Goal: Task Accomplishment & Management: Manage account settings

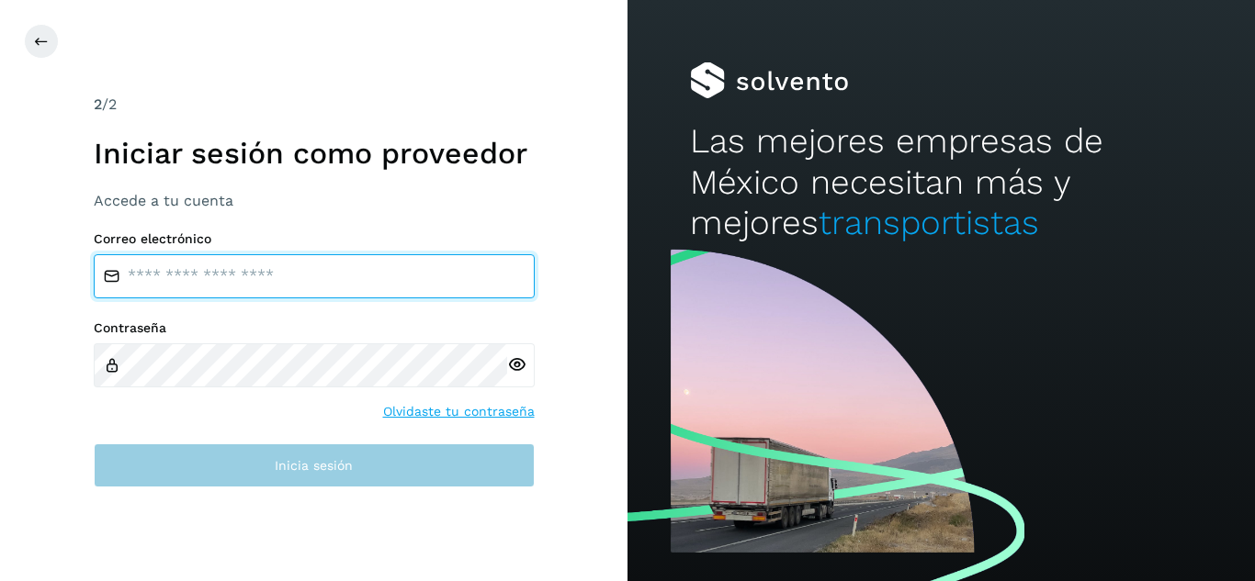
type input "**********"
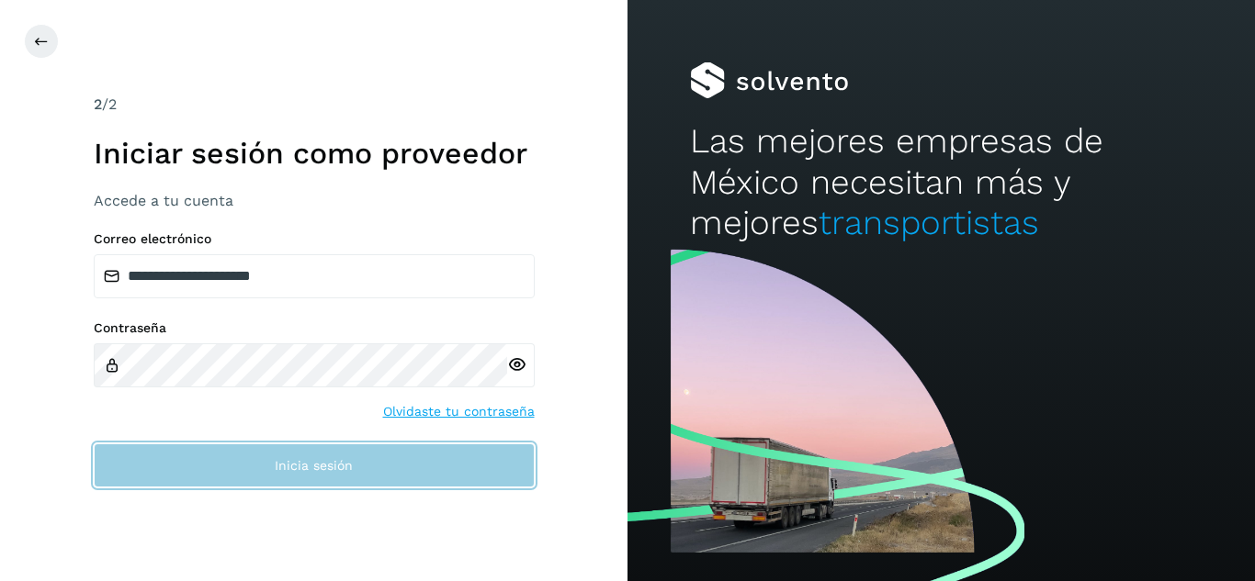
click at [492, 468] on button "Inicia sesión" at bounding box center [314, 466] width 441 height 44
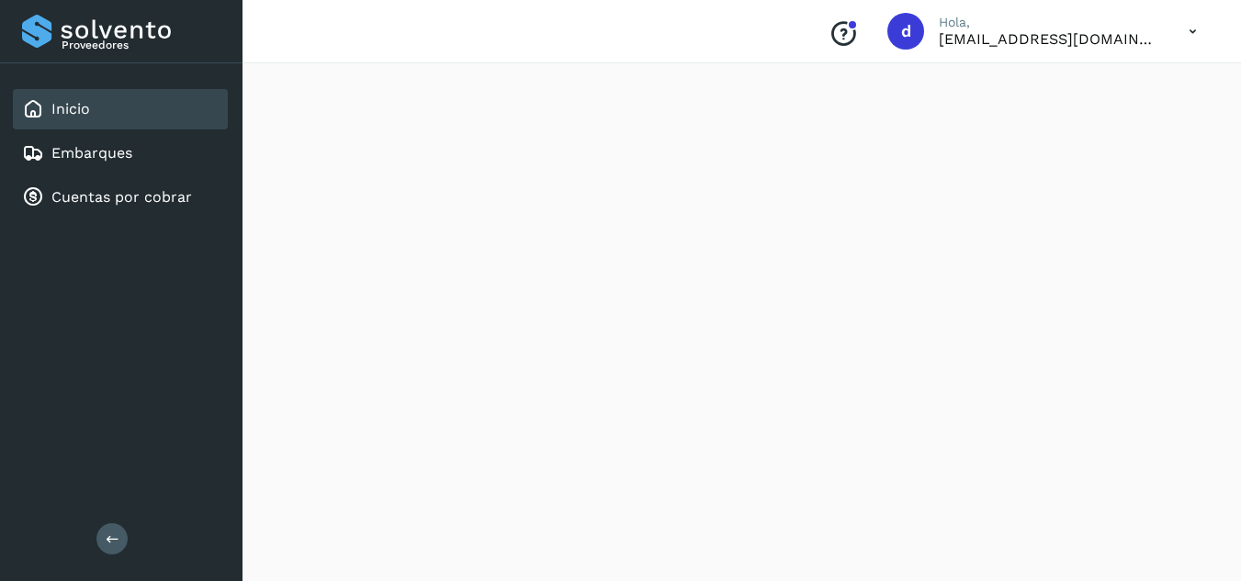
scroll to position [1757, 0]
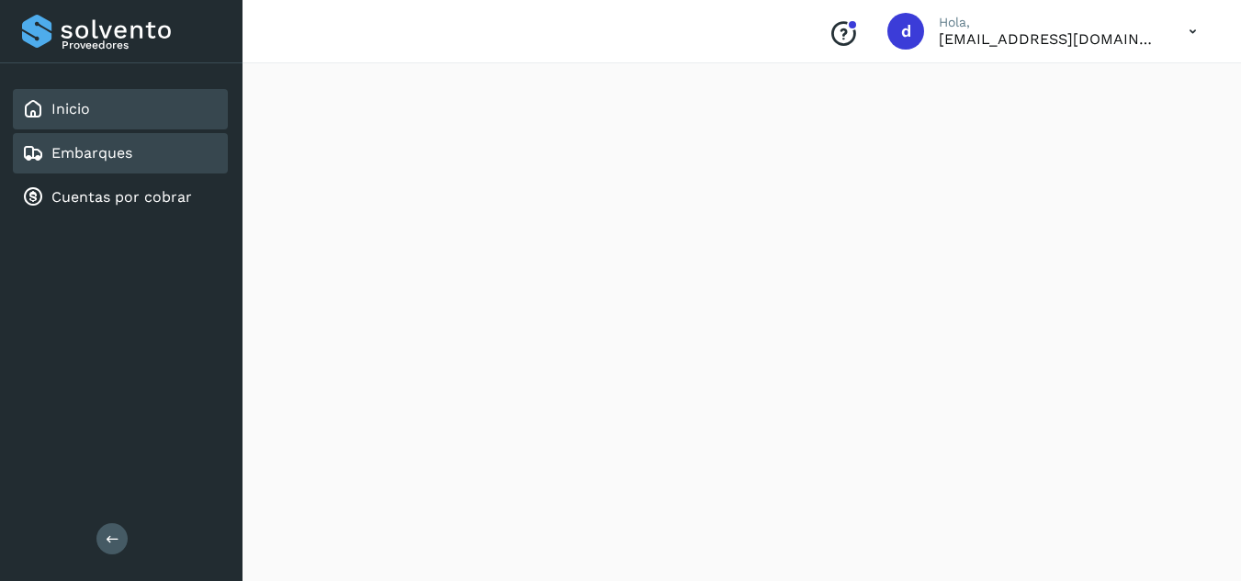
click at [85, 158] on link "Embarques" at bounding box center [91, 152] width 81 height 17
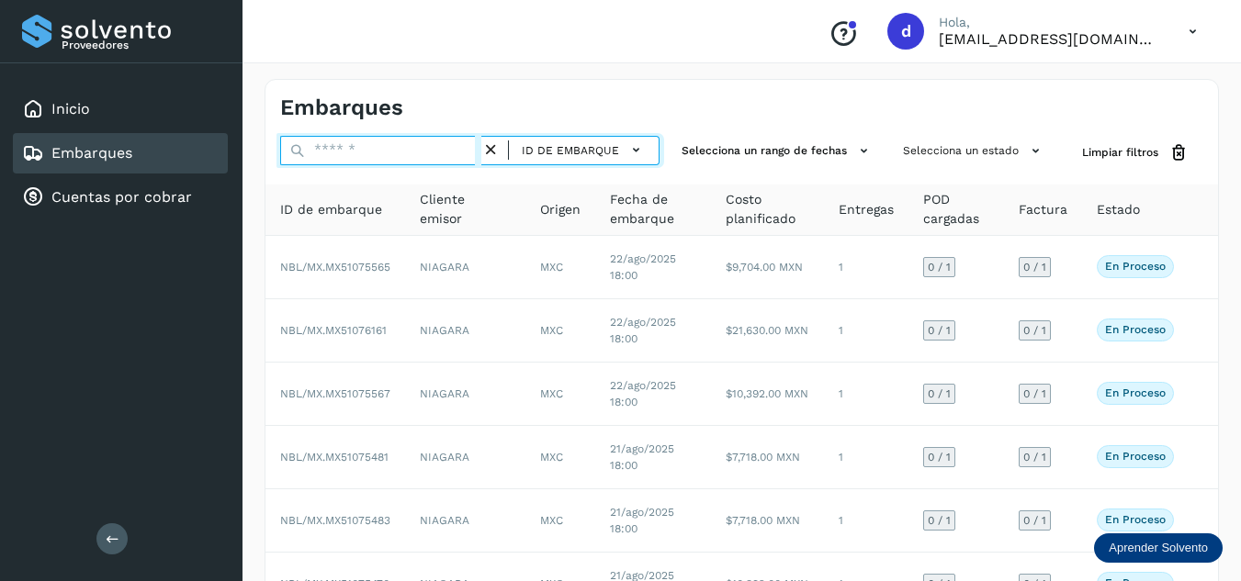
click at [344, 162] on input "text" at bounding box center [380, 150] width 201 height 29
paste input "**********"
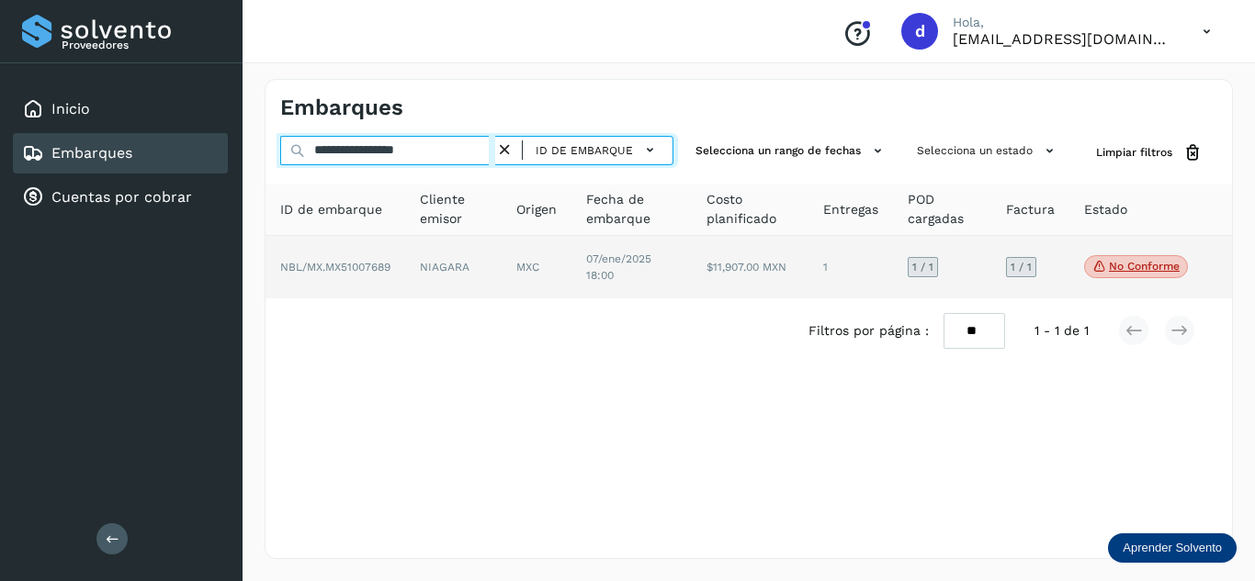
type input "**********"
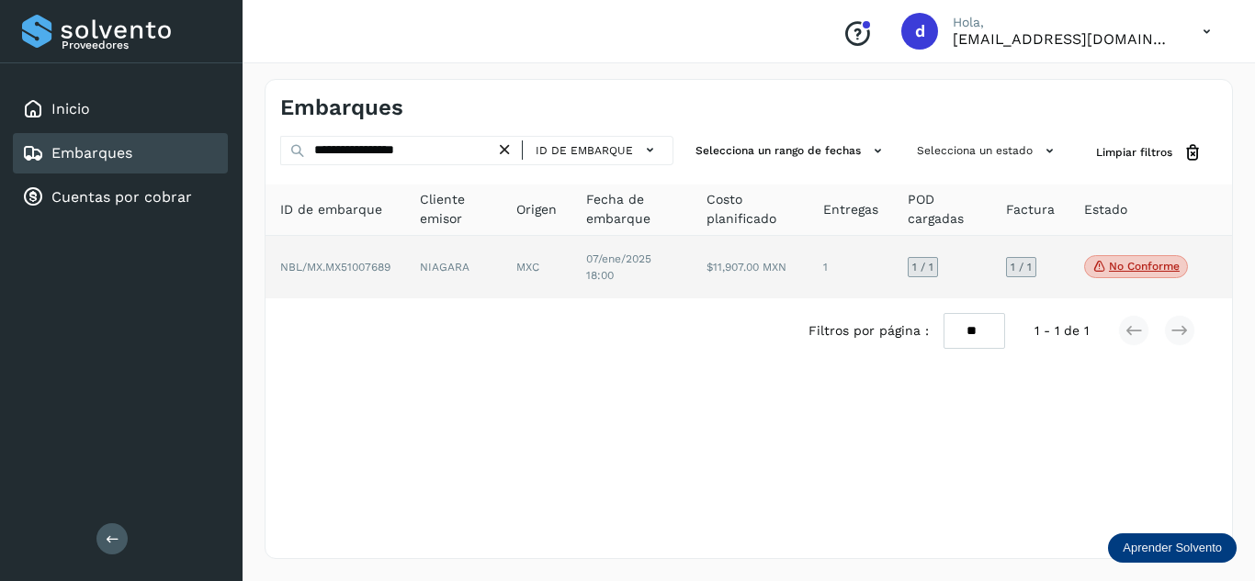
click at [1138, 266] on p "No conforme" at bounding box center [1144, 266] width 71 height 13
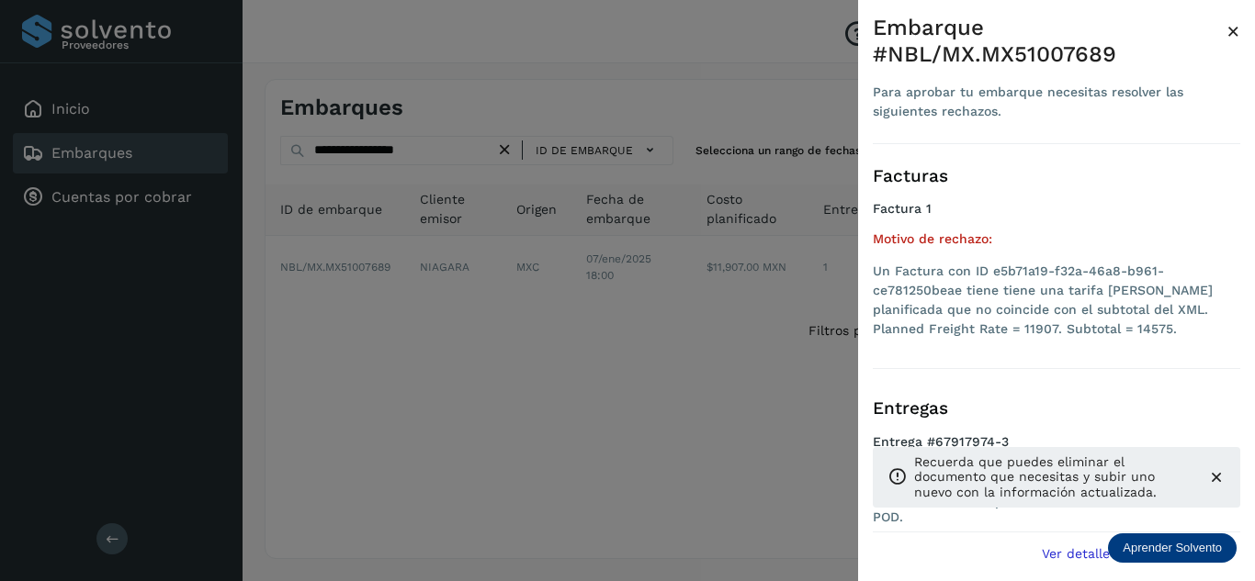
click at [740, 341] on div at bounding box center [627, 290] width 1255 height 581
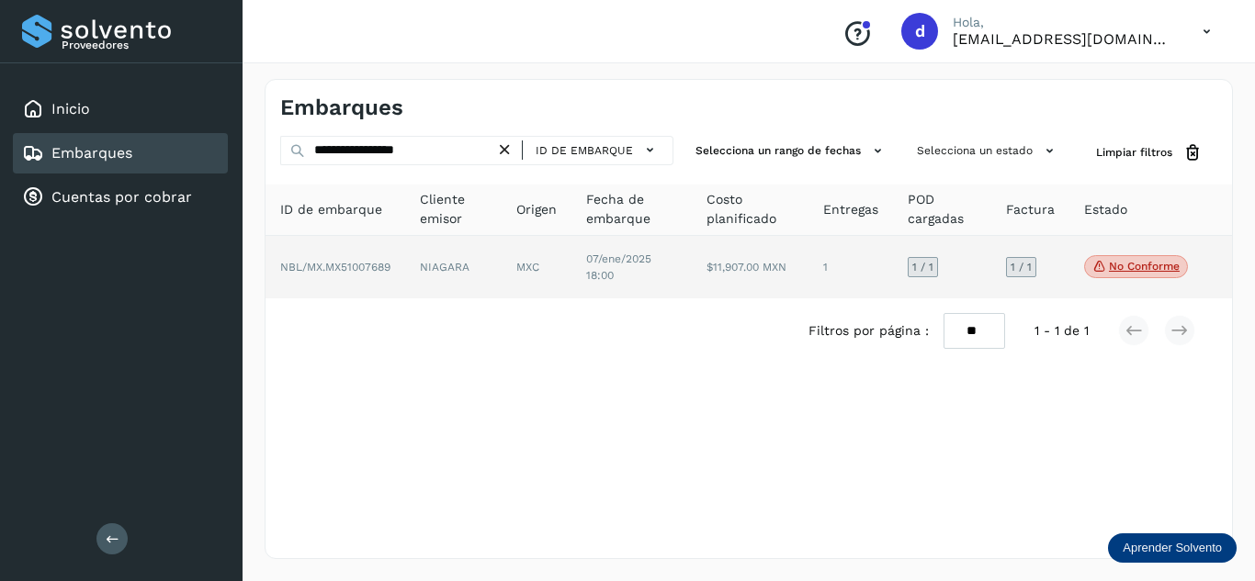
click at [378, 264] on span "NBL/MX.MX51007689" at bounding box center [335, 267] width 110 height 13
click at [378, 266] on span "NBL/MX.MX51007689" at bounding box center [335, 267] width 110 height 13
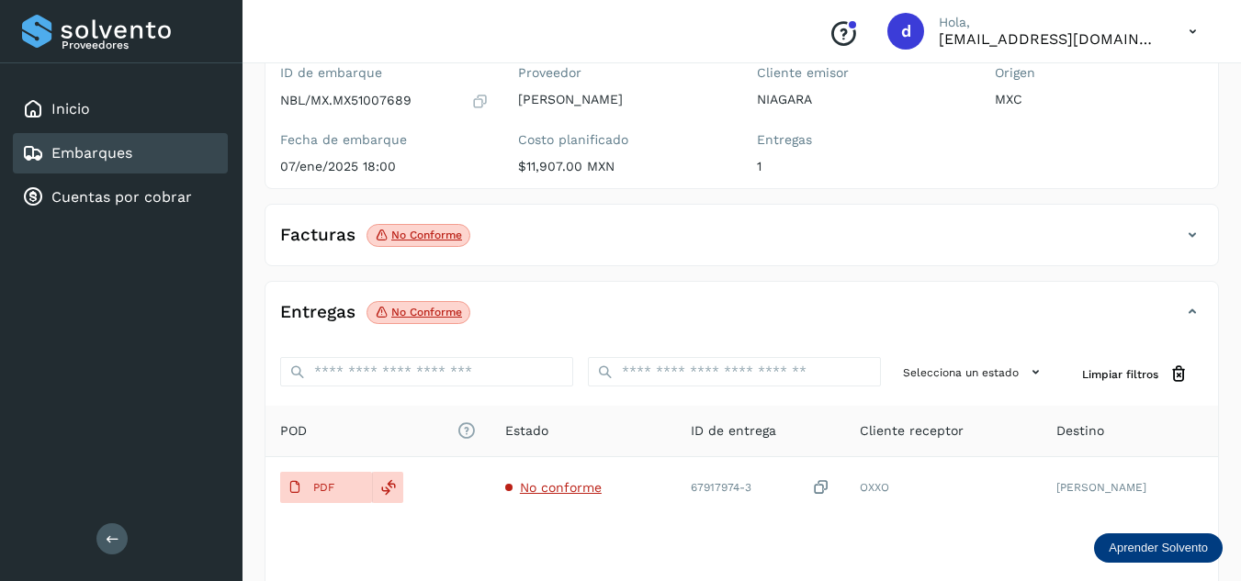
scroll to position [184, 0]
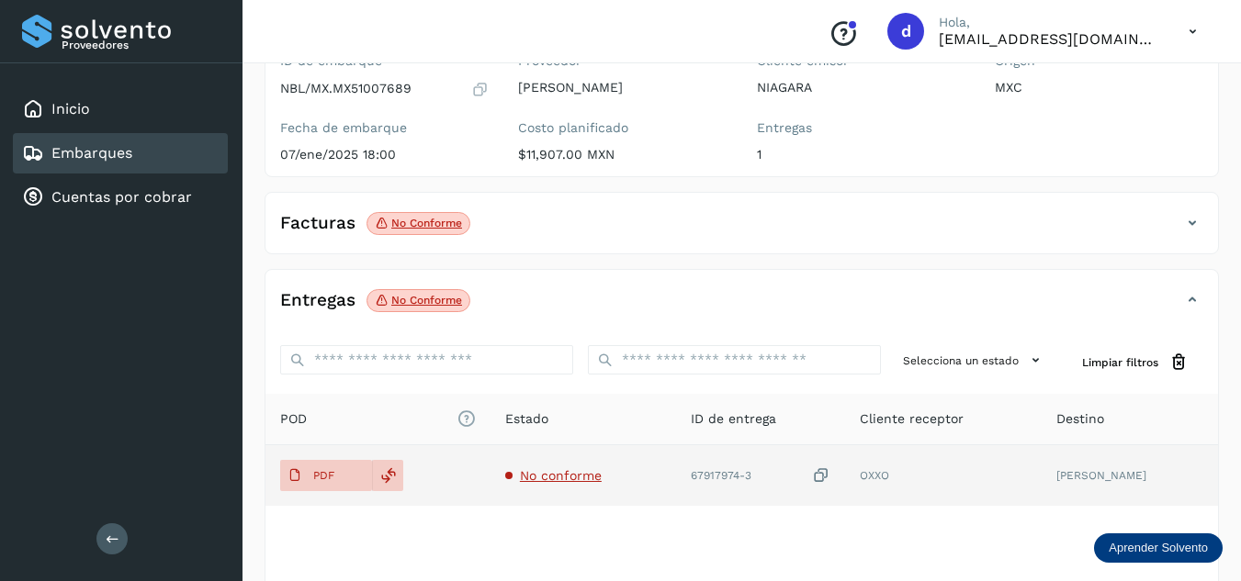
click at [588, 475] on span "No conforme" at bounding box center [561, 475] width 82 height 15
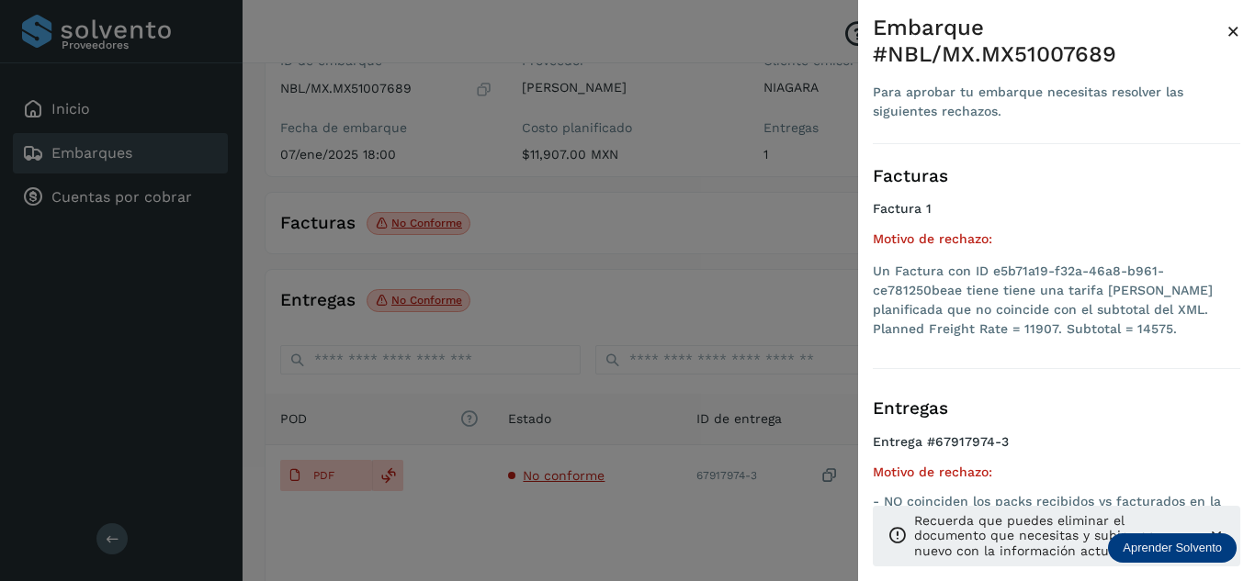
click at [400, 490] on div at bounding box center [627, 290] width 1255 height 581
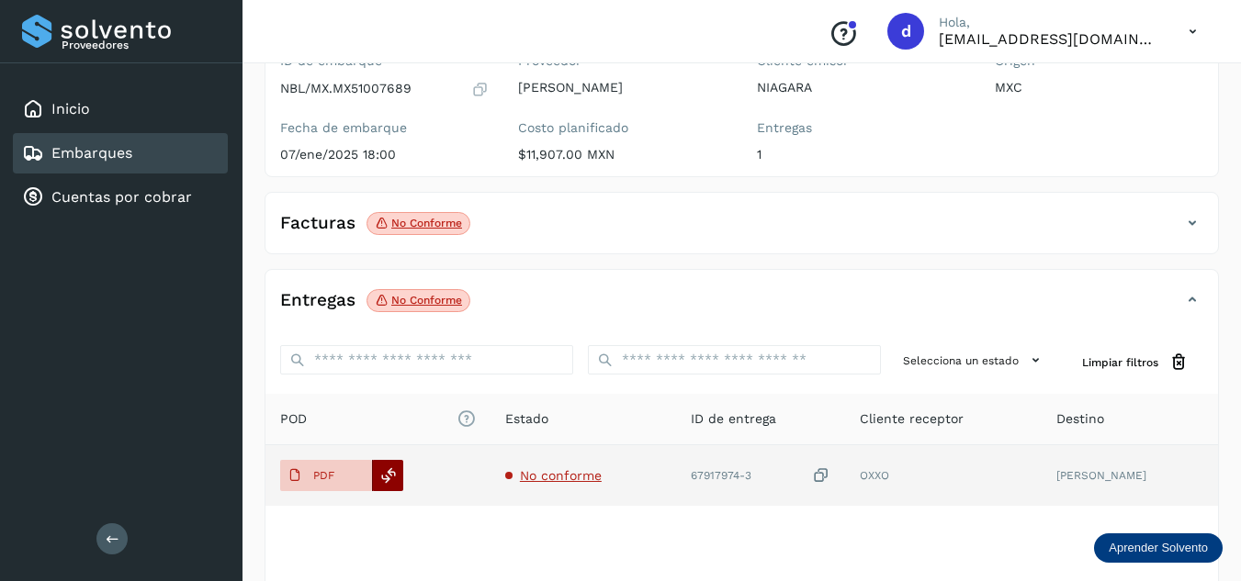
click at [385, 472] on icon at bounding box center [388, 476] width 17 height 17
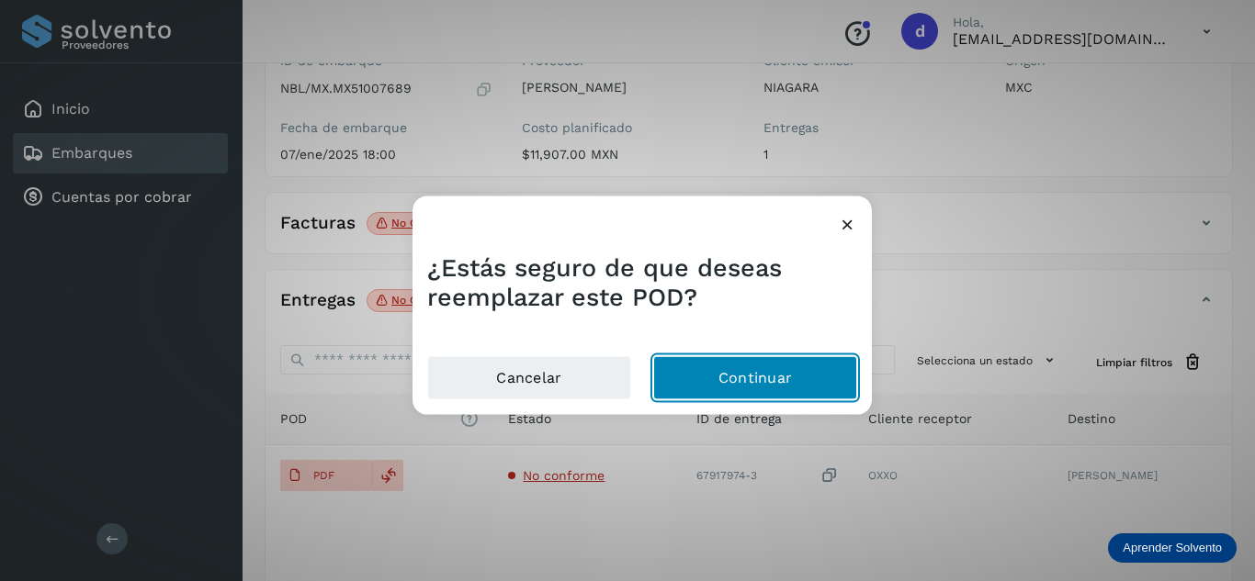
click at [750, 370] on button "Continuar" at bounding box center [755, 378] width 204 height 44
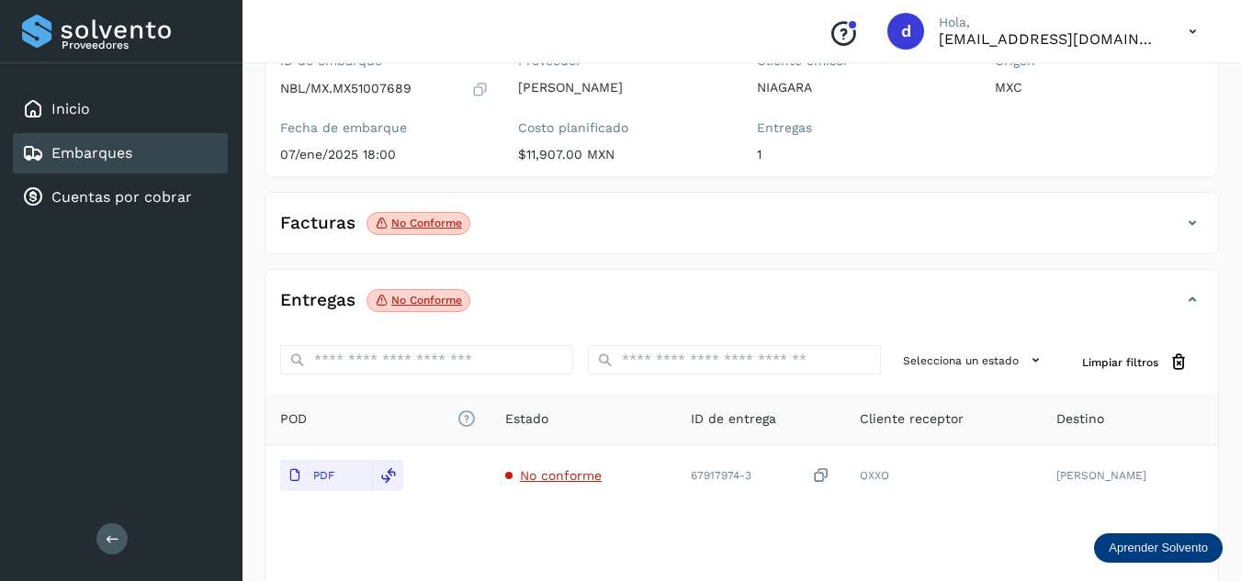
click at [1190, 223] on icon at bounding box center [1192, 223] width 22 height 22
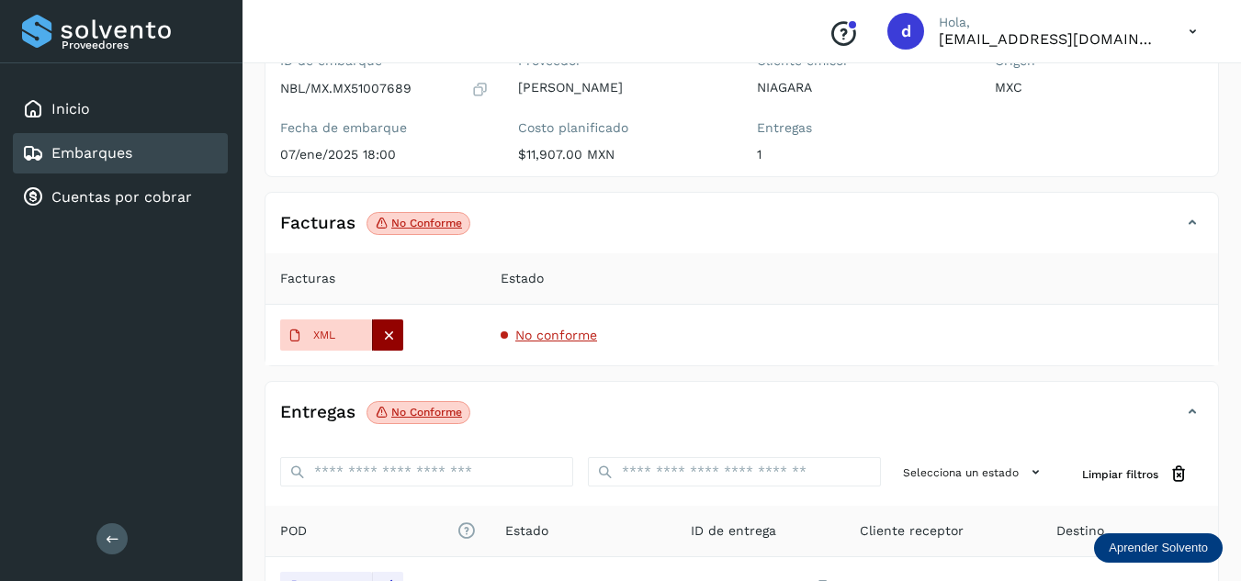
click at [380, 337] on icon at bounding box center [388, 335] width 17 height 17
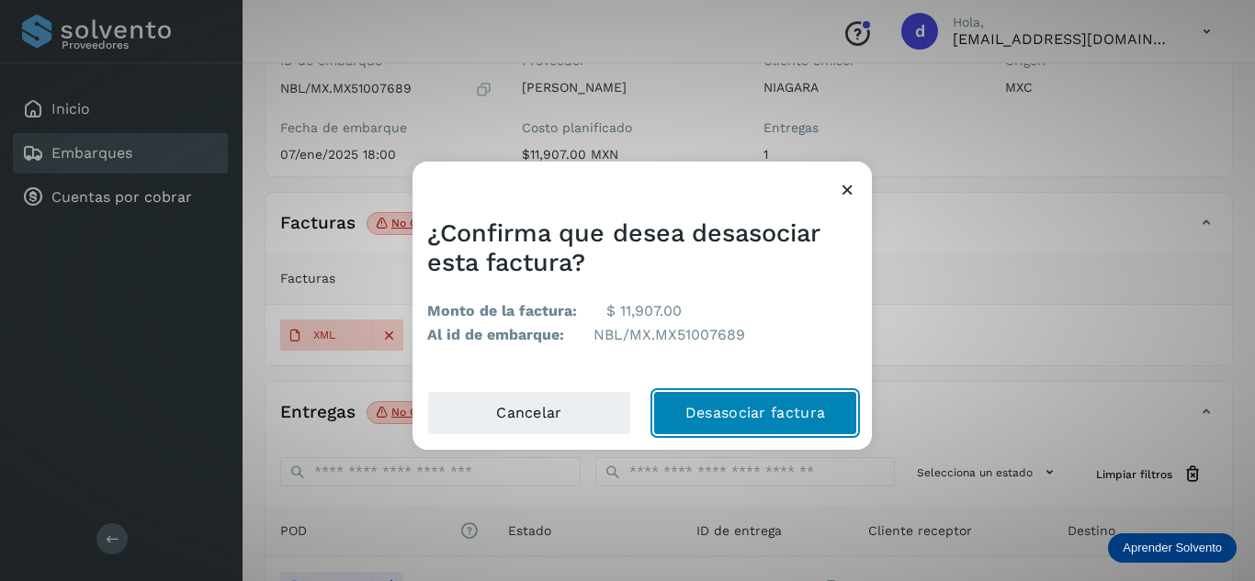
click at [711, 404] on button "Desasociar factura" at bounding box center [755, 413] width 204 height 44
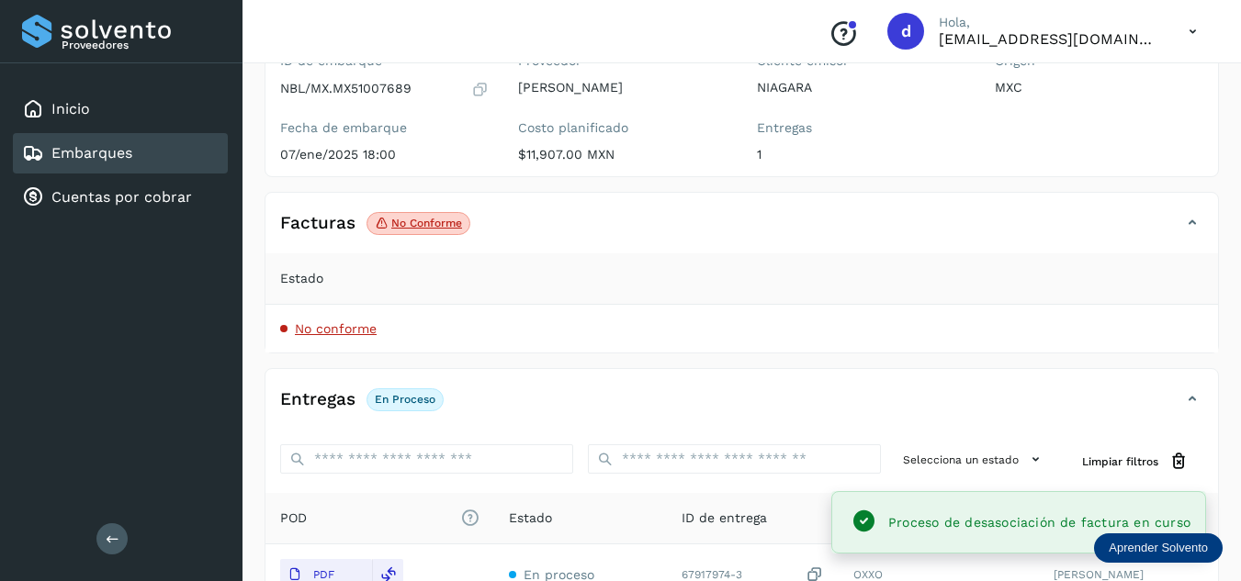
click at [1193, 226] on icon at bounding box center [1192, 223] width 22 height 22
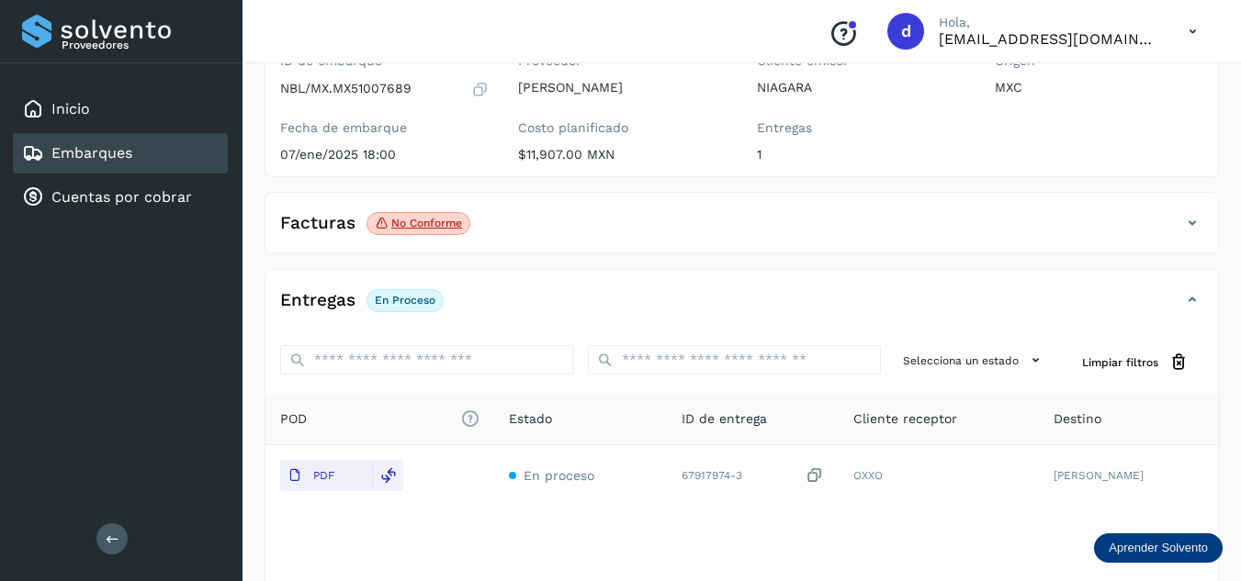
click at [1192, 227] on icon at bounding box center [1192, 223] width 22 height 22
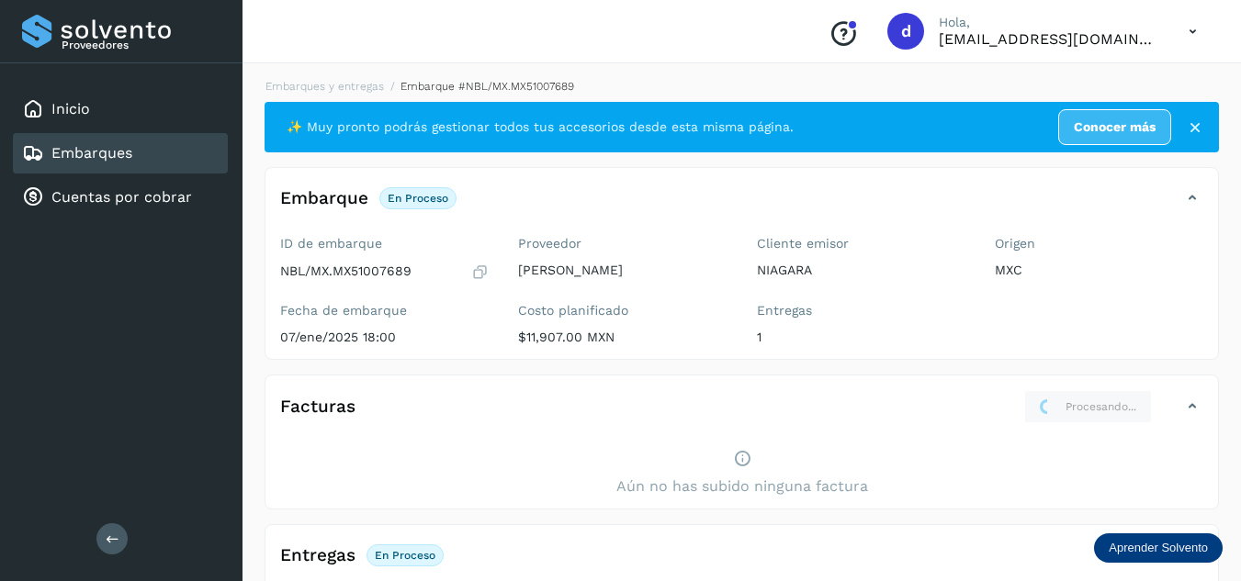
scroll to position [0, 0]
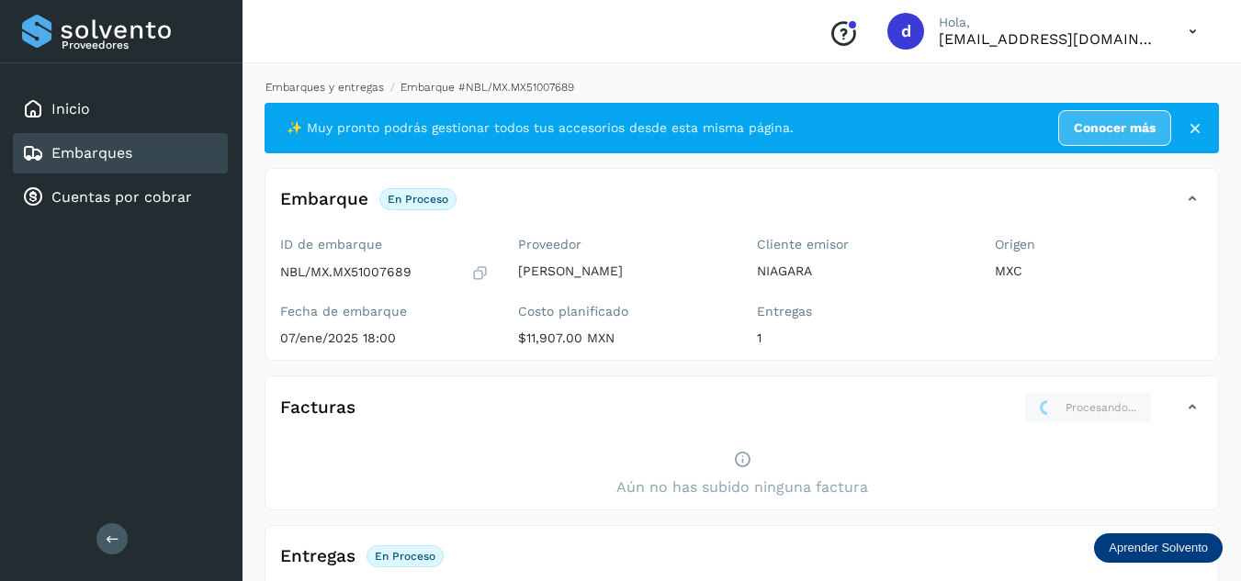
click at [326, 88] on link "Embarques y entregas" at bounding box center [324, 87] width 118 height 13
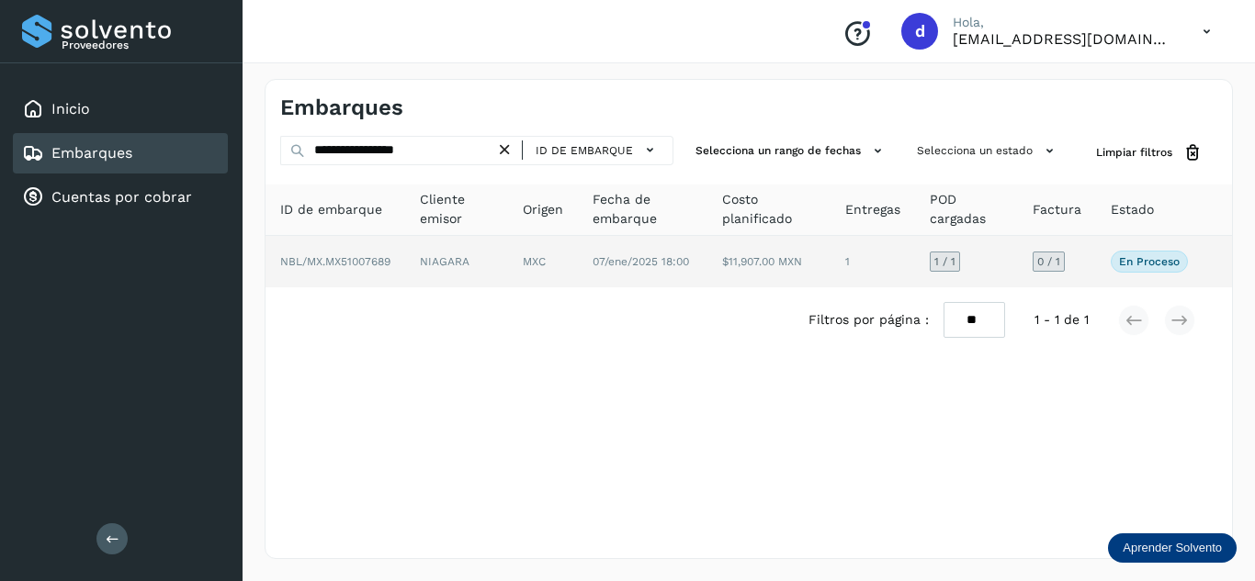
click at [344, 265] on span "NBL/MX.MX51007689" at bounding box center [335, 261] width 110 height 13
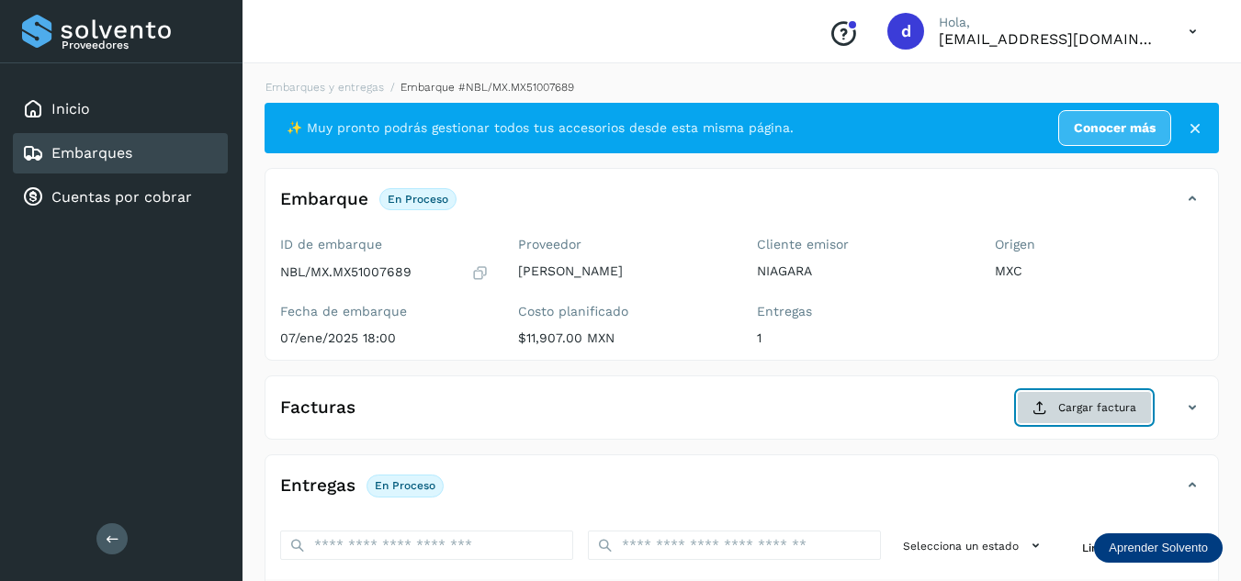
click at [1117, 414] on span "Cargar factura" at bounding box center [1097, 408] width 78 height 17
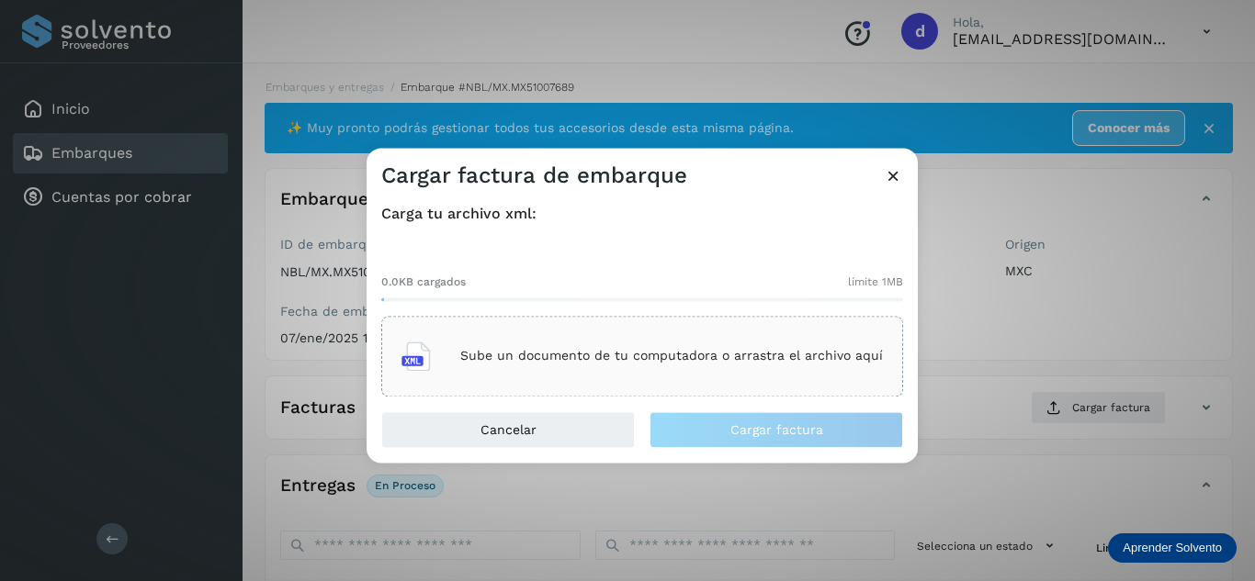
click at [687, 355] on p "Sube un documento de tu computadora o arrastra el archivo aquí" at bounding box center [671, 357] width 423 height 16
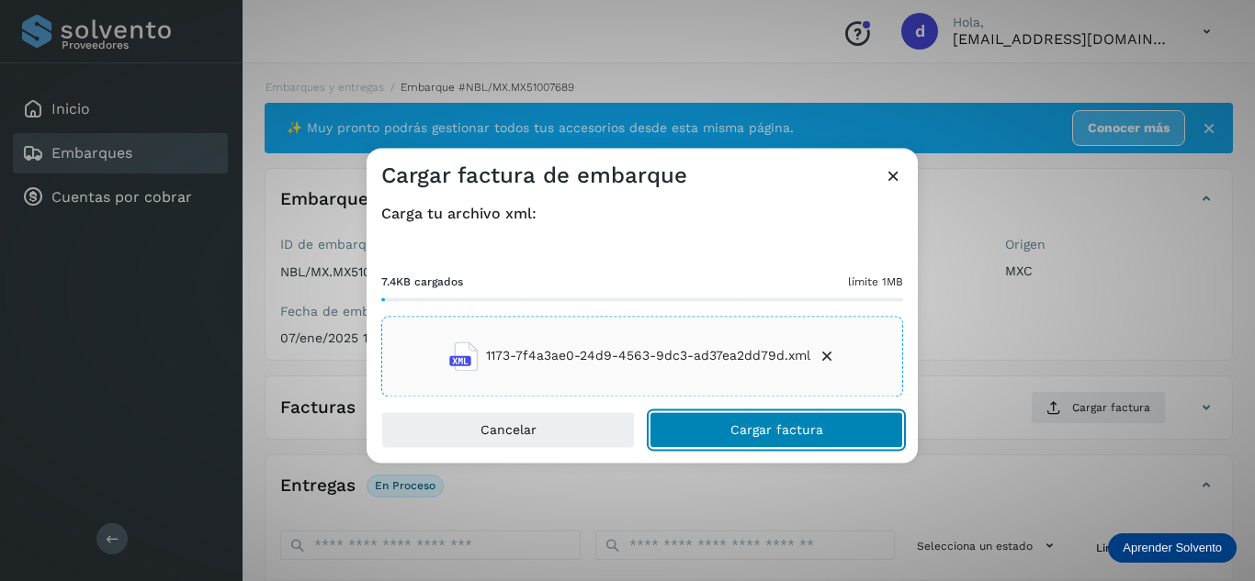
click at [855, 437] on button "Cargar factura" at bounding box center [776, 429] width 254 height 37
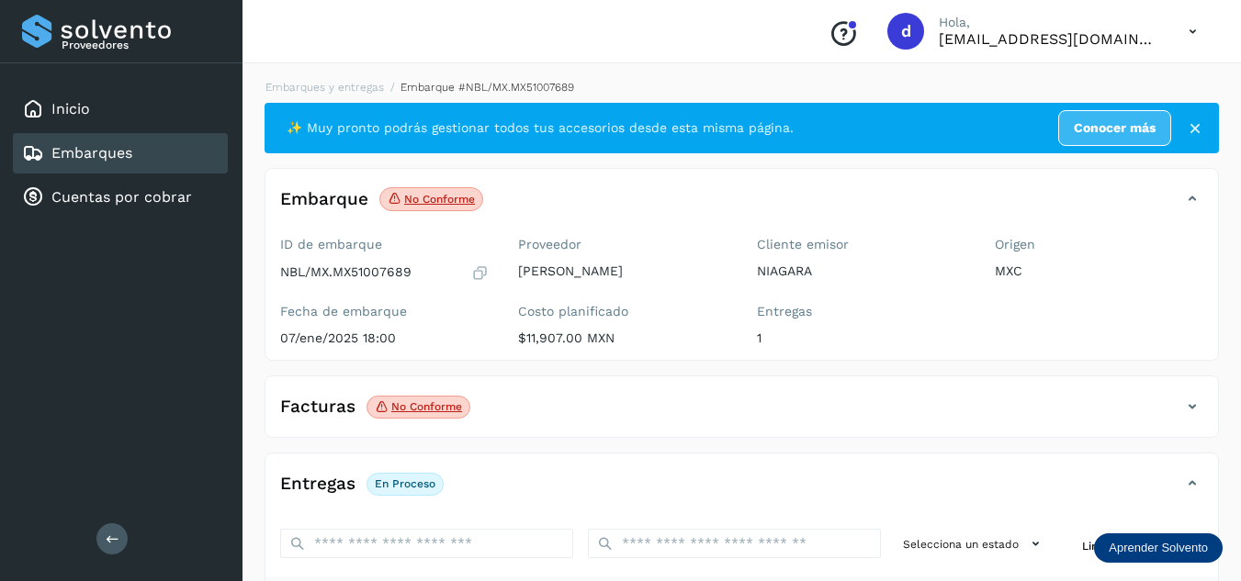
click at [1024, 412] on div "Facturas No conforme" at bounding box center [723, 406] width 916 height 31
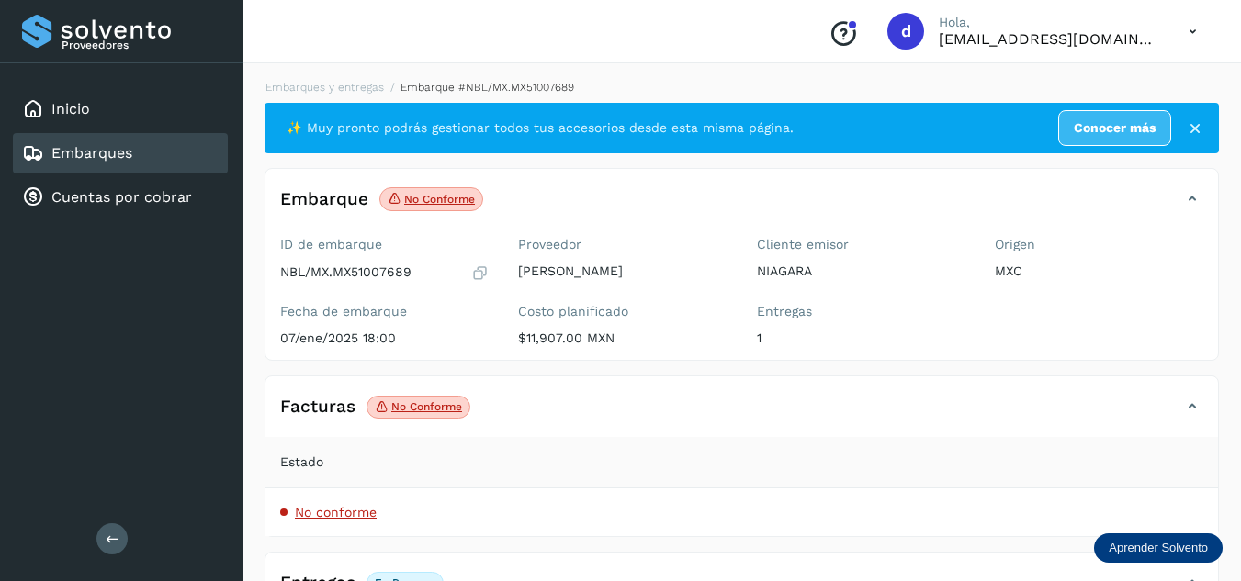
click at [1178, 410] on div "Facturas No conforme" at bounding box center [723, 406] width 916 height 31
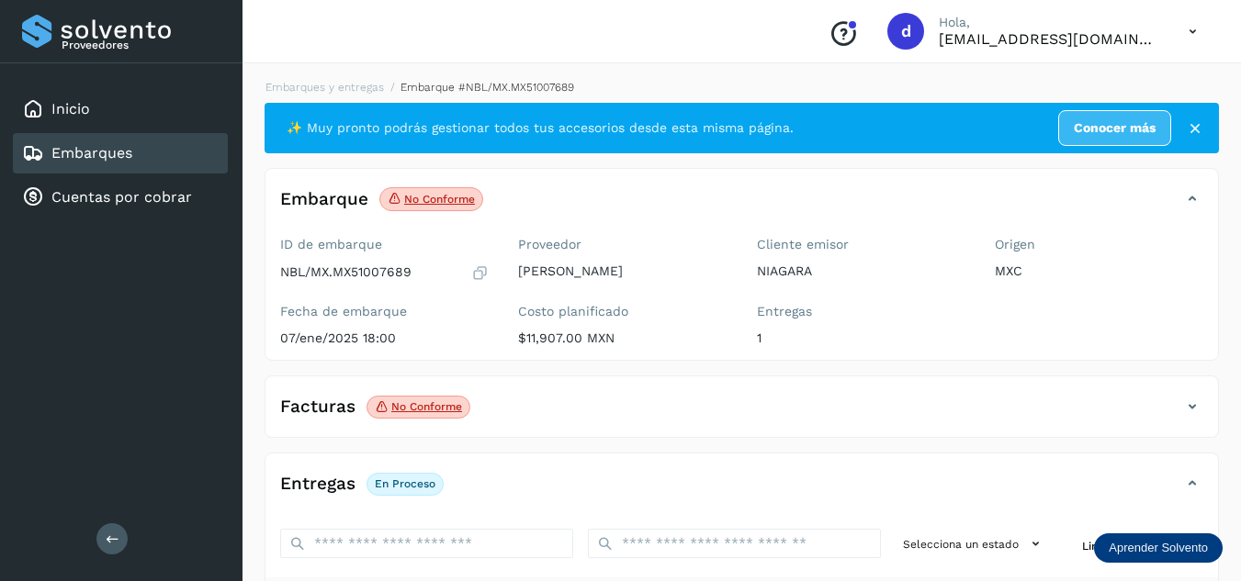
click at [439, 409] on p "No conforme" at bounding box center [426, 406] width 71 height 13
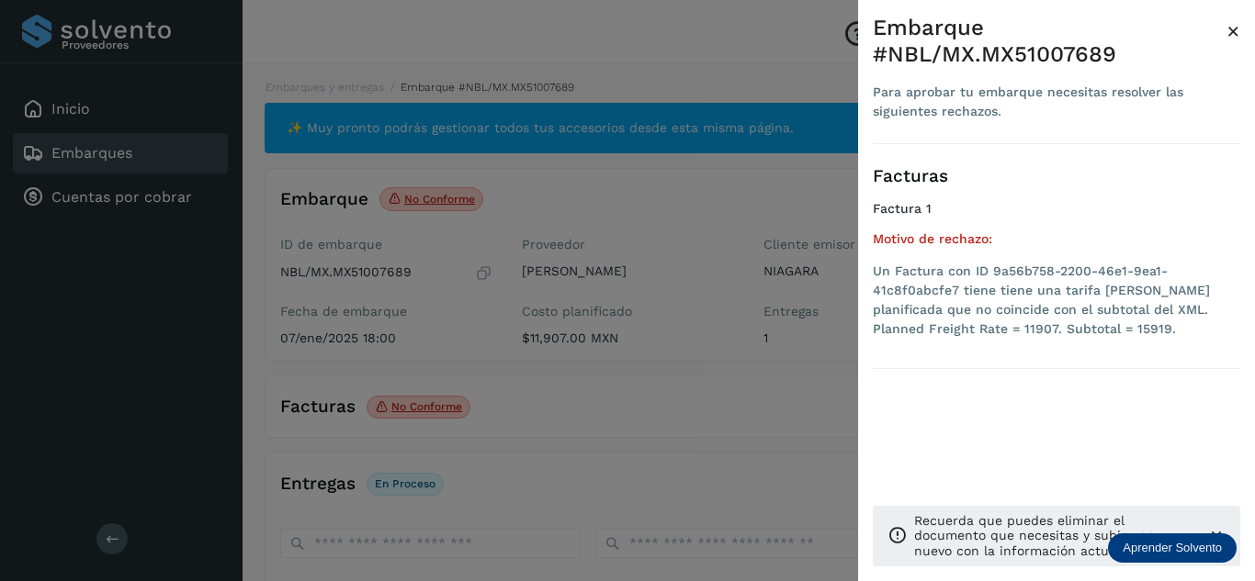
click at [644, 440] on div at bounding box center [627, 290] width 1255 height 581
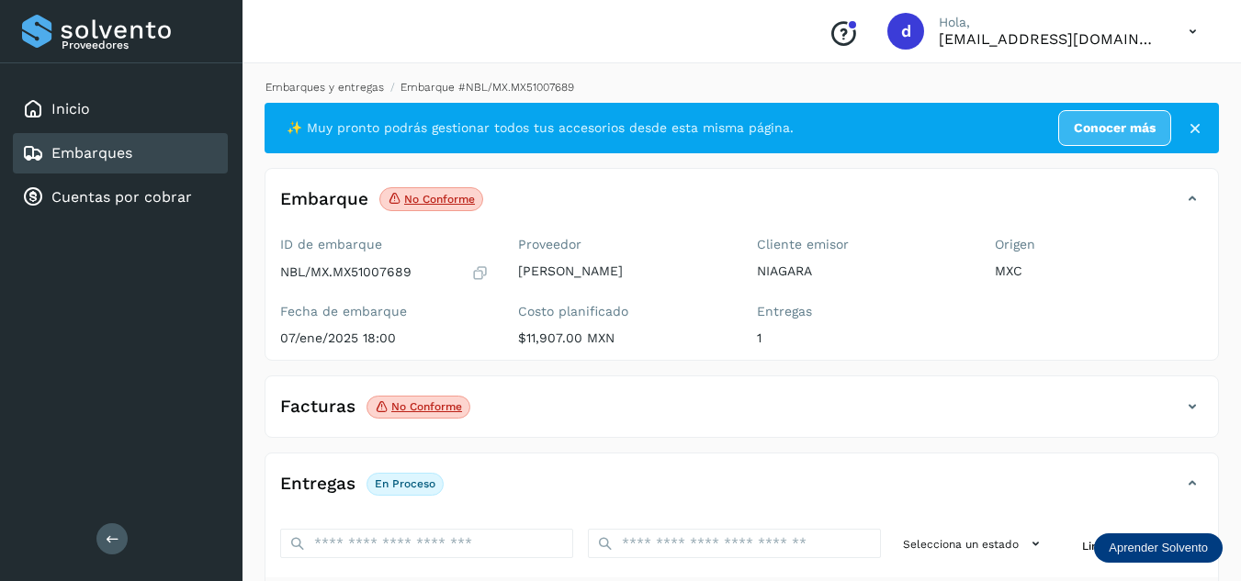
click at [310, 87] on link "Embarques y entregas" at bounding box center [324, 87] width 118 height 13
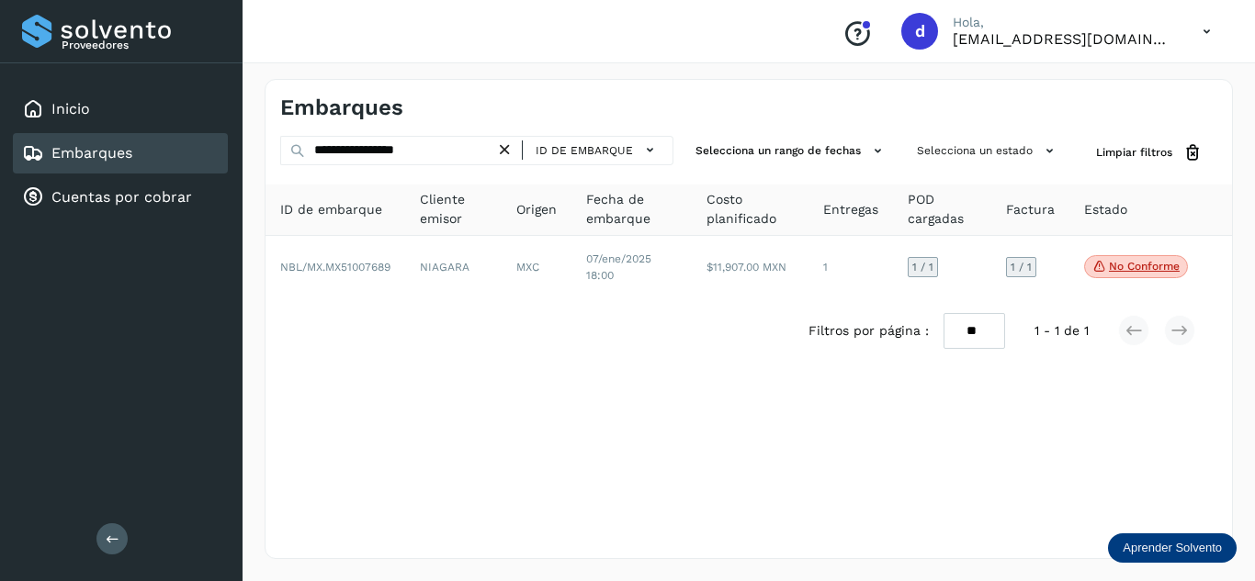
click at [511, 153] on icon at bounding box center [504, 150] width 19 height 19
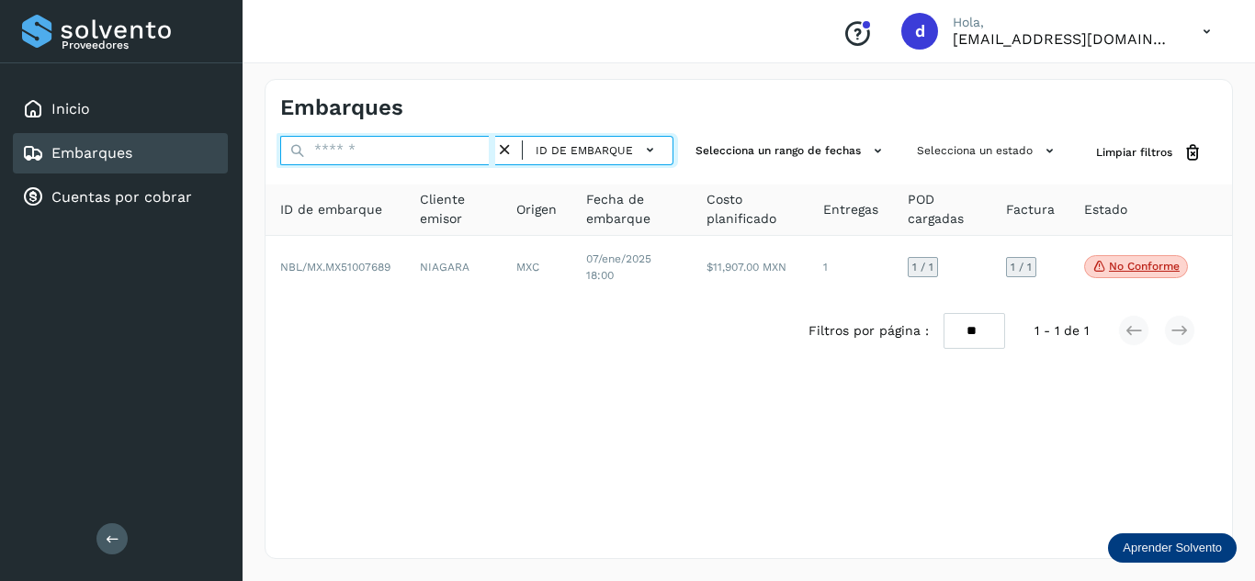
click at [468, 154] on input "text" at bounding box center [387, 150] width 215 height 29
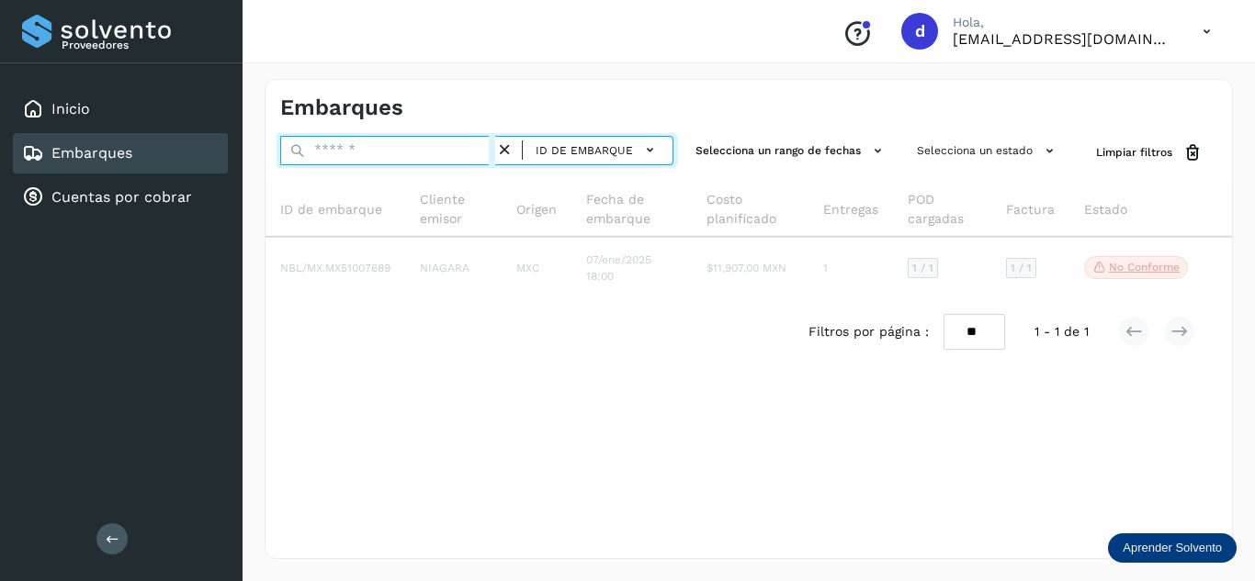
paste input "**********"
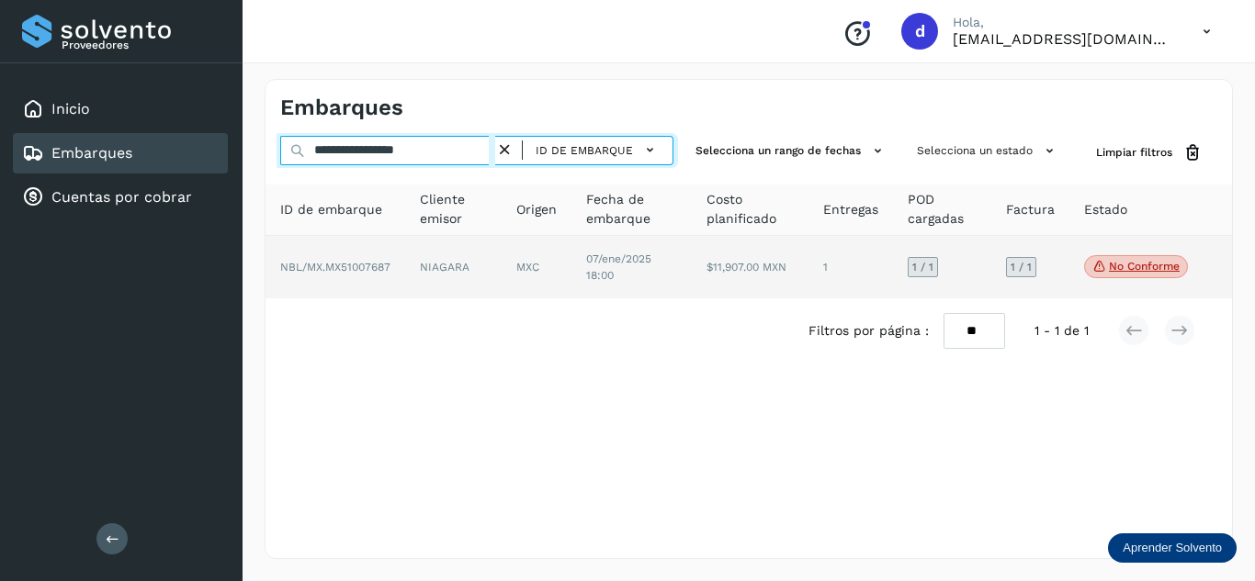
type input "**********"
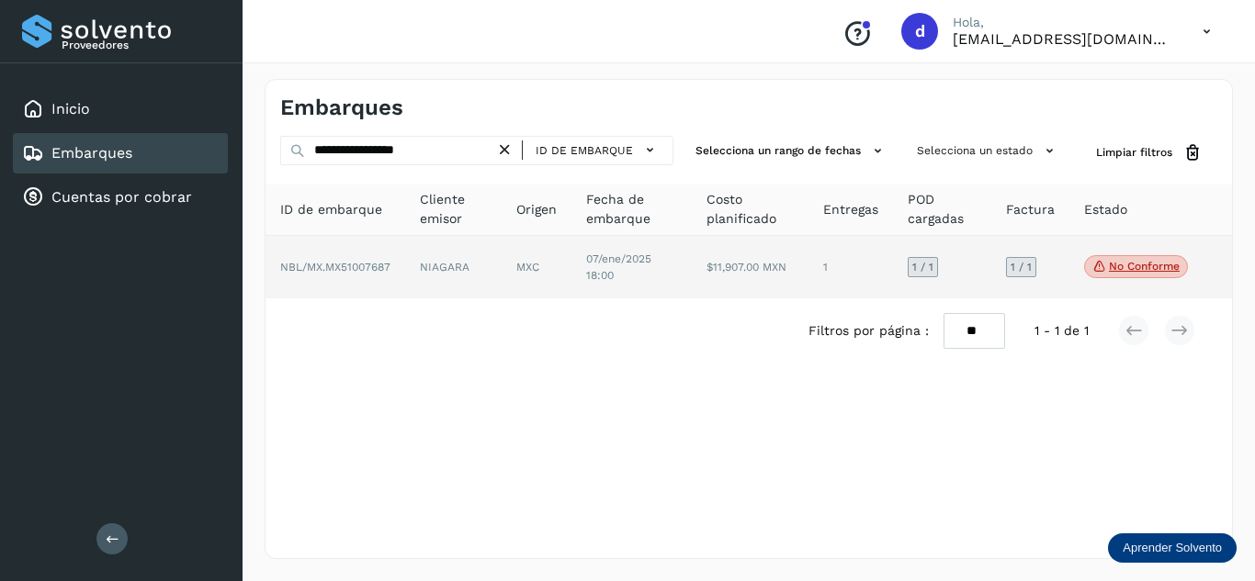
click at [374, 271] on span "NBL/MX.MX51007687" at bounding box center [335, 267] width 110 height 13
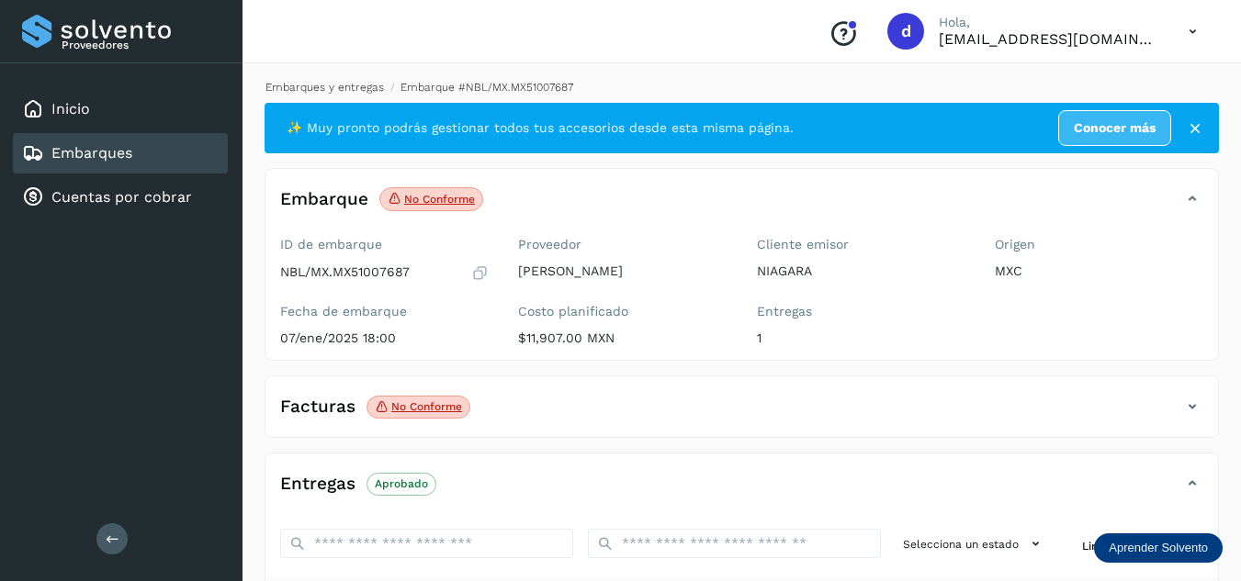
click at [364, 93] on link "Embarques y entregas" at bounding box center [324, 87] width 118 height 13
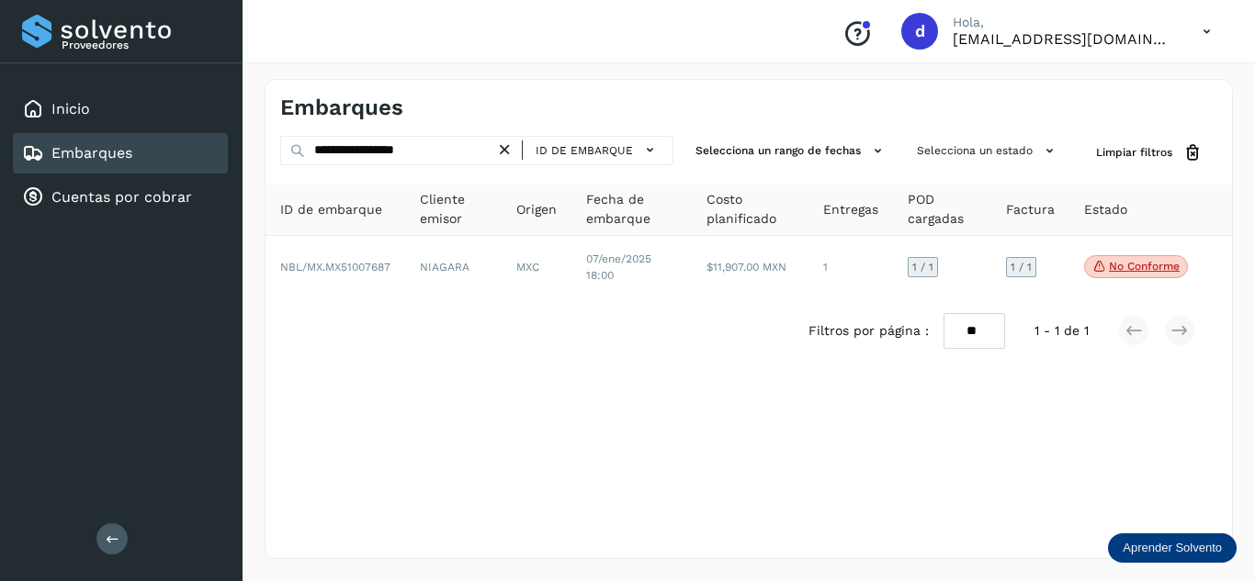
click at [507, 151] on icon at bounding box center [504, 150] width 19 height 19
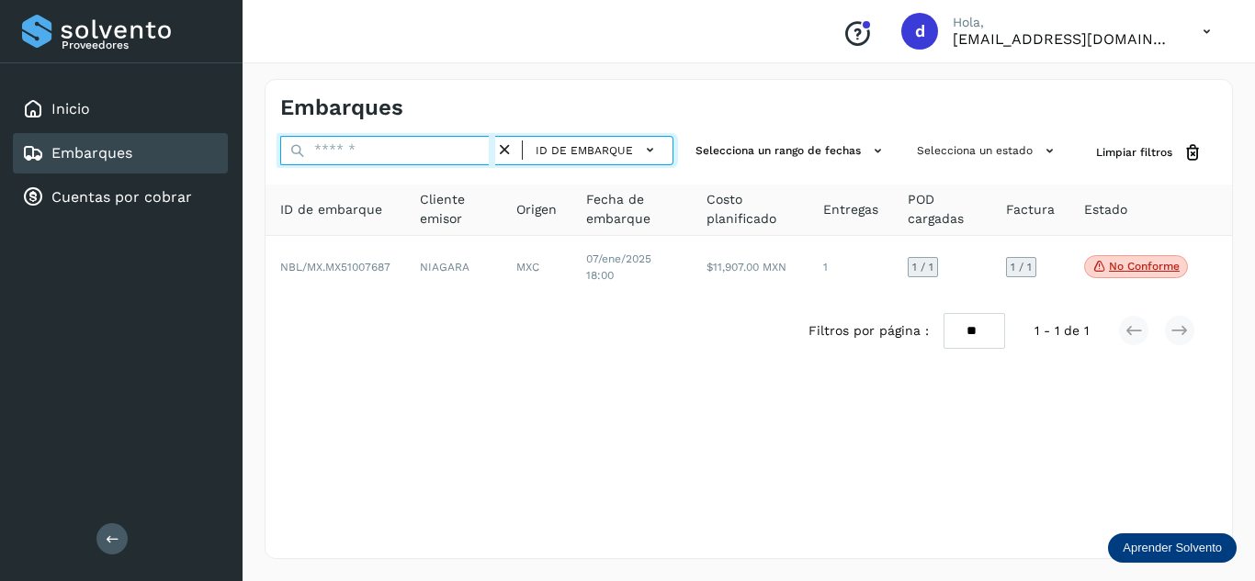
click at [454, 159] on input "text" at bounding box center [387, 150] width 215 height 29
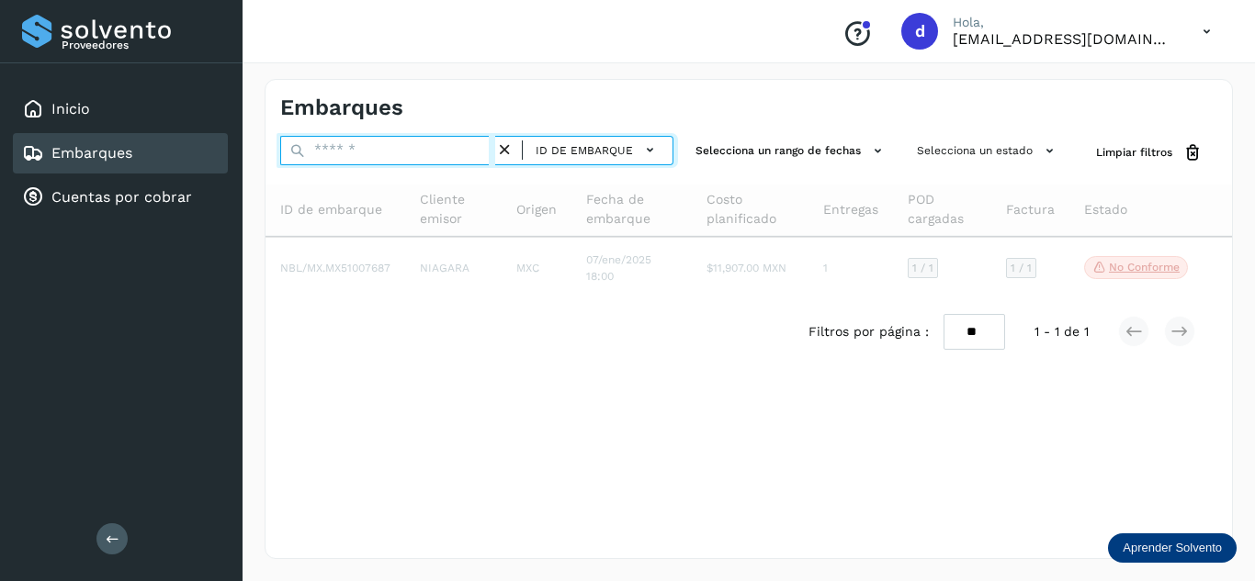
paste input "**********"
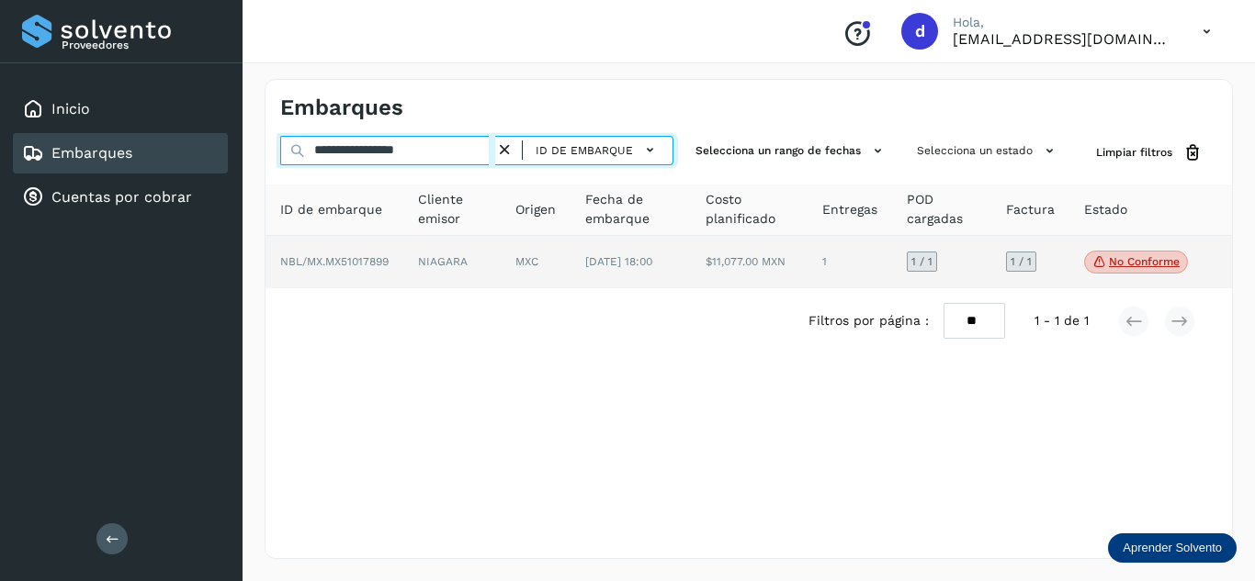
type input "**********"
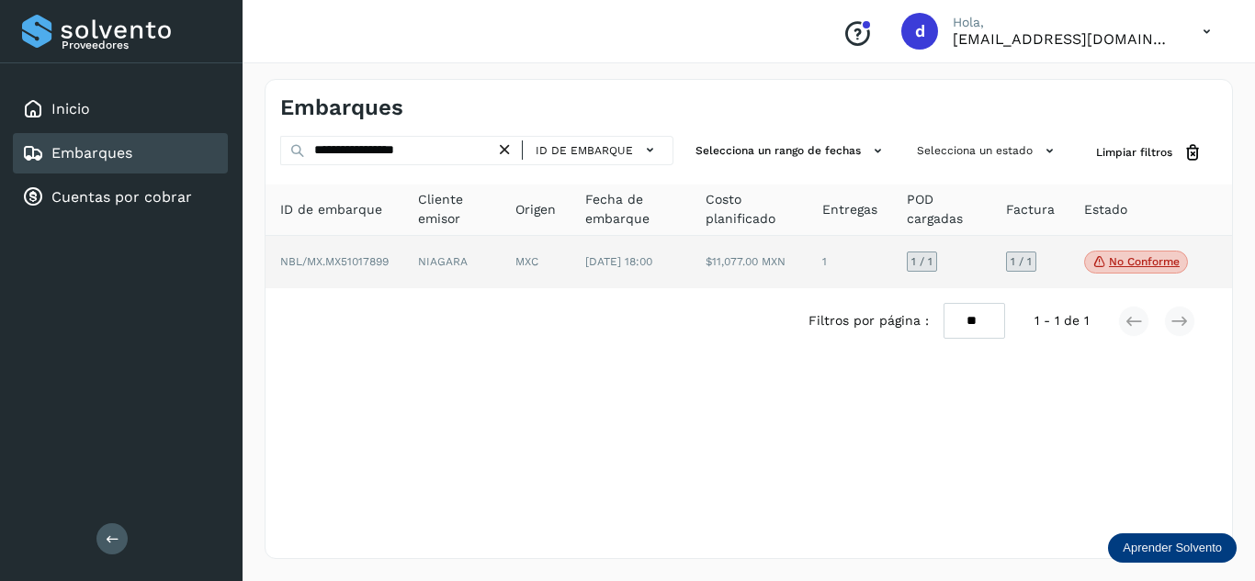
click at [367, 268] on span "NBL/MX.MX51017899" at bounding box center [334, 261] width 108 height 13
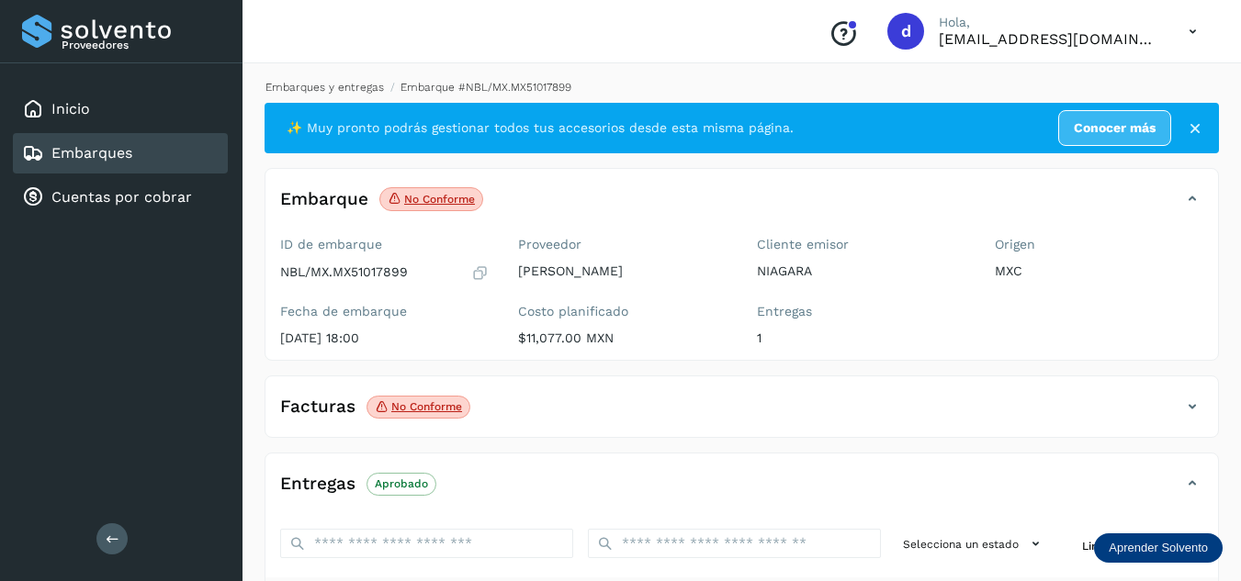
click at [321, 87] on link "Embarques y entregas" at bounding box center [324, 87] width 118 height 13
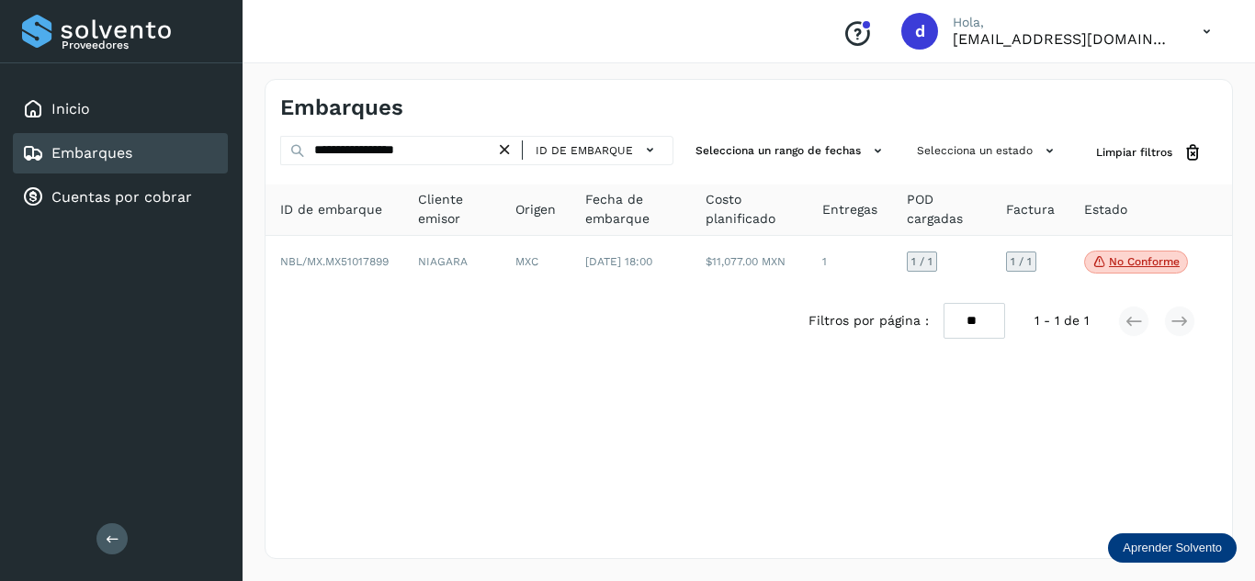
click at [511, 148] on icon at bounding box center [504, 150] width 19 height 19
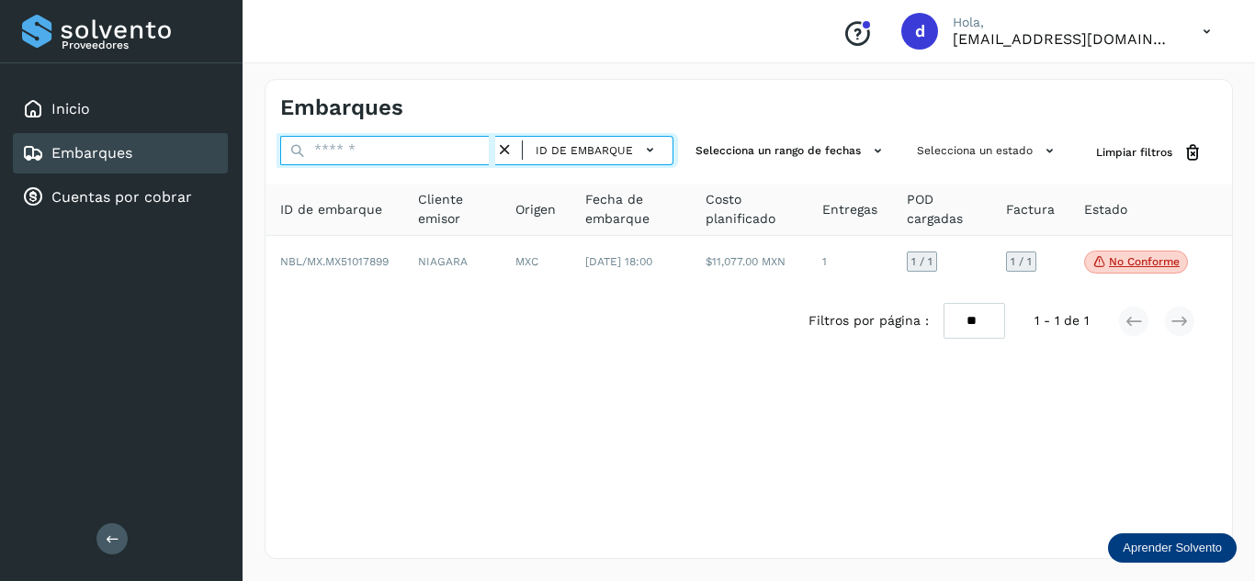
click at [450, 150] on input "text" at bounding box center [387, 150] width 215 height 29
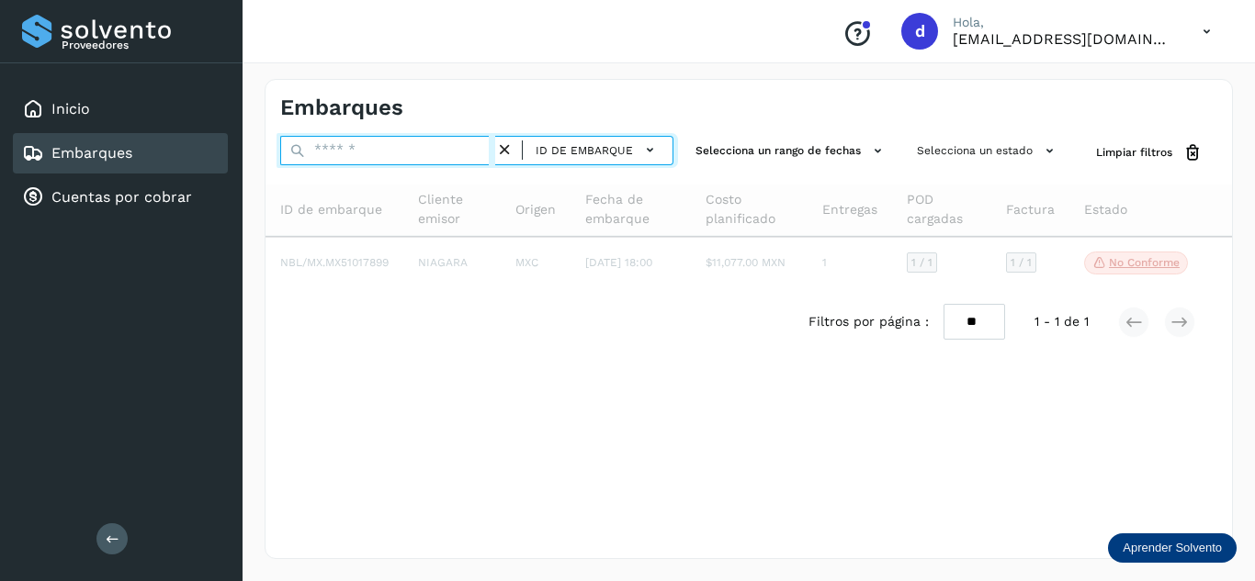
paste input "**********"
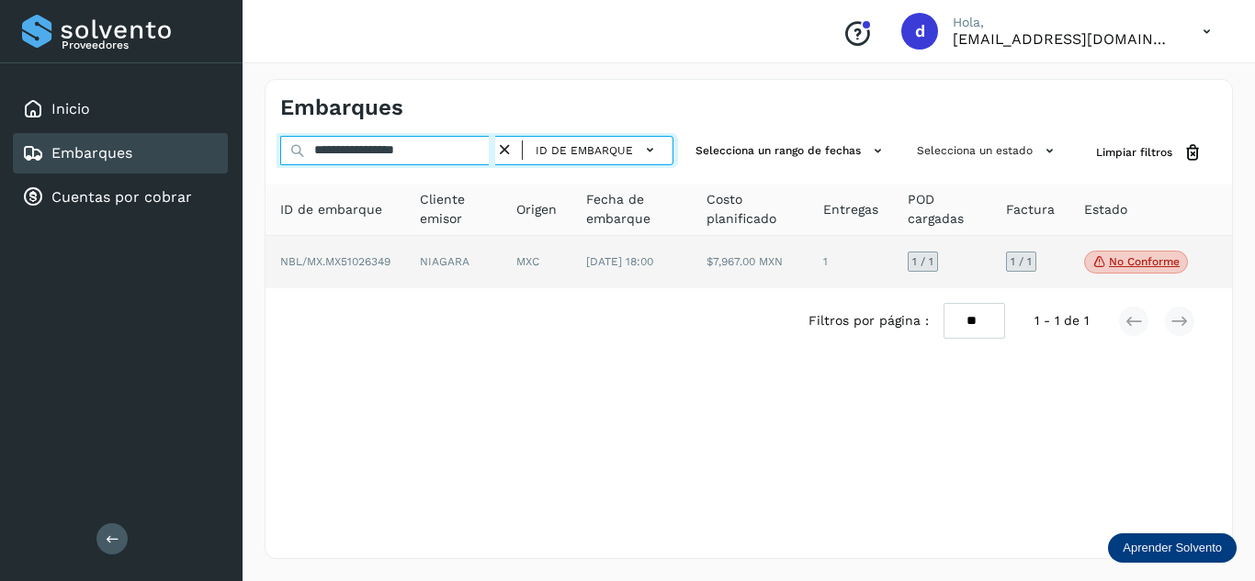
type input "**********"
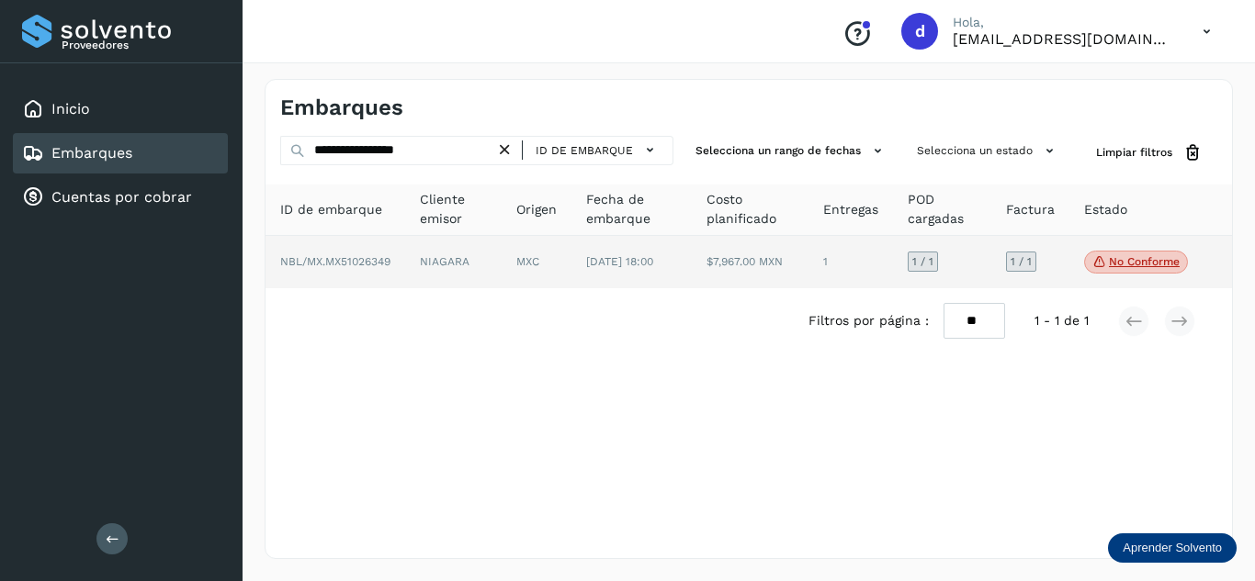
click at [364, 268] on span "NBL/MX.MX51026349" at bounding box center [335, 261] width 110 height 13
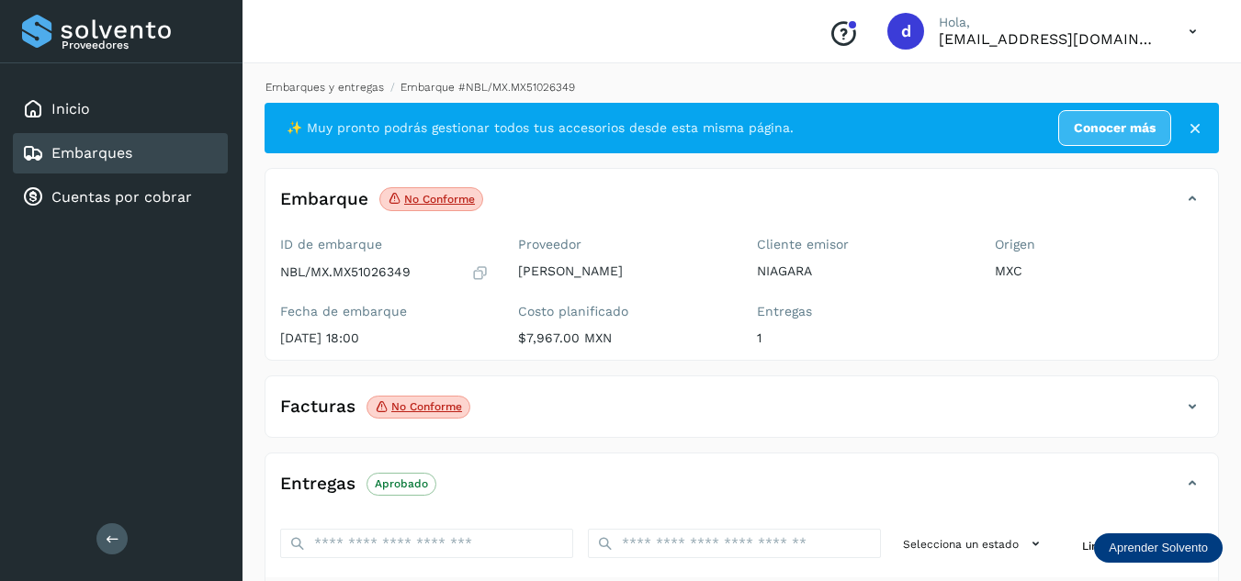
click at [336, 84] on link "Embarques y entregas" at bounding box center [324, 87] width 118 height 13
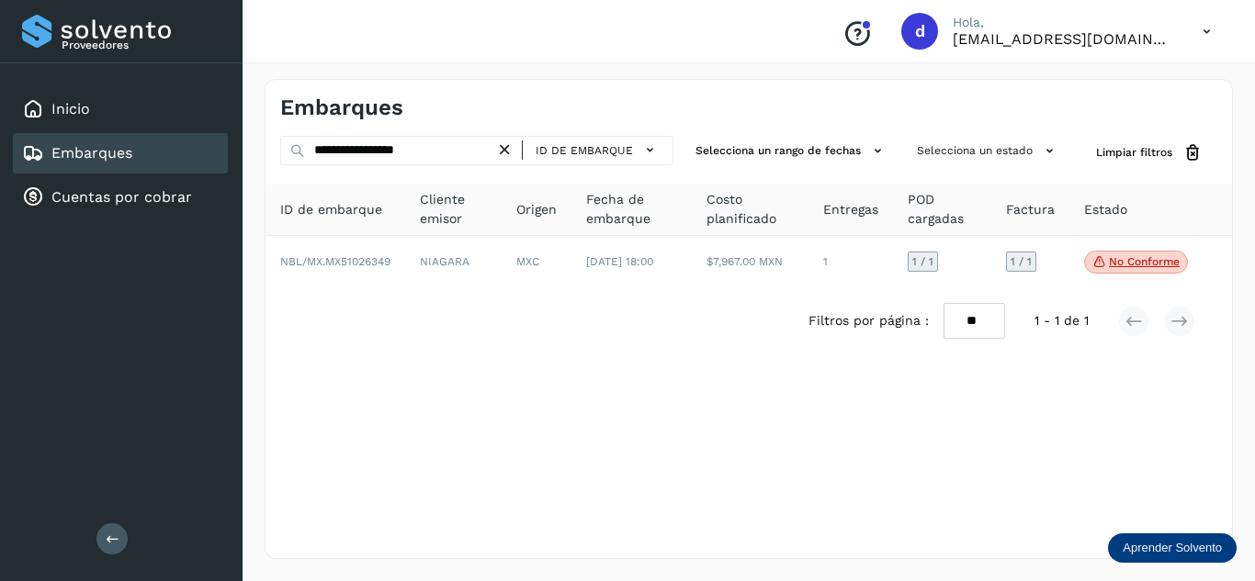
click at [508, 151] on icon at bounding box center [504, 150] width 19 height 19
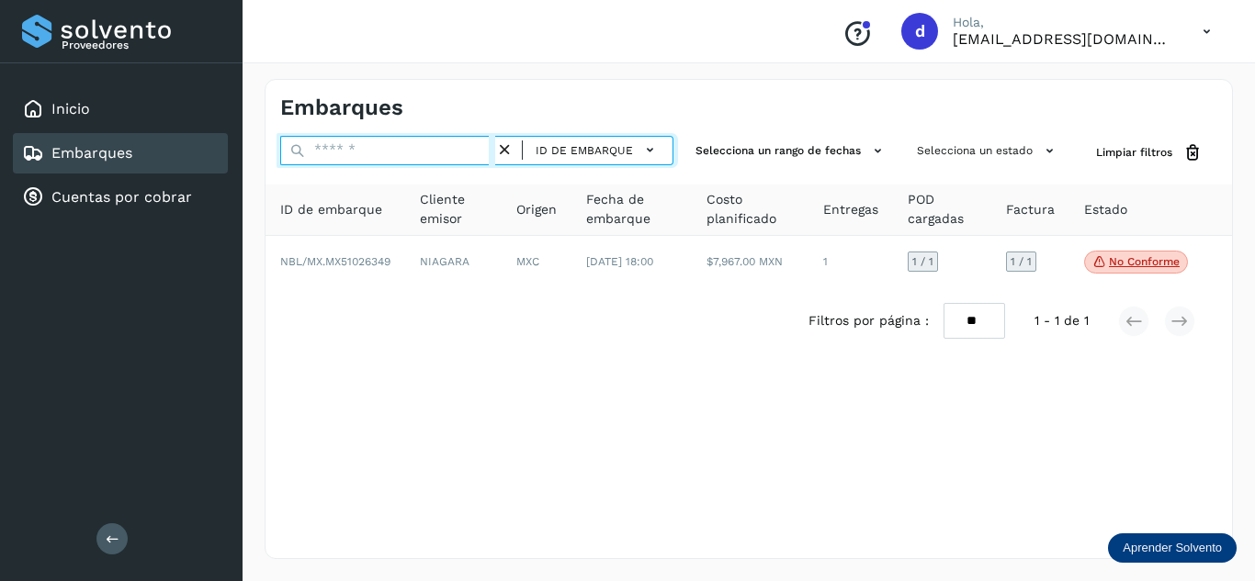
click at [439, 152] on input "text" at bounding box center [387, 150] width 215 height 29
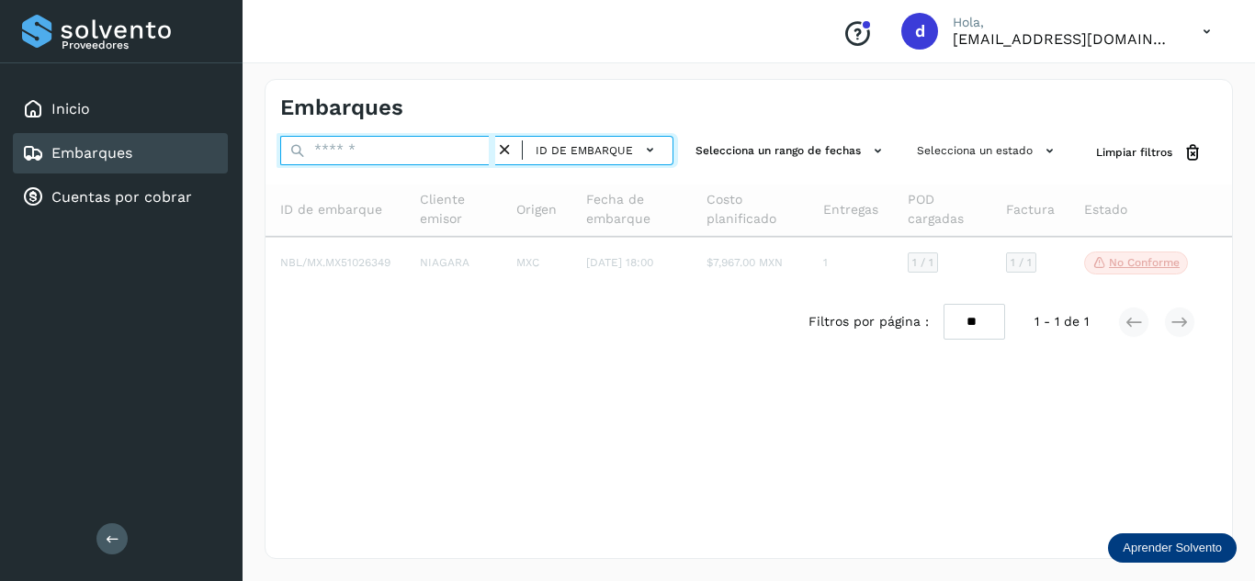
paste input "**********"
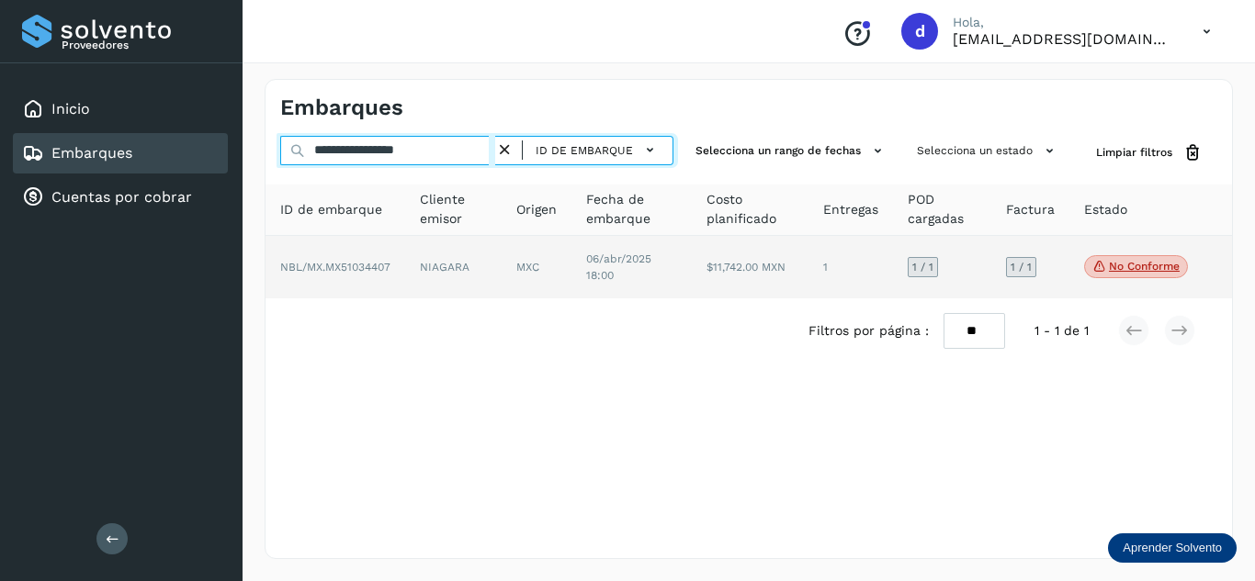
type input "**********"
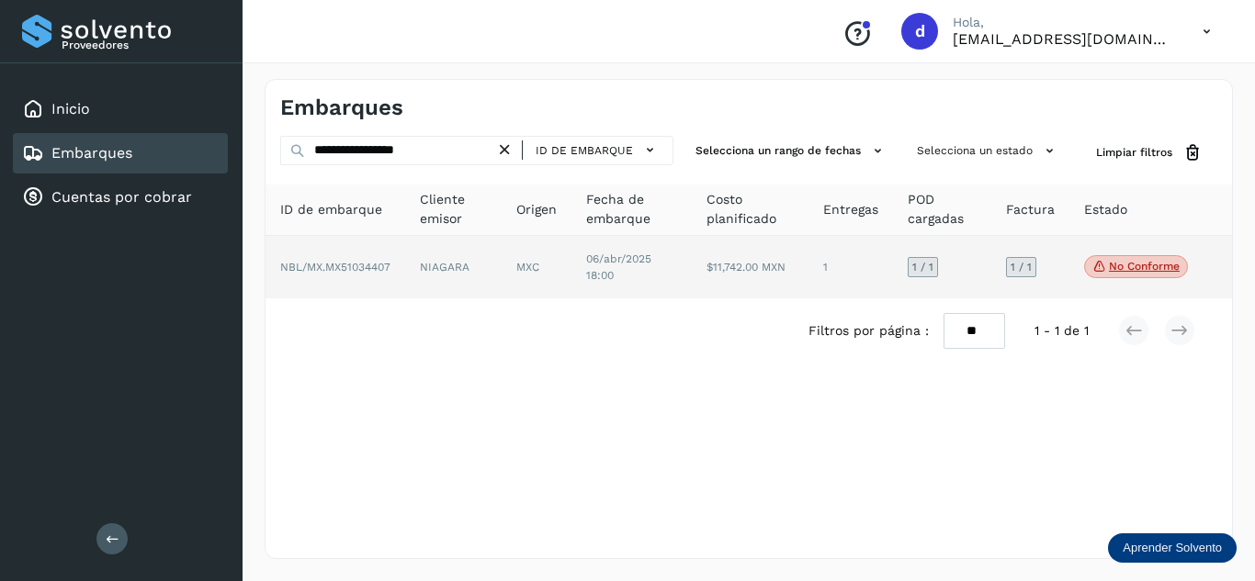
click at [369, 268] on span "NBL/MX.MX51034407" at bounding box center [335, 267] width 110 height 13
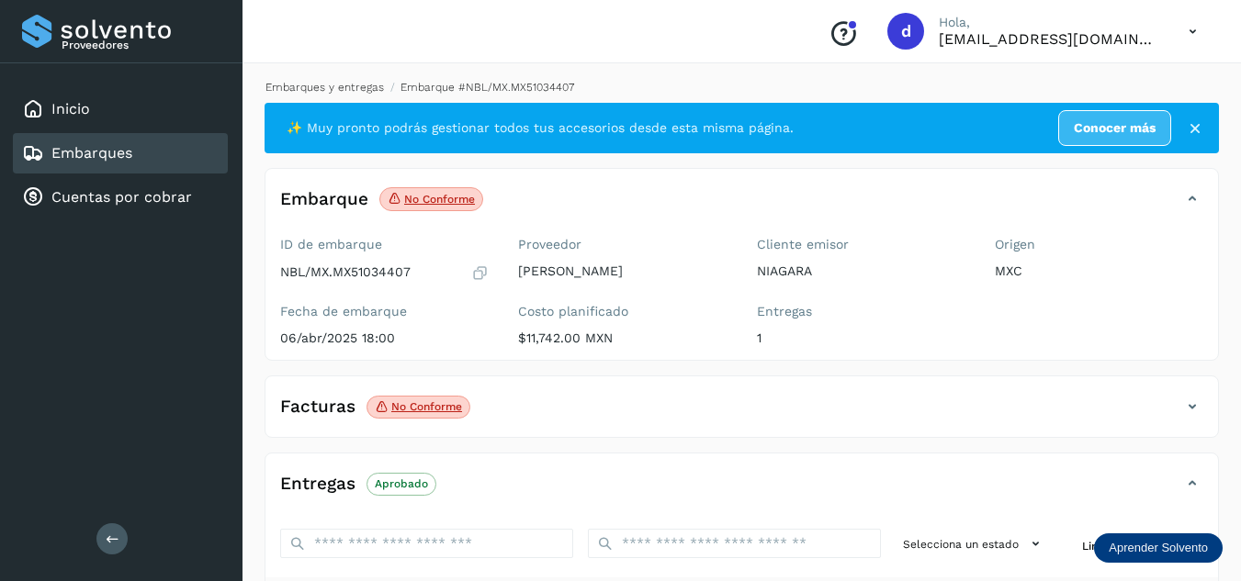
click at [301, 87] on link "Embarques y entregas" at bounding box center [324, 87] width 118 height 13
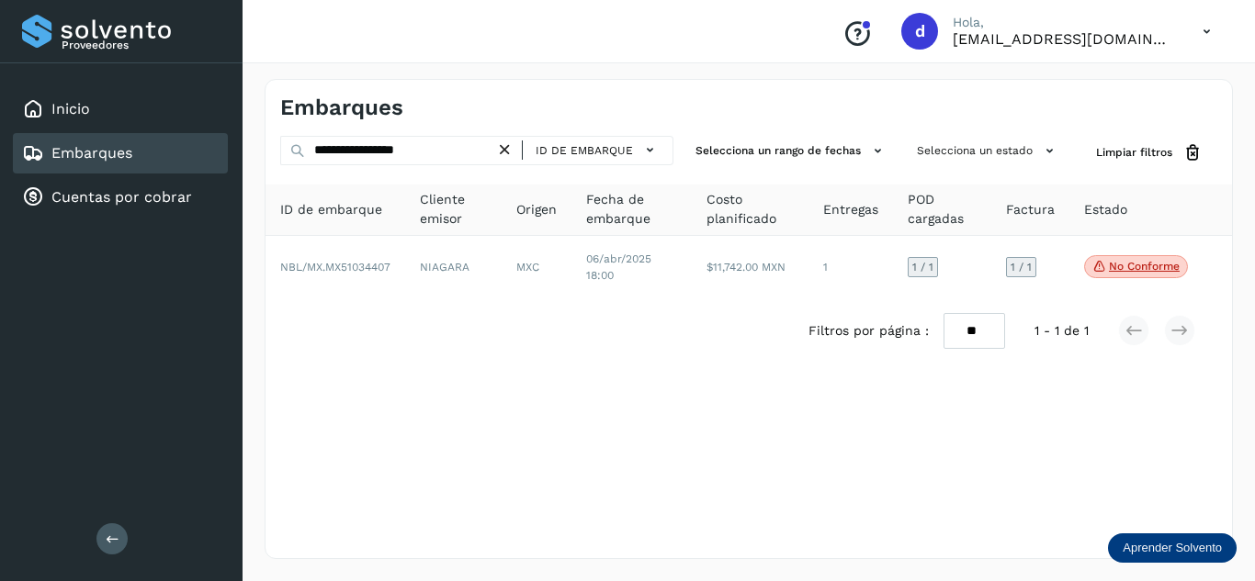
click at [508, 150] on icon at bounding box center [504, 150] width 19 height 19
drag, startPoint x: 508, startPoint y: 150, endPoint x: 442, endPoint y: 160, distance: 66.9
click at [508, 151] on icon at bounding box center [504, 150] width 19 height 19
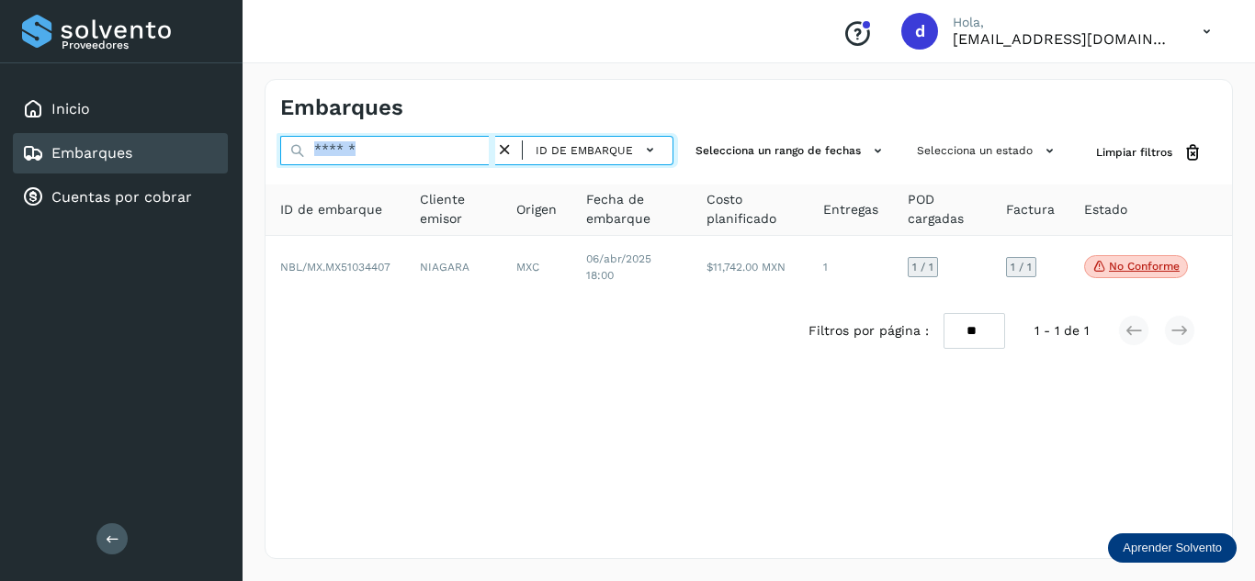
click at [437, 160] on input "text" at bounding box center [387, 150] width 215 height 29
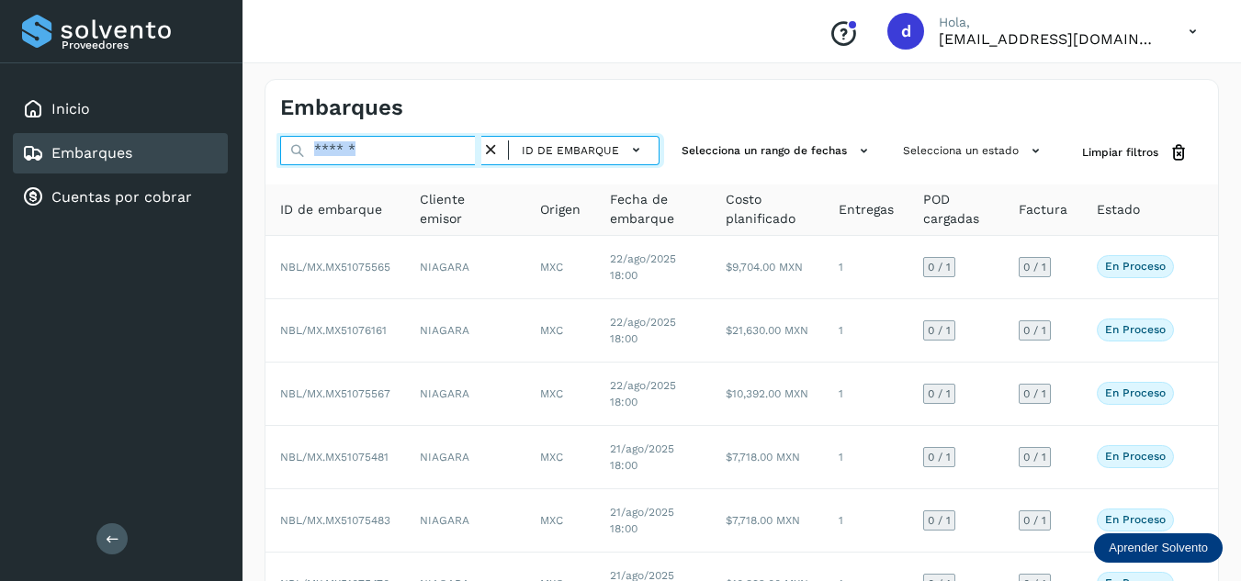
click at [388, 163] on input "text" at bounding box center [380, 150] width 201 height 29
click at [379, 143] on input "text" at bounding box center [380, 150] width 201 height 29
paste input "**********"
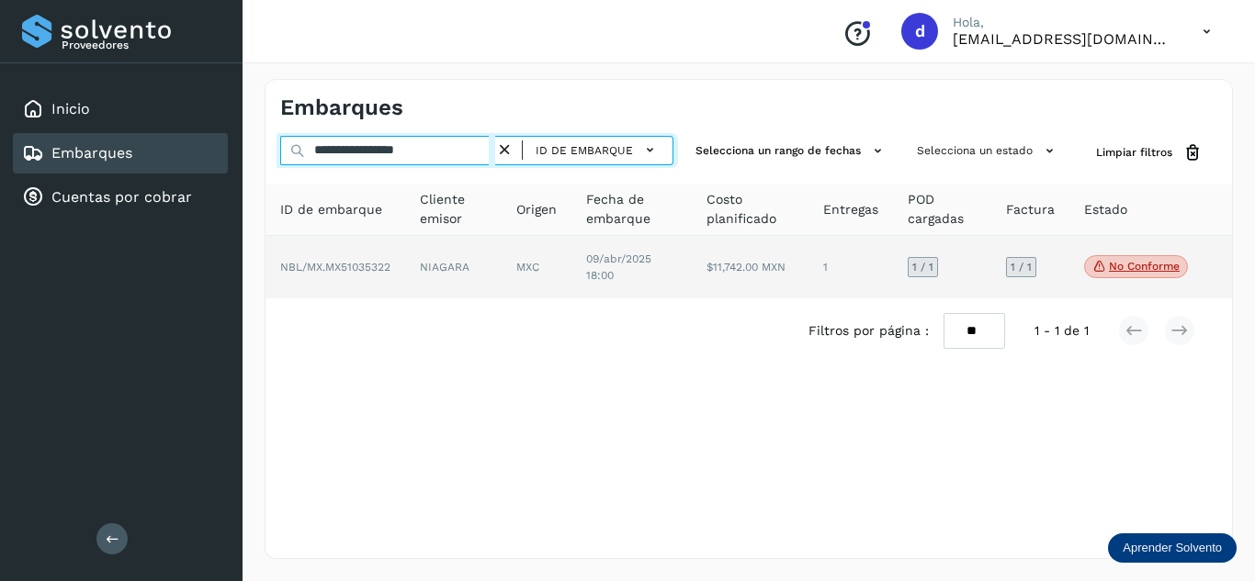
type input "**********"
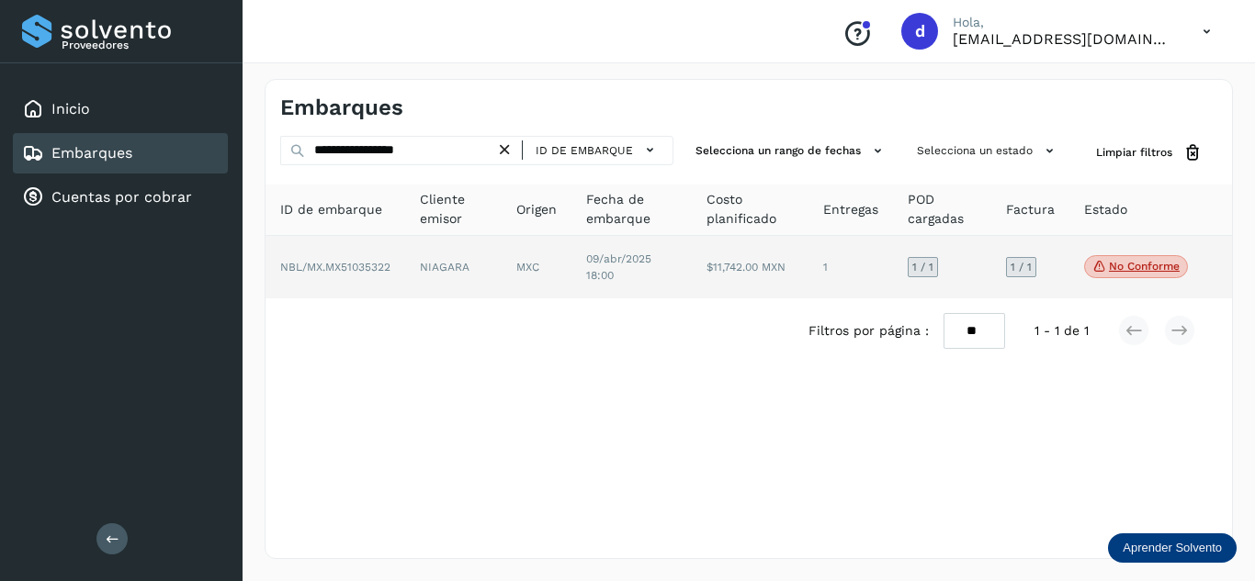
click at [378, 266] on span "NBL/MX.MX51035322" at bounding box center [335, 267] width 110 height 13
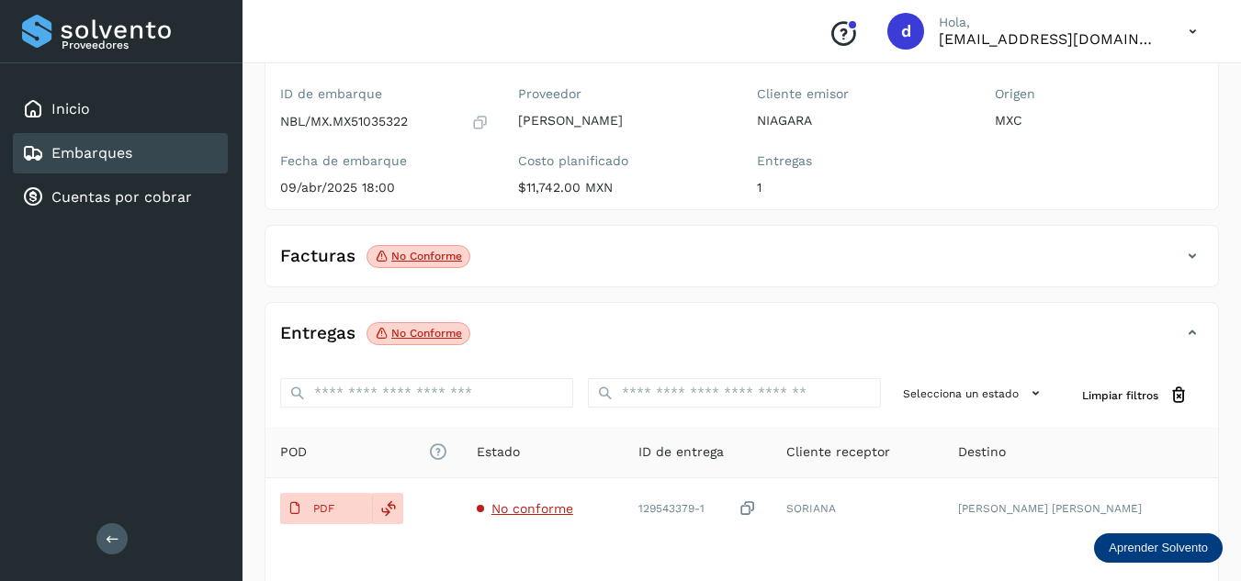
scroll to position [184, 0]
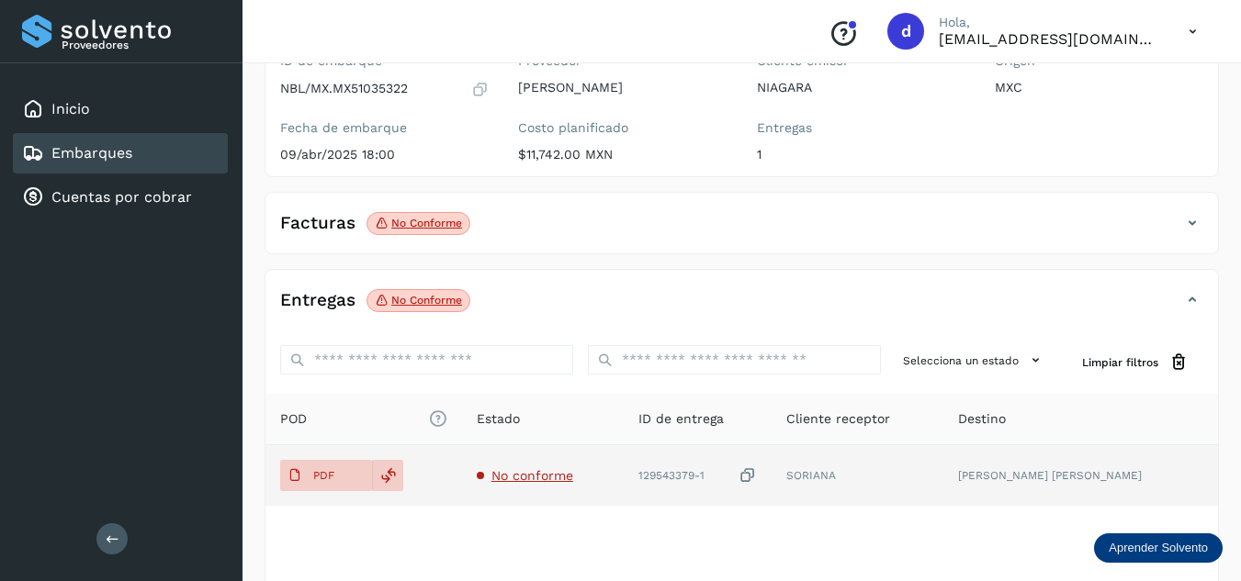
click at [572, 476] on span "No conforme" at bounding box center [532, 475] width 82 height 15
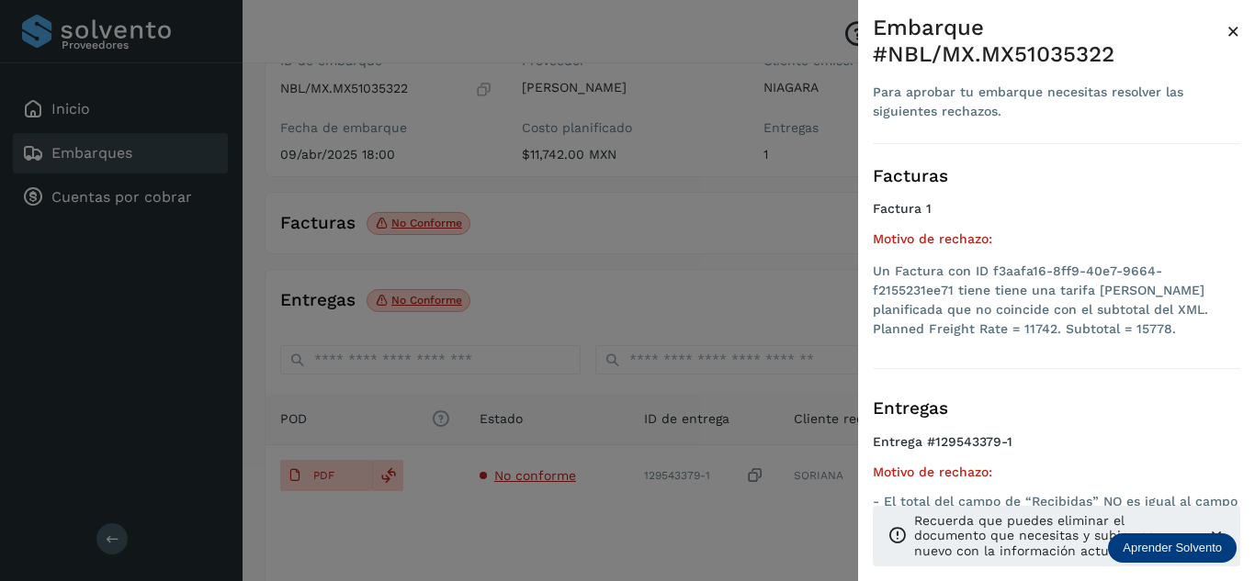
click at [606, 533] on div at bounding box center [627, 290] width 1255 height 581
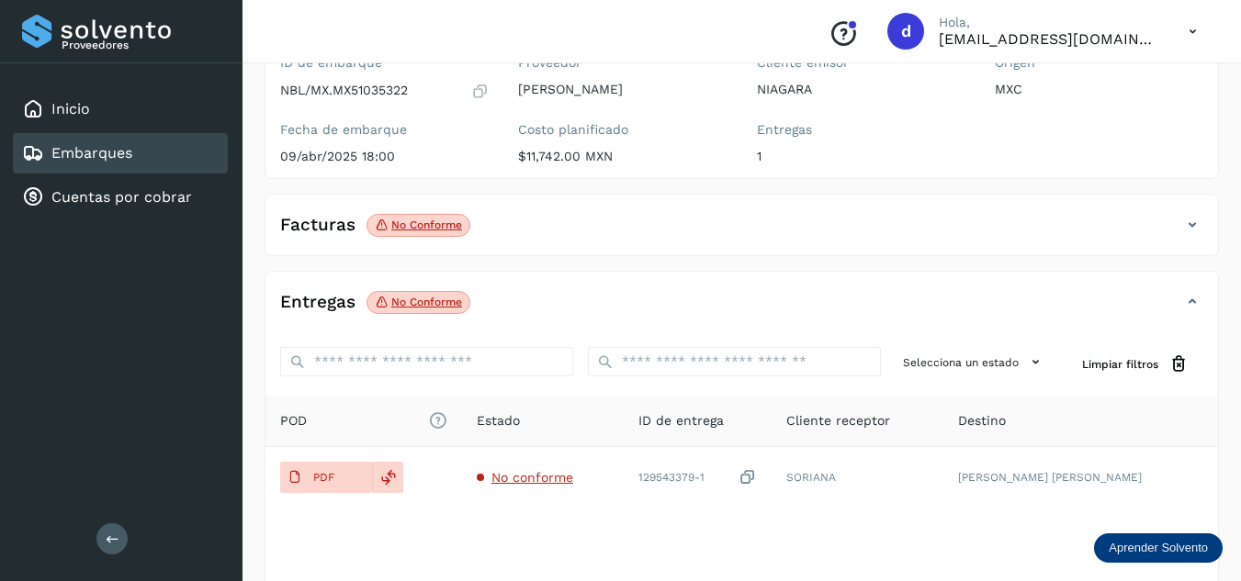
scroll to position [288, 0]
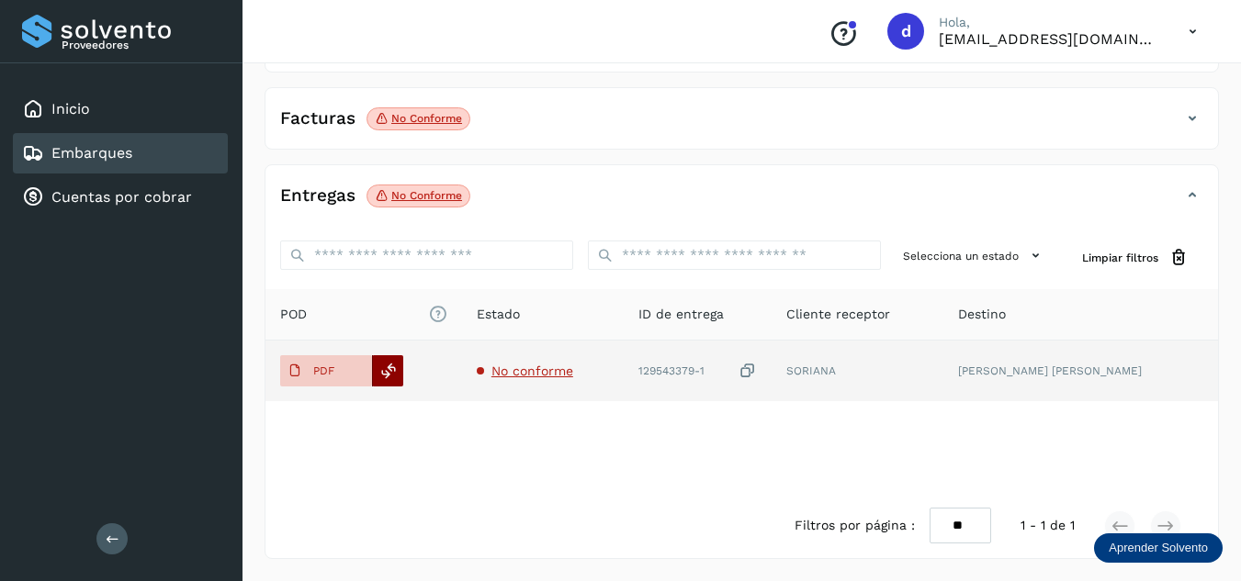
click at [398, 371] on div at bounding box center [387, 370] width 31 height 31
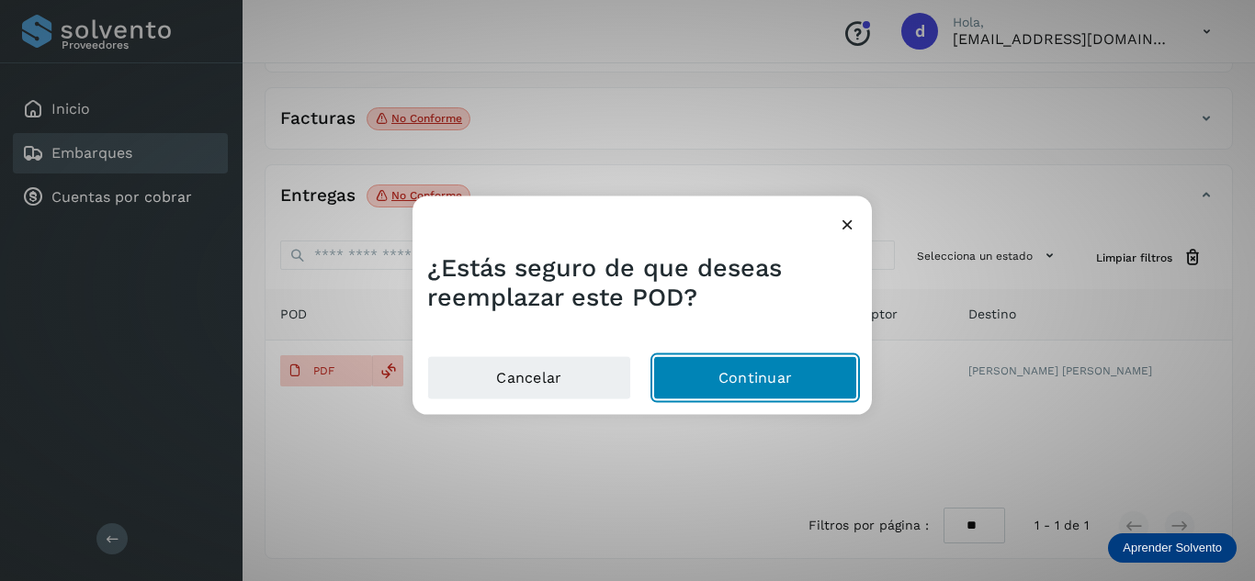
click at [793, 378] on button "Continuar" at bounding box center [755, 378] width 204 height 44
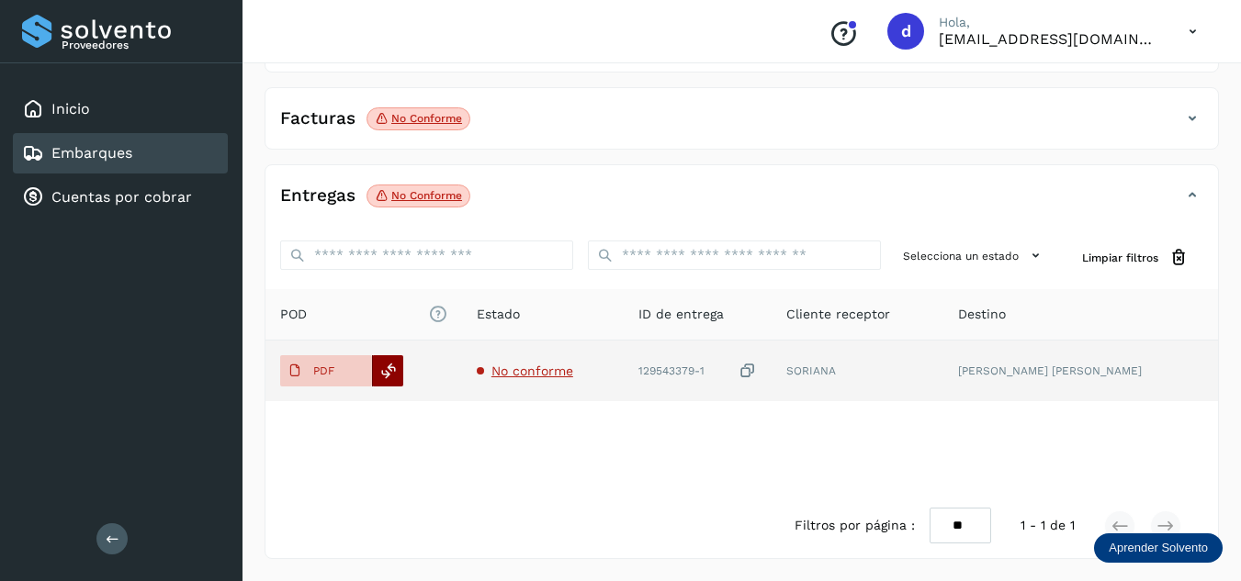
click at [398, 368] on div at bounding box center [387, 370] width 31 height 31
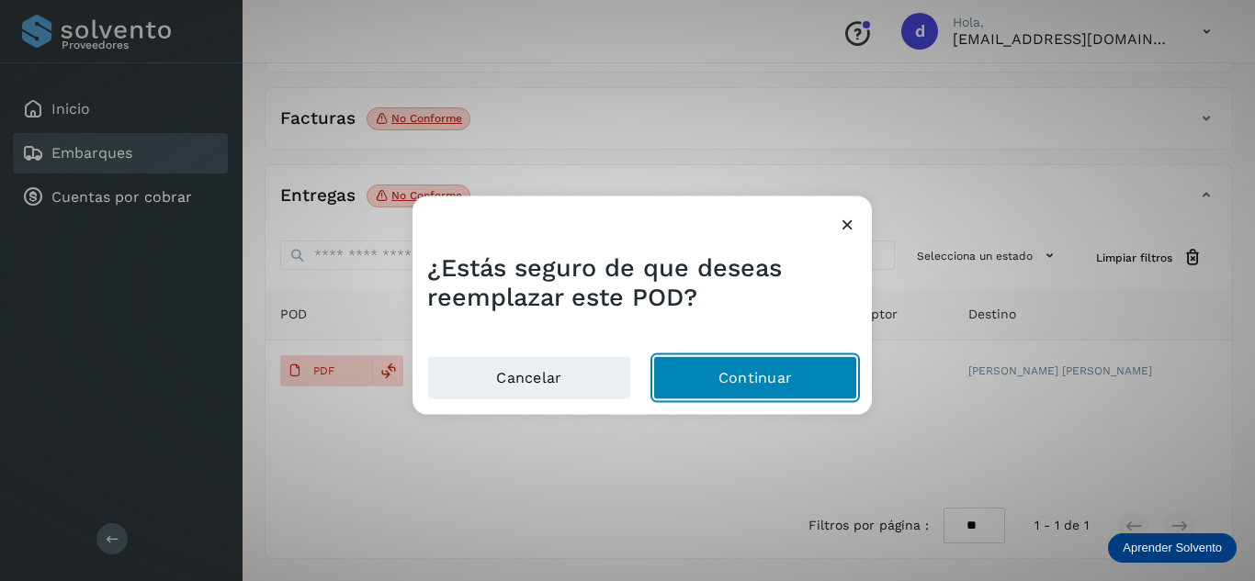
click at [770, 376] on button "Continuar" at bounding box center [755, 378] width 204 height 44
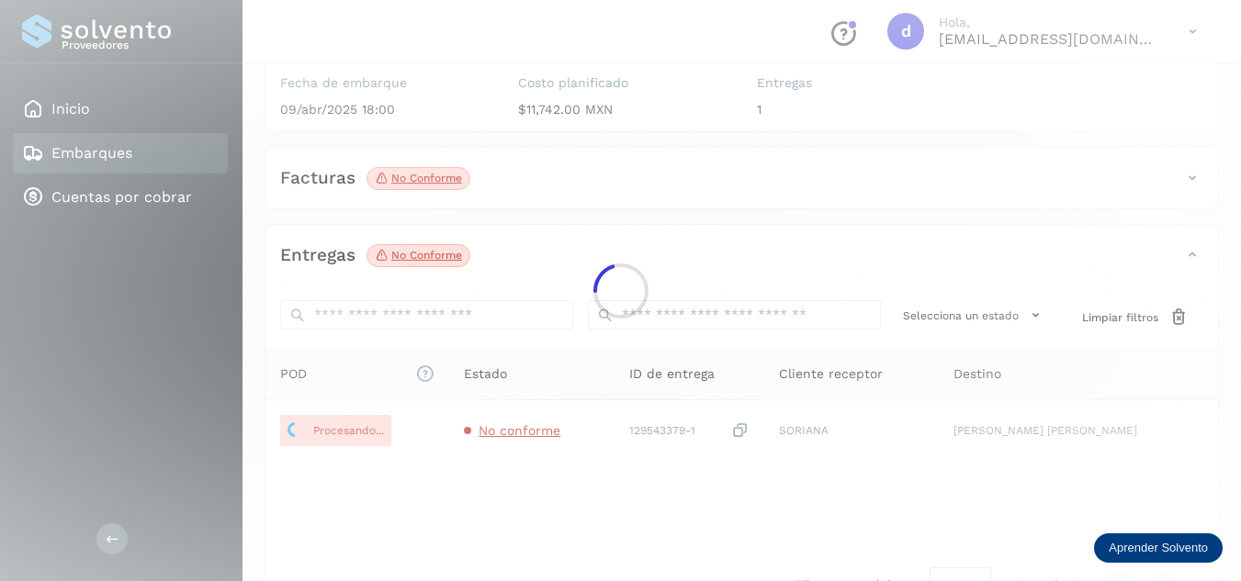
scroll to position [197, 0]
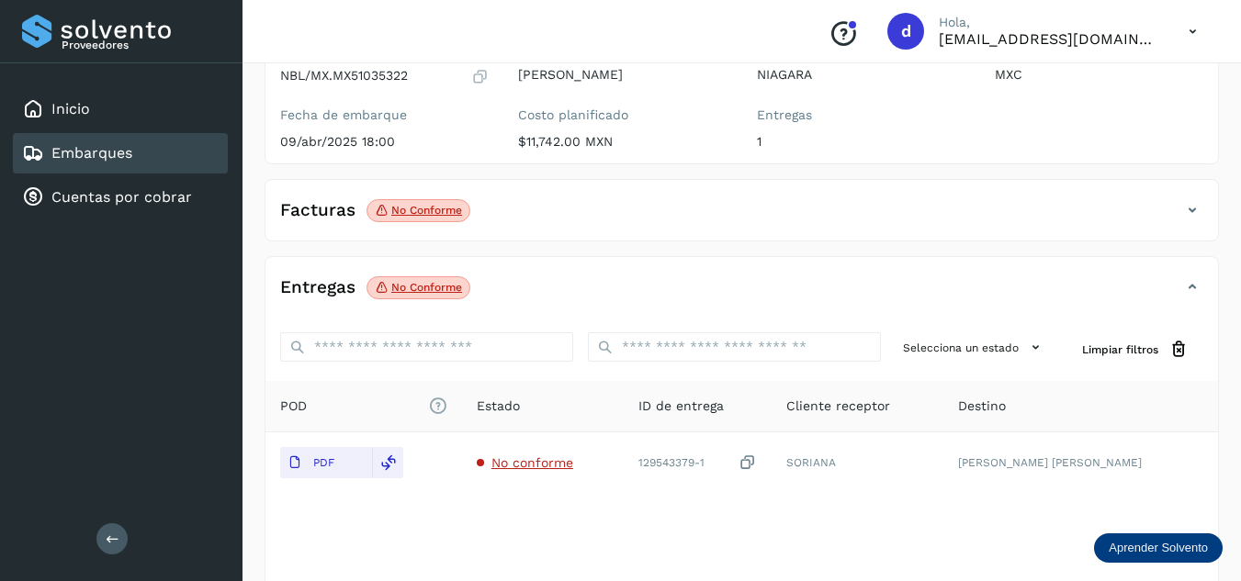
click at [1191, 217] on icon at bounding box center [1192, 210] width 22 height 22
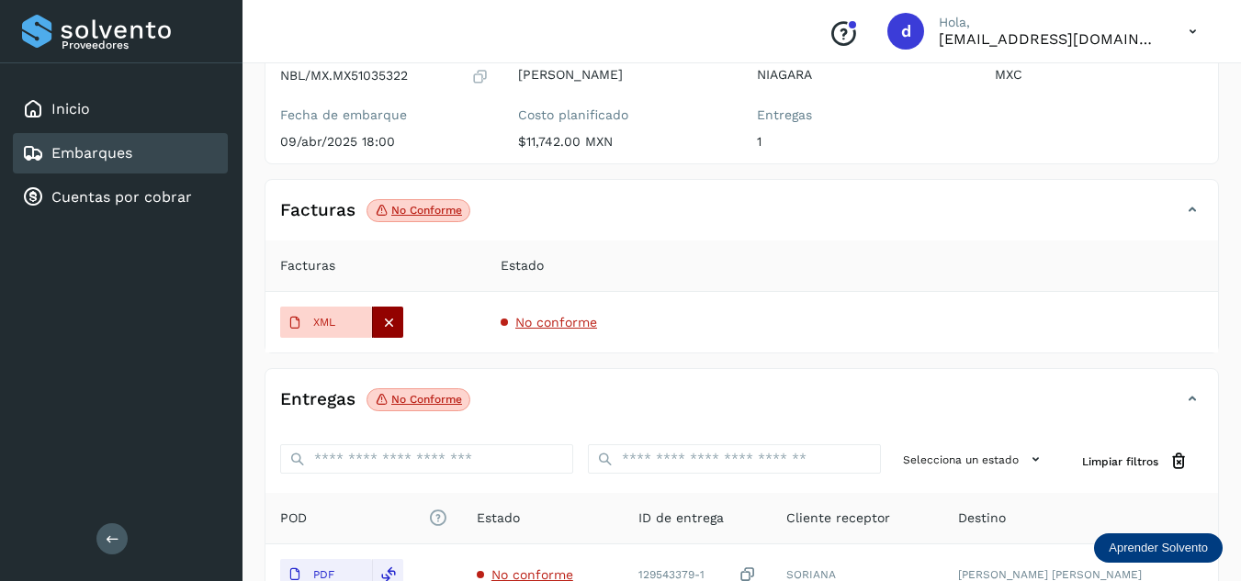
click at [385, 329] on icon at bounding box center [388, 322] width 17 height 17
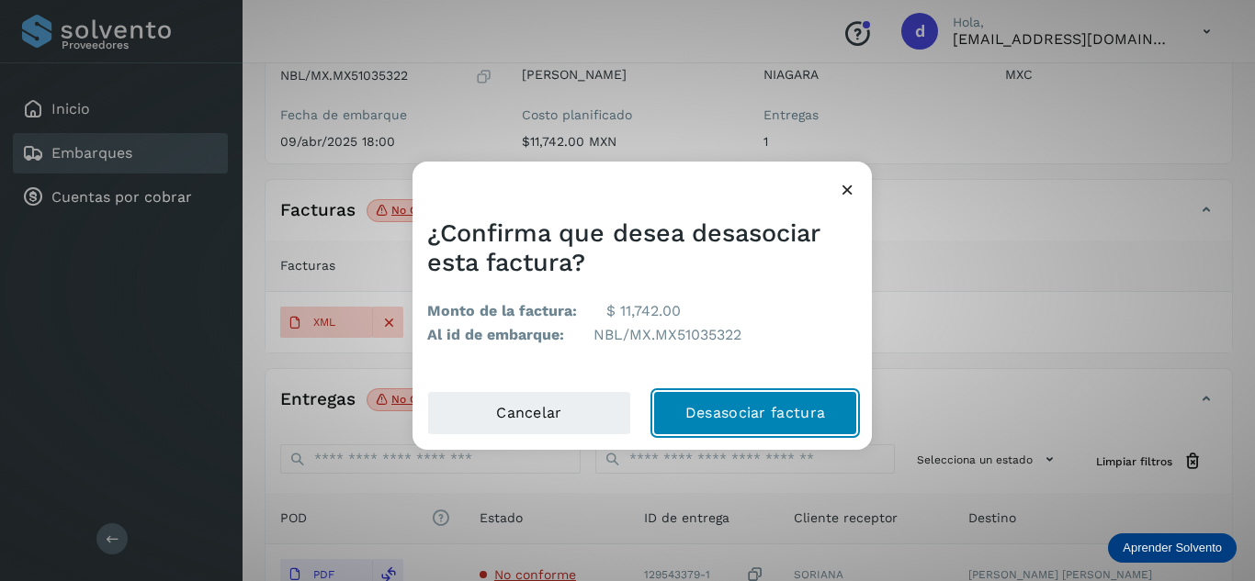
click at [778, 411] on button "Desasociar factura" at bounding box center [755, 413] width 204 height 44
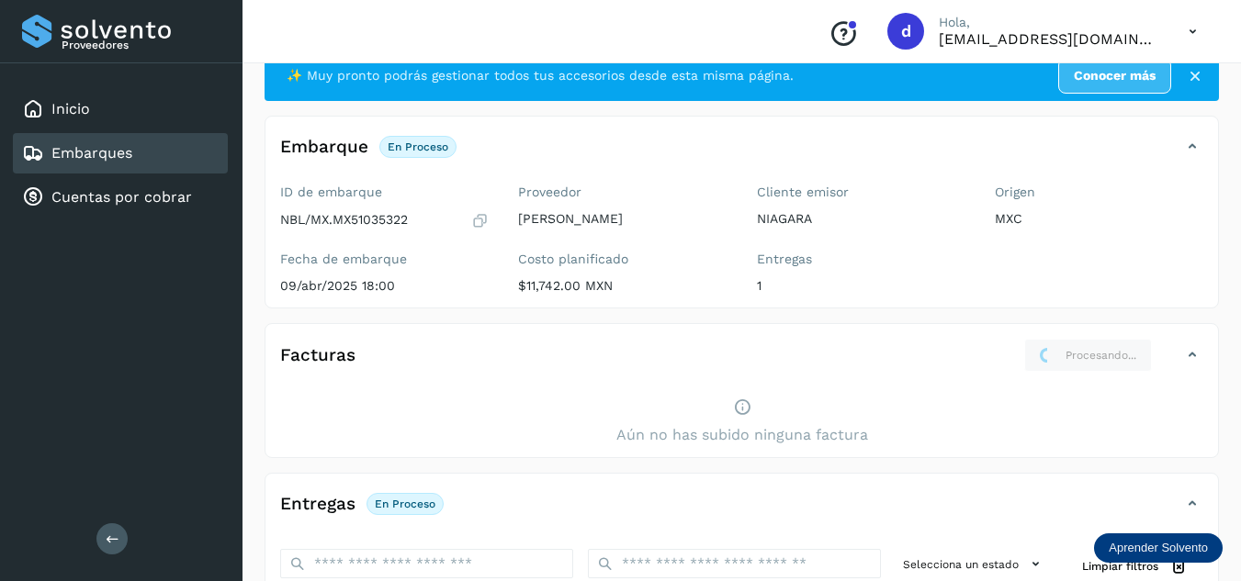
scroll to position [0, 0]
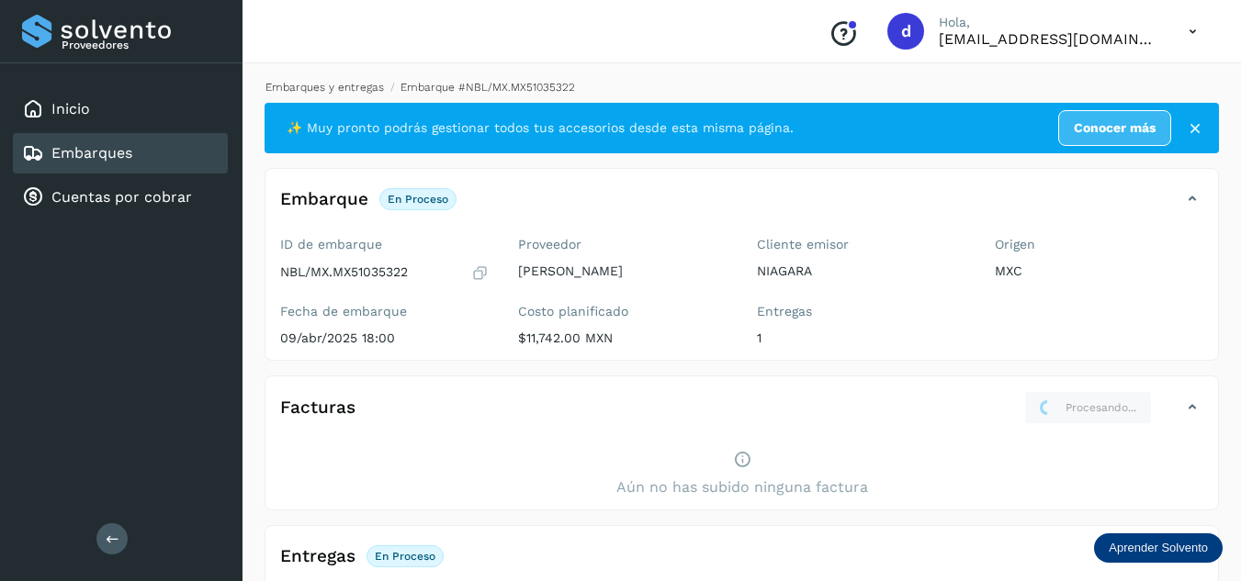
click at [328, 86] on link "Embarques y entregas" at bounding box center [324, 87] width 118 height 13
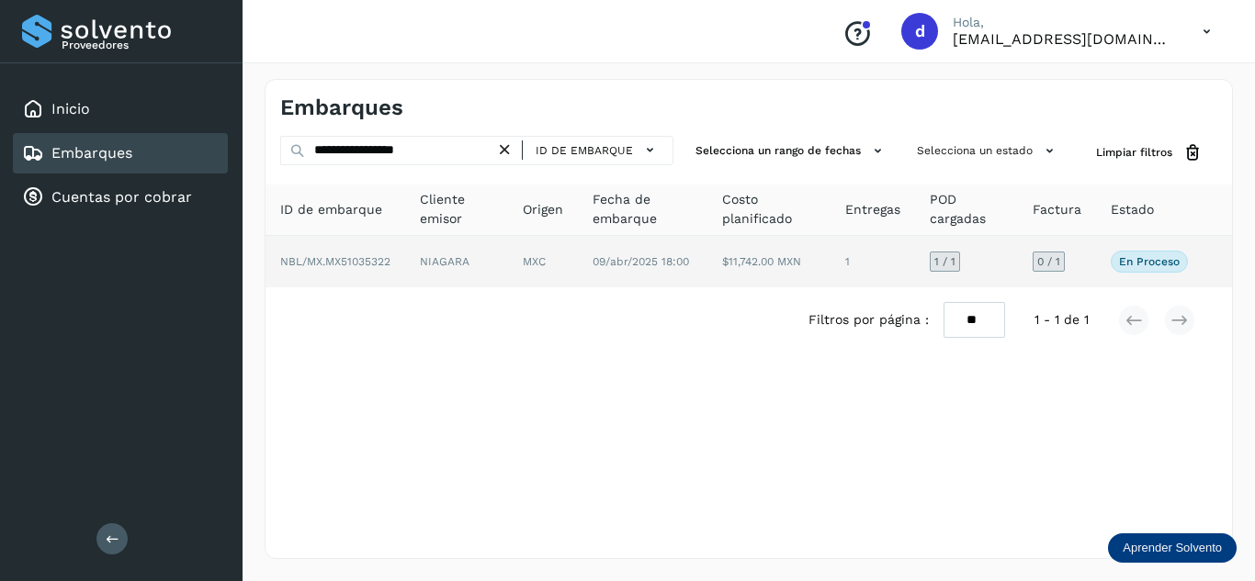
click at [363, 260] on span "NBL/MX.MX51035322" at bounding box center [335, 261] width 110 height 13
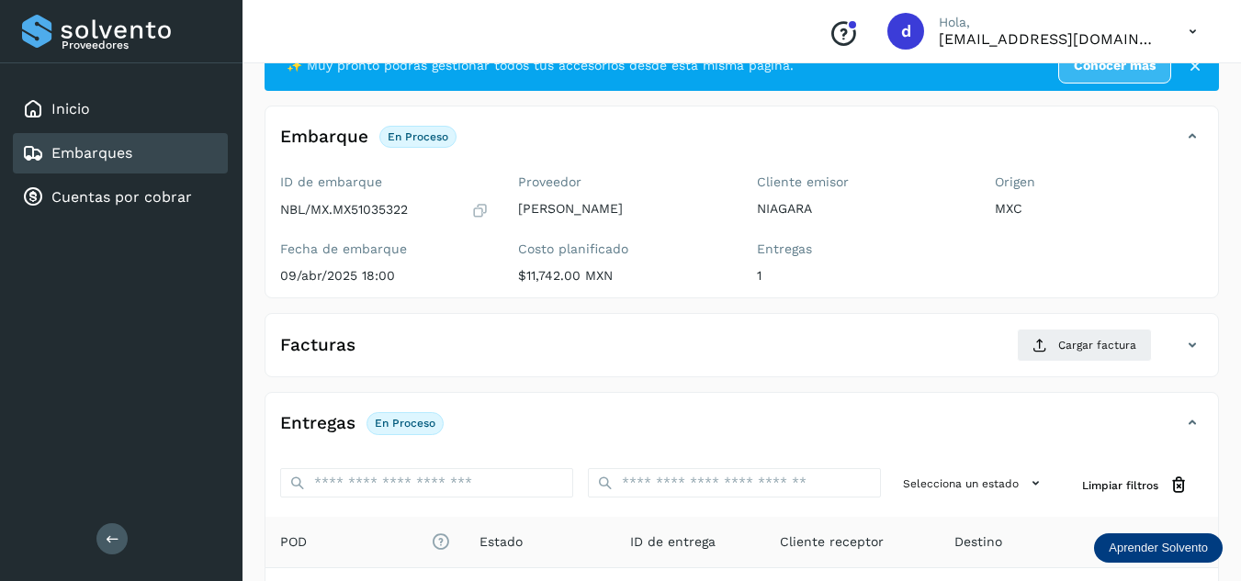
scroll to position [92, 0]
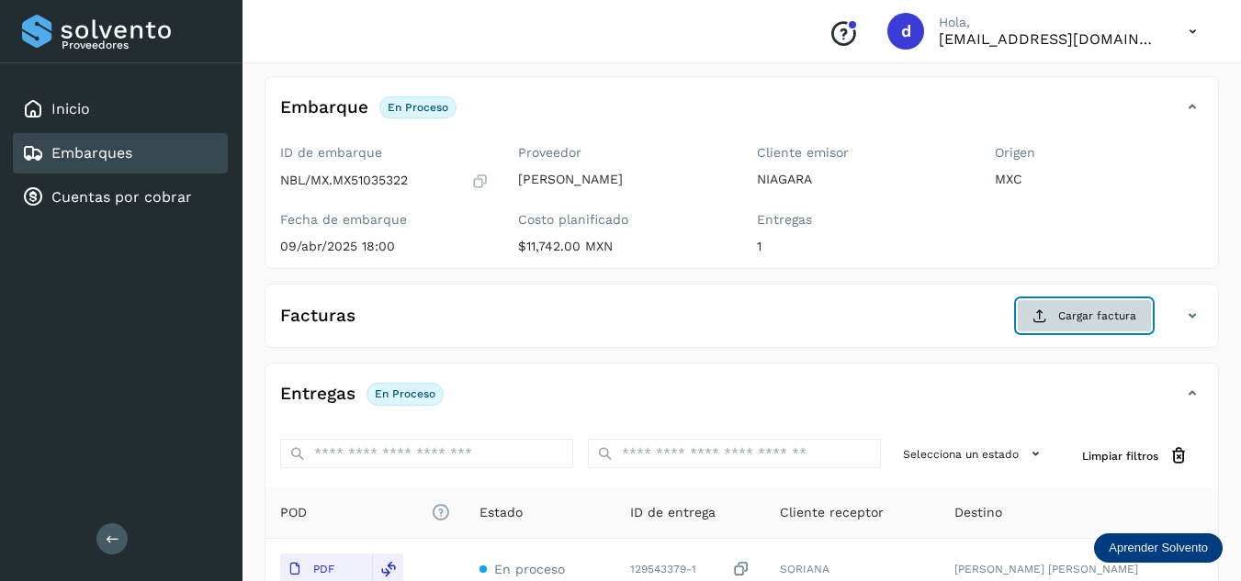
click at [1083, 316] on span "Cargar factura" at bounding box center [1097, 316] width 78 height 17
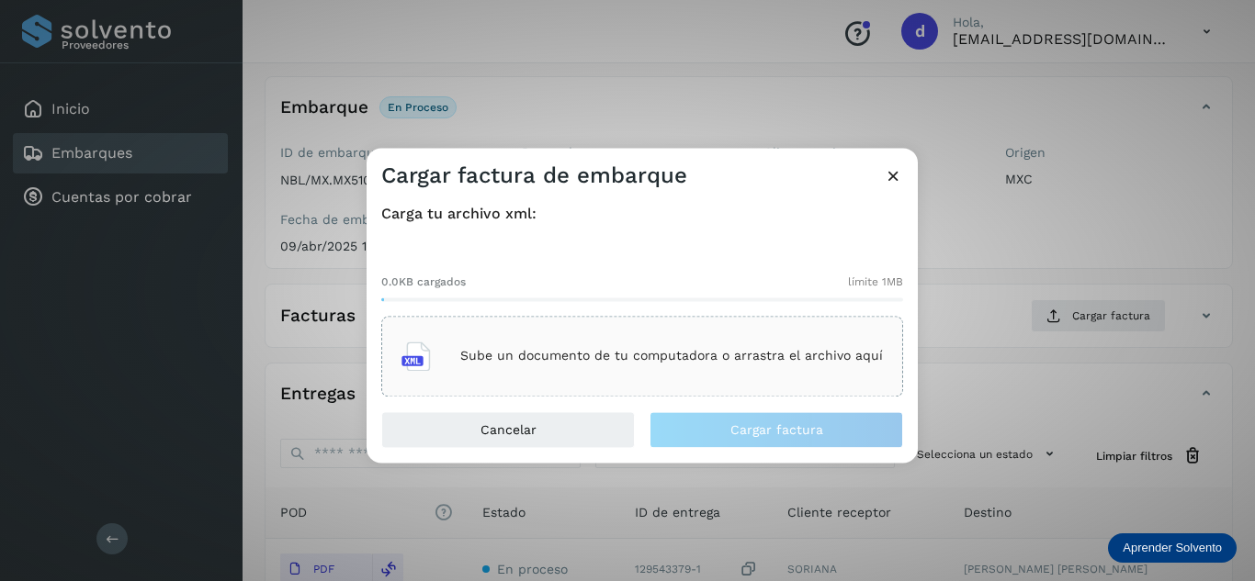
click at [676, 354] on p "Sube un documento de tu computadora o arrastra el archivo aquí" at bounding box center [671, 357] width 423 height 16
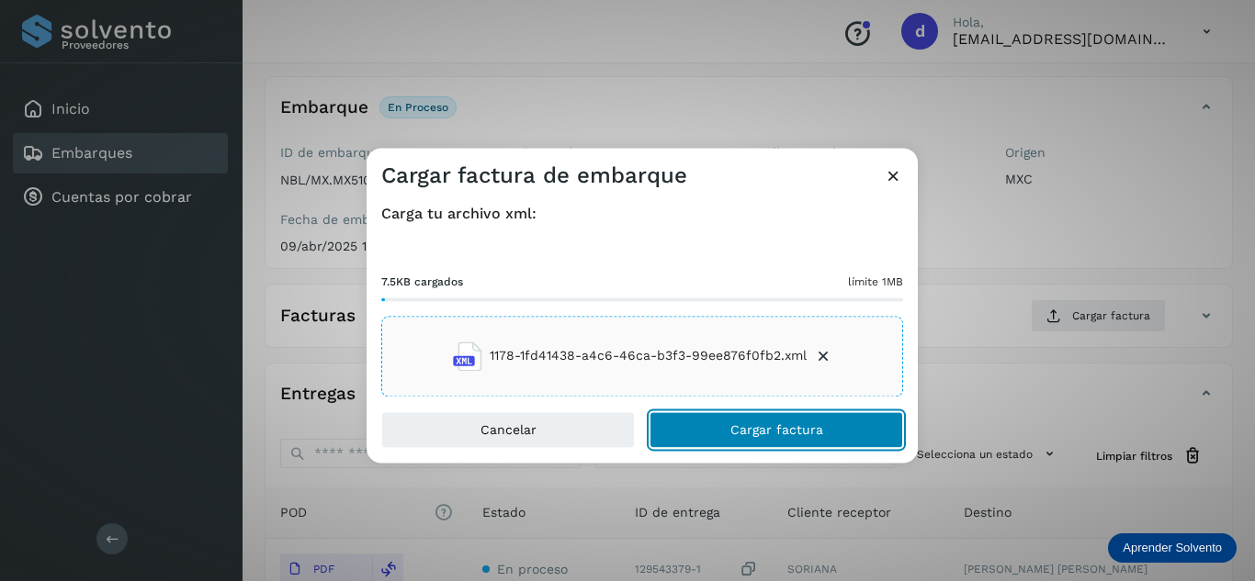
click at [789, 427] on span "Cargar factura" at bounding box center [776, 429] width 93 height 13
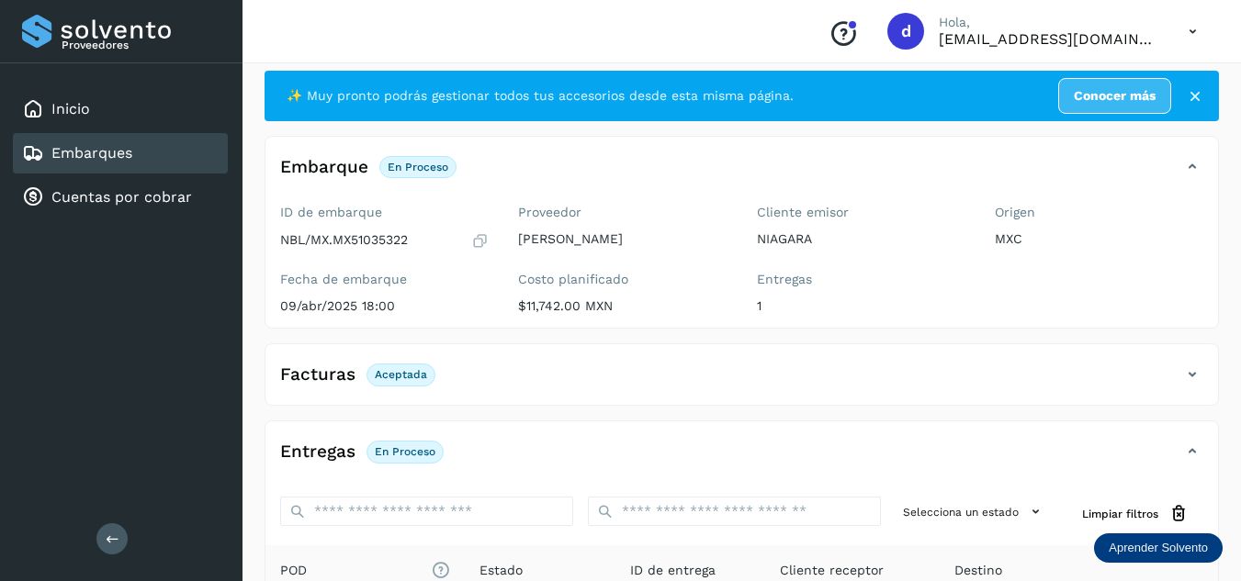
scroll to position [0, 0]
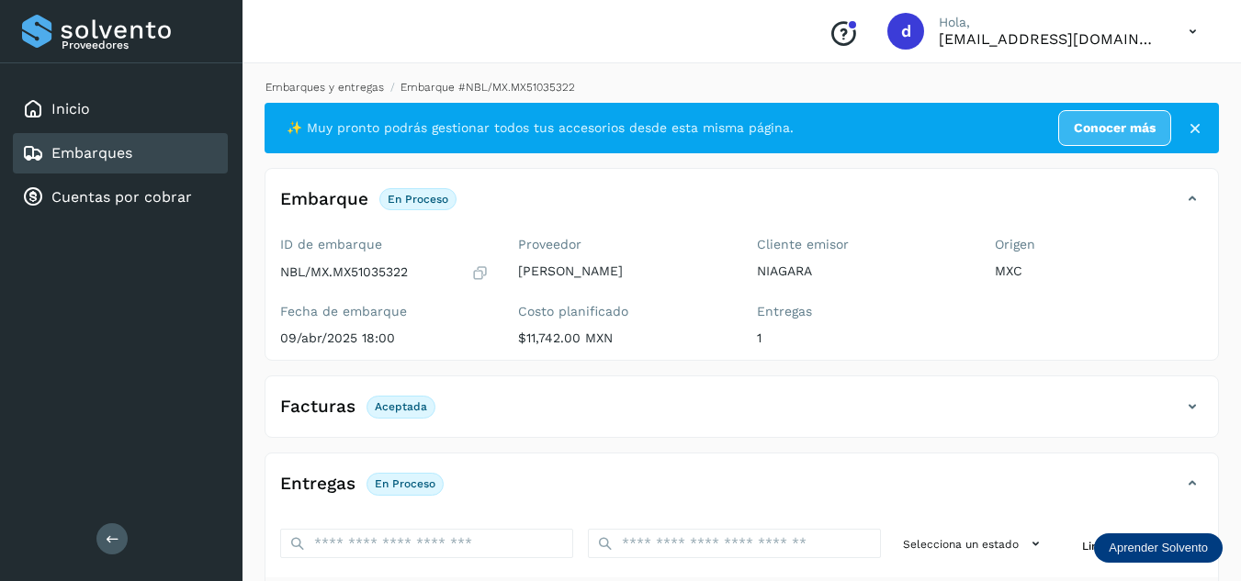
click at [301, 86] on link "Embarques y entregas" at bounding box center [324, 87] width 118 height 13
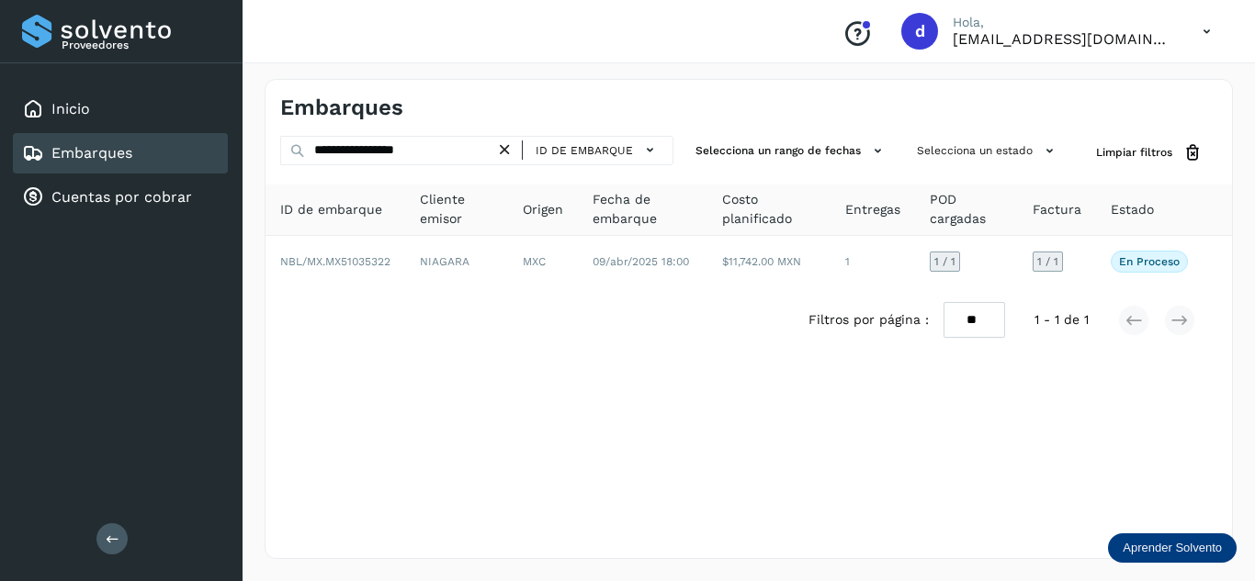
click at [508, 154] on icon at bounding box center [504, 150] width 19 height 19
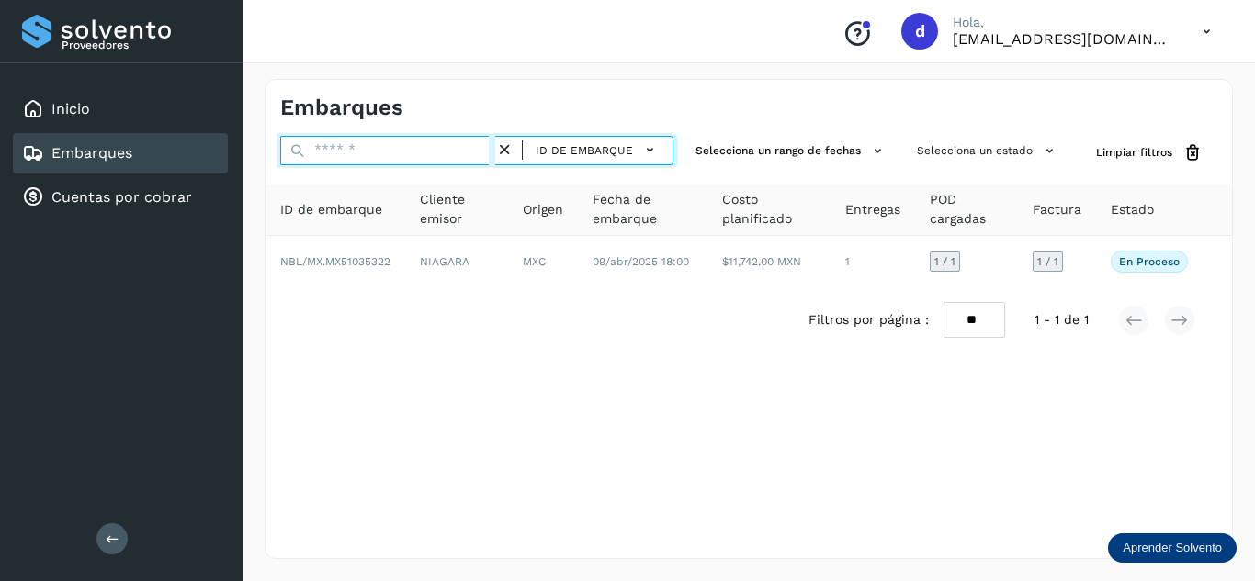
click at [465, 148] on input "text" at bounding box center [387, 150] width 215 height 29
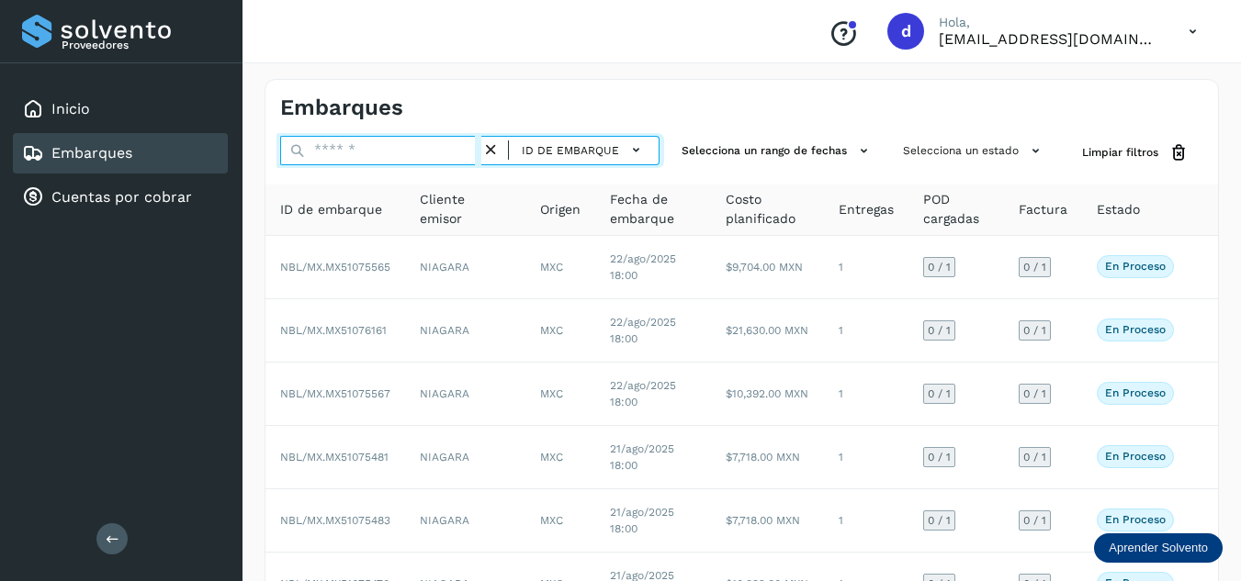
paste input "**********"
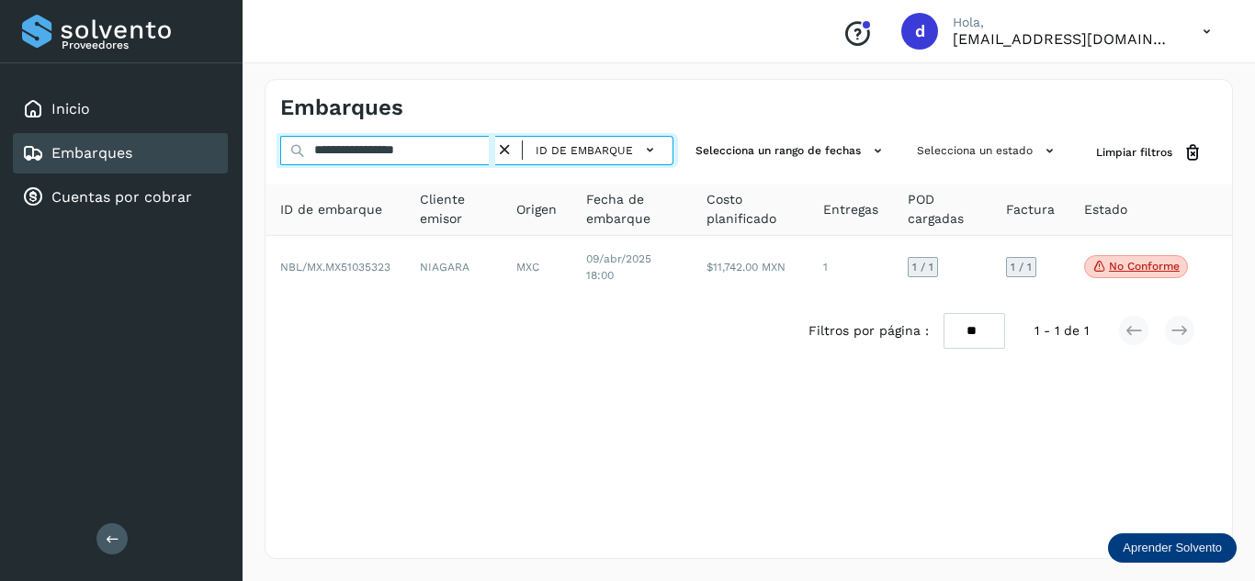
type input "**********"
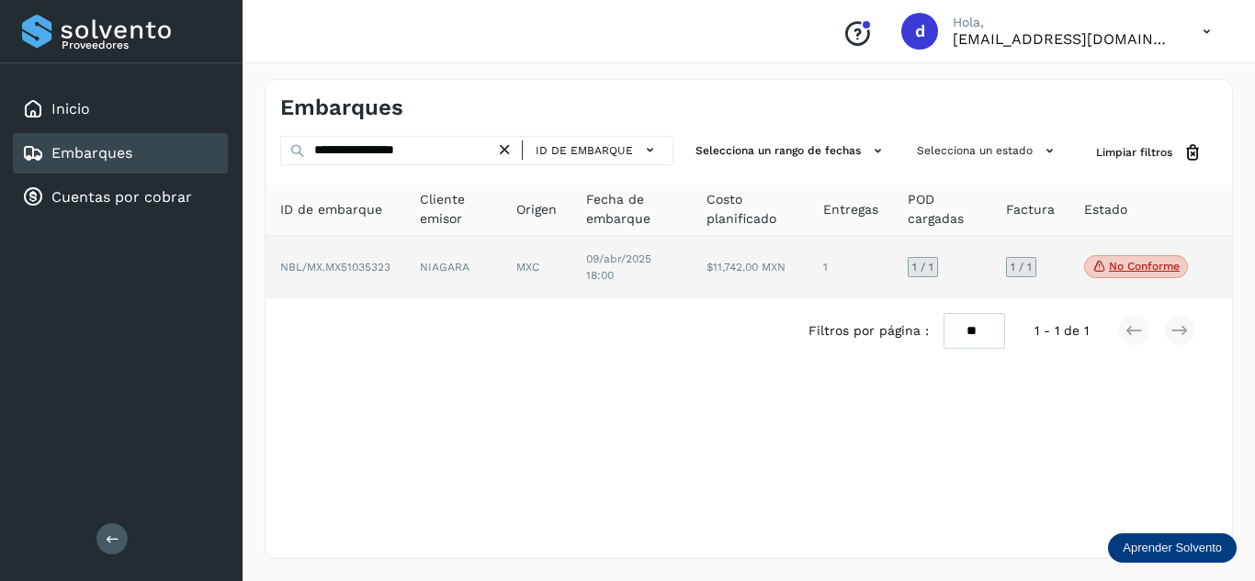
click at [380, 264] on span "NBL/MX.MX51035323" at bounding box center [335, 267] width 110 height 13
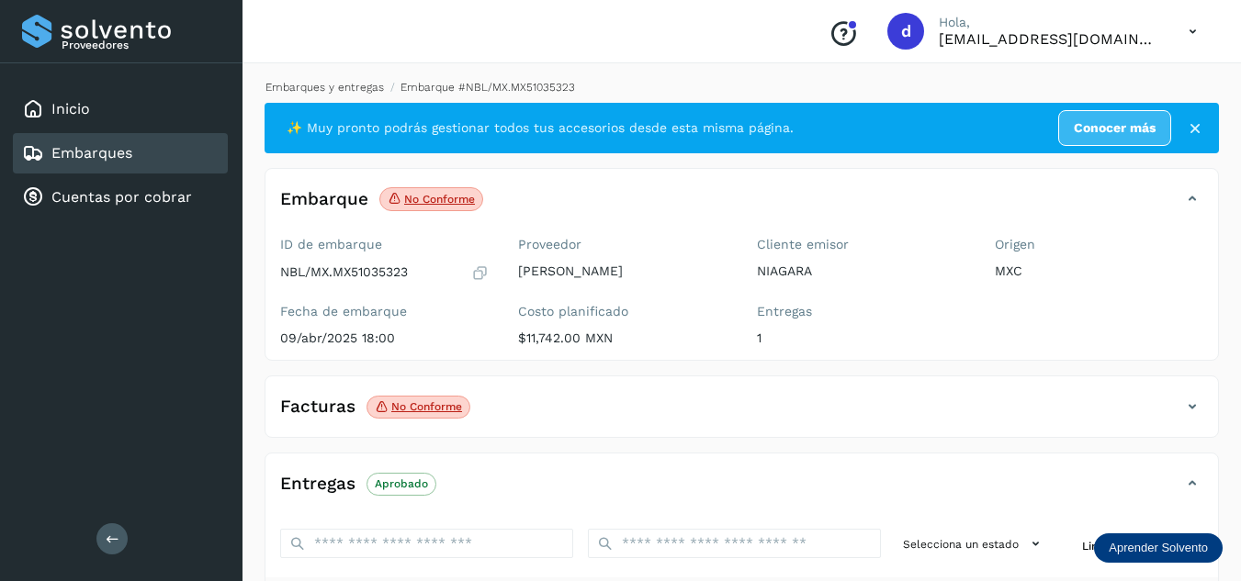
click at [371, 86] on link "Embarques y entregas" at bounding box center [324, 87] width 118 height 13
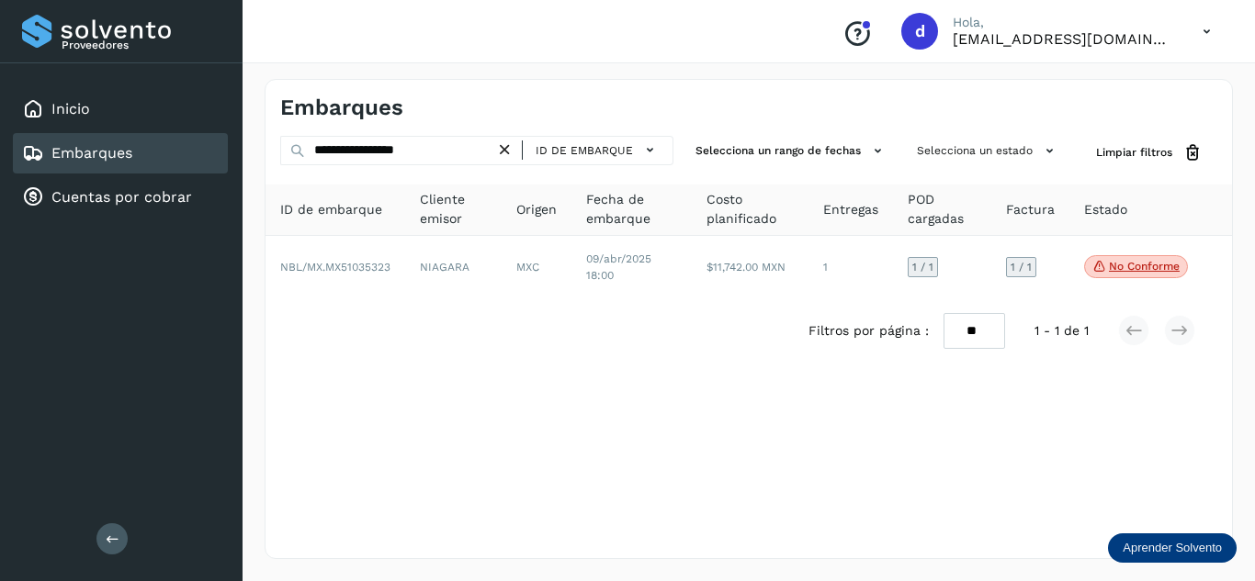
click at [510, 152] on icon at bounding box center [504, 150] width 19 height 19
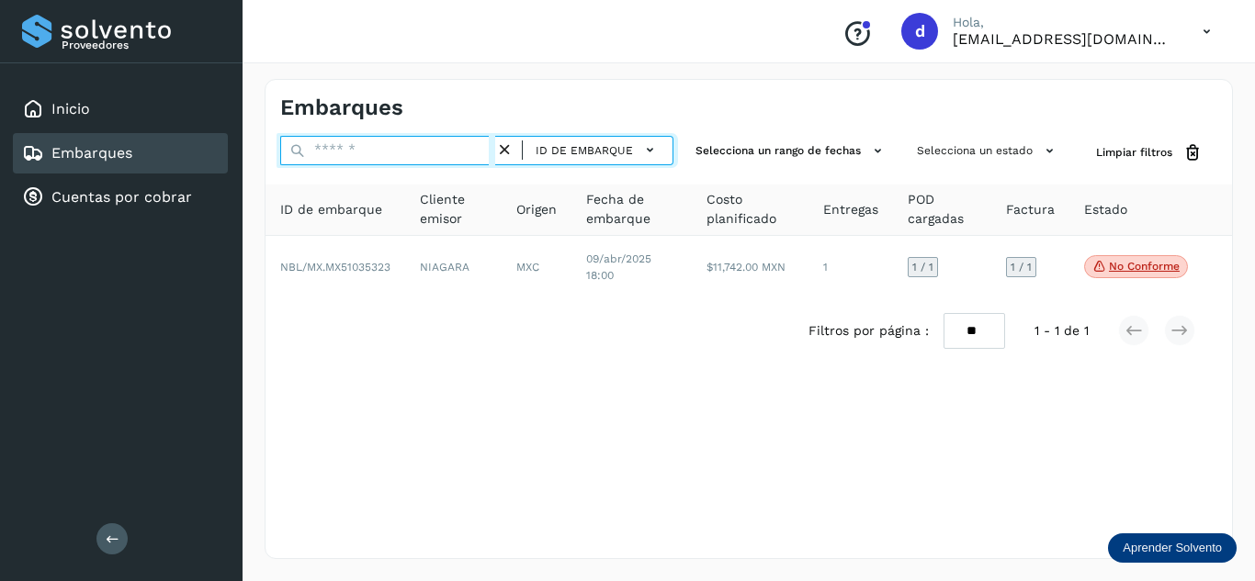
click at [476, 152] on input "text" at bounding box center [387, 150] width 215 height 29
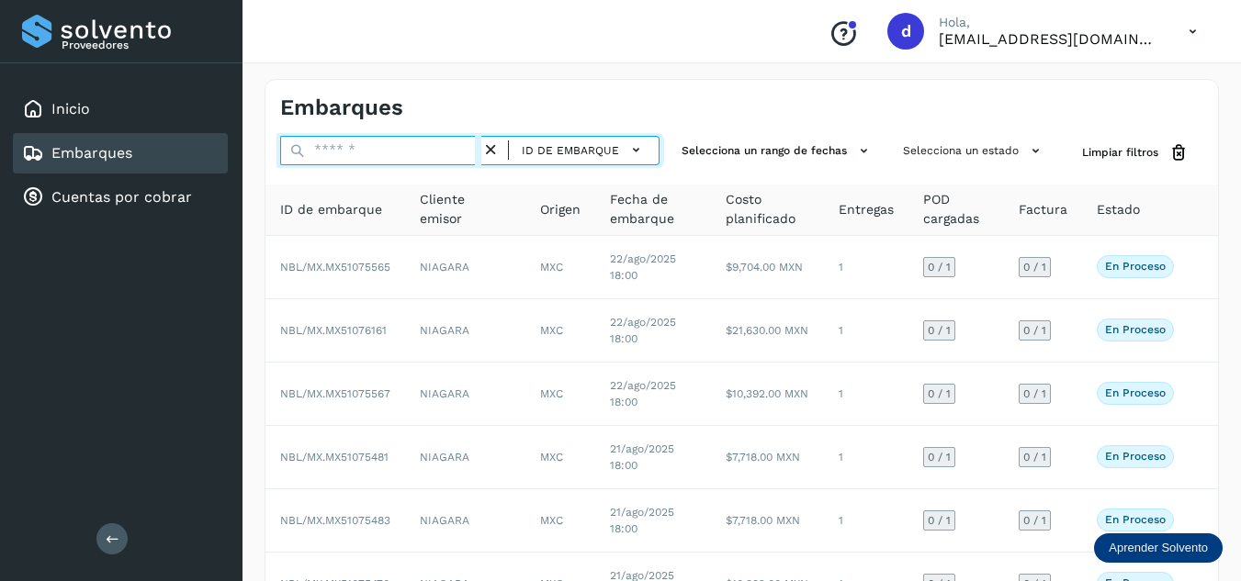
type input "*"
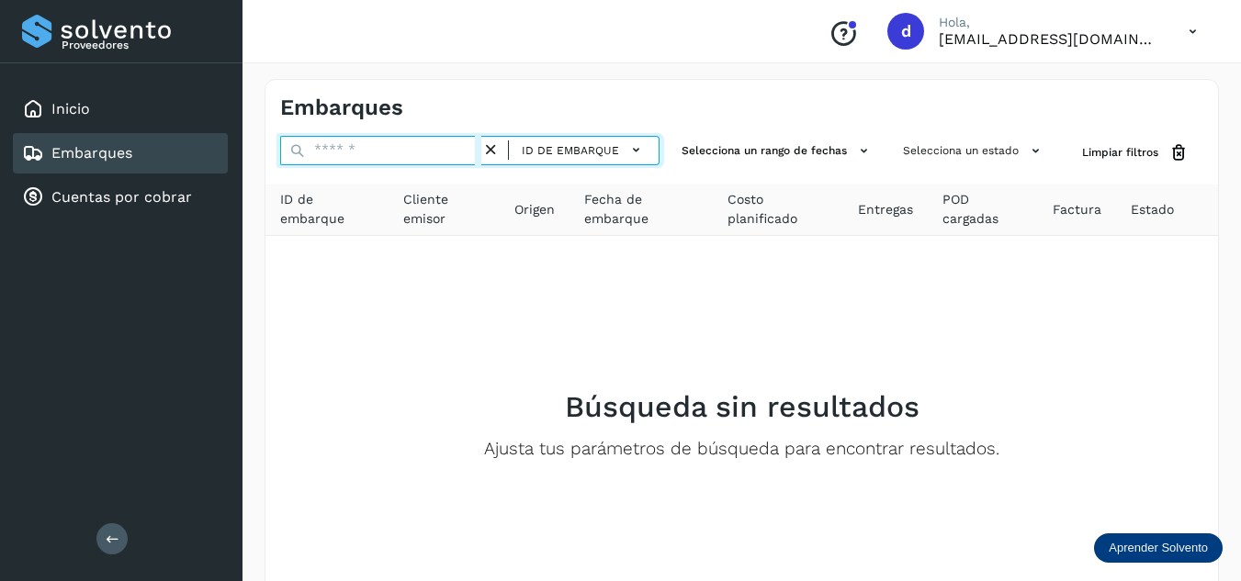
paste input "**********"
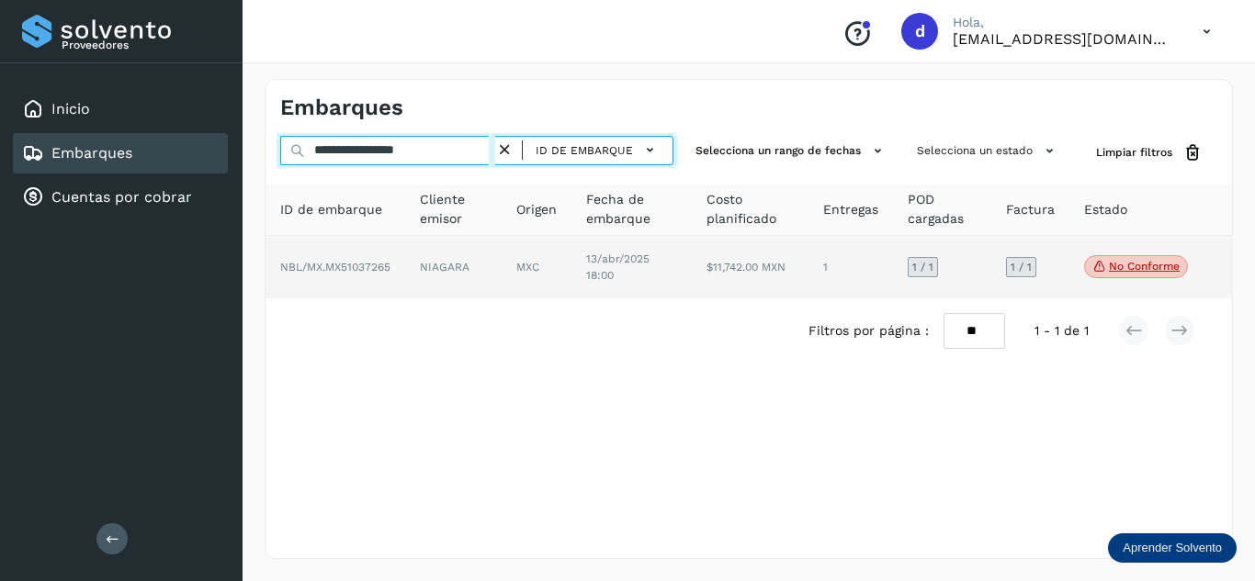
type input "**********"
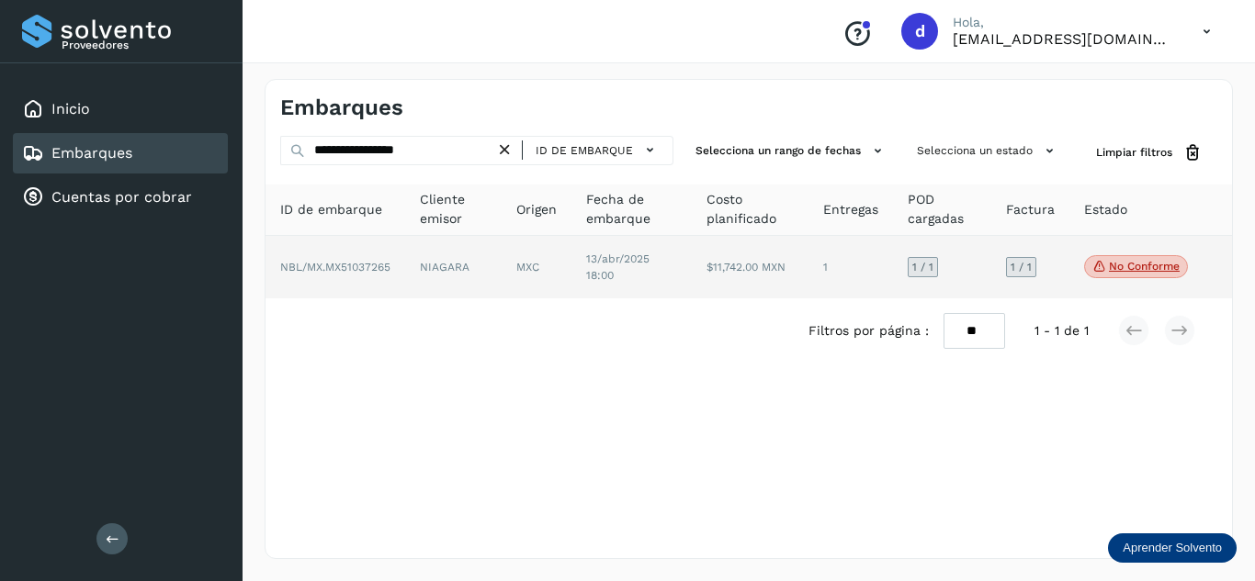
click at [375, 263] on span "NBL/MX.MX51037265" at bounding box center [335, 267] width 110 height 13
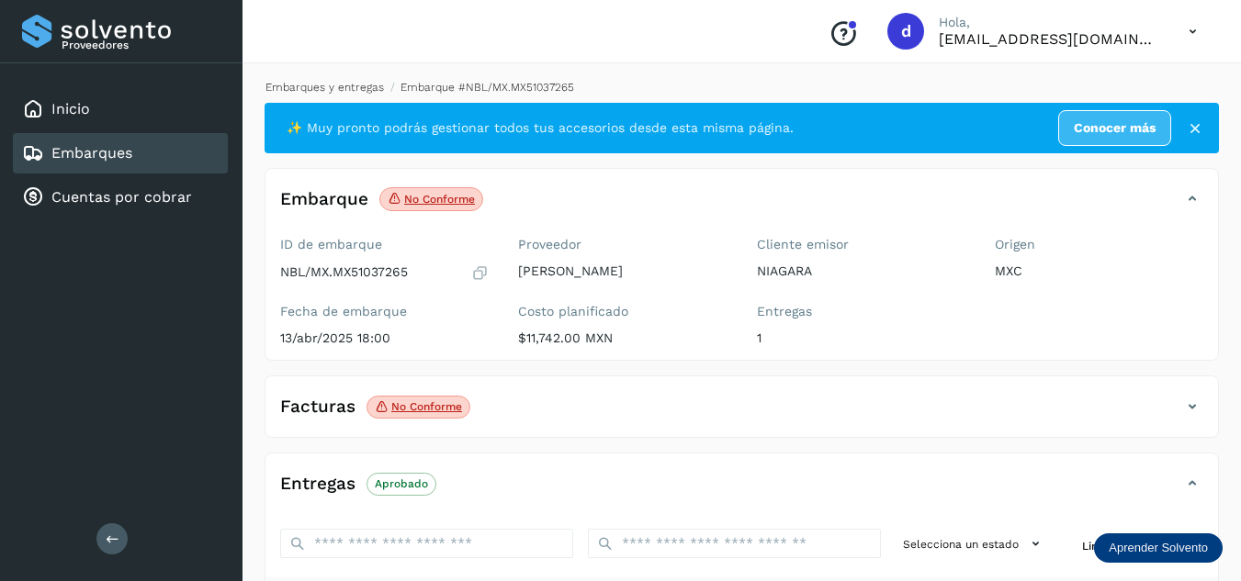
click at [359, 93] on link "Embarques y entregas" at bounding box center [324, 87] width 118 height 13
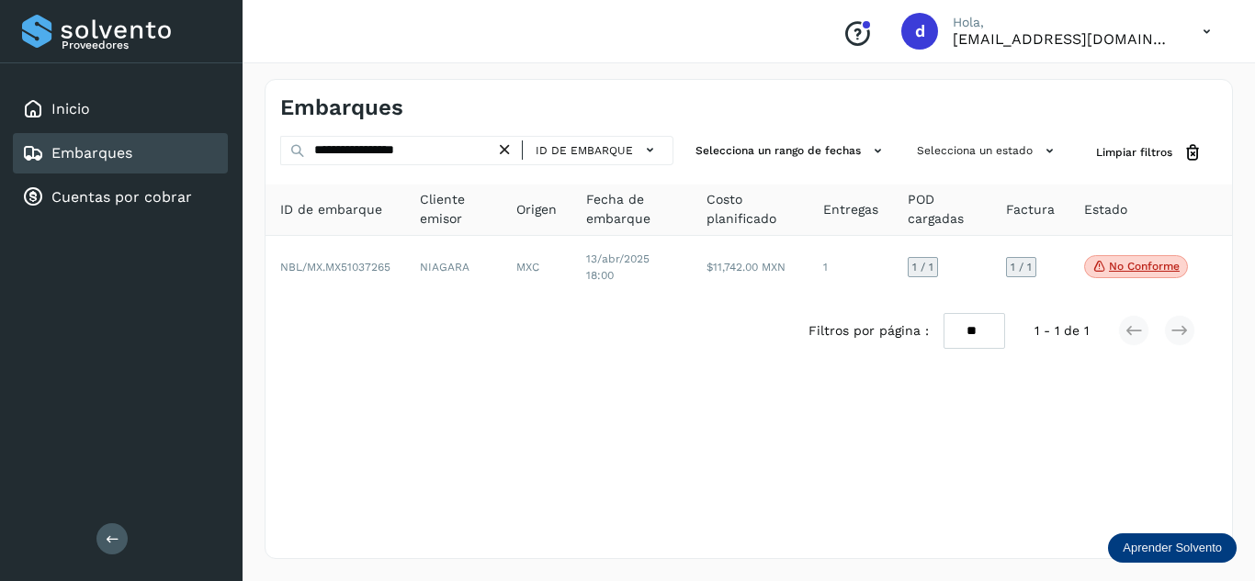
click at [508, 152] on icon at bounding box center [504, 150] width 19 height 19
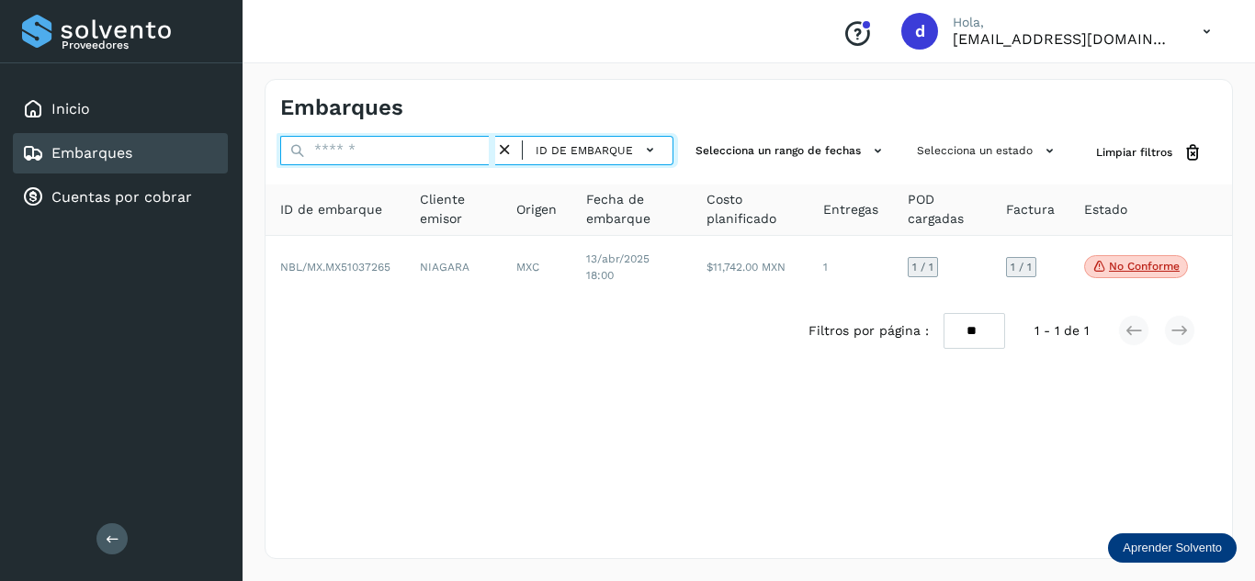
click at [460, 152] on input "text" at bounding box center [387, 150] width 215 height 29
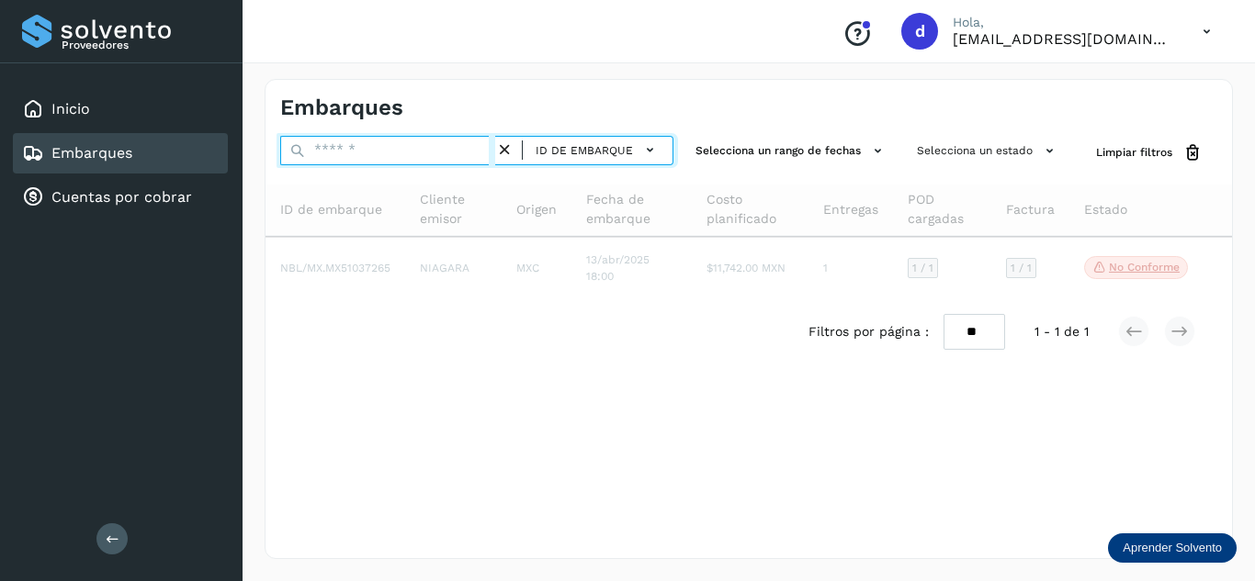
paste input "**********"
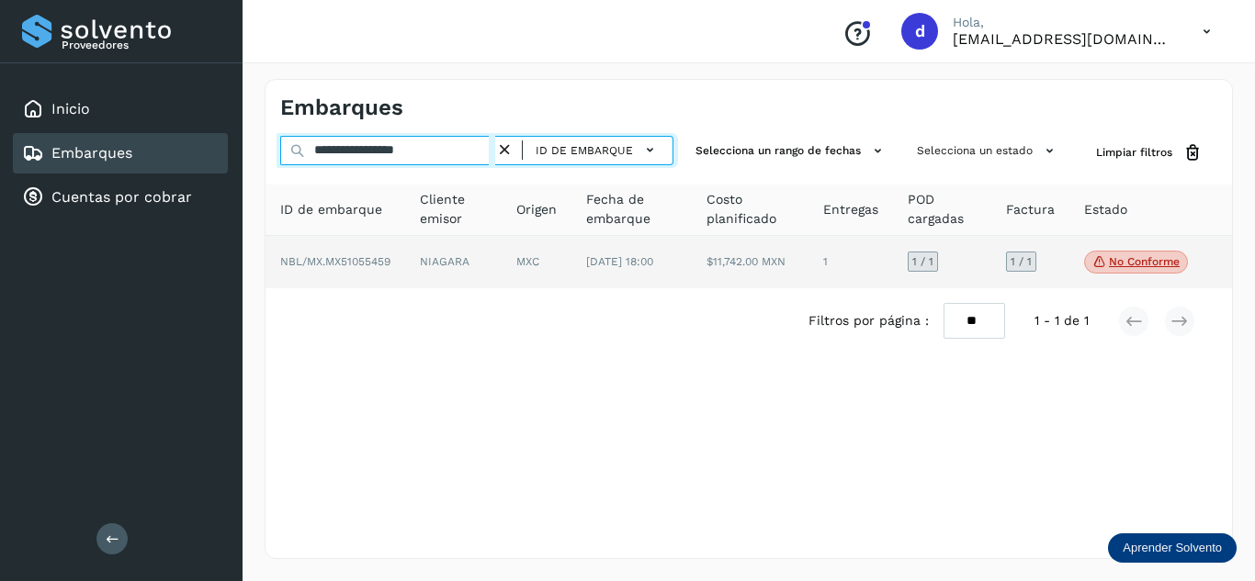
type input "**********"
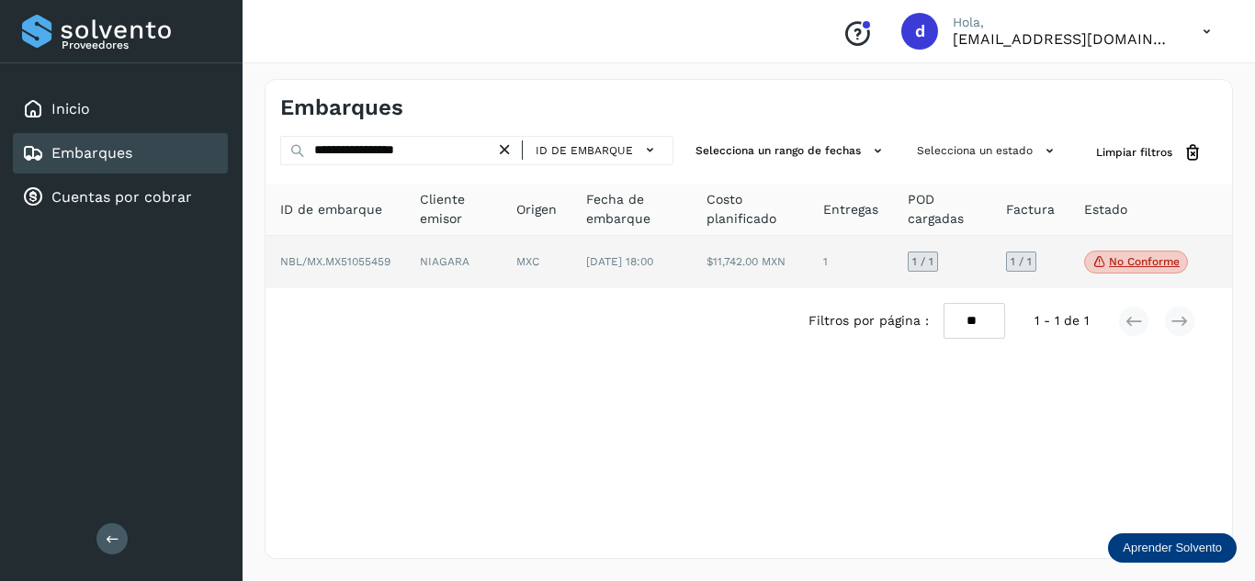
click at [372, 265] on span "NBL/MX.MX51055459" at bounding box center [335, 261] width 110 height 13
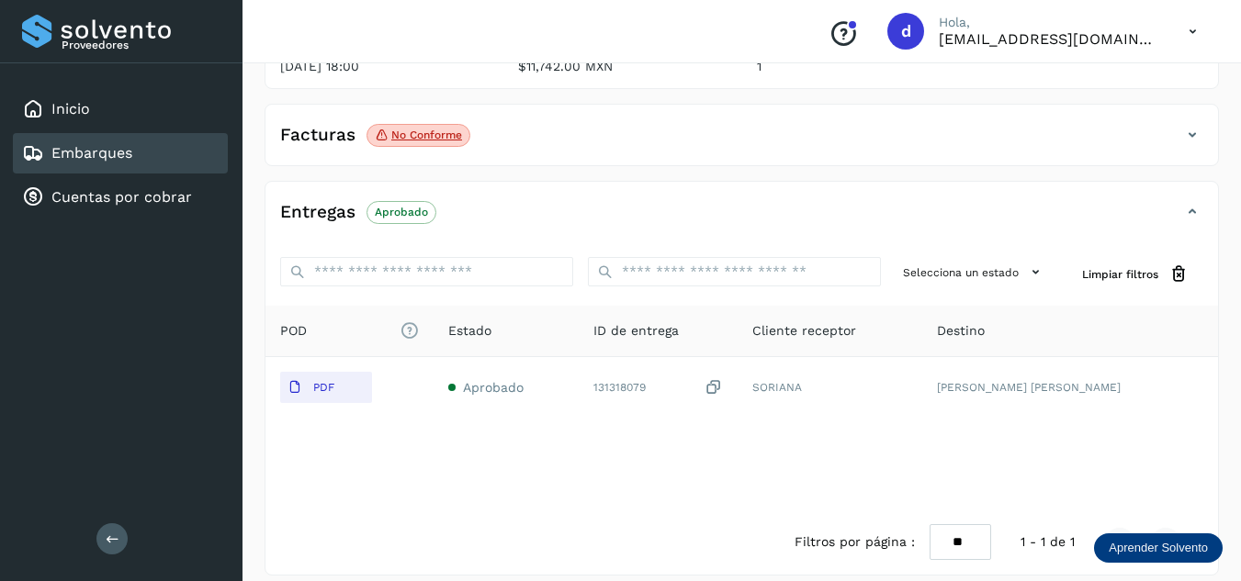
scroll to position [276, 0]
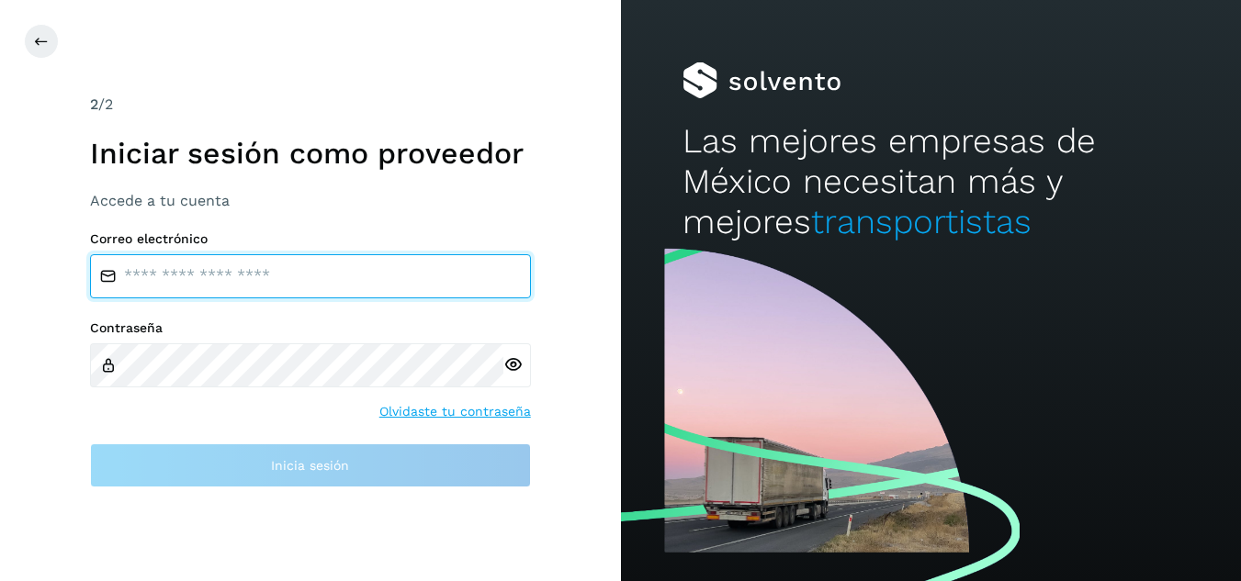
type input "**********"
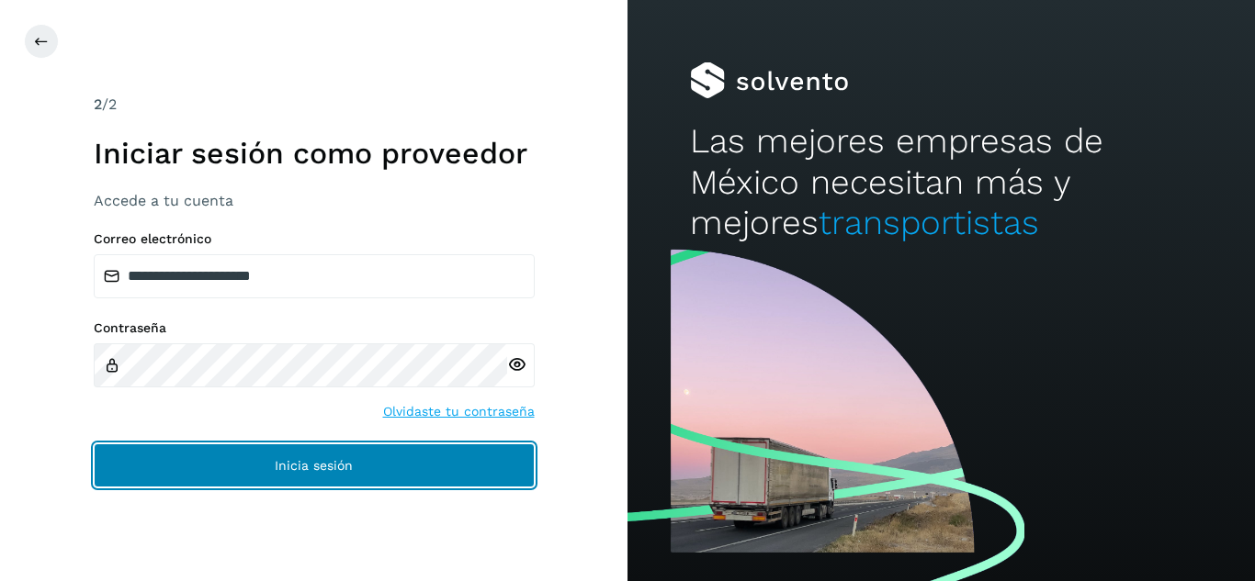
click at [360, 464] on button "Inicia sesión" at bounding box center [314, 466] width 441 height 44
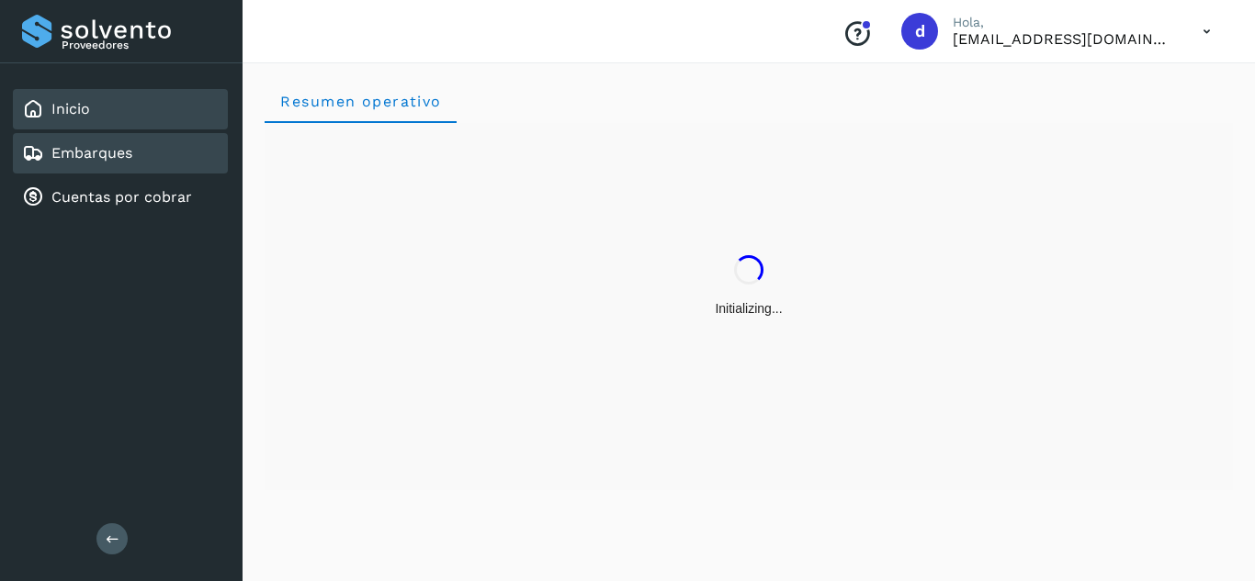
click at [131, 163] on div "Embarques" at bounding box center [77, 153] width 110 height 22
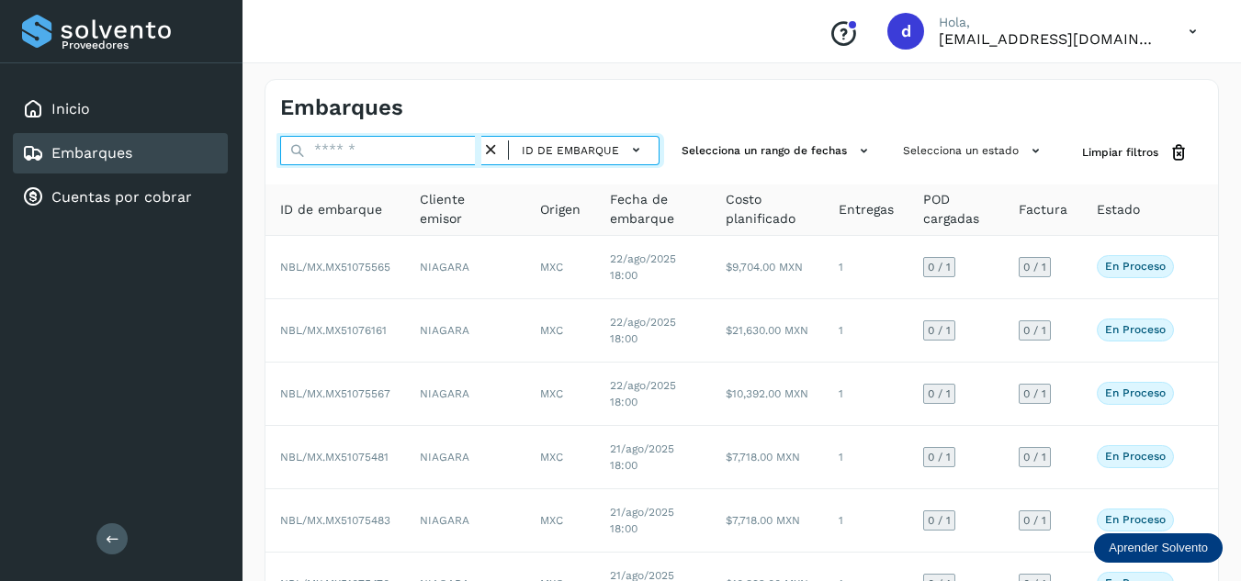
click at [411, 146] on input "text" at bounding box center [380, 150] width 201 height 29
paste input "**********"
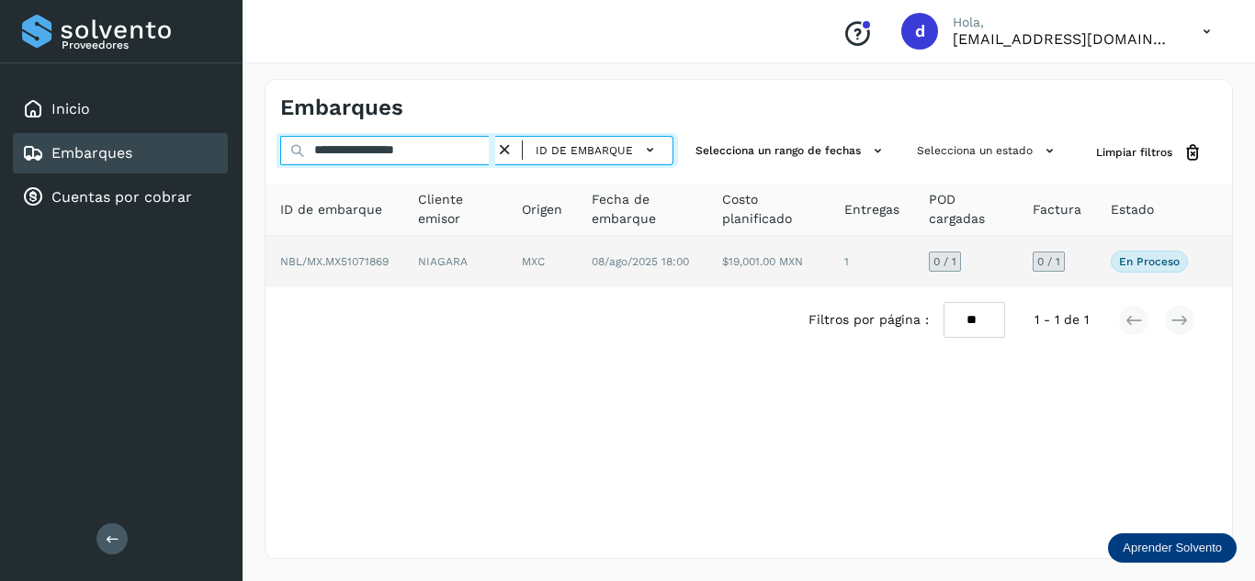
type input "**********"
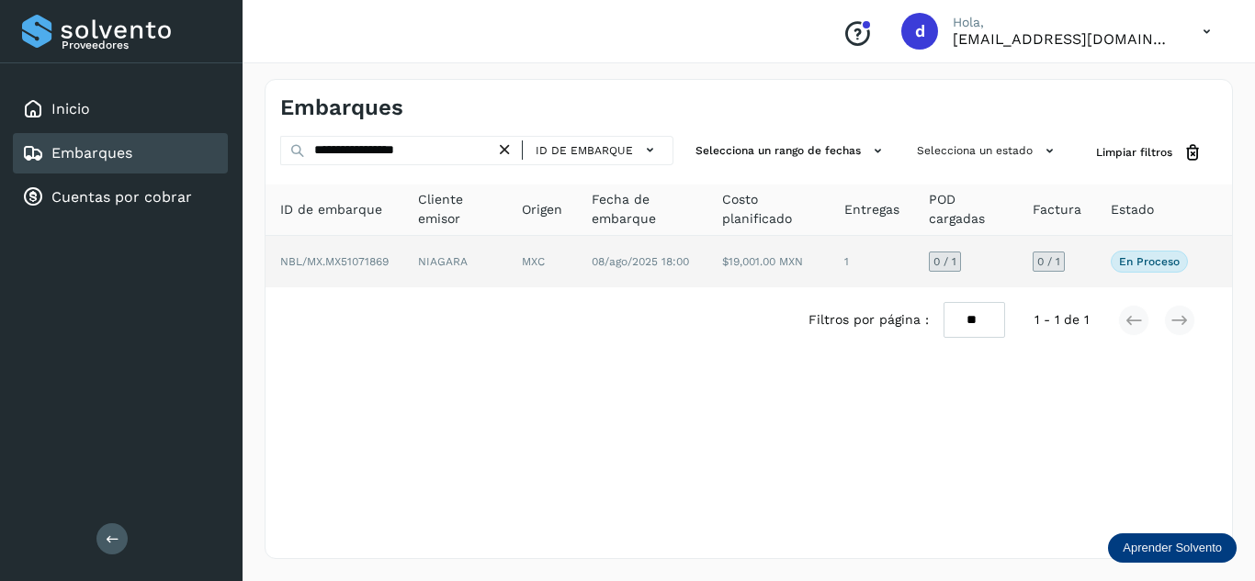
click at [356, 261] on span "NBL/MX.MX51071869" at bounding box center [334, 261] width 108 height 13
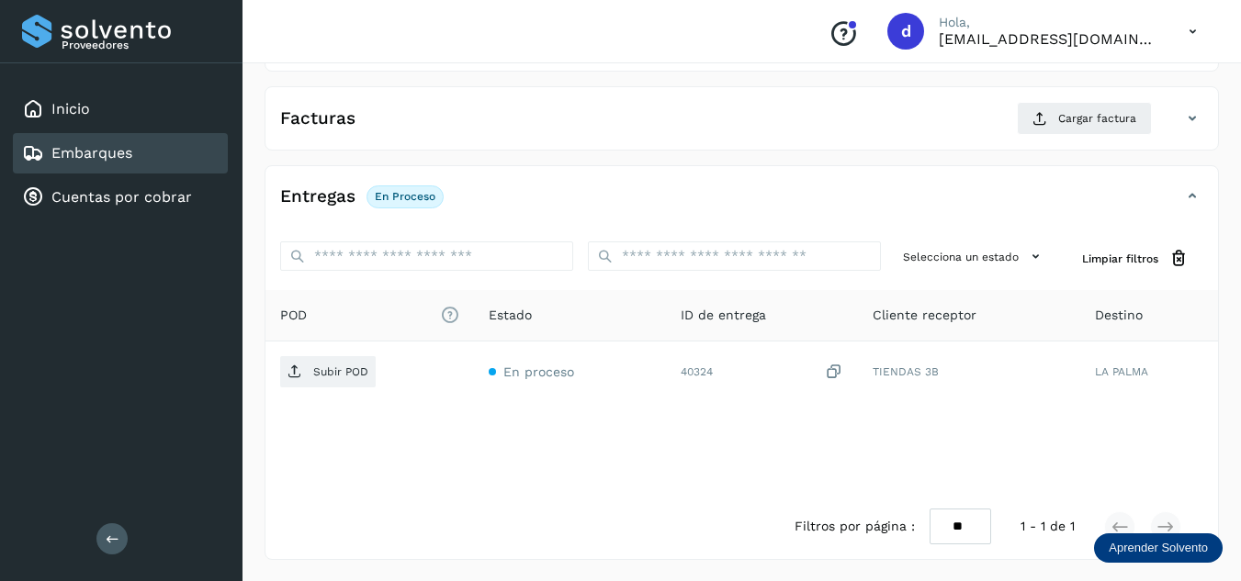
scroll to position [290, 0]
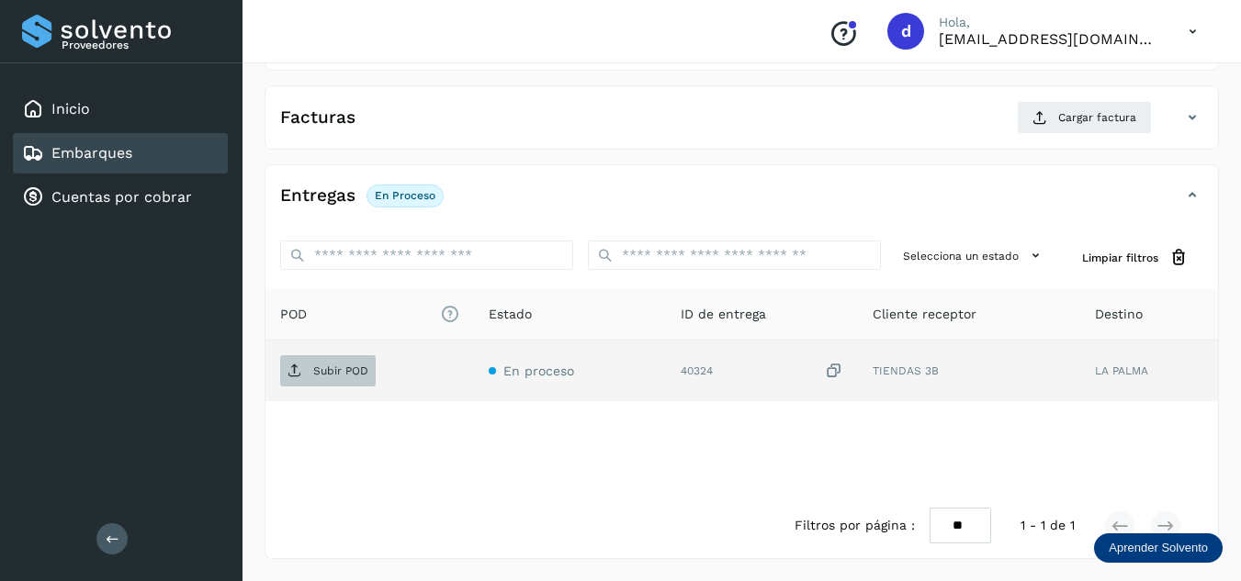
click at [317, 376] on p "Subir POD" at bounding box center [340, 371] width 55 height 13
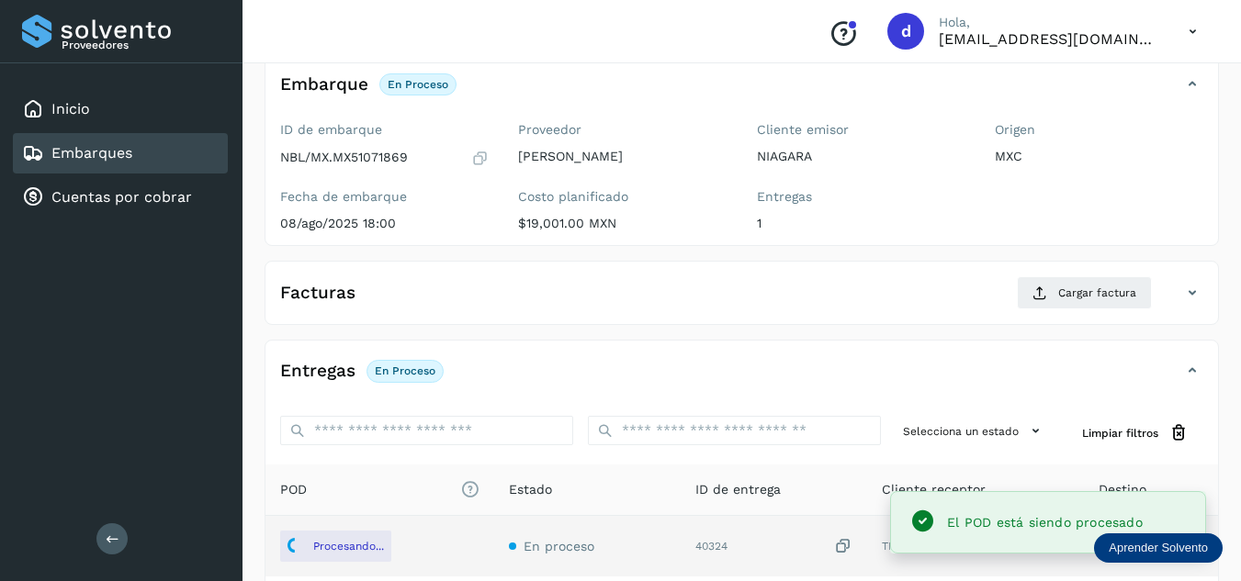
scroll to position [107, 0]
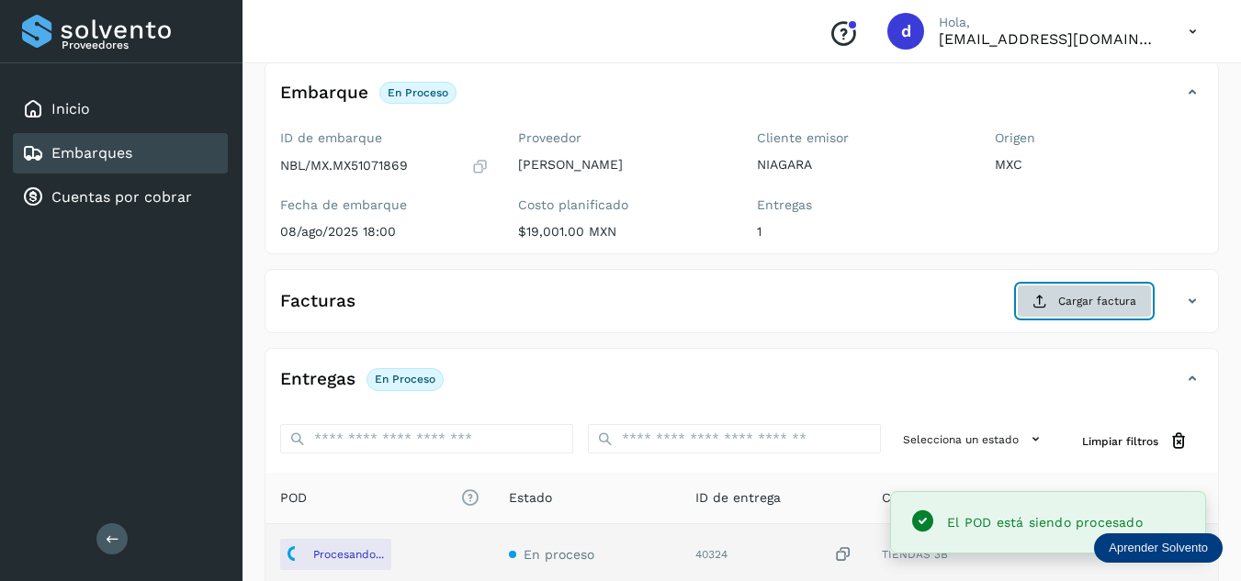
click at [1071, 305] on span "Cargar factura" at bounding box center [1097, 301] width 78 height 17
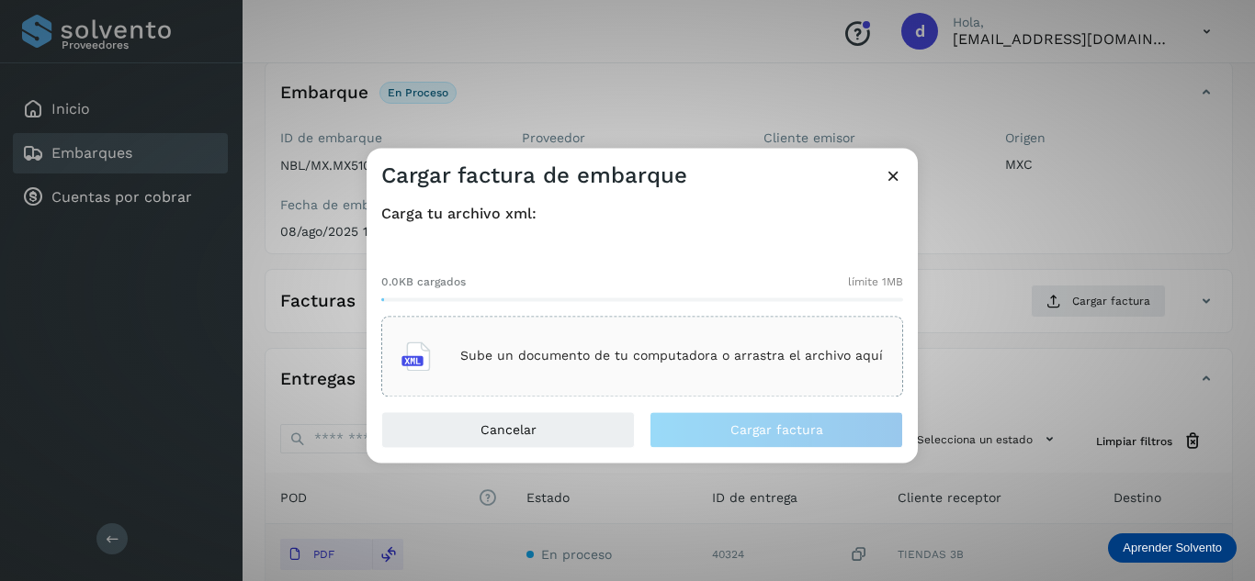
click at [704, 343] on div "Sube un documento de tu computadora o arrastra el archivo aquí" at bounding box center [641, 357] width 481 height 50
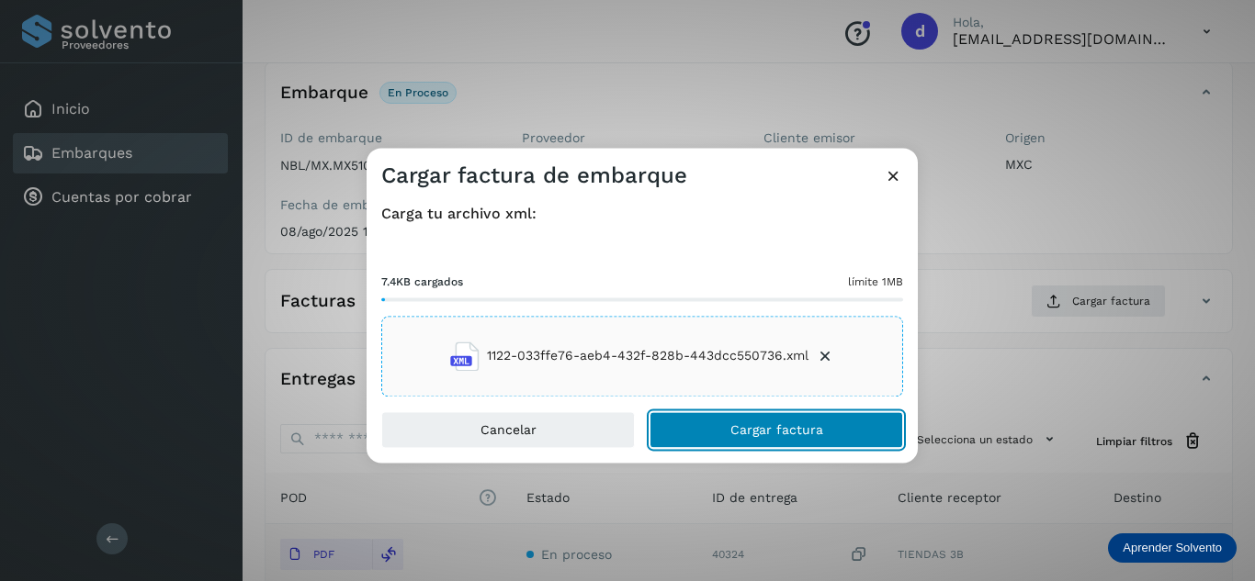
click at [729, 429] on button "Cargar factura" at bounding box center [776, 429] width 254 height 37
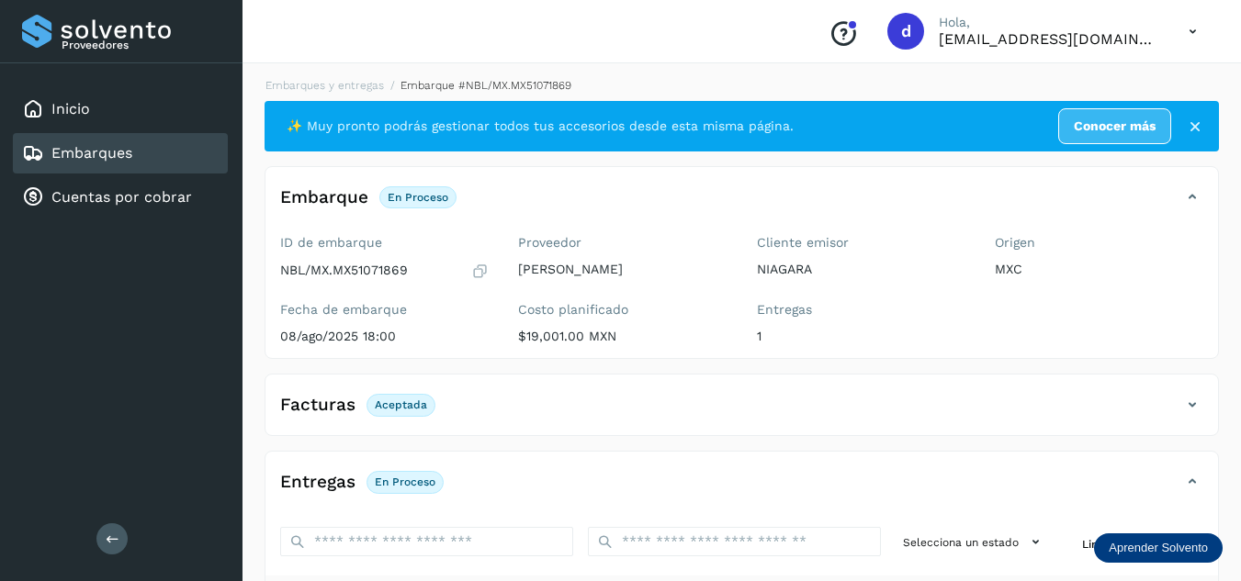
scroll to position [0, 0]
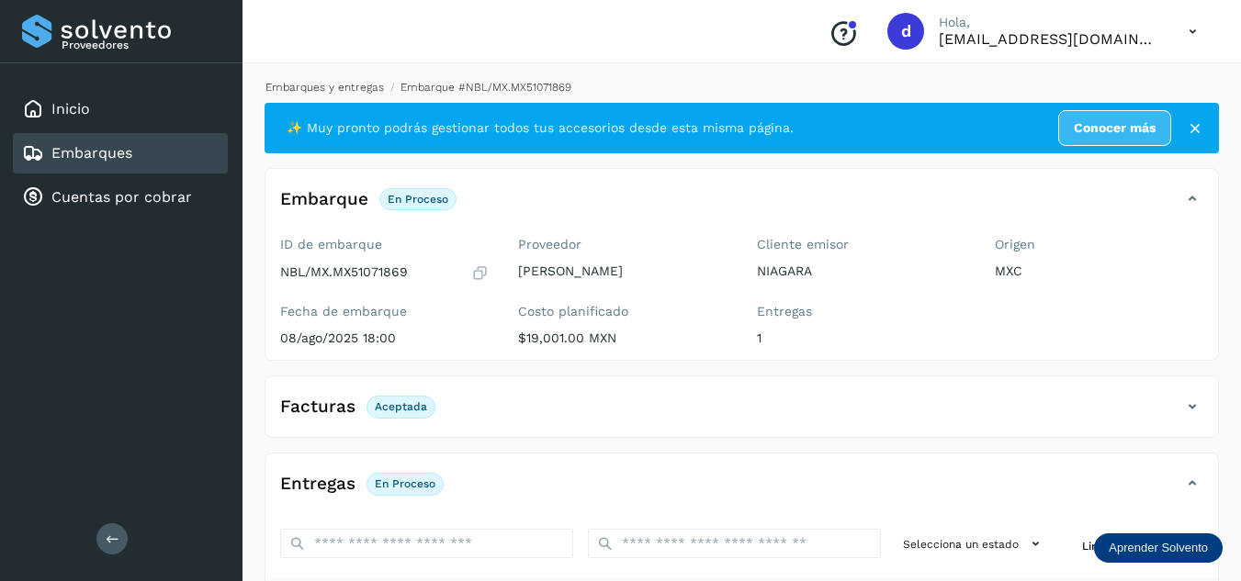
click at [302, 90] on link "Embarques y entregas" at bounding box center [324, 87] width 118 height 13
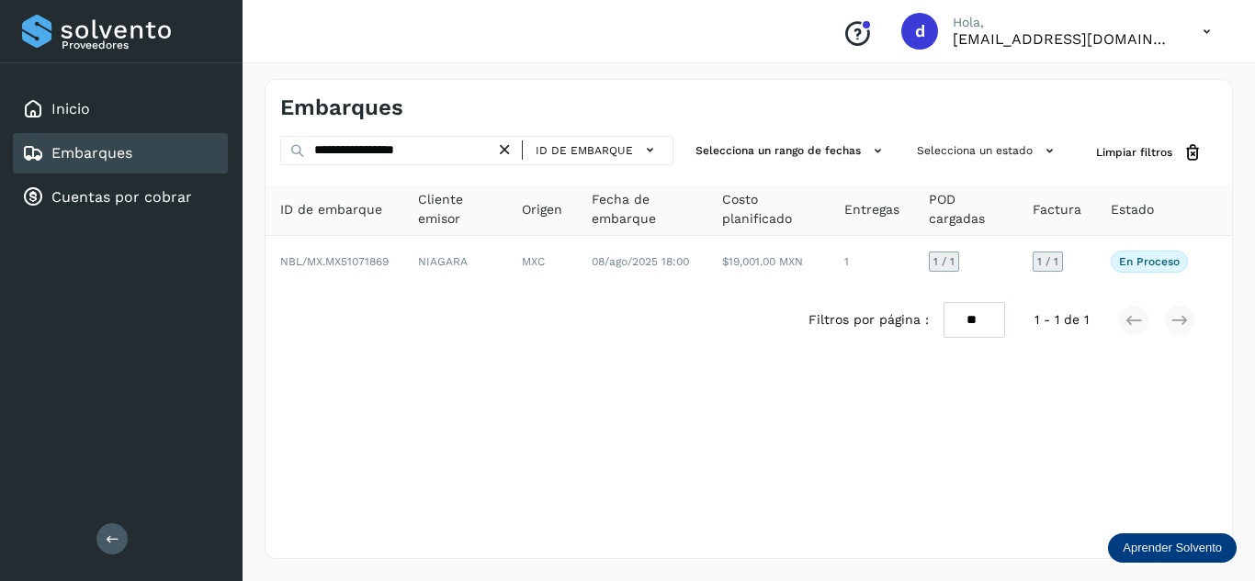
click at [507, 148] on icon at bounding box center [504, 150] width 19 height 19
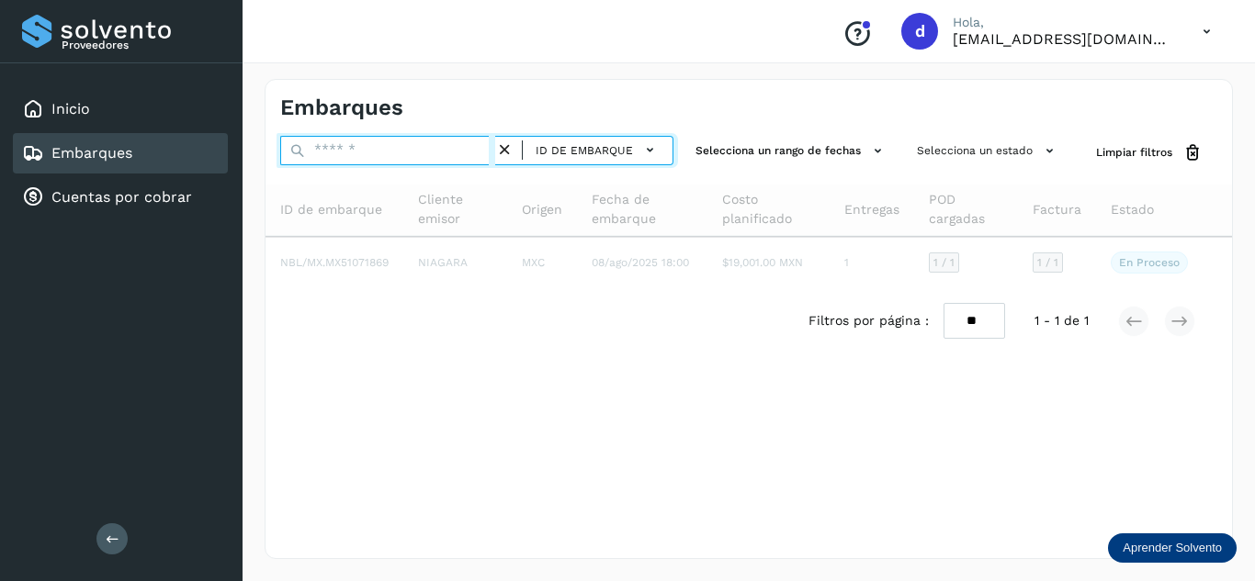
click at [475, 152] on input "text" at bounding box center [387, 150] width 215 height 29
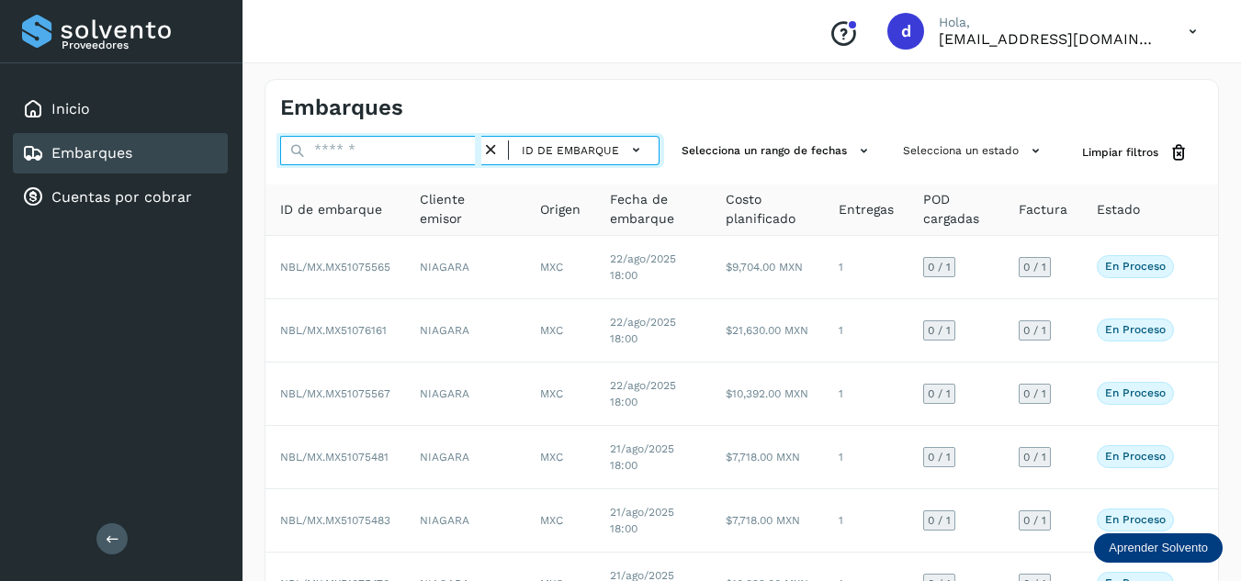
paste input "**********"
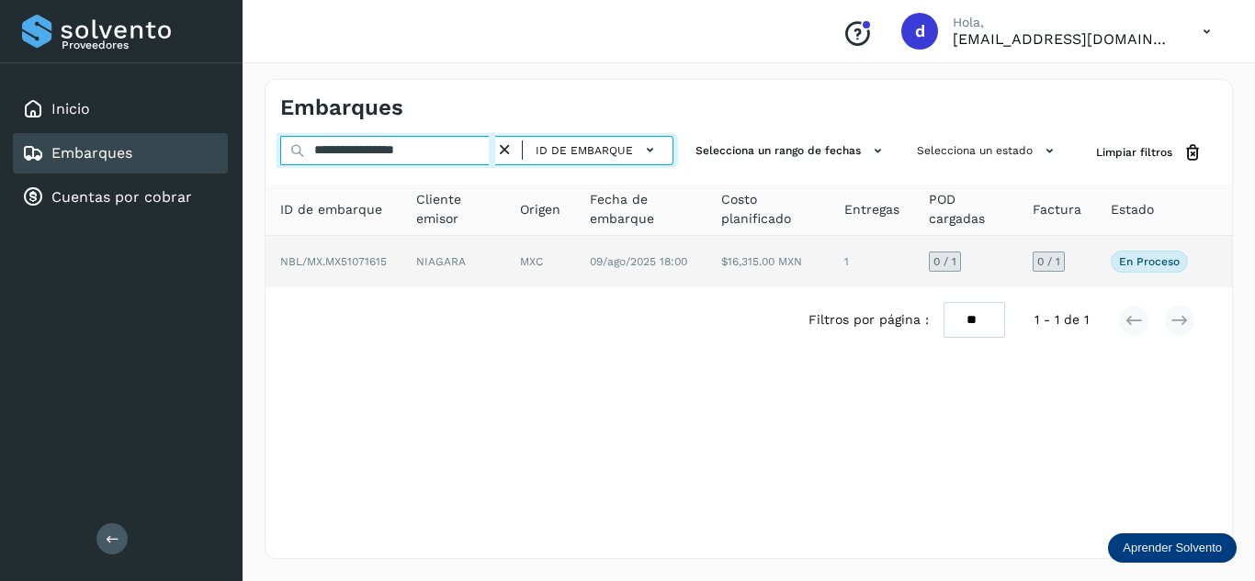
type input "**********"
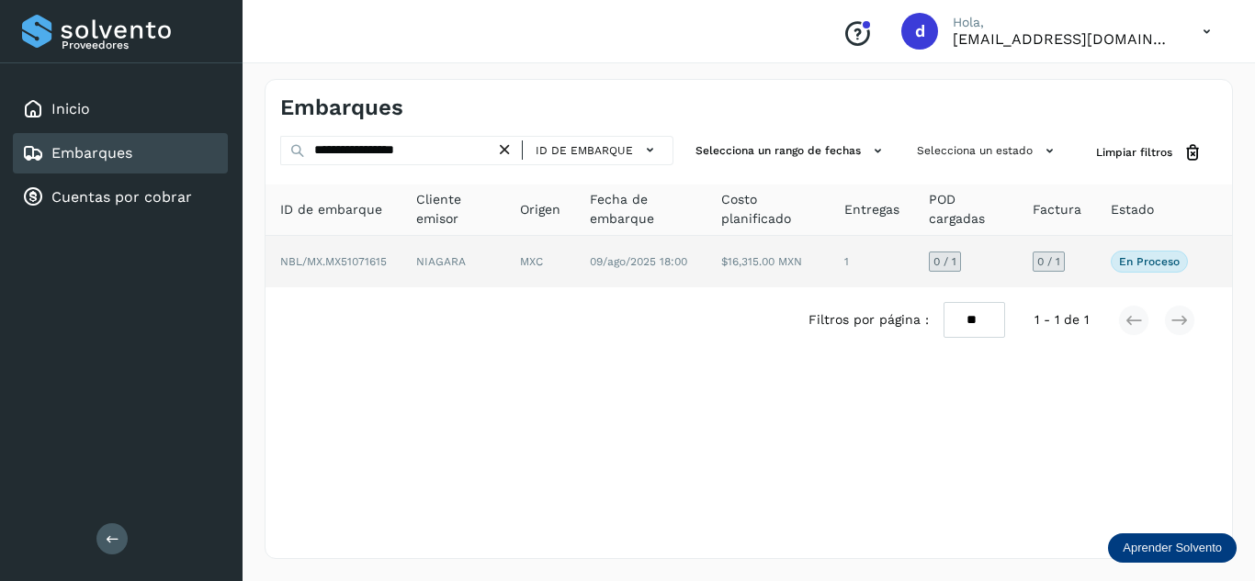
click at [356, 261] on span "NBL/MX.MX51071615" at bounding box center [333, 261] width 107 height 13
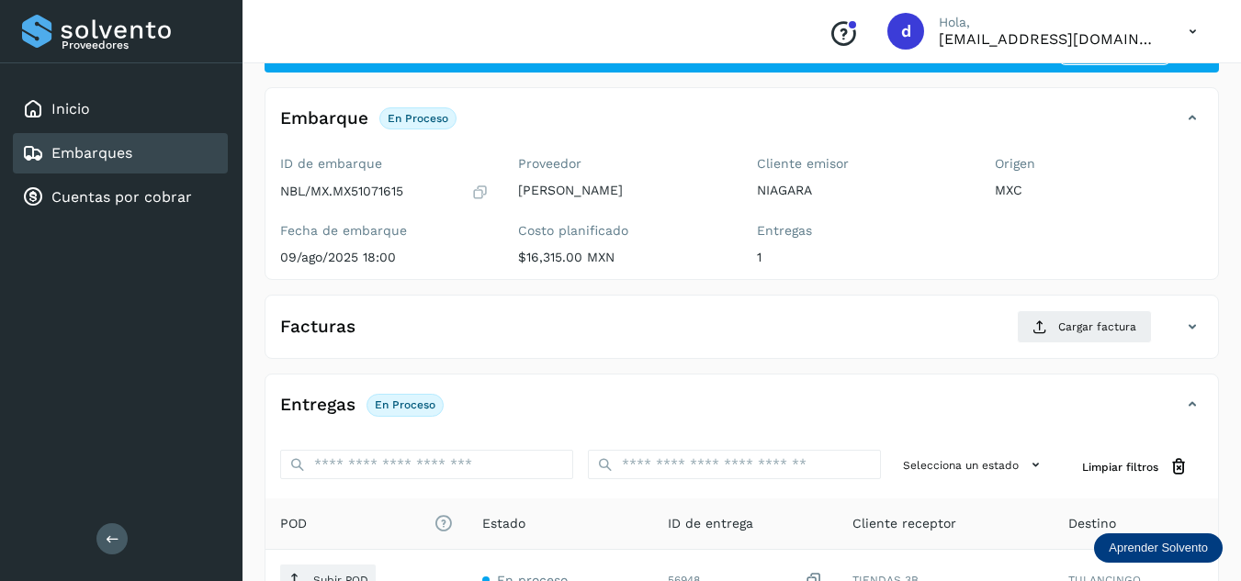
scroll to position [184, 0]
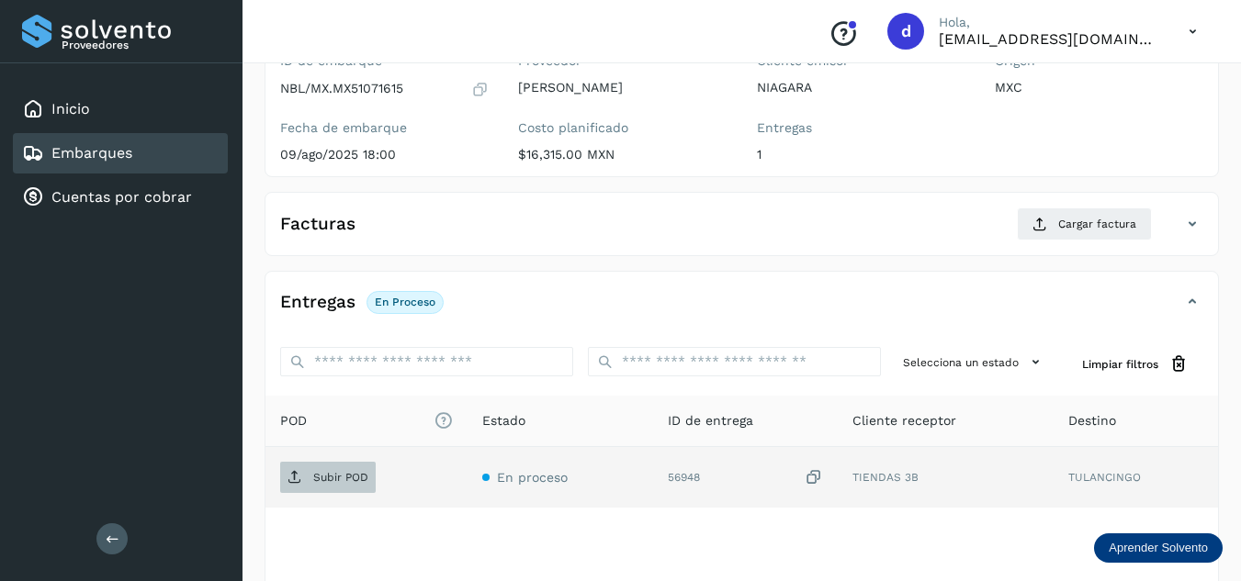
click at [331, 480] on p "Subir POD" at bounding box center [340, 477] width 55 height 13
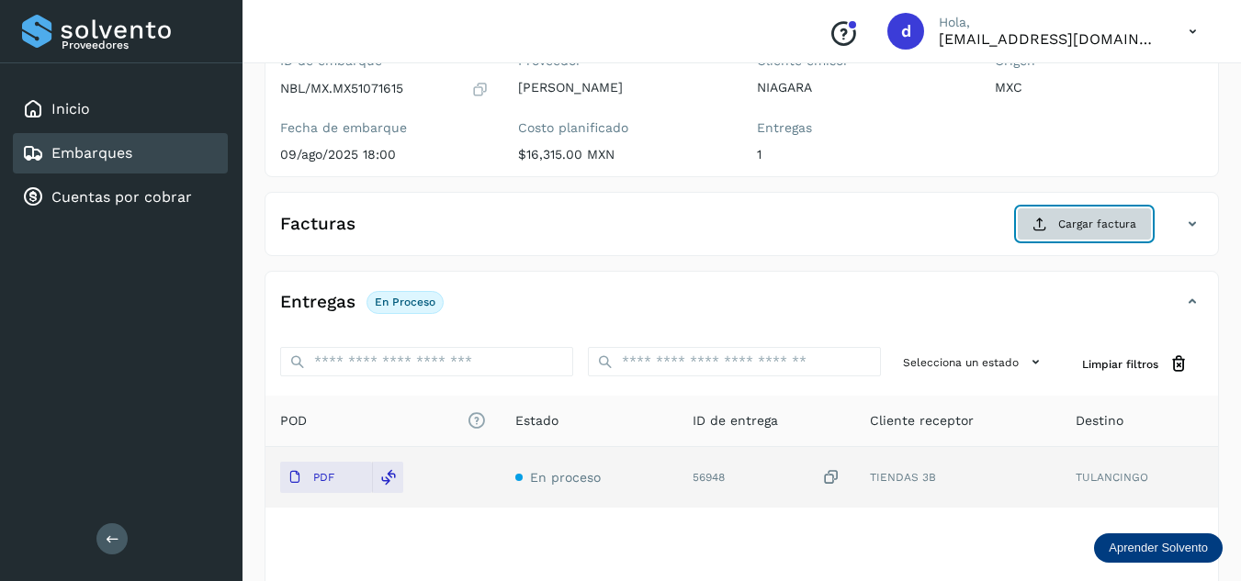
click at [1040, 237] on button "Cargar factura" at bounding box center [1084, 224] width 135 height 33
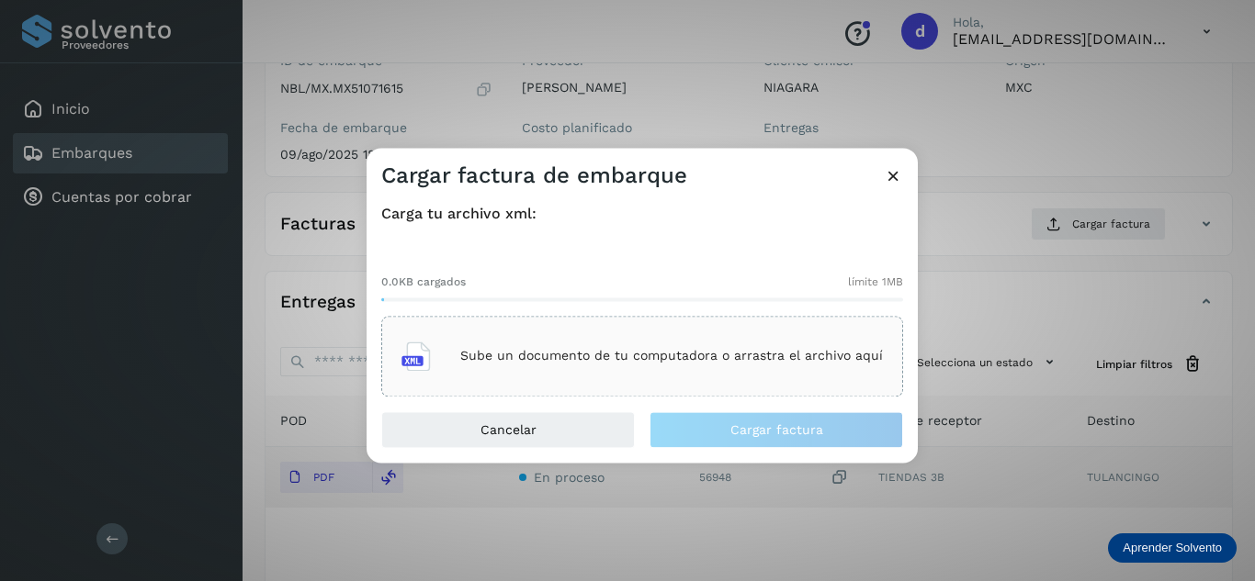
click at [758, 326] on div "Sube un documento de tu computadora o arrastra el archivo aquí" at bounding box center [642, 356] width 522 height 81
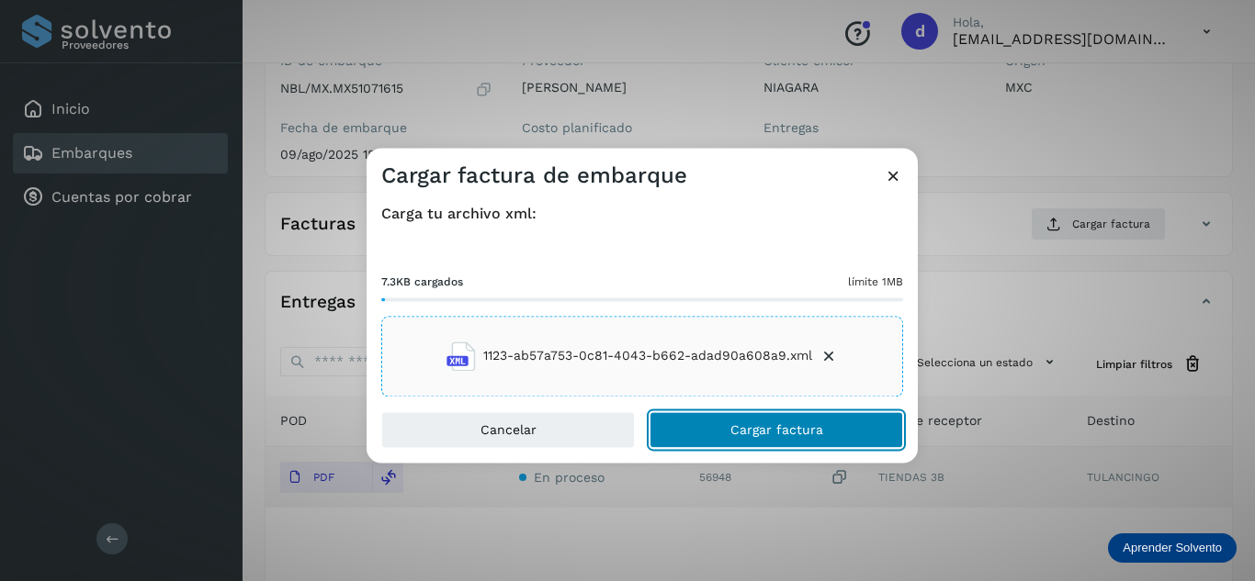
click at [783, 430] on span "Cargar factura" at bounding box center [776, 429] width 93 height 13
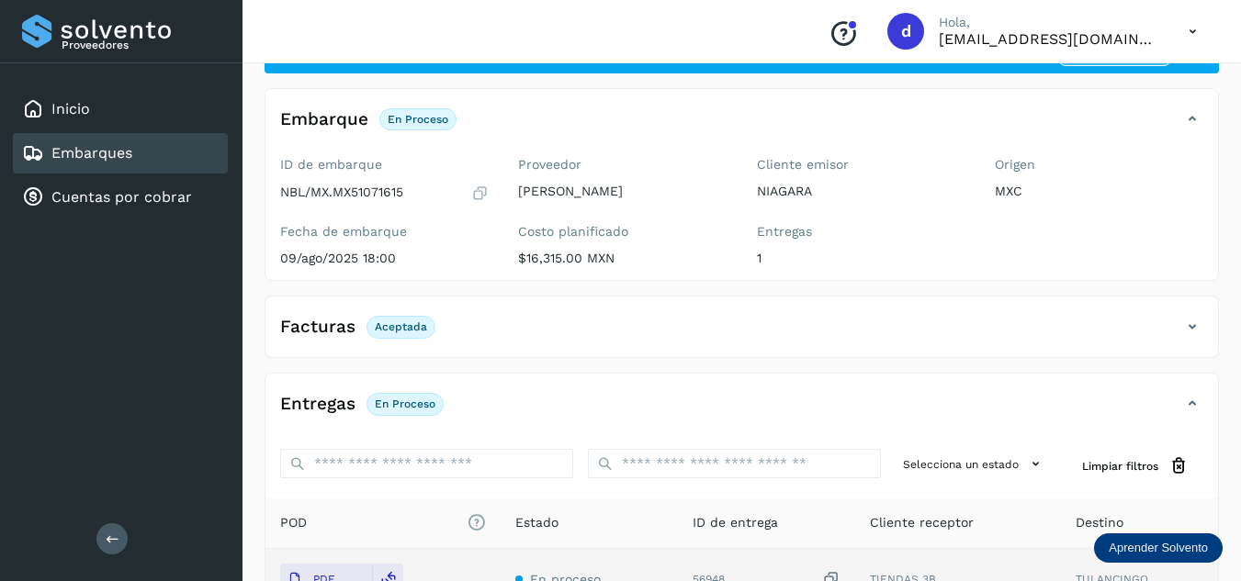
scroll to position [0, 0]
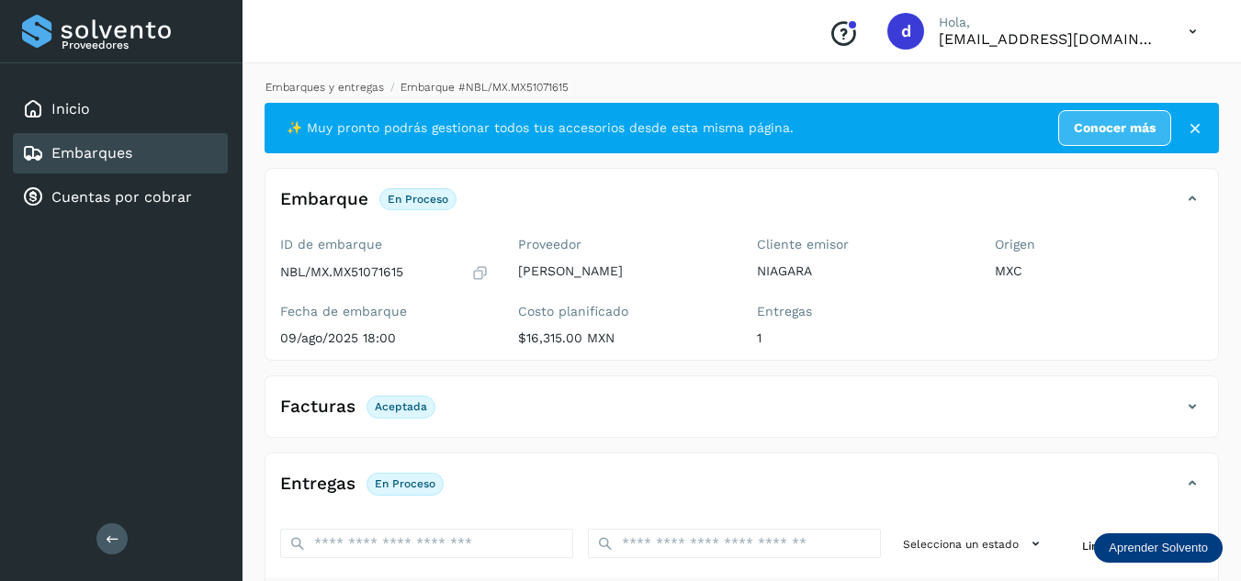
click at [319, 82] on link "Embarques y entregas" at bounding box center [324, 87] width 118 height 13
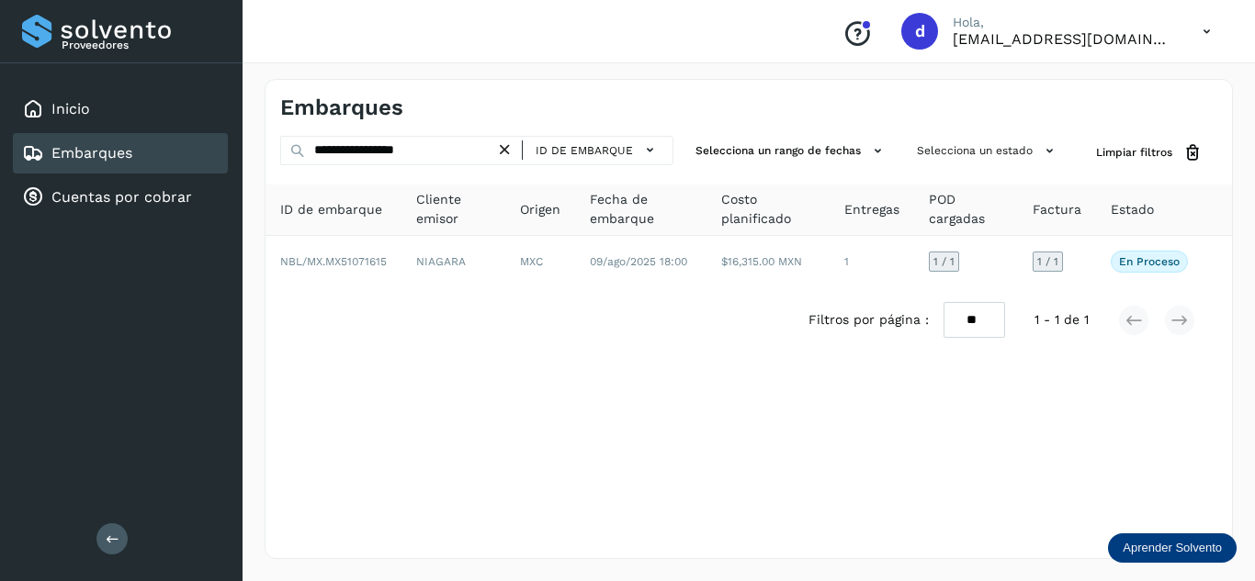
click at [505, 151] on icon at bounding box center [504, 150] width 19 height 19
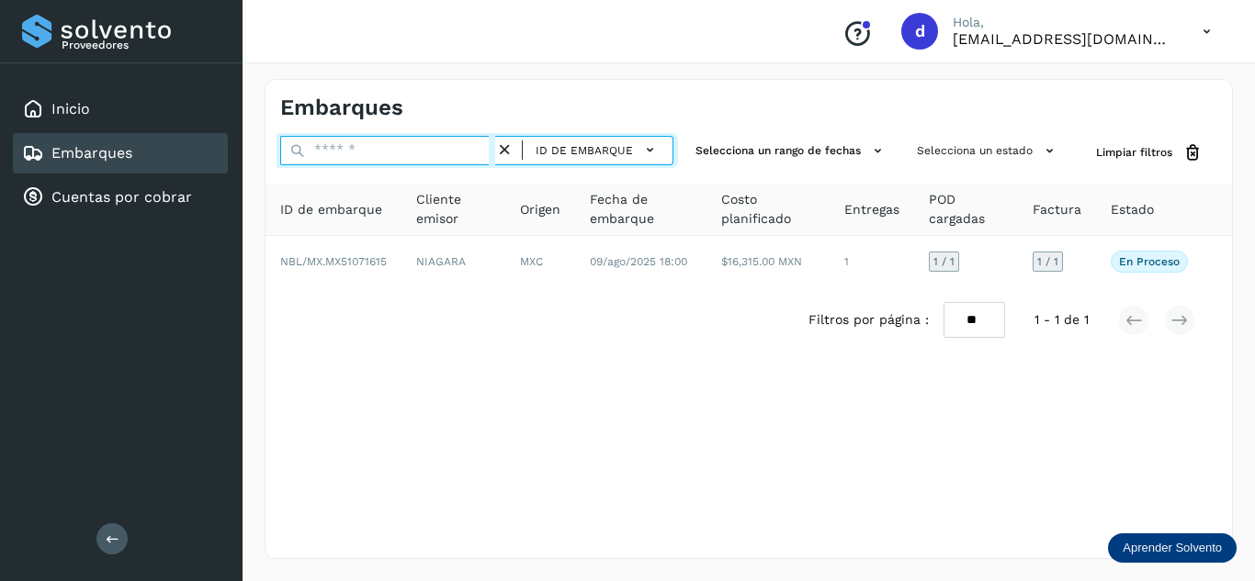
click at [467, 151] on input "text" at bounding box center [387, 150] width 215 height 29
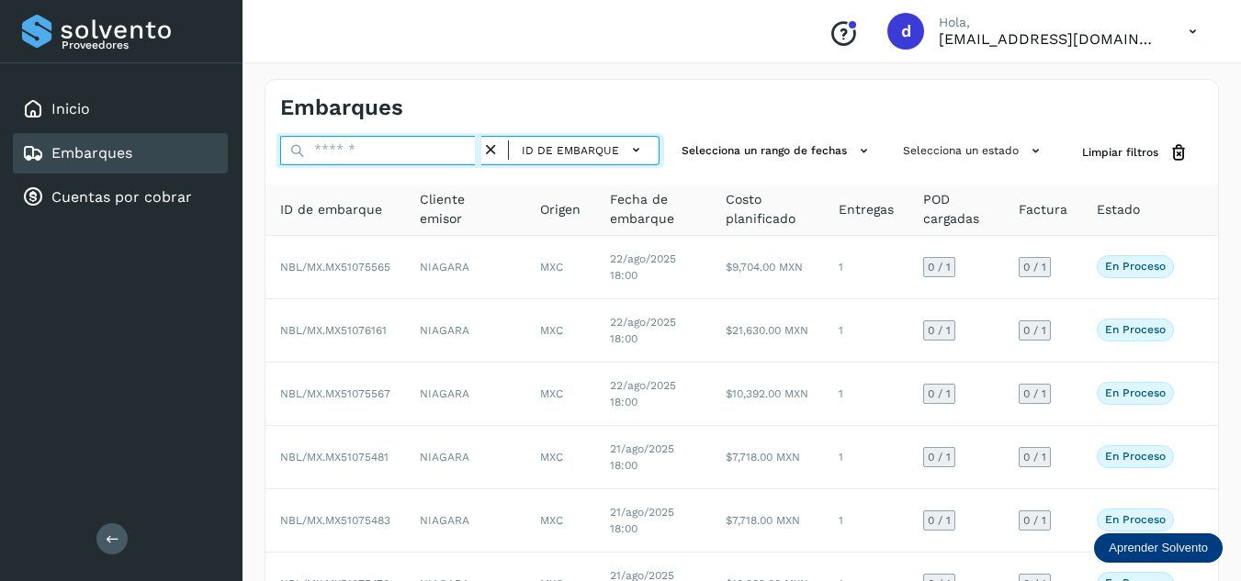
paste input "**********"
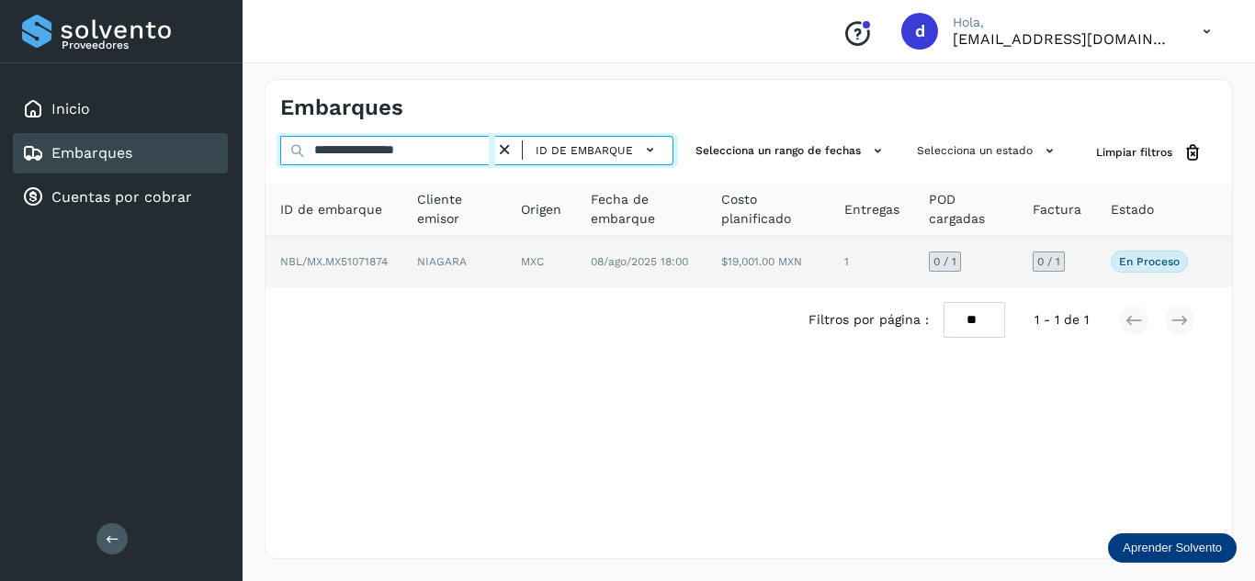
type input "**********"
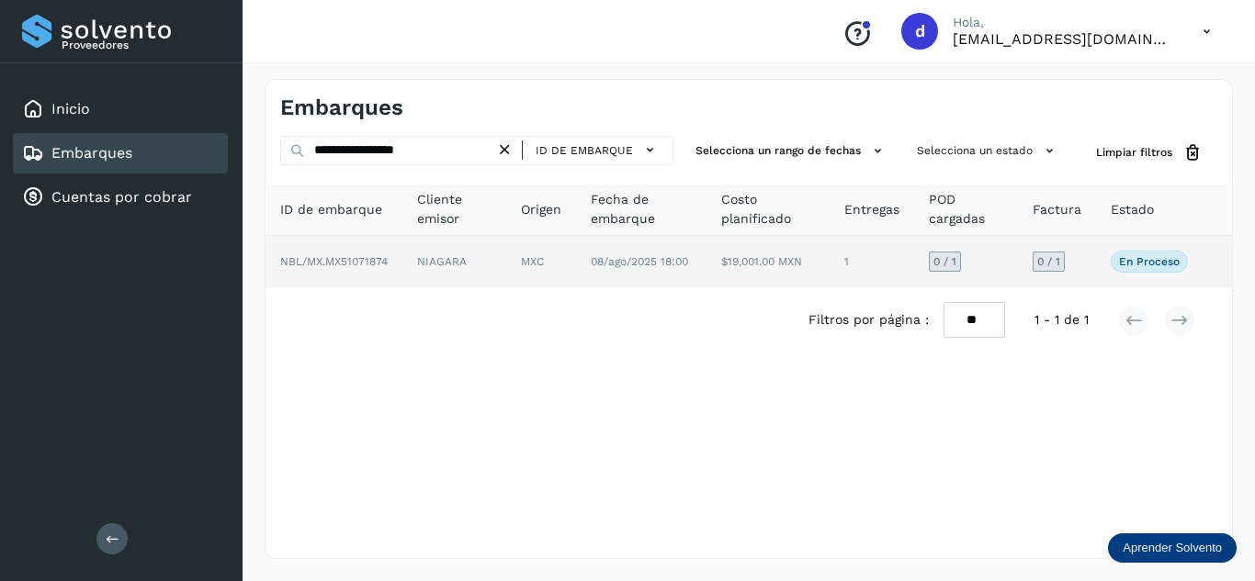
click at [329, 259] on span "NBL/MX.MX51071874" at bounding box center [333, 261] width 107 height 13
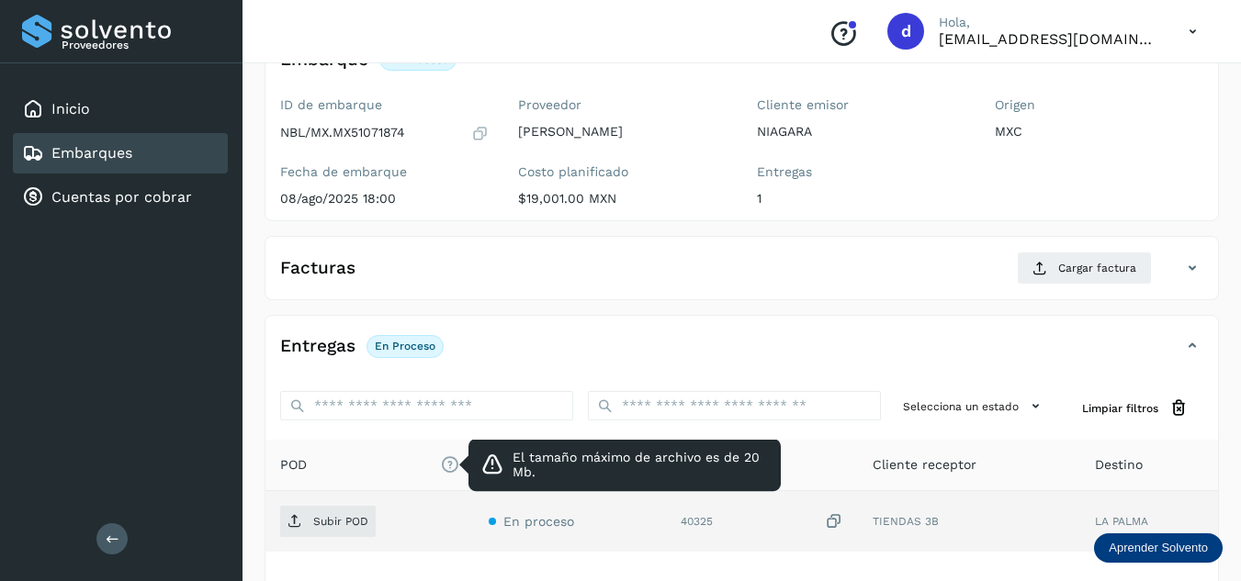
scroll to position [276, 0]
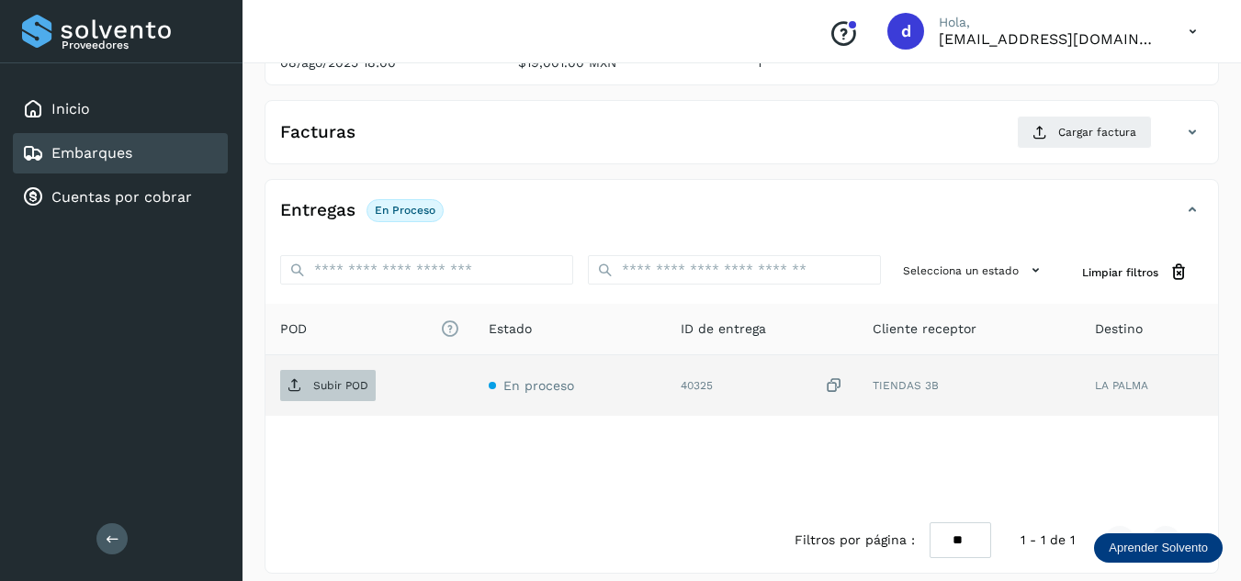
click at [338, 380] on p "Subir POD" at bounding box center [340, 385] width 55 height 13
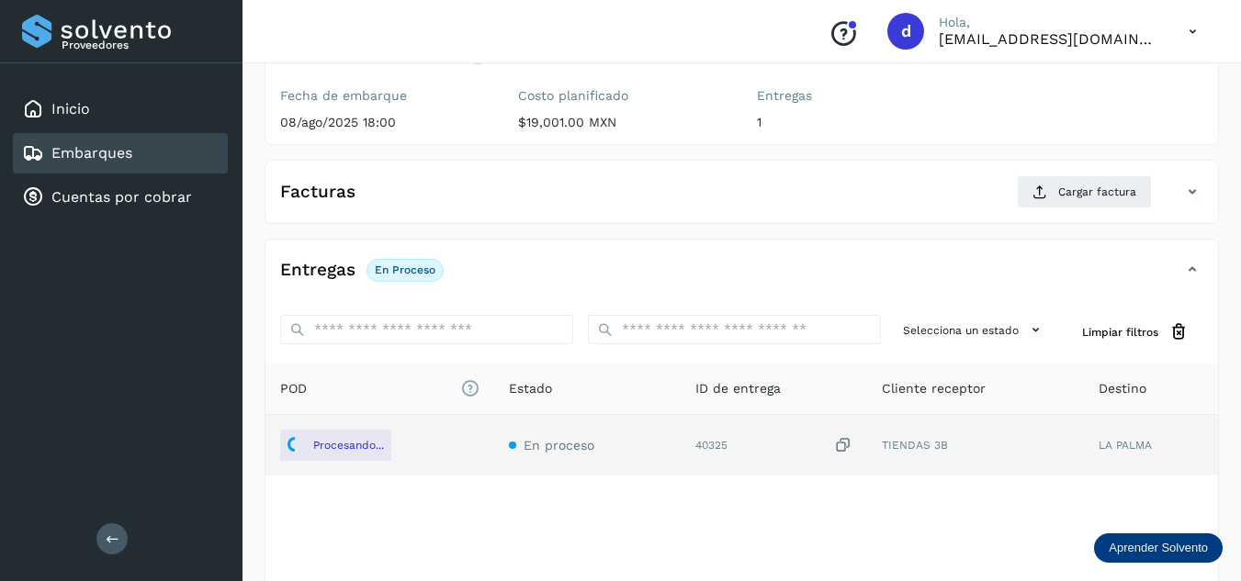
scroll to position [184, 0]
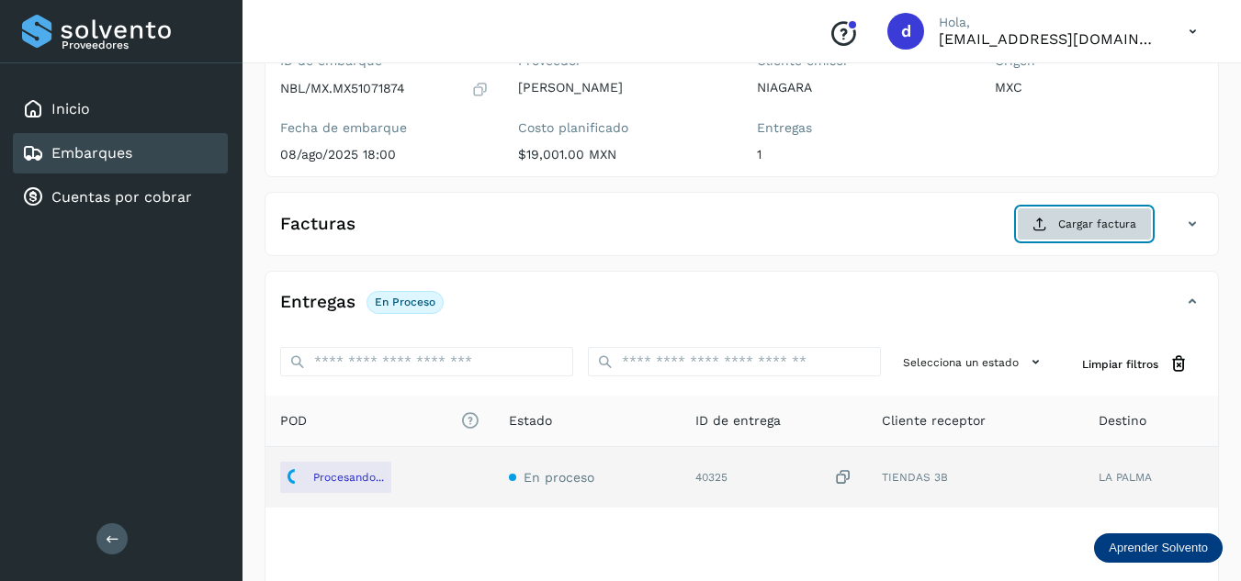
click at [1057, 220] on button "Cargar factura" at bounding box center [1084, 224] width 135 height 33
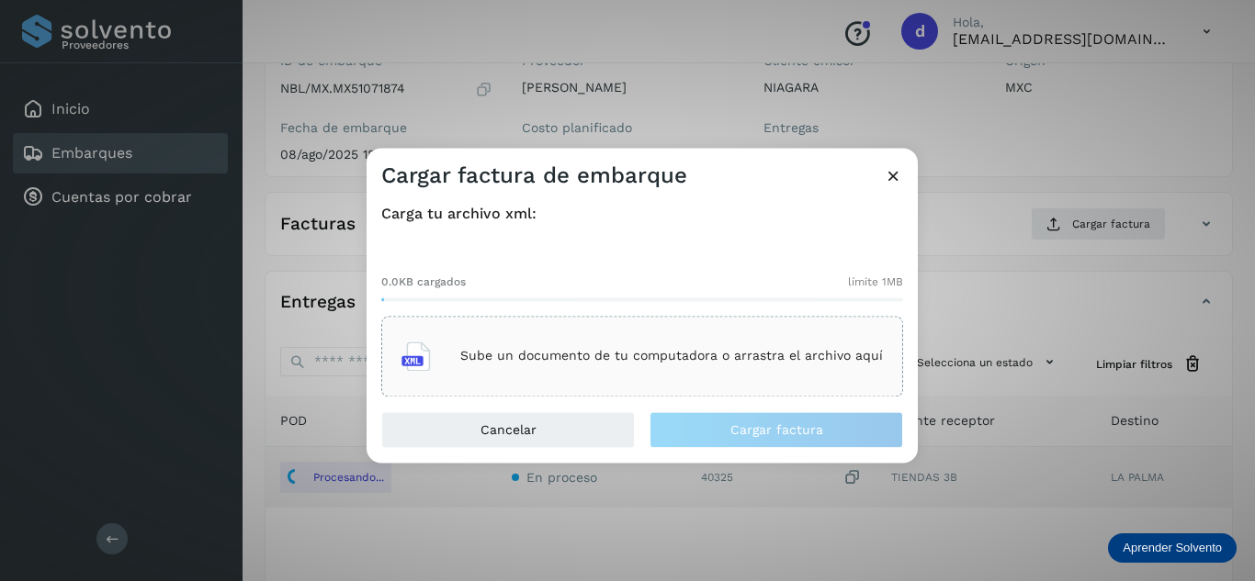
click at [662, 349] on p "Sube un documento de tu computadora o arrastra el archivo aquí" at bounding box center [671, 357] width 423 height 16
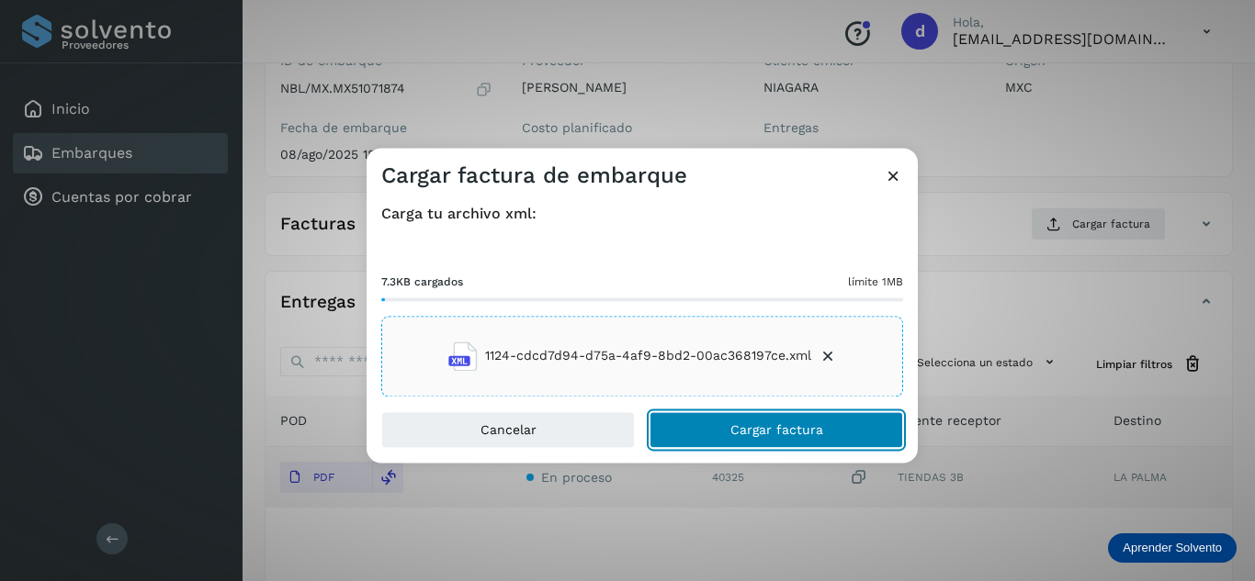
click at [771, 427] on span "Cargar factura" at bounding box center [776, 429] width 93 height 13
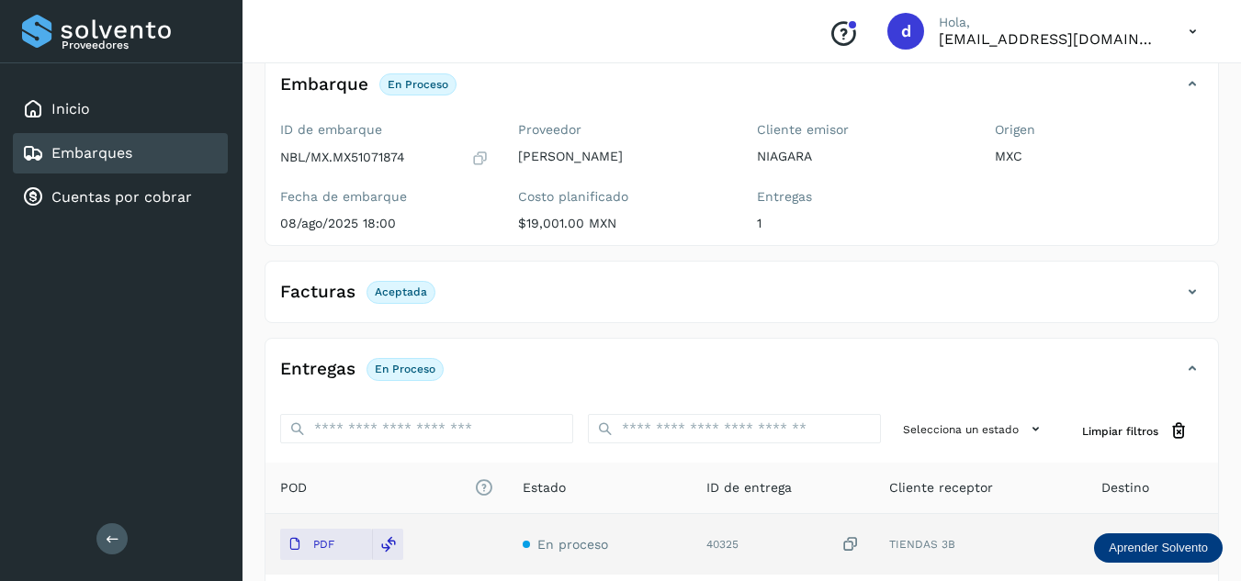
scroll to position [0, 0]
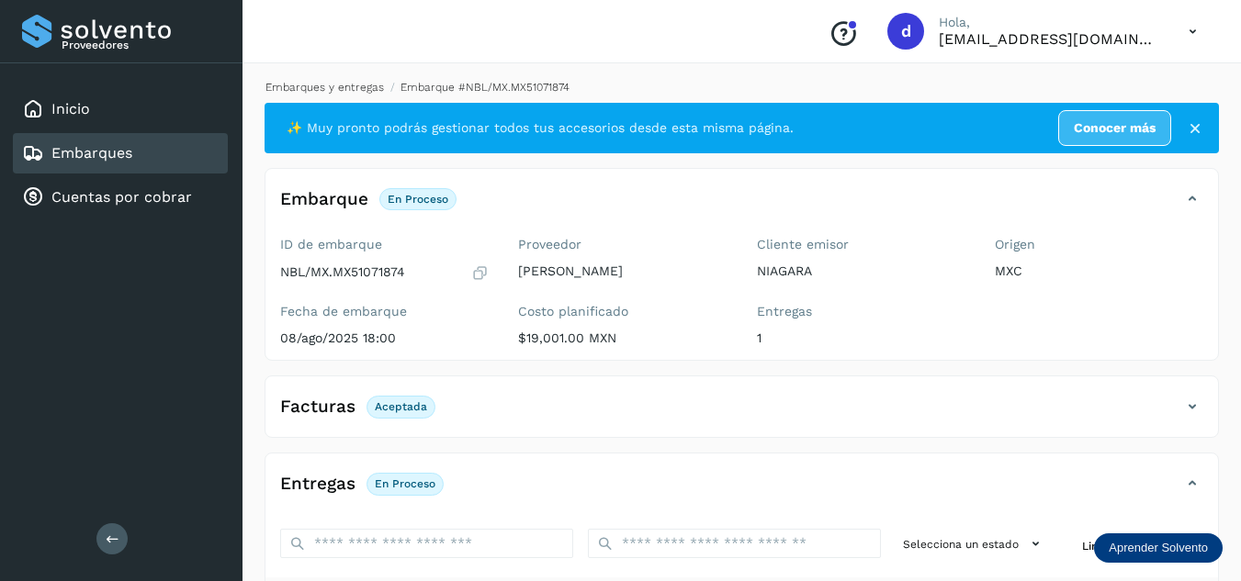
click at [332, 89] on link "Embarques y entregas" at bounding box center [324, 87] width 118 height 13
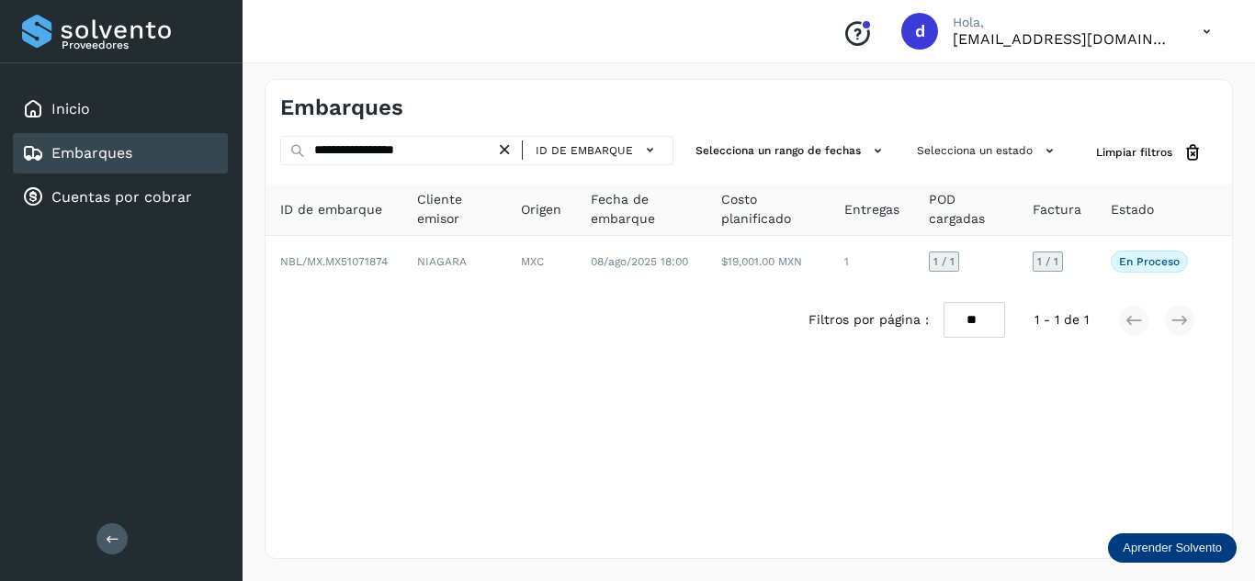
click at [500, 142] on icon at bounding box center [504, 150] width 19 height 19
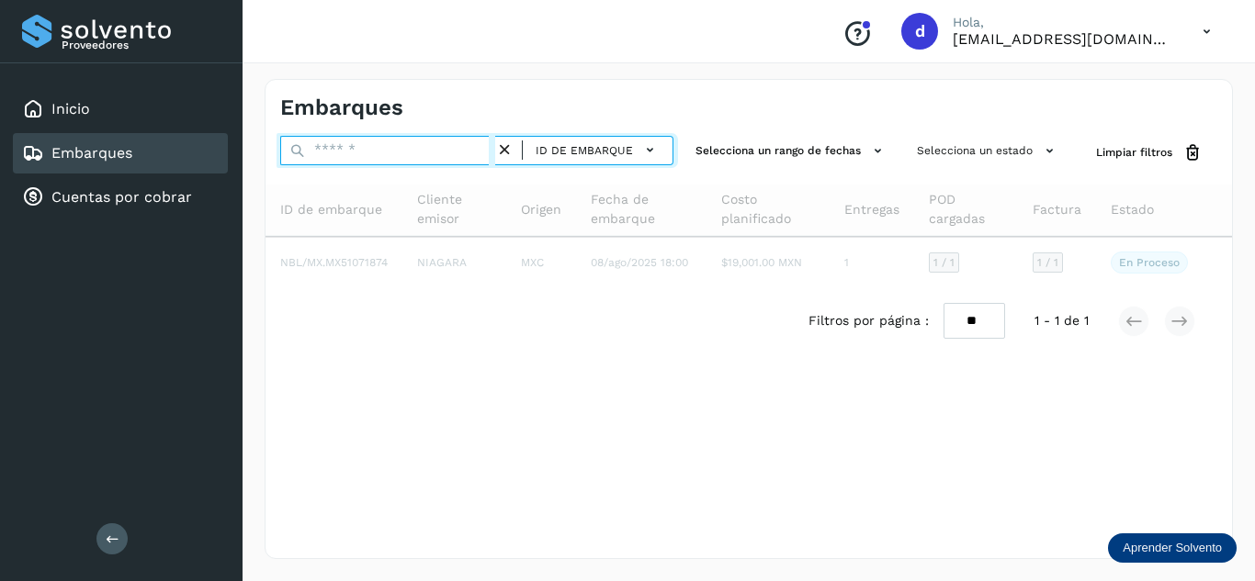
click at [451, 154] on input "text" at bounding box center [387, 150] width 215 height 29
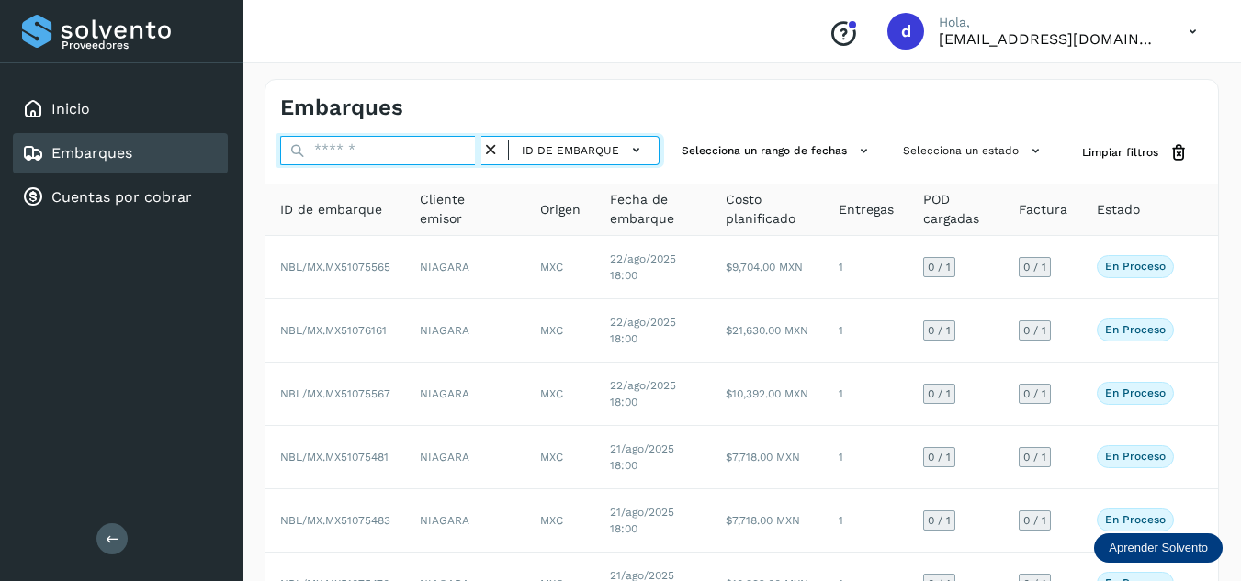
paste input "**********"
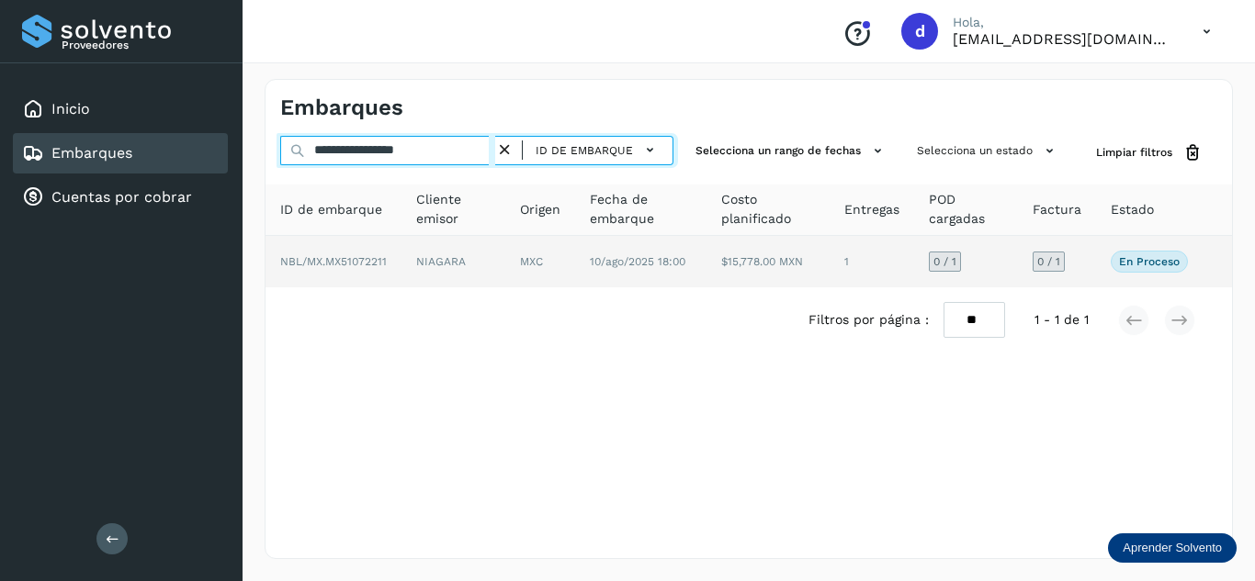
type input "**********"
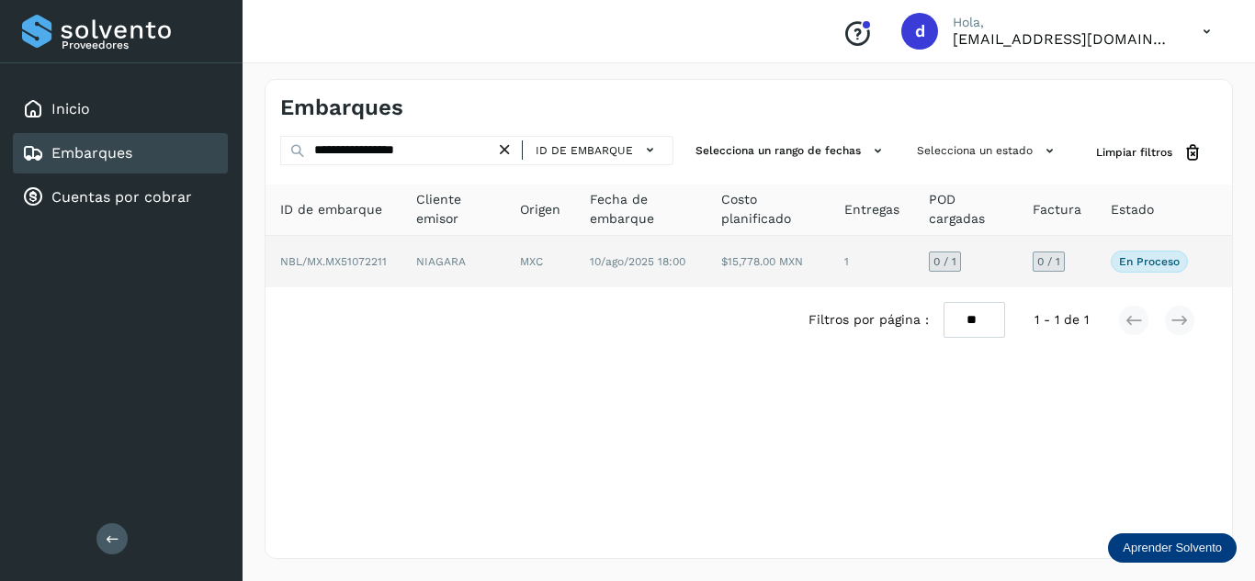
click at [401, 261] on td "NBL/MX.MX51072211" at bounding box center [453, 261] width 104 height 51
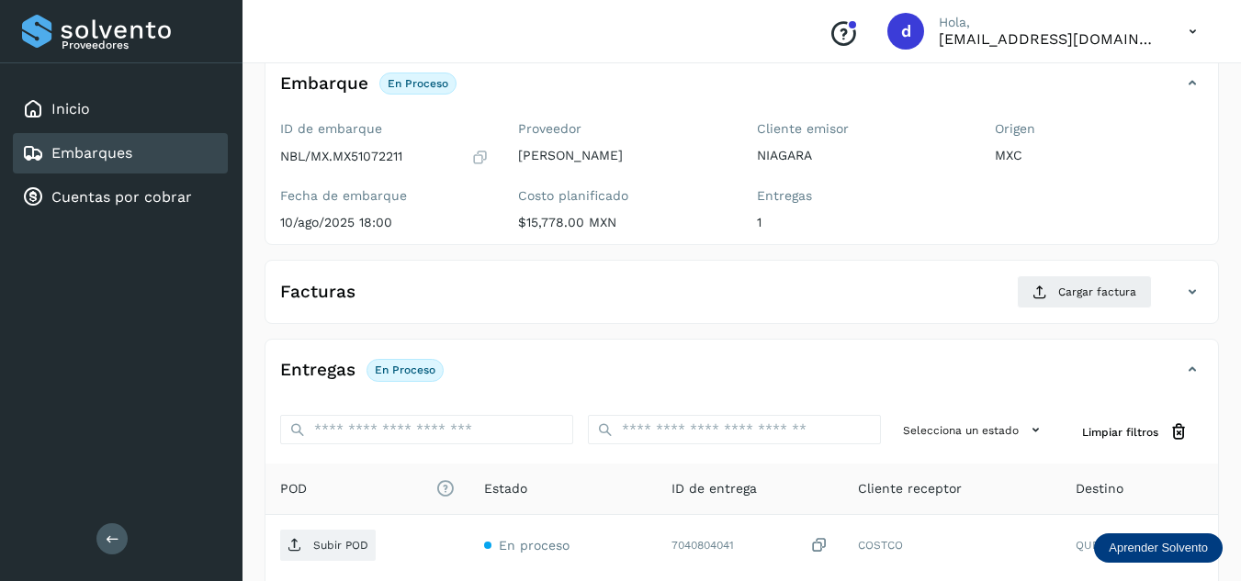
scroll to position [276, 0]
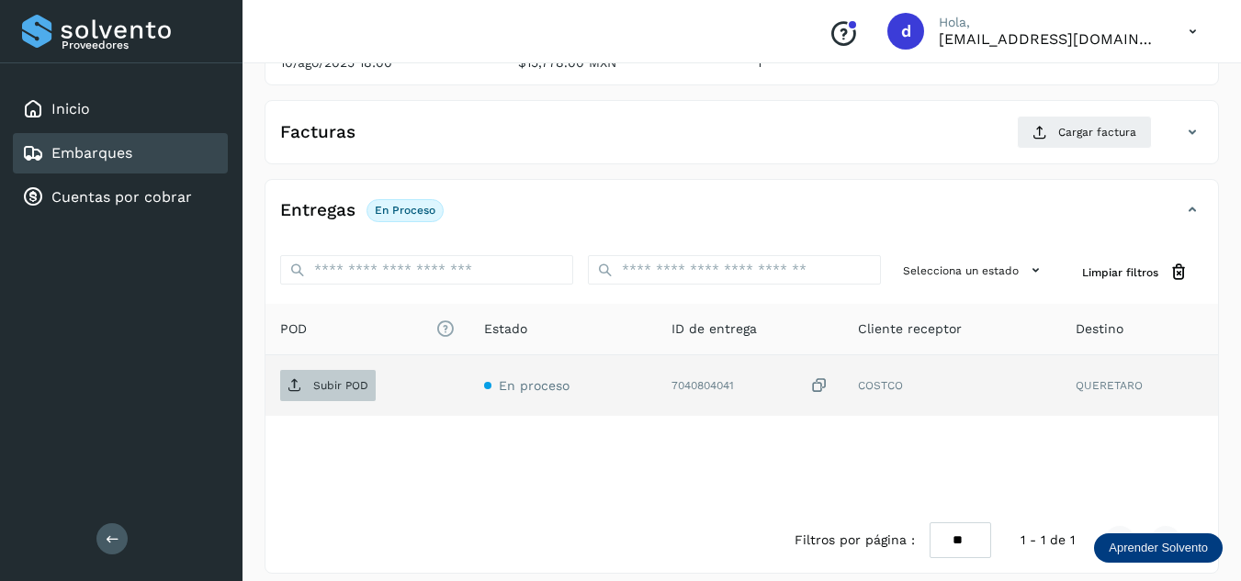
click at [299, 388] on icon at bounding box center [294, 385] width 15 height 15
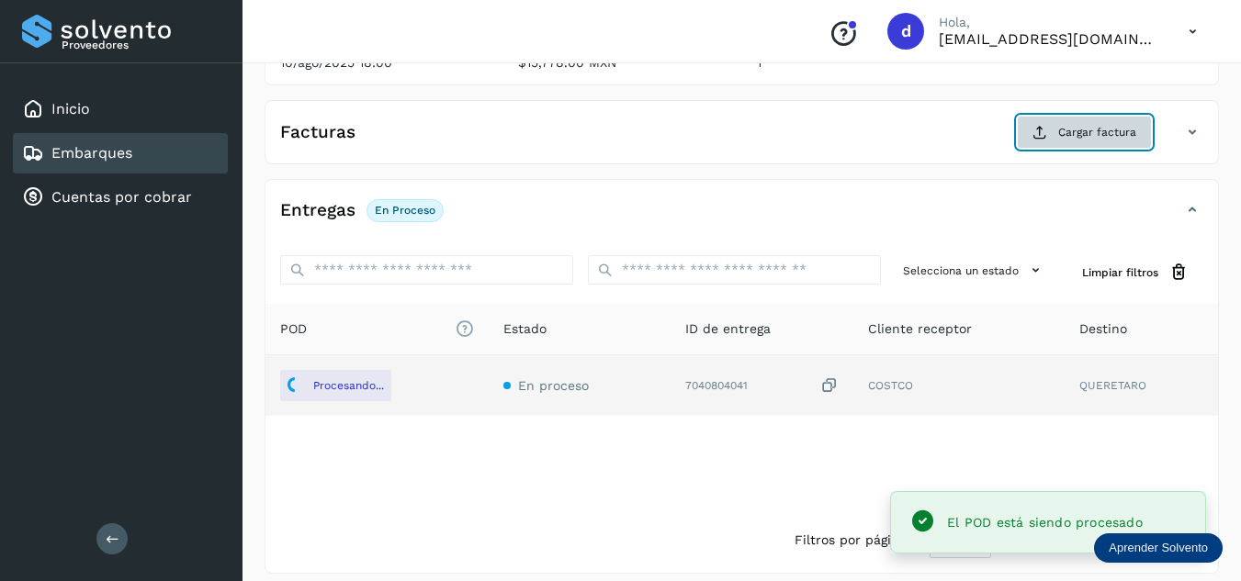
click at [1070, 138] on span "Cargar factura" at bounding box center [1097, 132] width 78 height 17
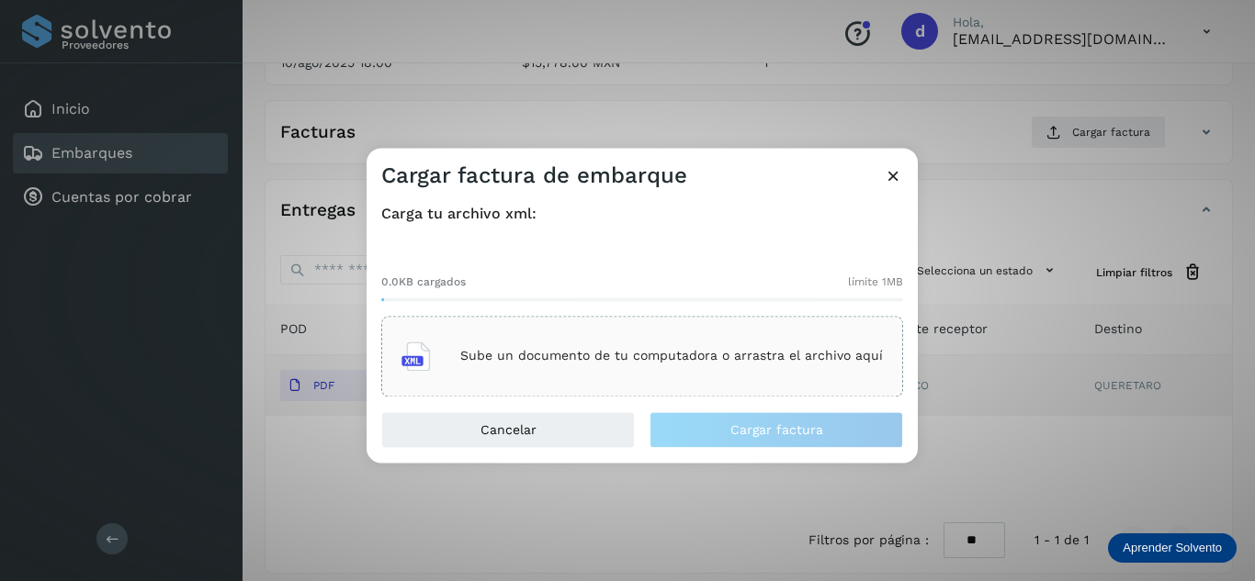
click at [745, 337] on div "Sube un documento de tu computadora o arrastra el archivo aquí" at bounding box center [641, 357] width 481 height 50
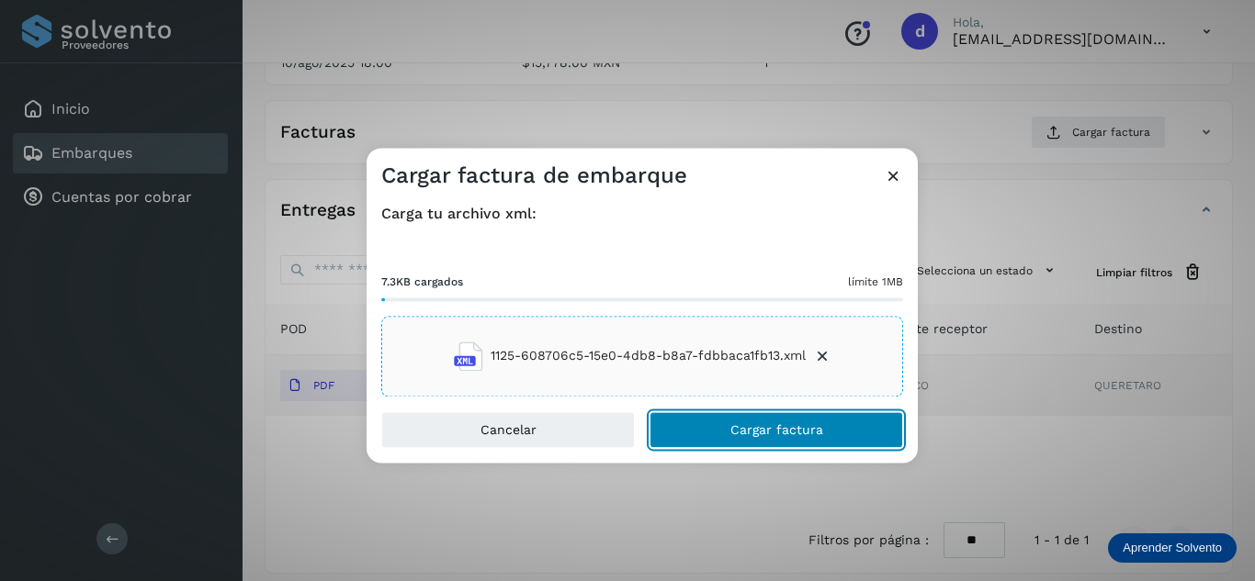
click at [742, 425] on span "Cargar factura" at bounding box center [776, 429] width 93 height 13
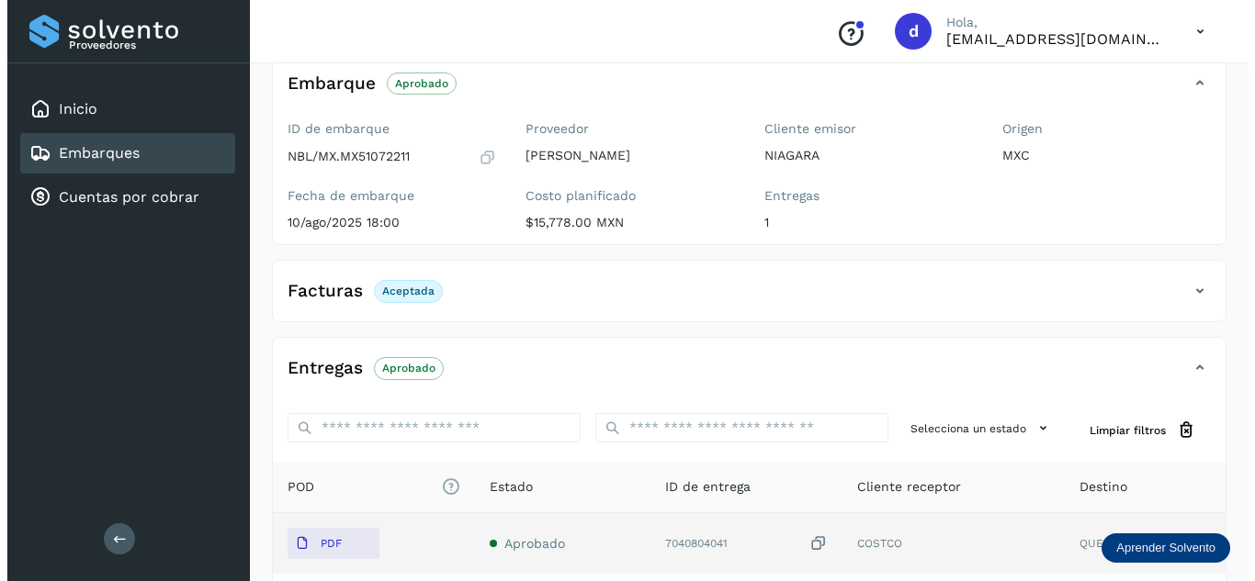
scroll to position [0, 0]
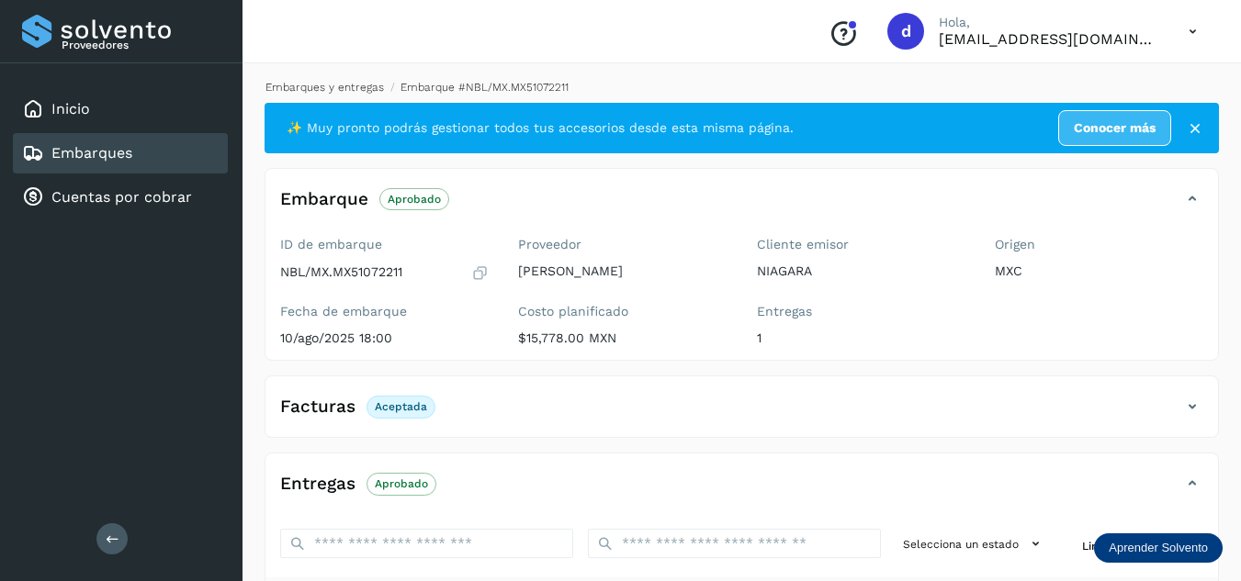
click at [348, 85] on link "Embarques y entregas" at bounding box center [324, 87] width 118 height 13
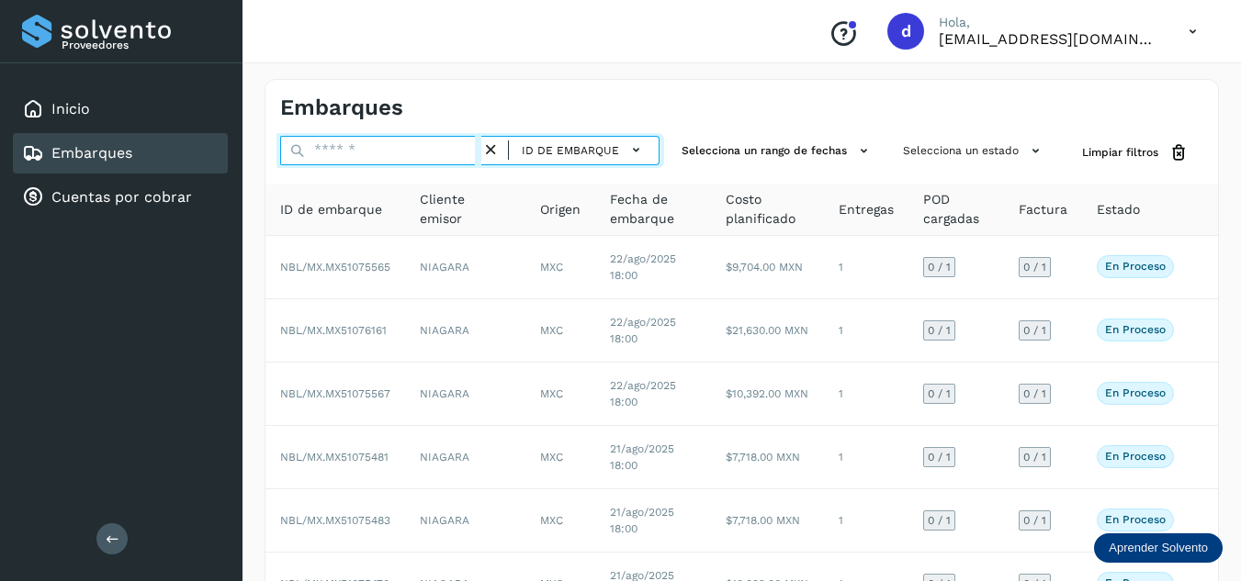
click at [340, 154] on input "text" at bounding box center [380, 150] width 201 height 29
paste input "**********"
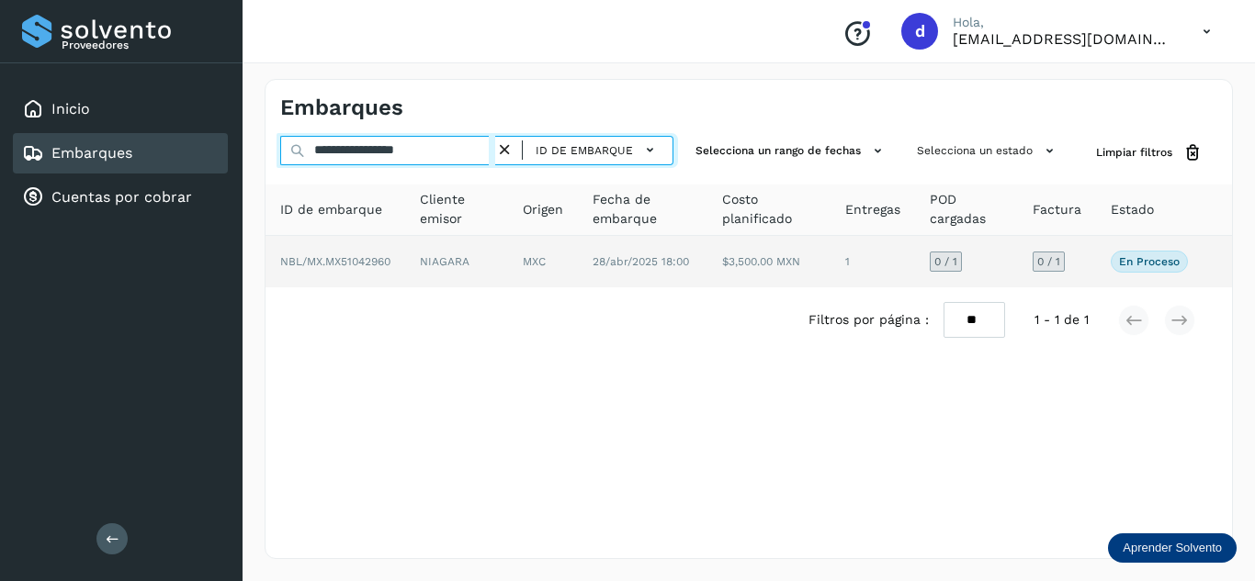
type input "**********"
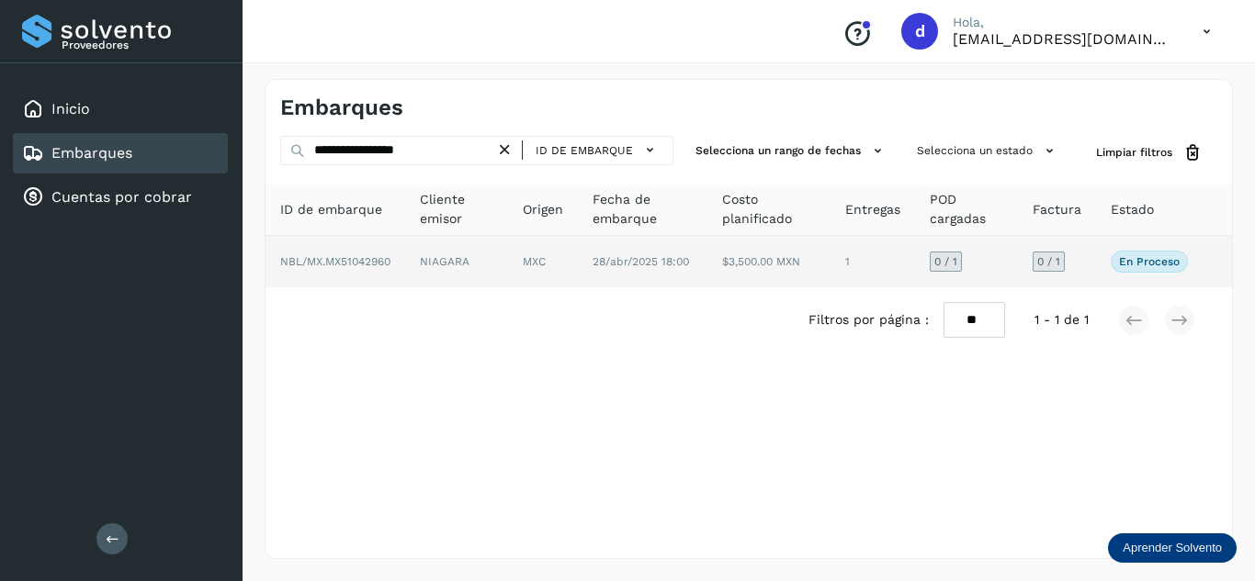
click at [348, 257] on span "NBL/MX.MX51042960" at bounding box center [335, 261] width 110 height 13
click at [345, 263] on span "NBL/MX.MX51042960" at bounding box center [335, 261] width 110 height 13
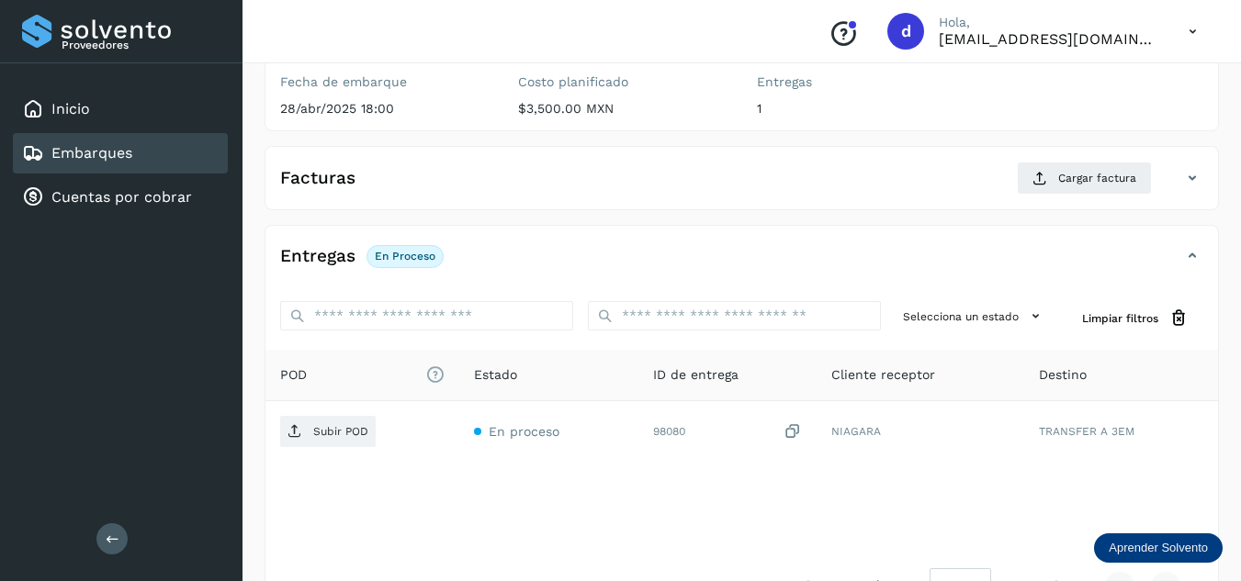
scroll to position [276, 0]
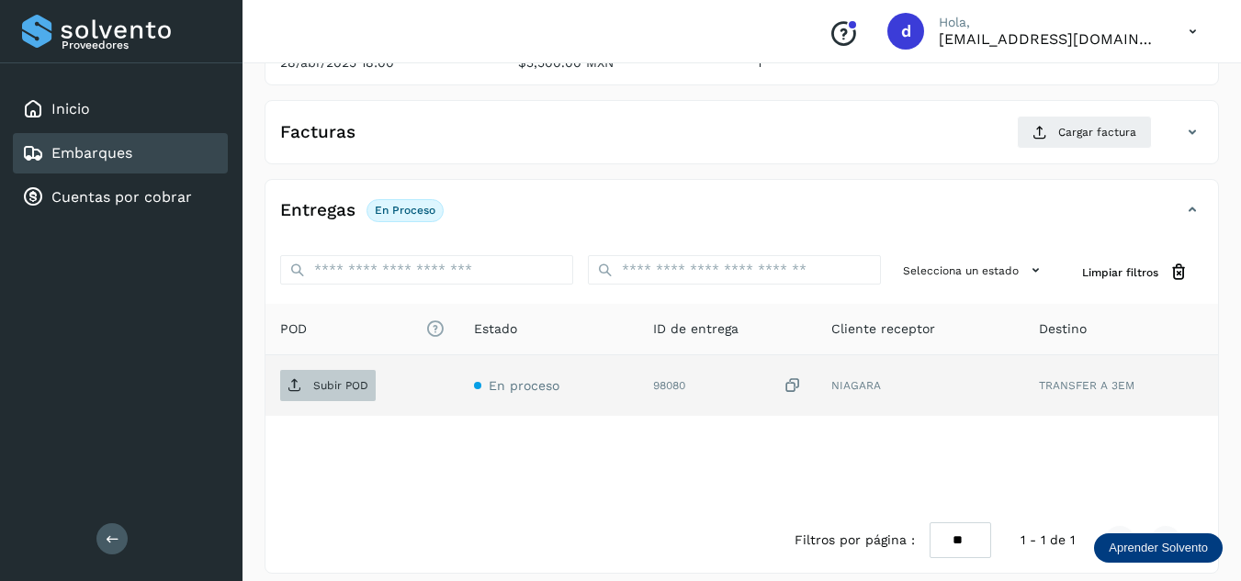
click at [332, 385] on p "Subir POD" at bounding box center [340, 385] width 55 height 13
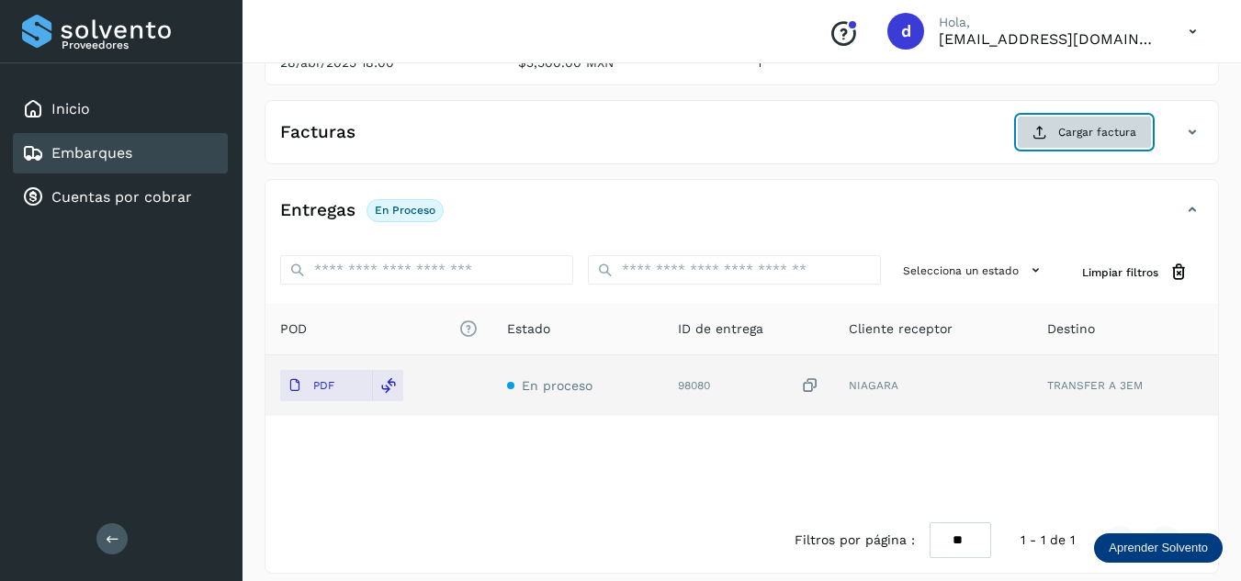
click at [1089, 141] on button "Cargar factura" at bounding box center [1084, 132] width 135 height 33
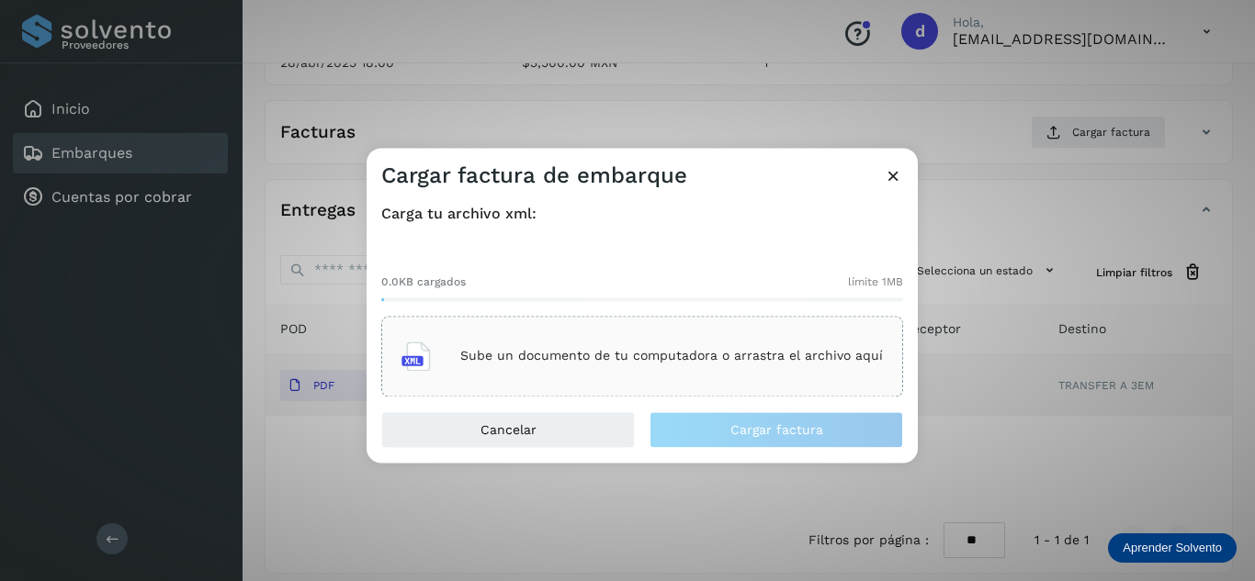
click at [691, 357] on p "Sube un documento de tu computadora o arrastra el archivo aquí" at bounding box center [671, 357] width 423 height 16
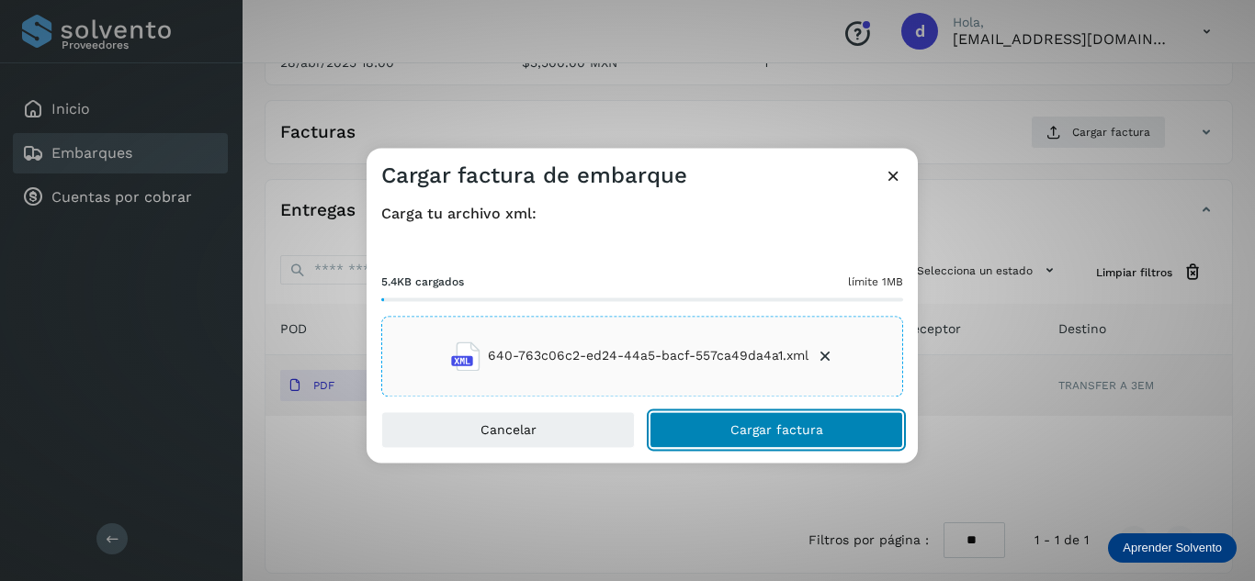
click at [735, 429] on span "Cargar factura" at bounding box center [776, 429] width 93 height 13
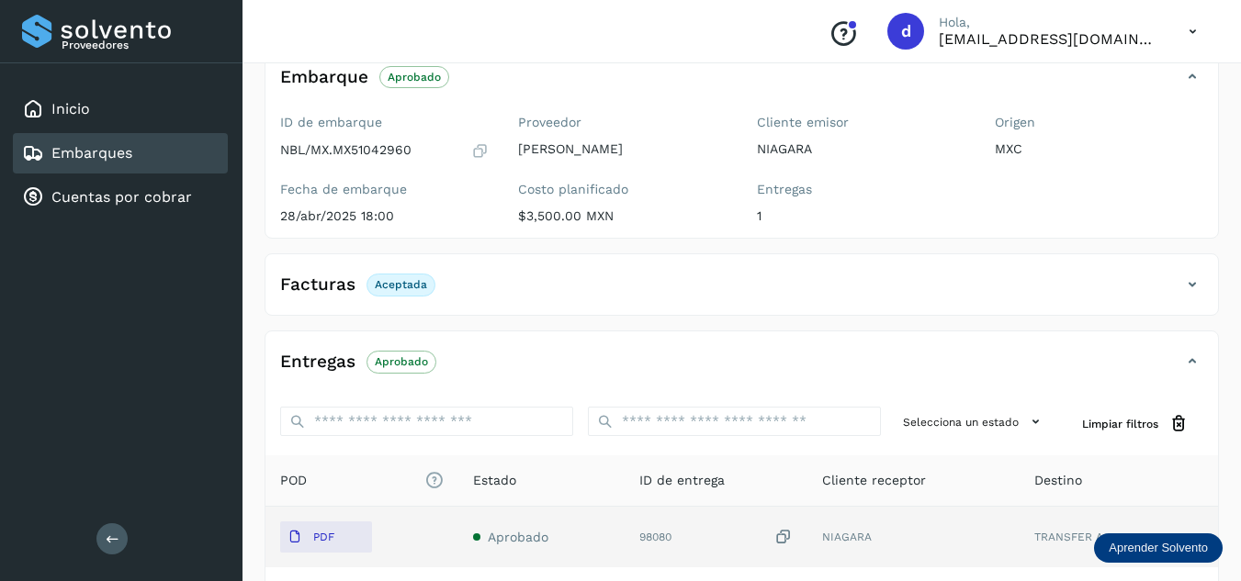
scroll to position [0, 0]
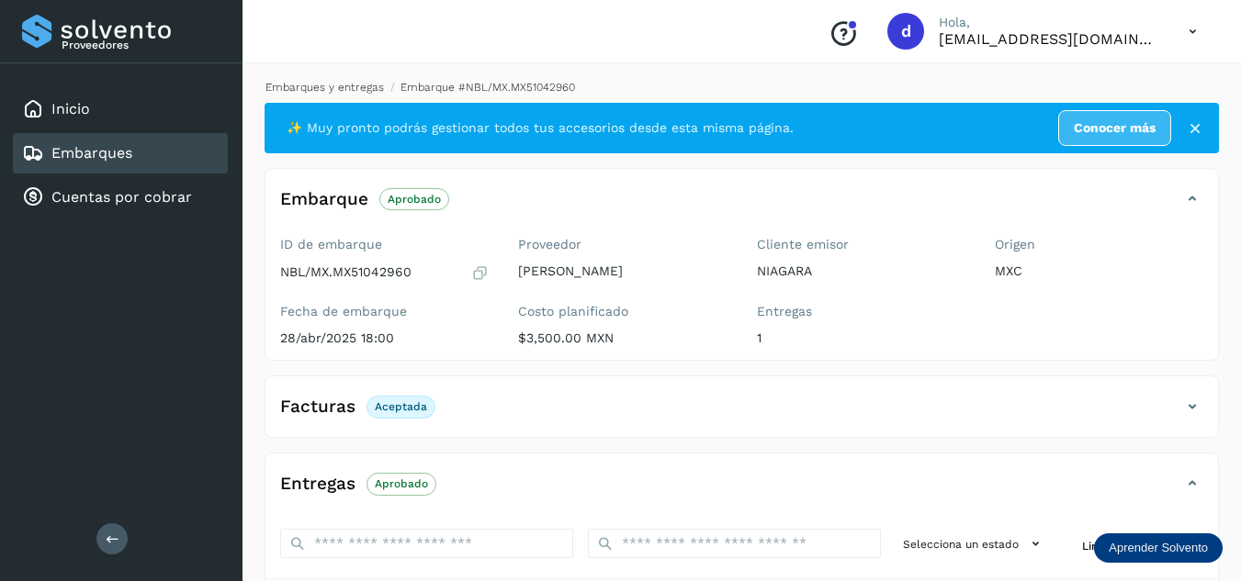
click at [365, 85] on link "Embarques y entregas" at bounding box center [324, 87] width 118 height 13
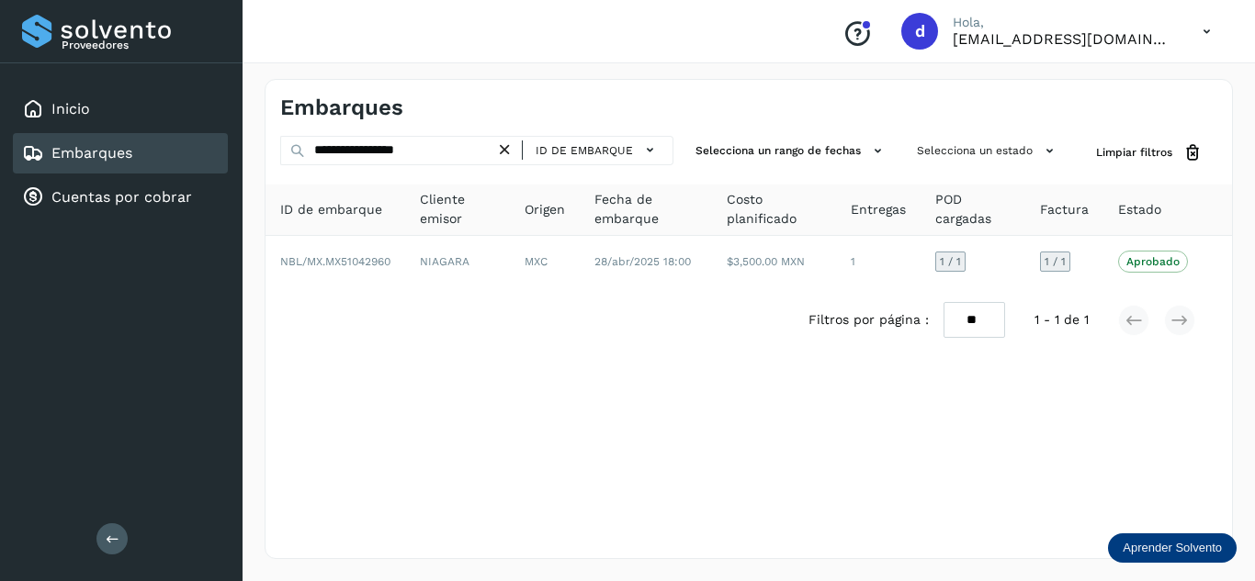
click at [513, 151] on icon at bounding box center [504, 150] width 19 height 19
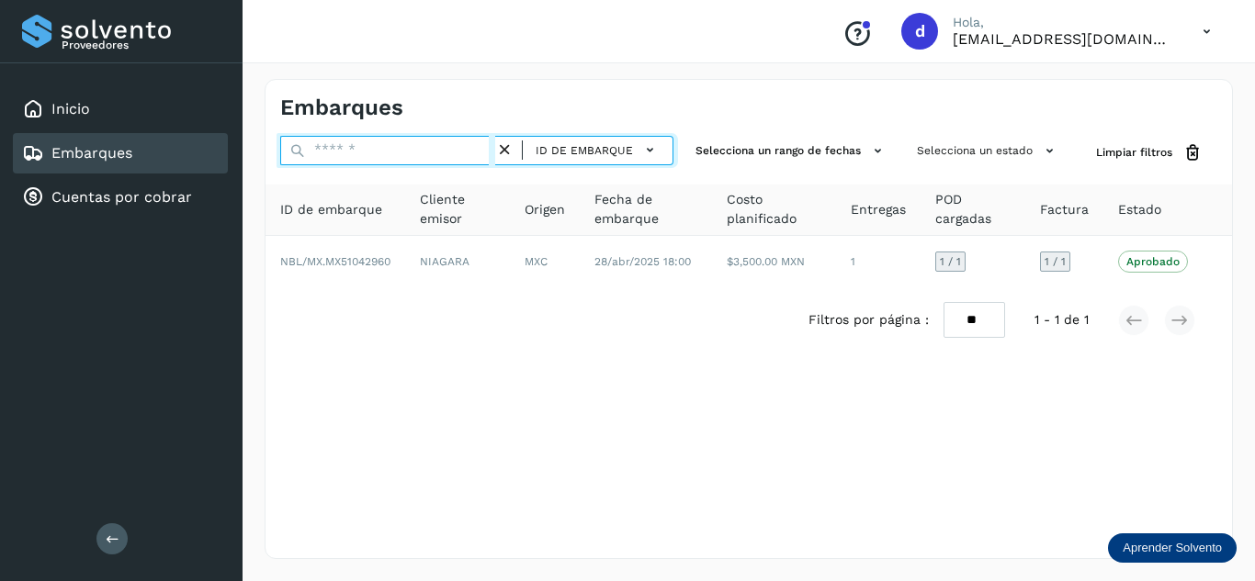
click at [468, 151] on input "text" at bounding box center [387, 150] width 215 height 29
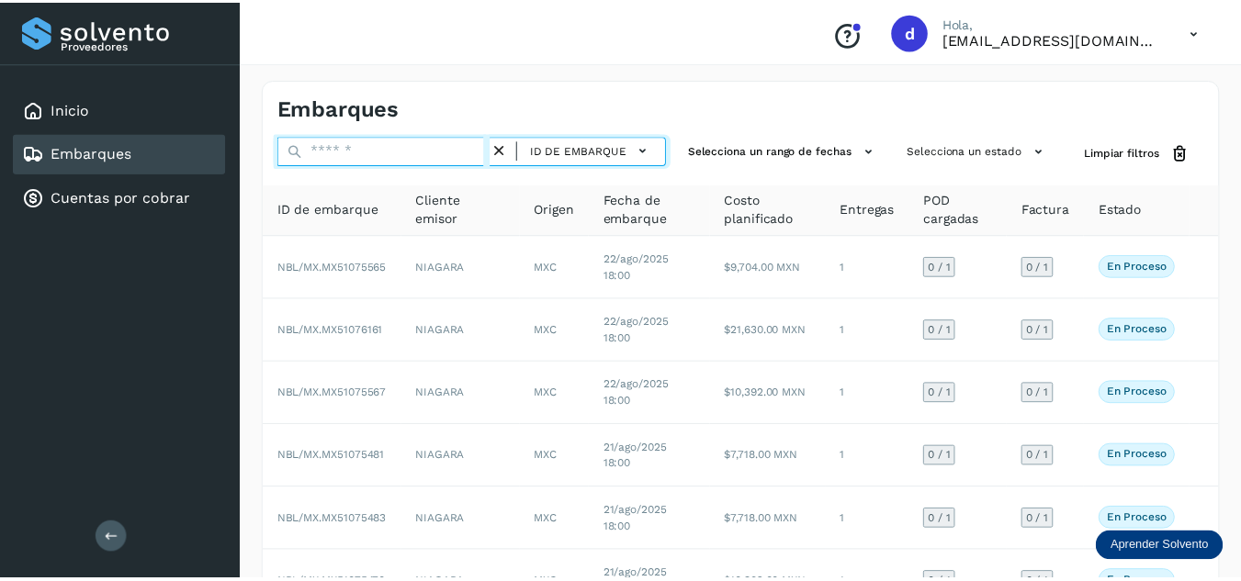
paste input "**********"
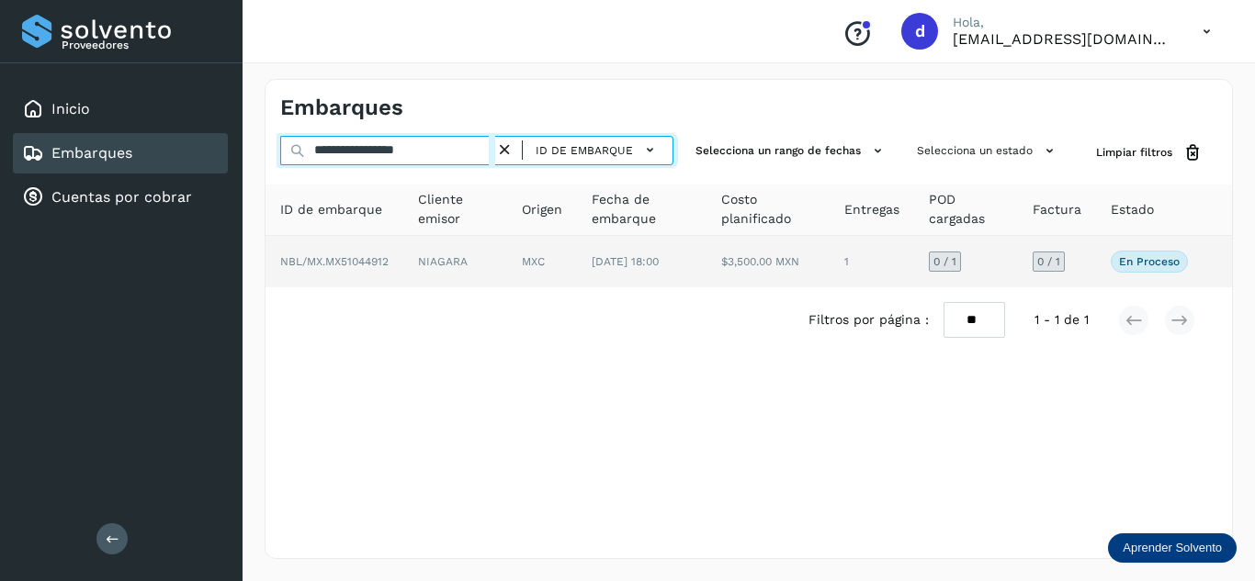
type input "**********"
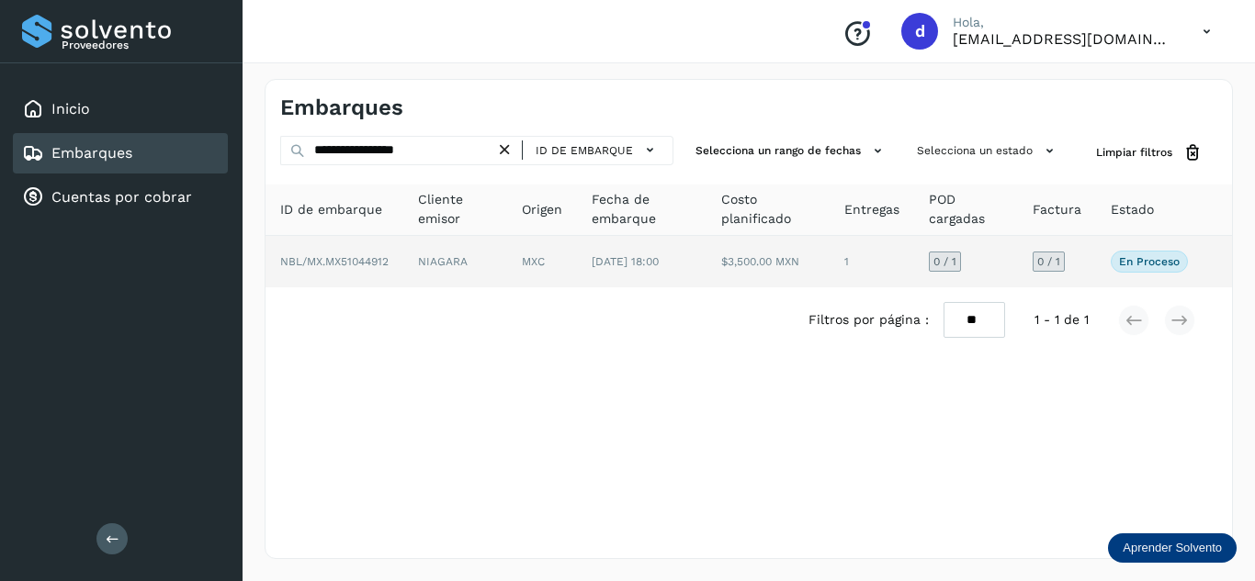
click at [329, 266] on span "NBL/MX.MX51044912" at bounding box center [334, 261] width 108 height 13
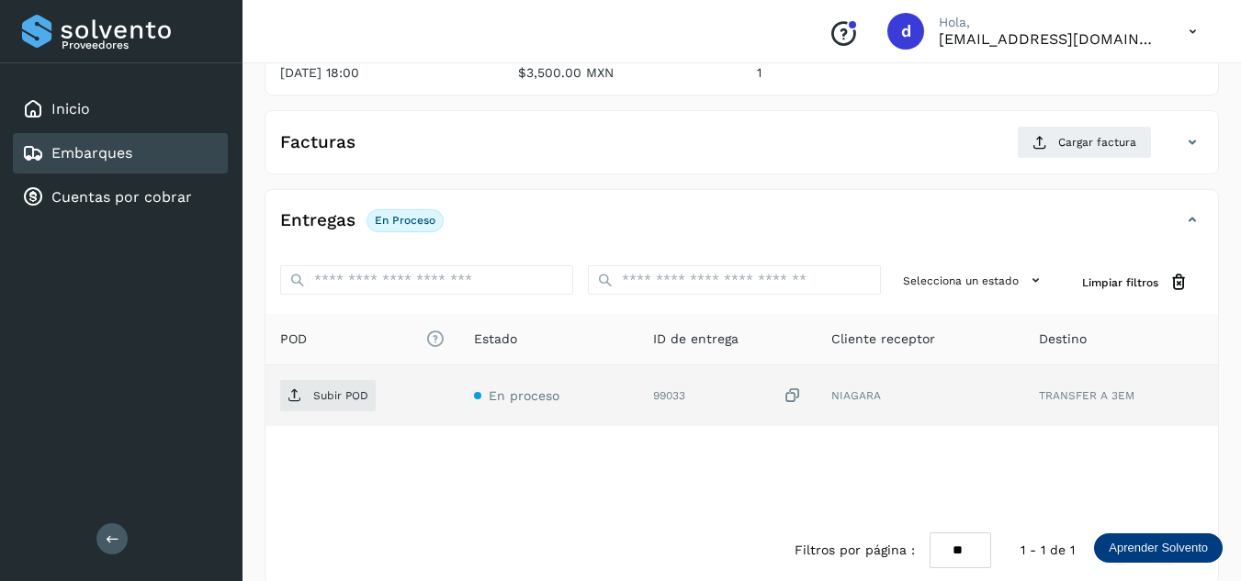
scroll to position [276, 0]
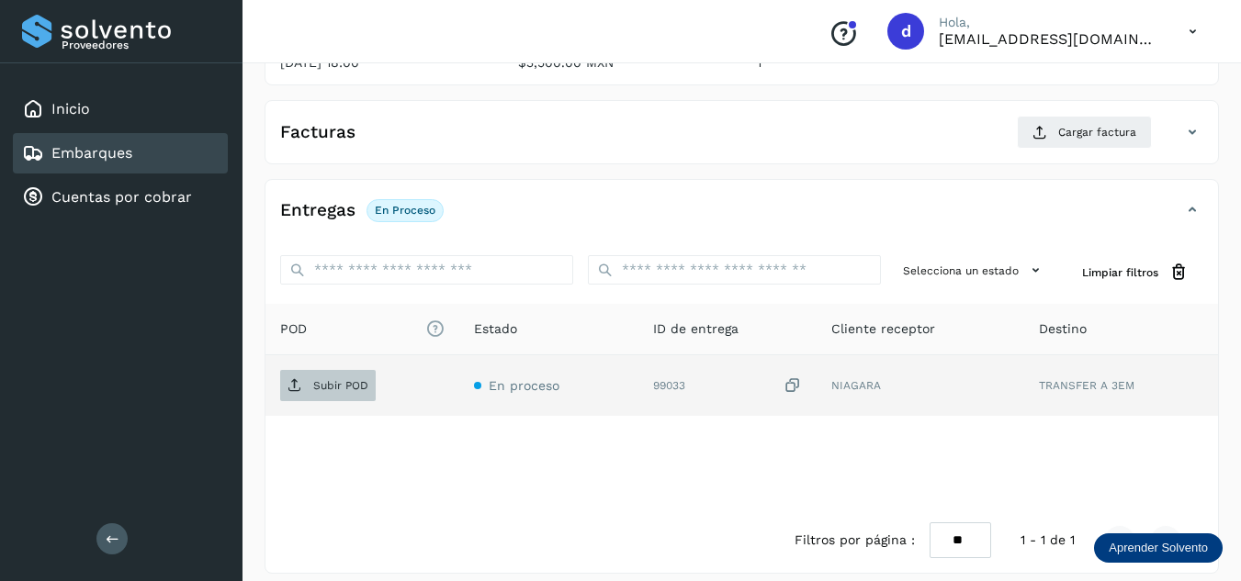
click at [346, 388] on p "Subir POD" at bounding box center [340, 385] width 55 height 13
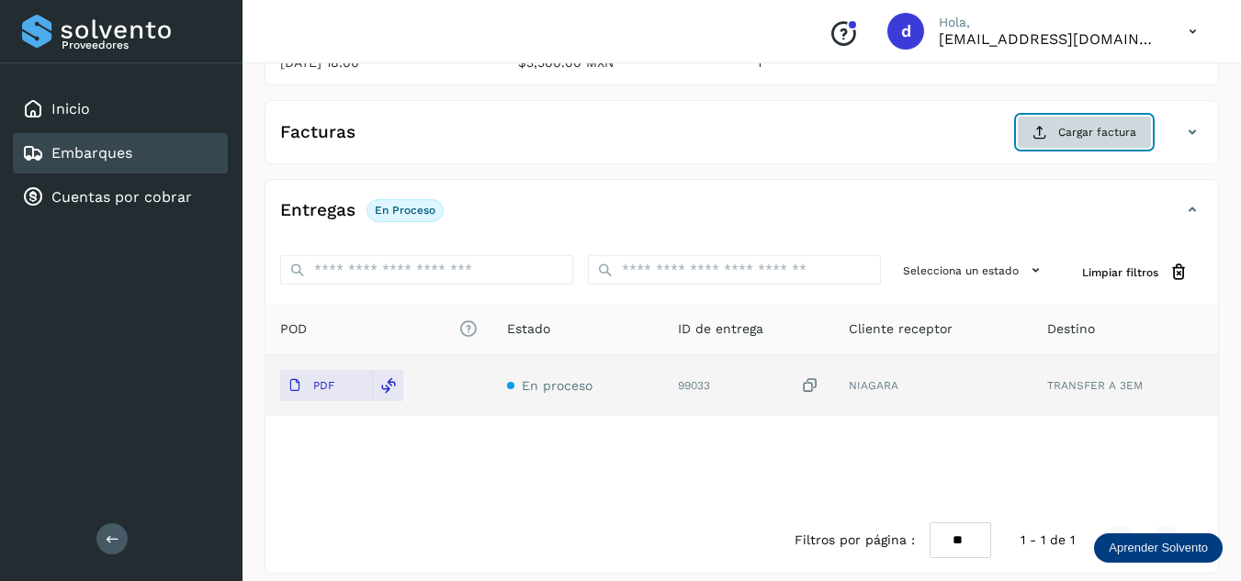
click at [1039, 147] on button "Cargar factura" at bounding box center [1084, 132] width 135 height 33
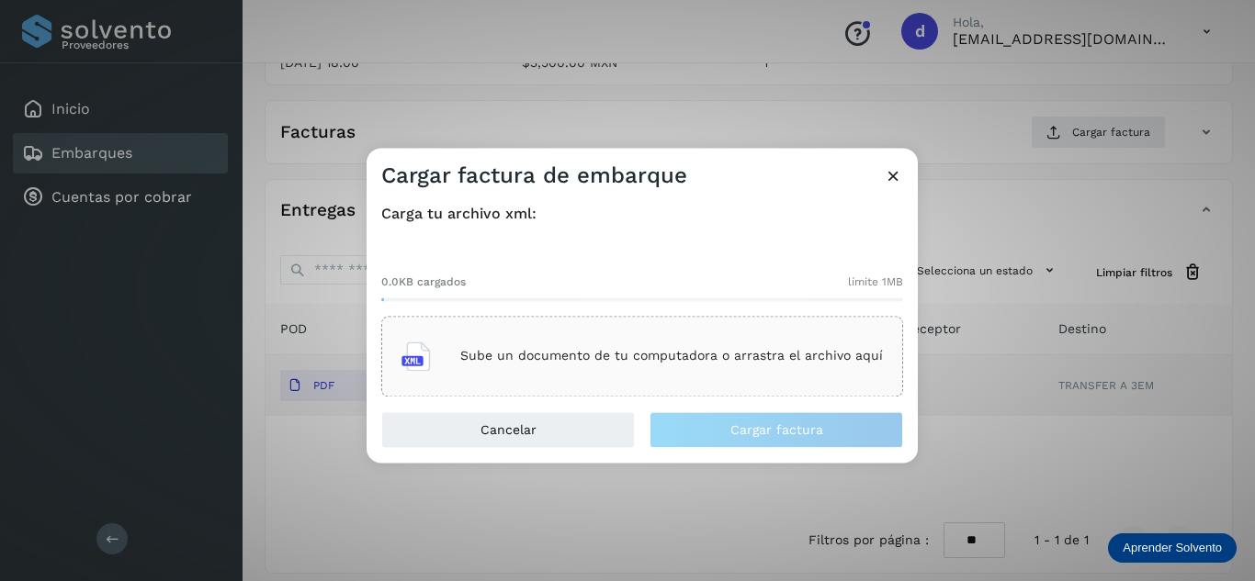
click at [535, 336] on div "Sube un documento de tu computadora o arrastra el archivo aquí" at bounding box center [641, 357] width 481 height 50
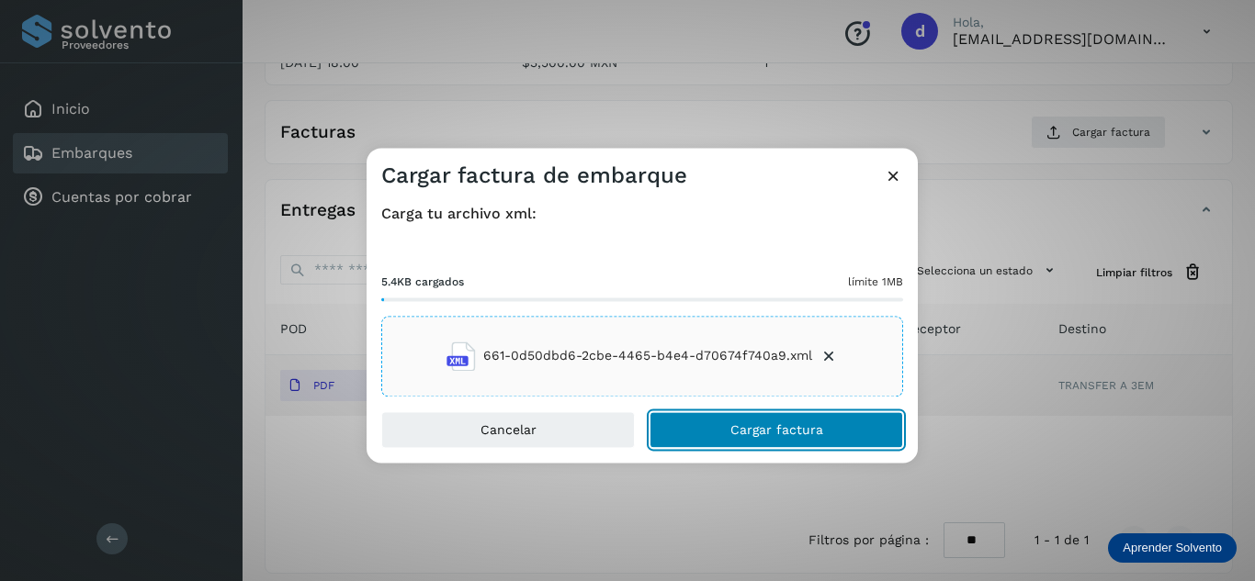
click at [780, 435] on span "Cargar factura" at bounding box center [776, 429] width 93 height 13
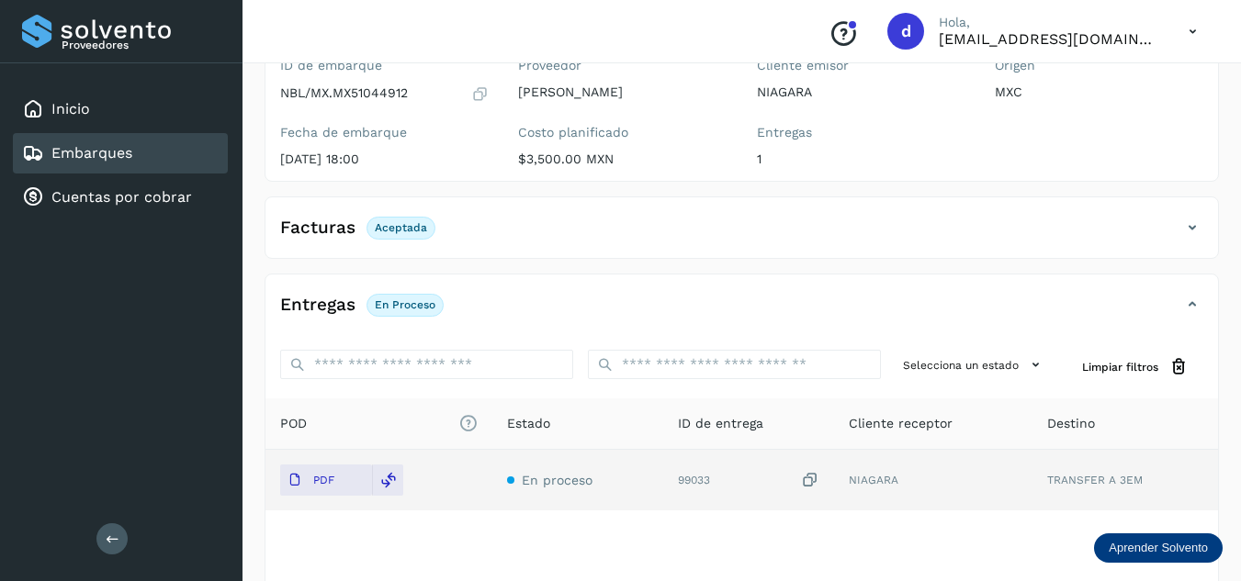
scroll to position [0, 0]
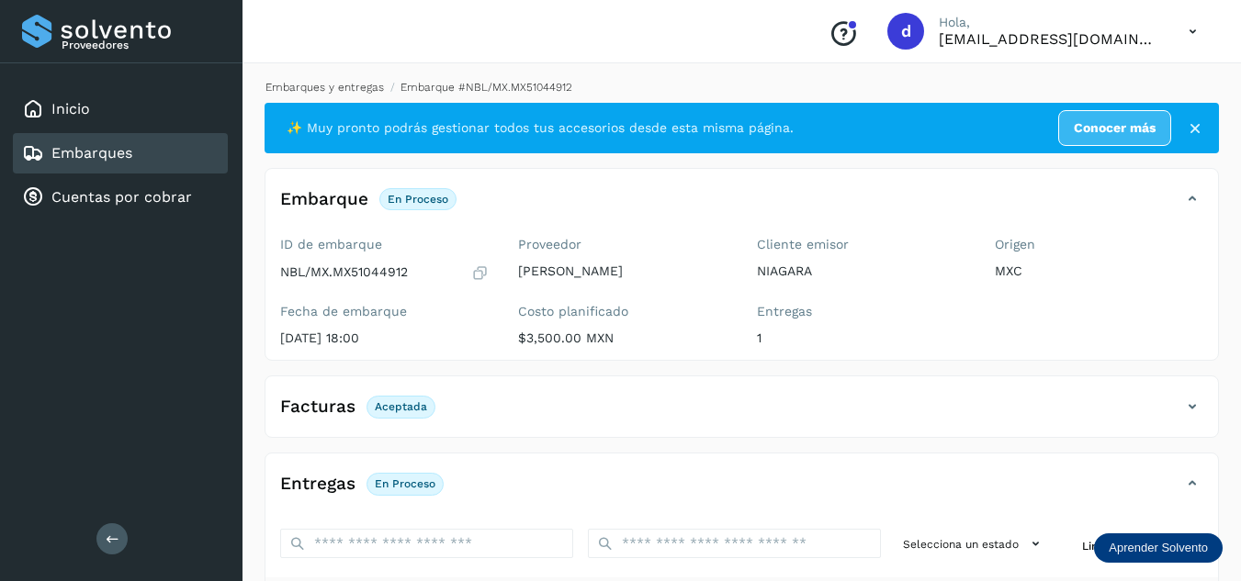
click at [332, 88] on link "Embarques y entregas" at bounding box center [324, 87] width 118 height 13
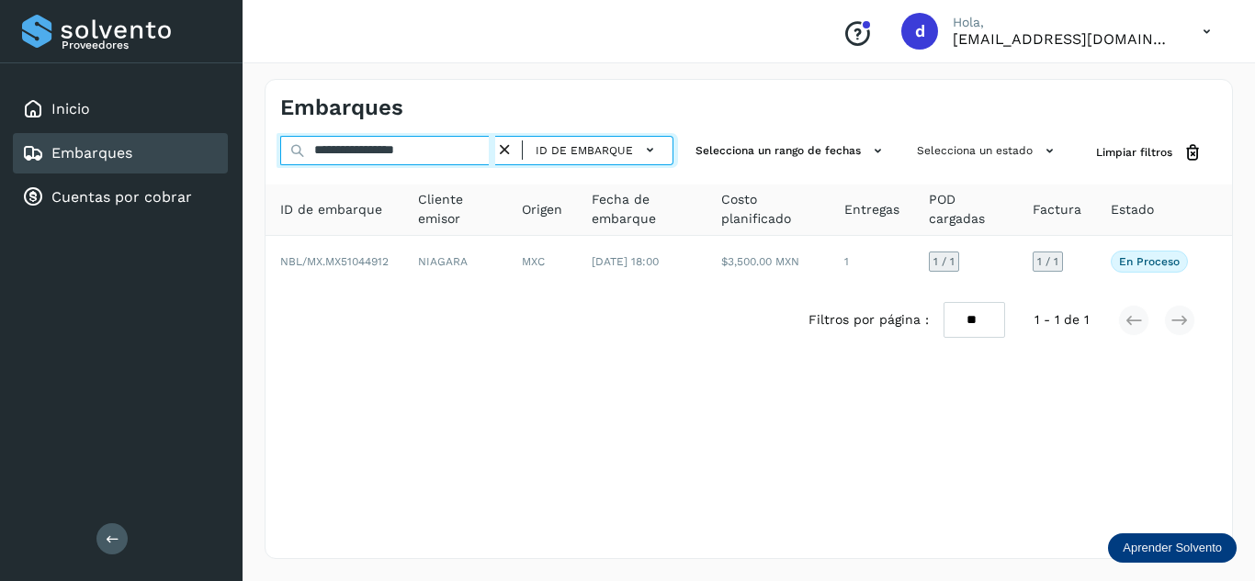
click at [468, 151] on input "**********" at bounding box center [387, 150] width 215 height 29
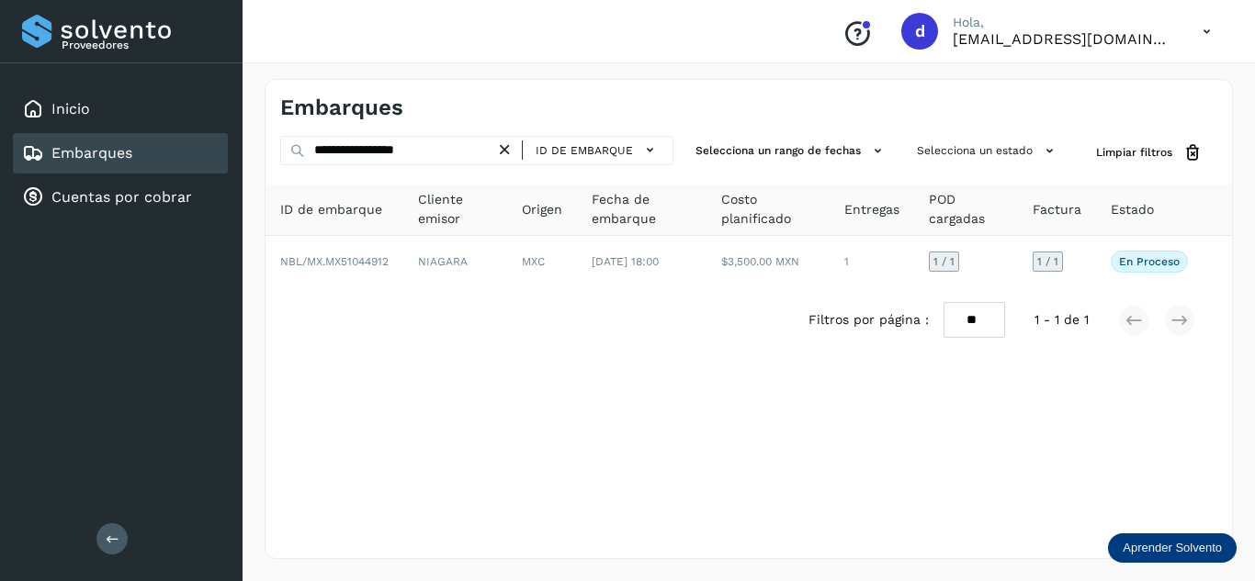
click at [506, 153] on icon at bounding box center [504, 150] width 19 height 19
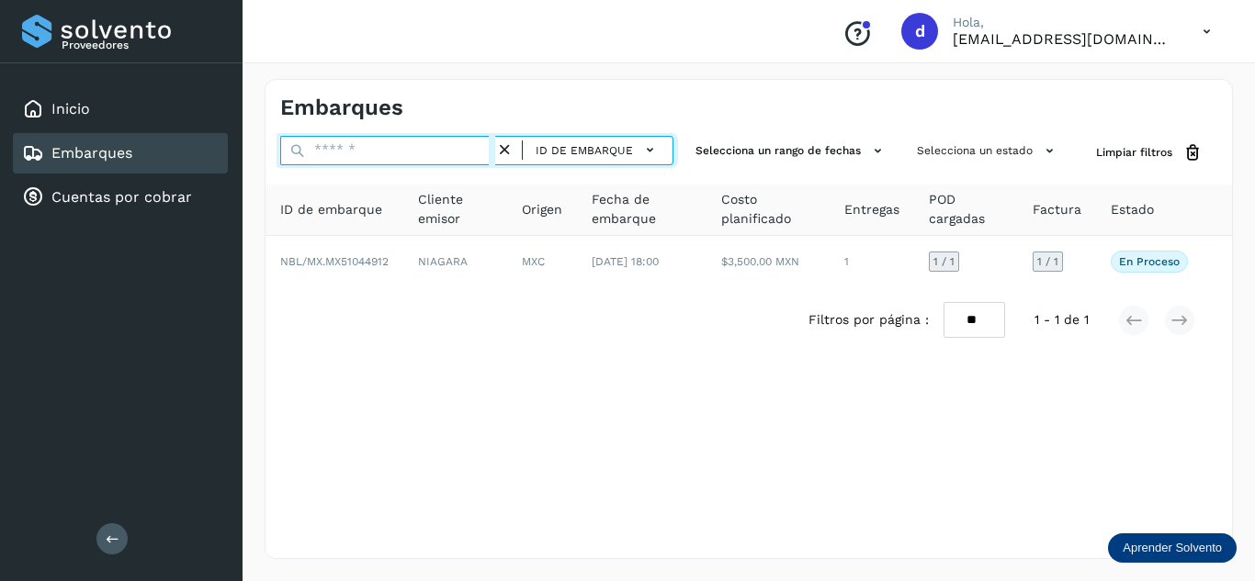
click at [454, 149] on input "text" at bounding box center [387, 150] width 215 height 29
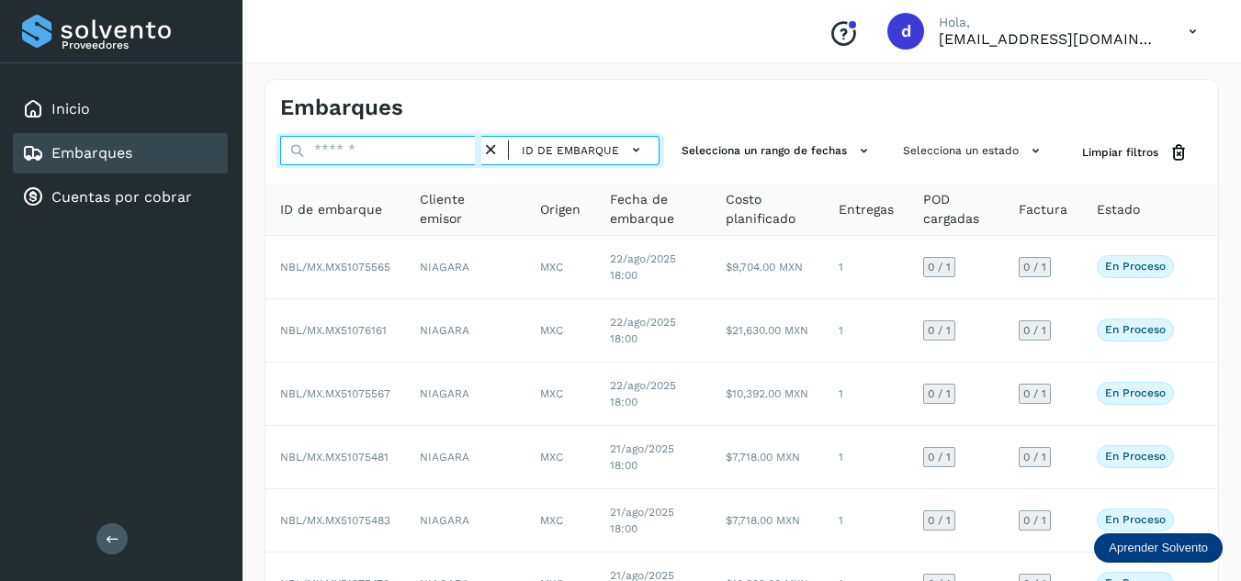
paste input "**********"
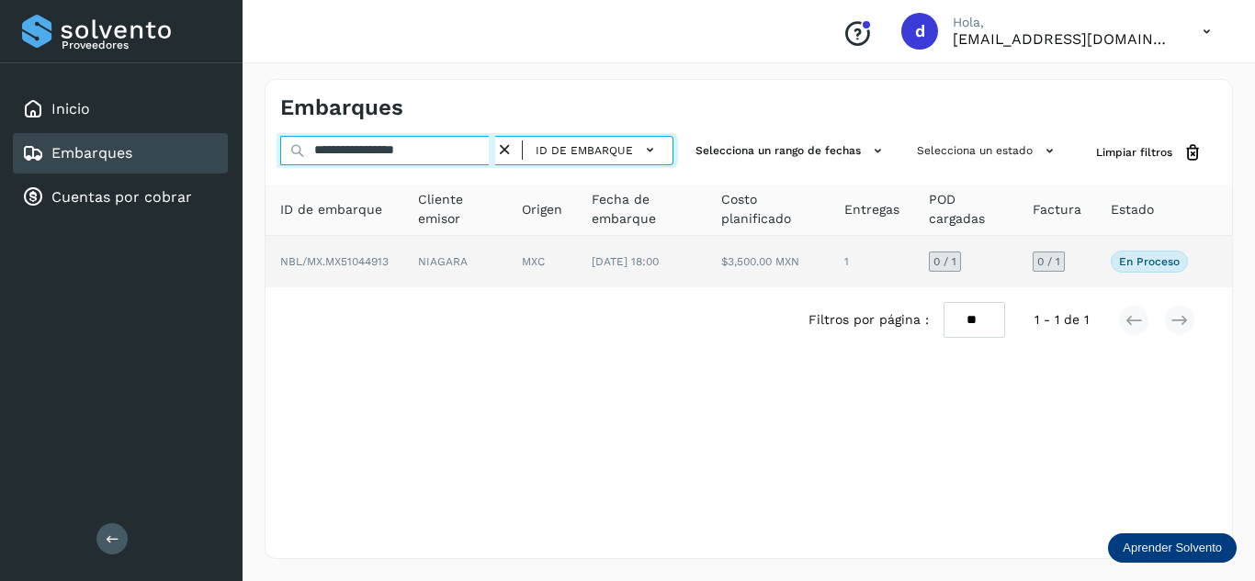
type input "**********"
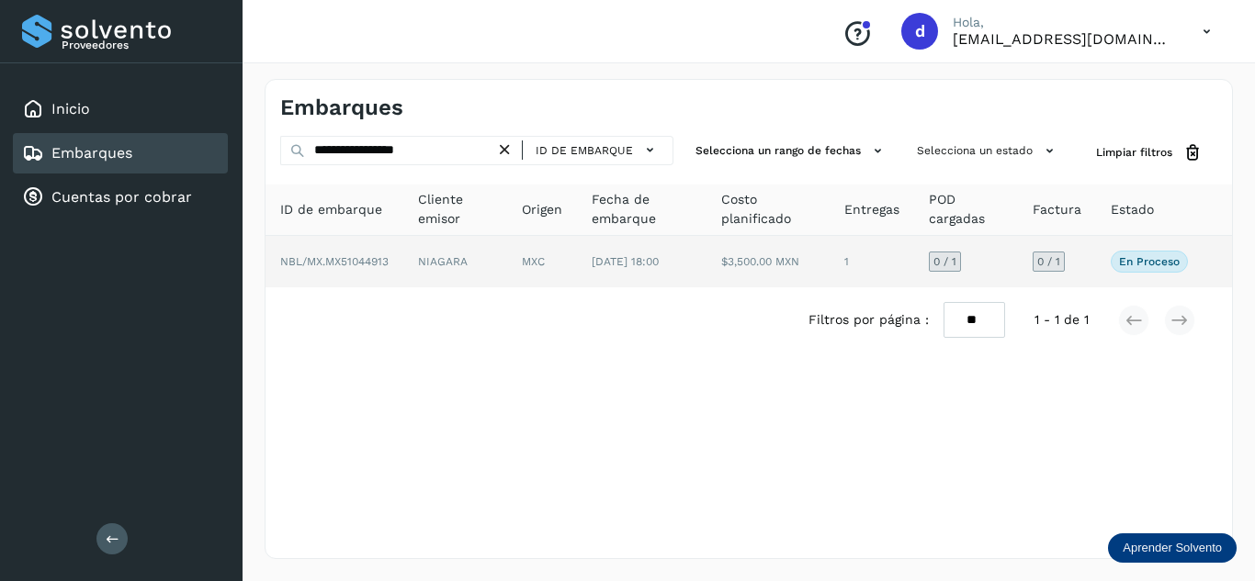
click at [360, 261] on span "NBL/MX.MX51044913" at bounding box center [334, 261] width 108 height 13
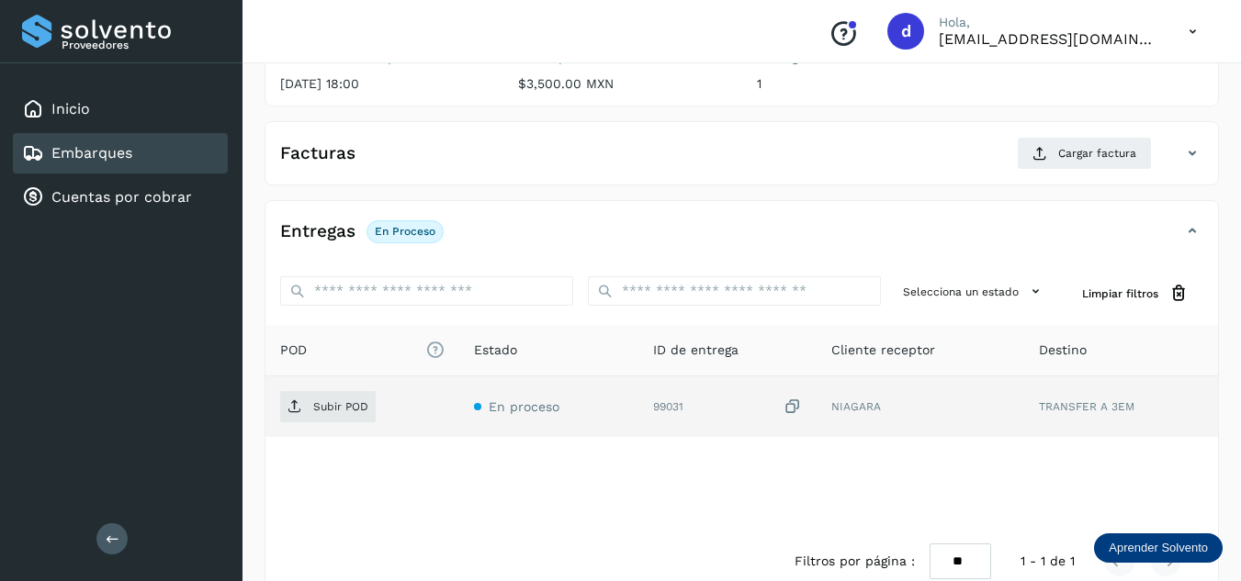
scroll to position [276, 0]
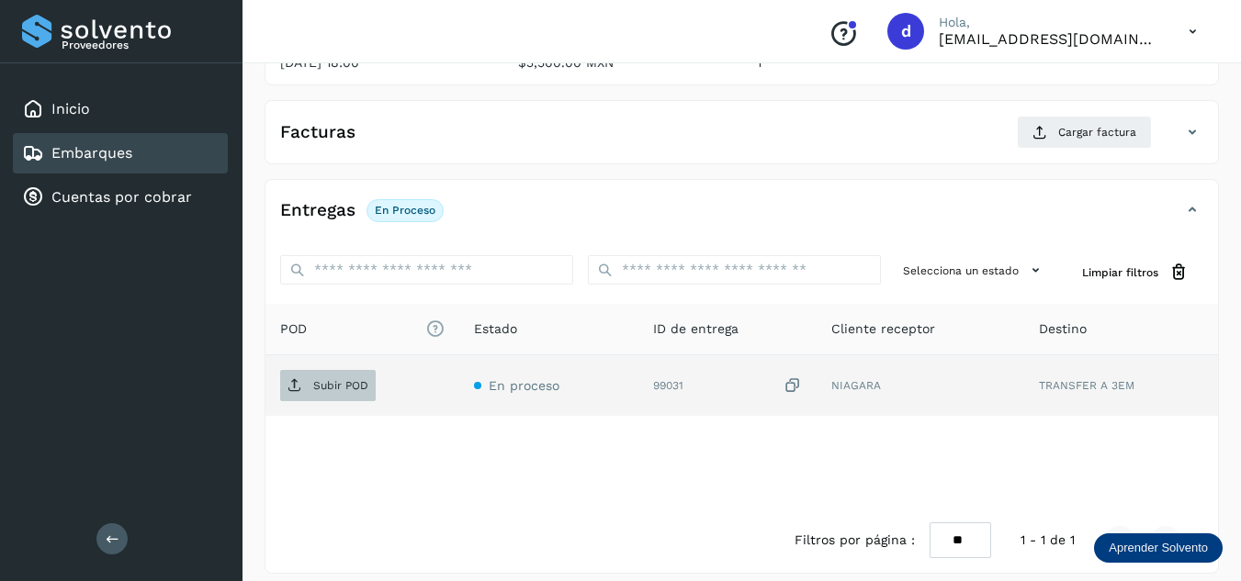
click at [369, 399] on span "Subir POD" at bounding box center [328, 385] width 96 height 29
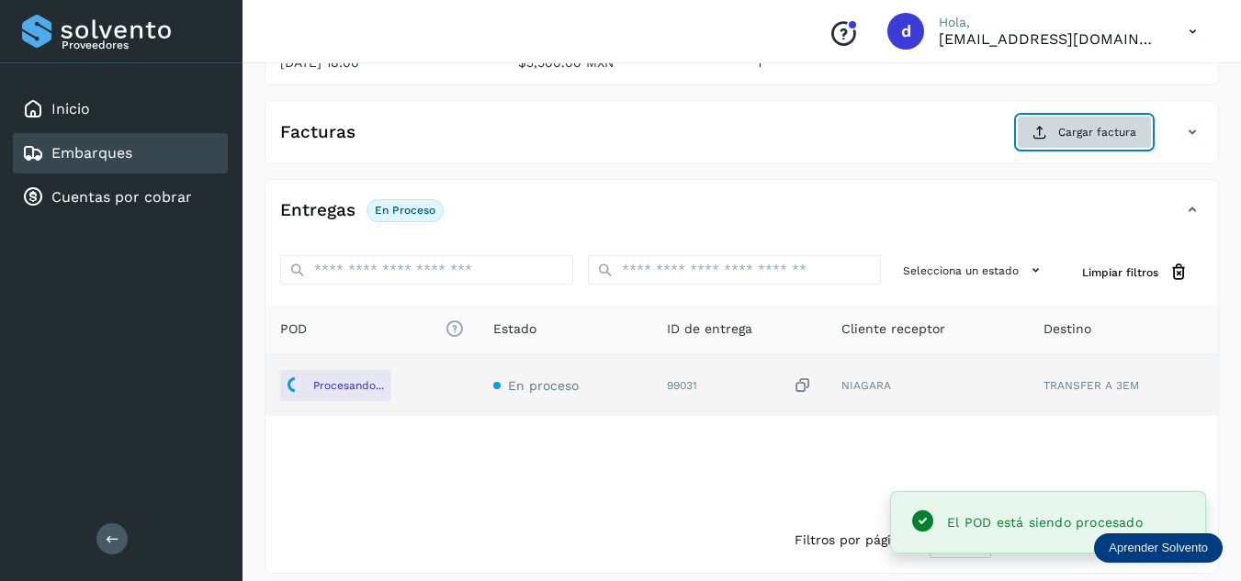
click at [1117, 134] on span "Cargar factura" at bounding box center [1097, 132] width 78 height 17
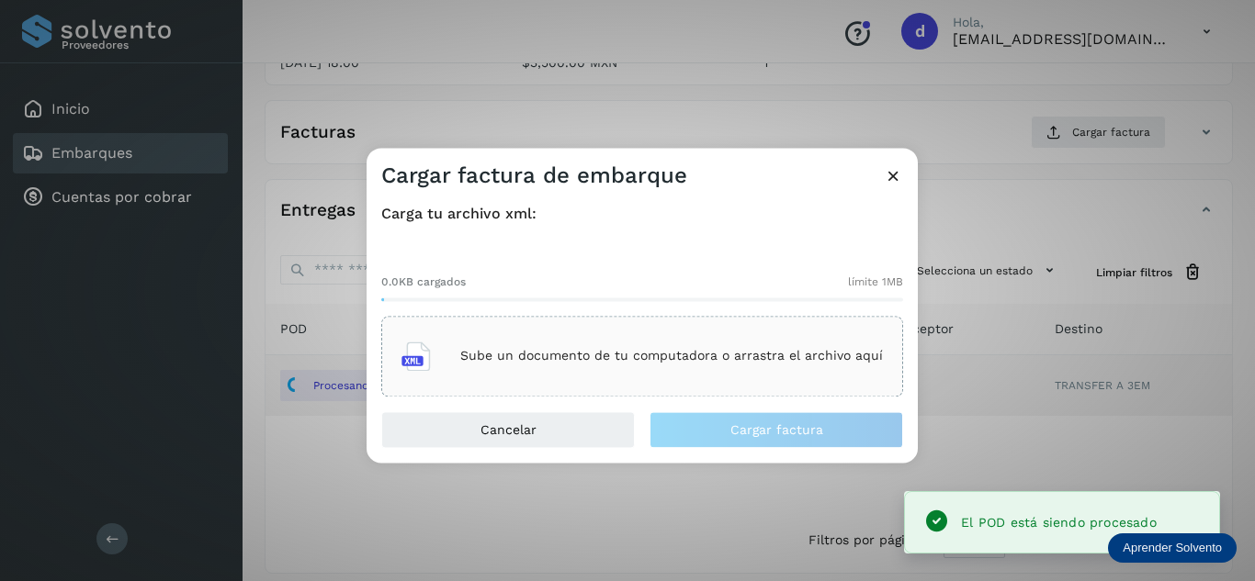
click at [528, 366] on main "Proveedores Inicio Embarques Cuentas por cobrar Salir Conoce nuestros beneficio…" at bounding box center [627, 160] width 1255 height 872
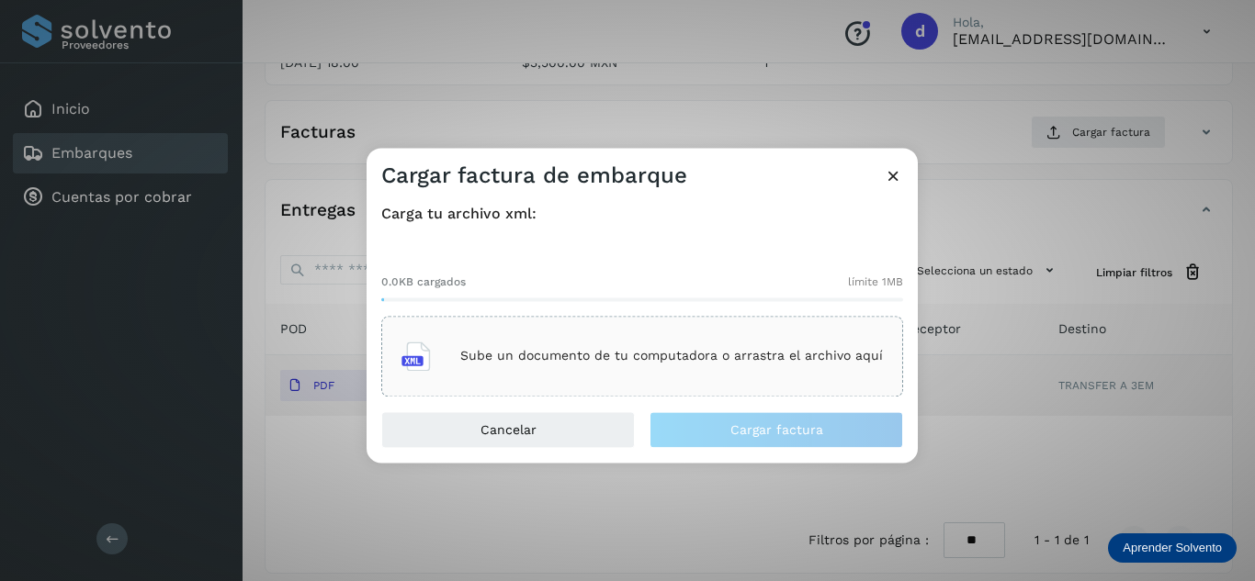
click at [639, 355] on p "Sube un documento de tu computadora o arrastra el archivo aquí" at bounding box center [671, 357] width 423 height 16
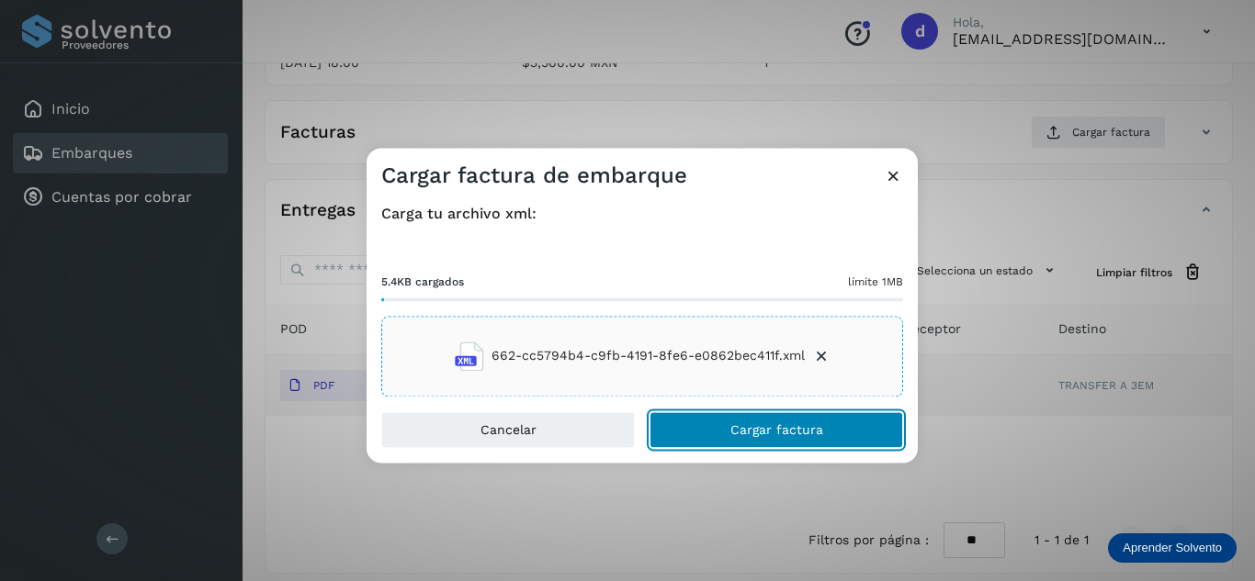
click at [798, 427] on span "Cargar factura" at bounding box center [776, 429] width 93 height 13
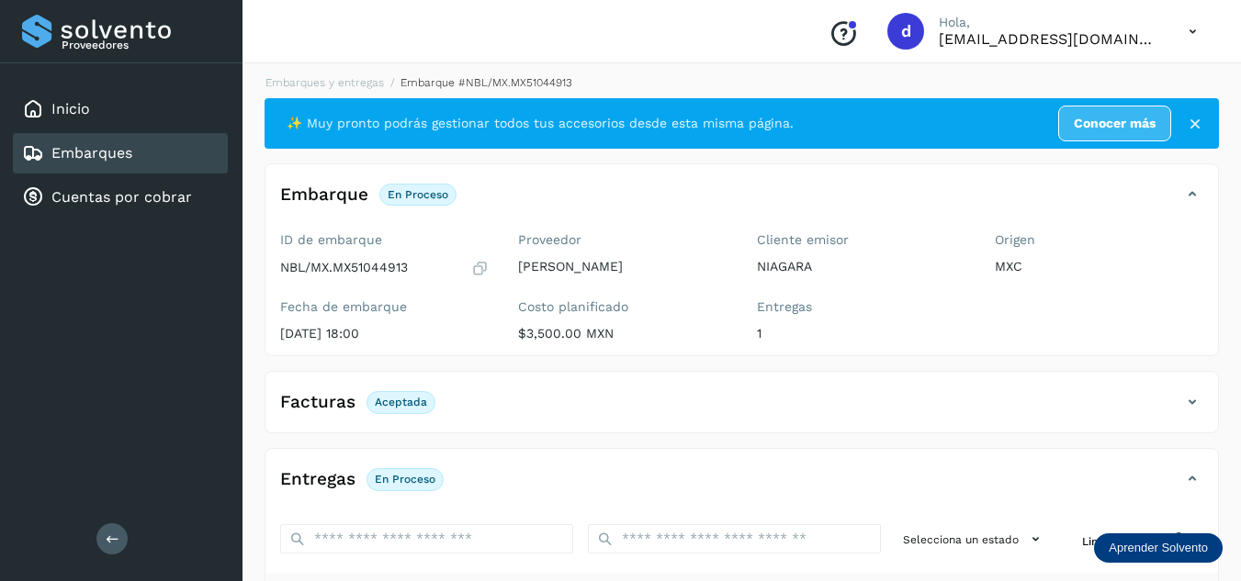
scroll to position [0, 0]
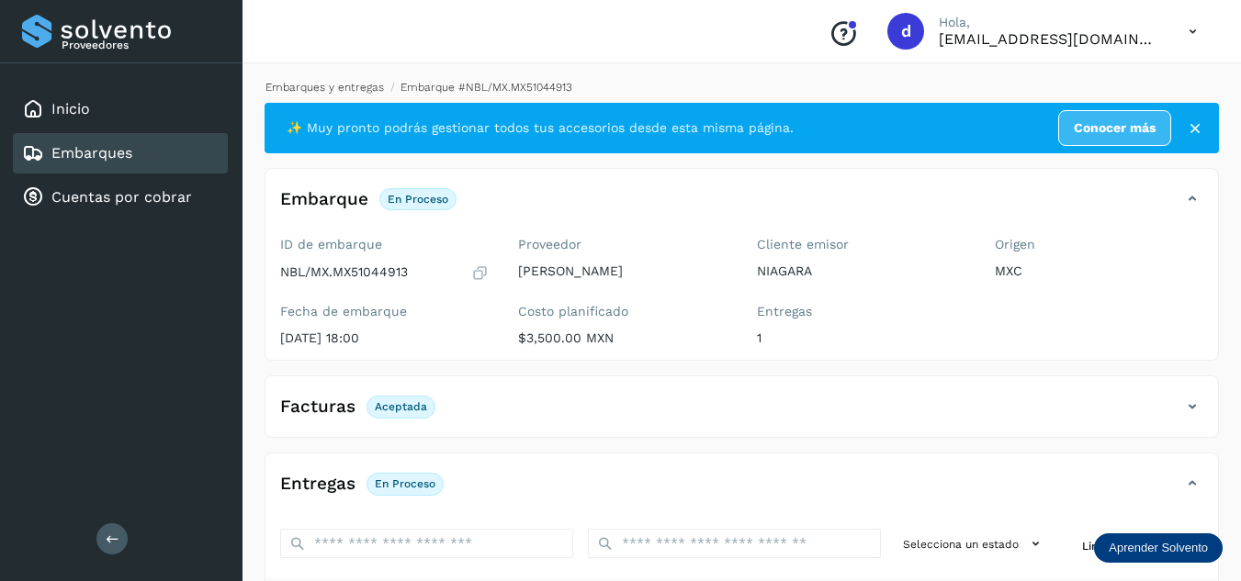
click at [349, 92] on link "Embarques y entregas" at bounding box center [324, 87] width 118 height 13
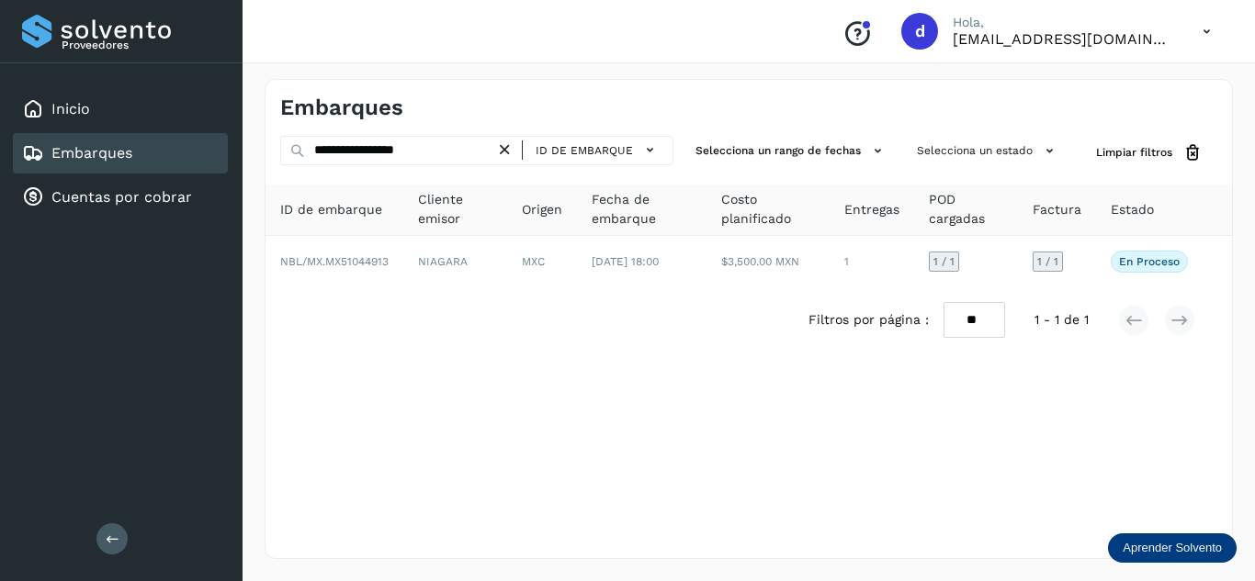
click at [509, 152] on icon at bounding box center [504, 150] width 19 height 19
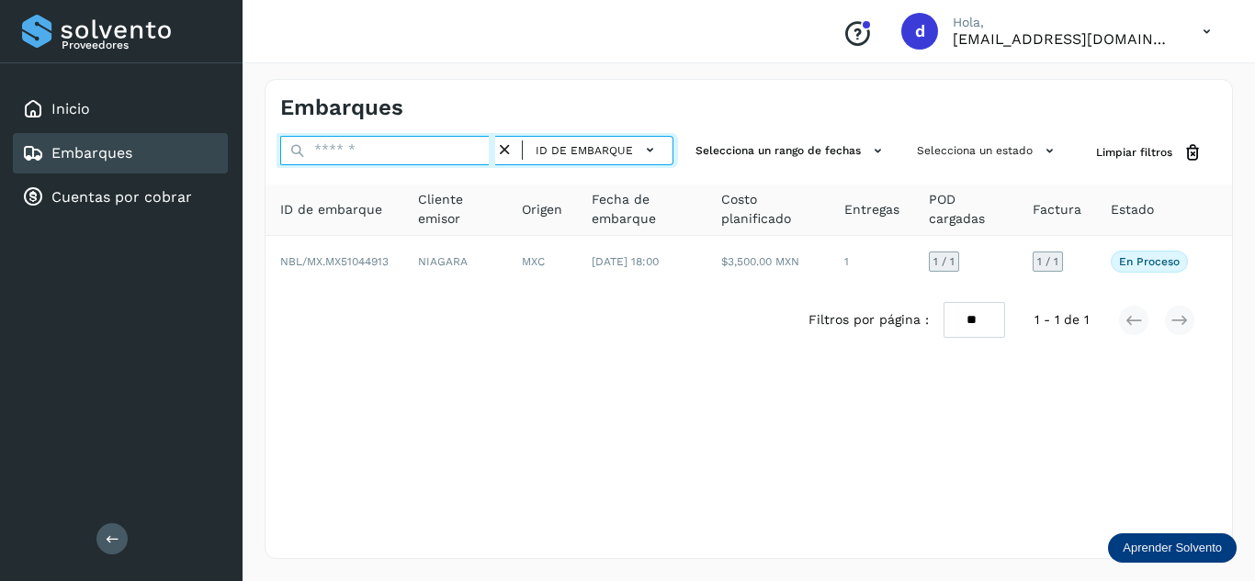
click at [453, 152] on input "text" at bounding box center [387, 150] width 215 height 29
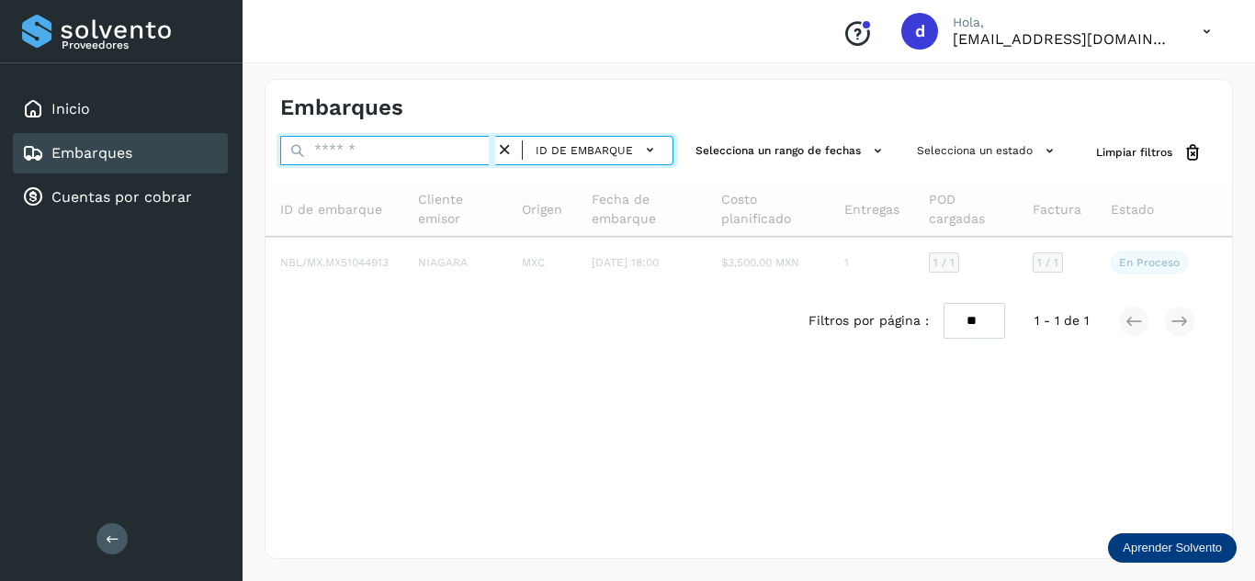
paste input "**********"
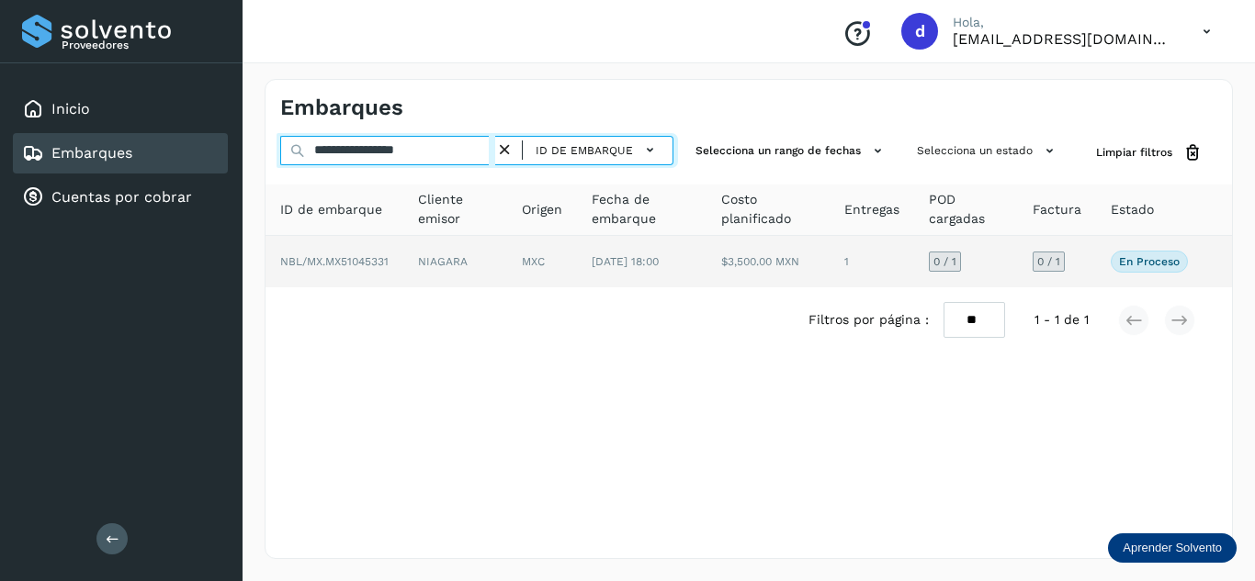
type input "**********"
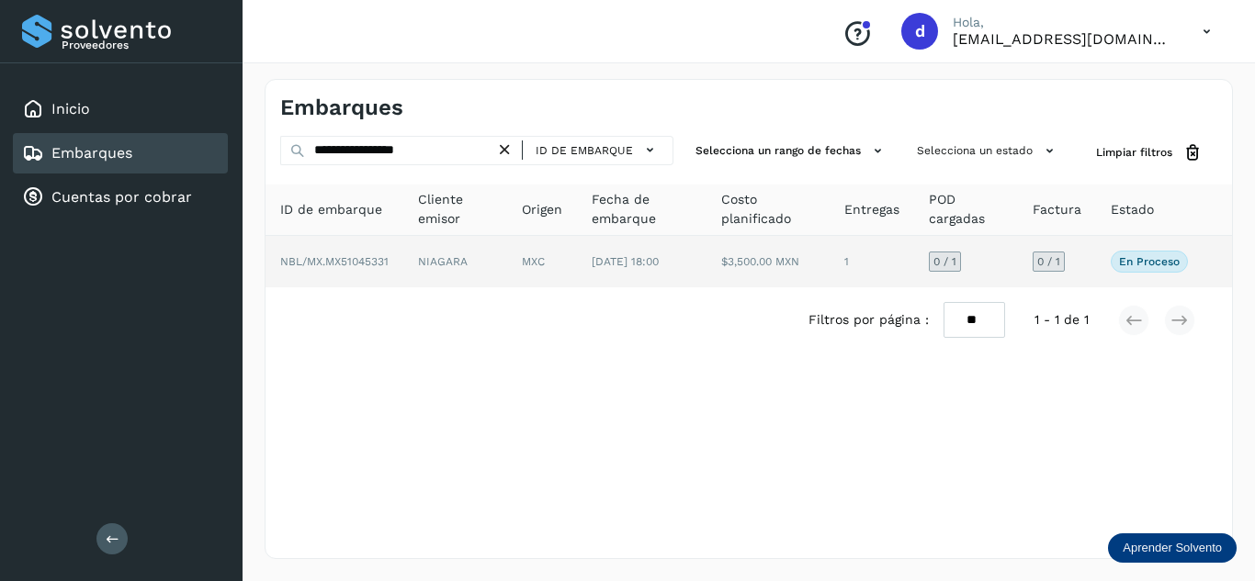
click at [350, 262] on span "NBL/MX.MX51045331" at bounding box center [334, 261] width 108 height 13
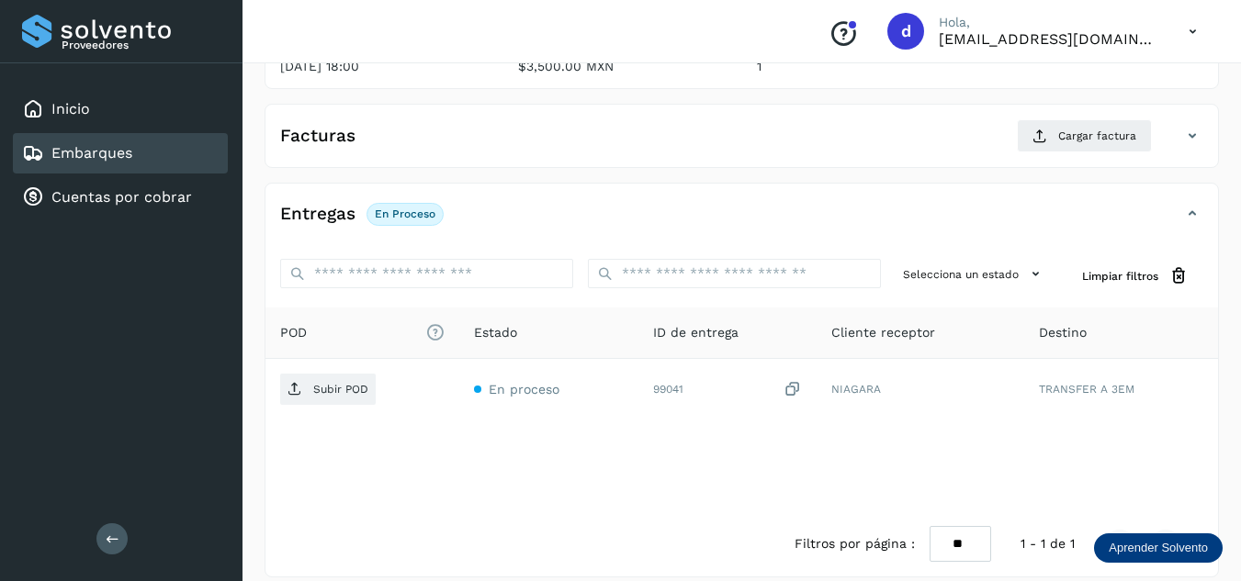
scroll to position [276, 0]
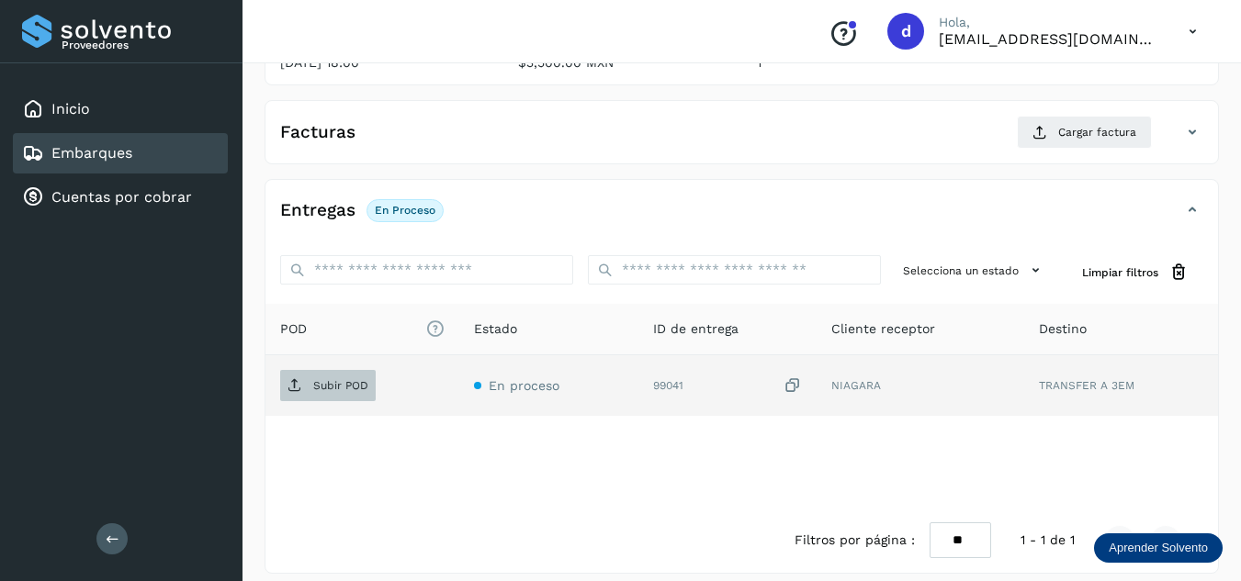
click at [350, 370] on button "Subir POD" at bounding box center [328, 385] width 96 height 31
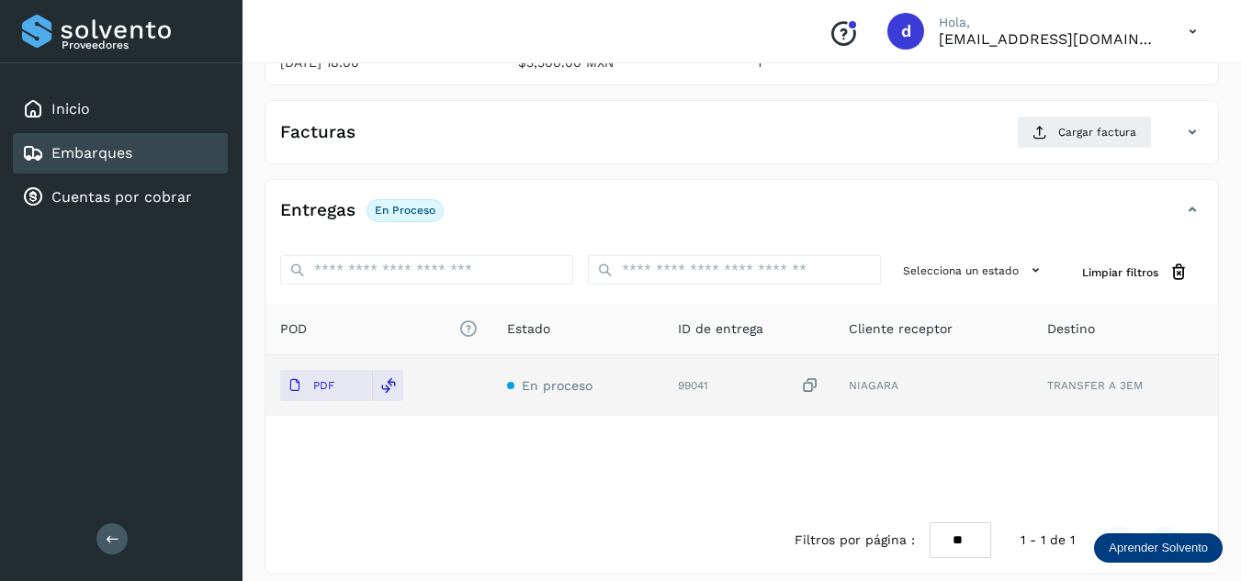
scroll to position [184, 0]
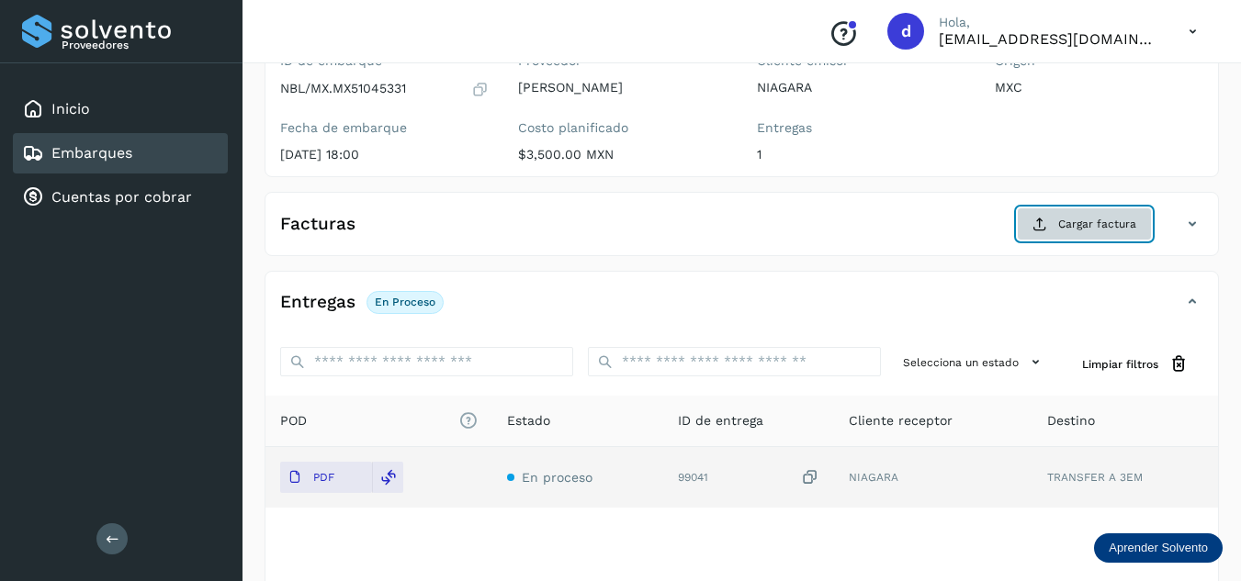
click at [1060, 226] on span "Cargar factura" at bounding box center [1097, 224] width 78 height 17
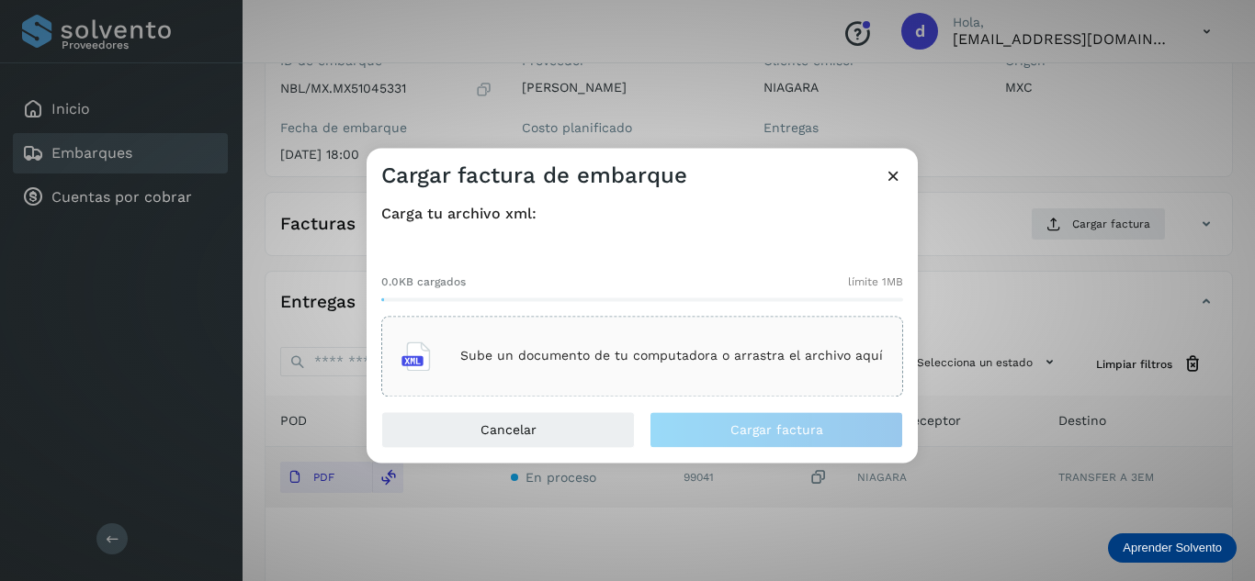
click at [711, 366] on div "Sube un documento de tu computadora o arrastra el archivo aquí" at bounding box center [641, 357] width 481 height 50
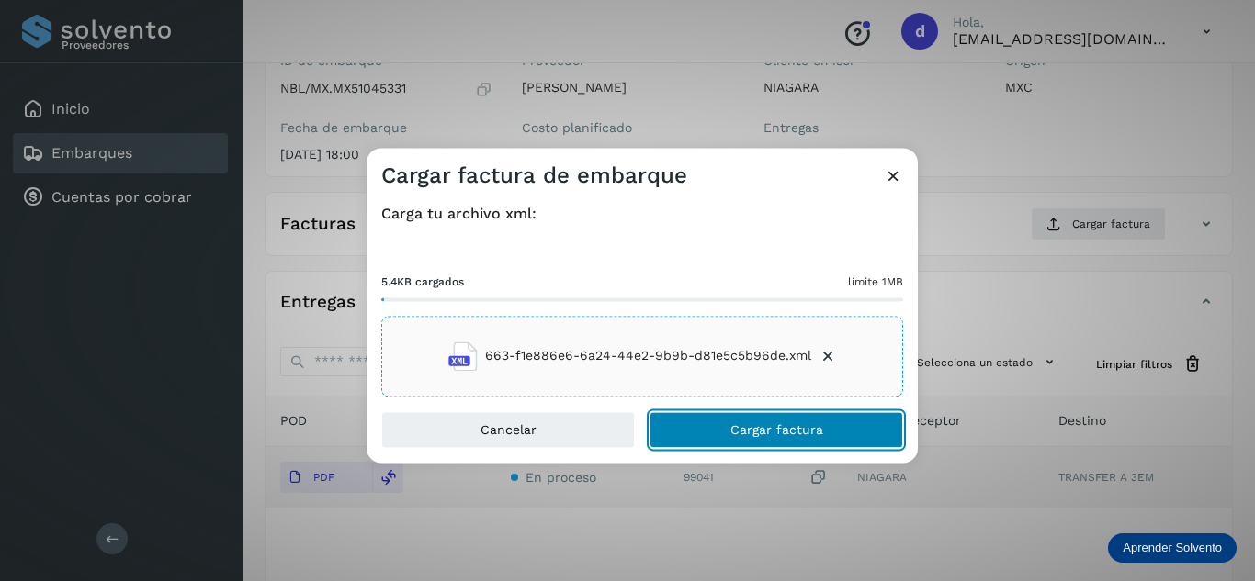
click at [772, 434] on span "Cargar factura" at bounding box center [776, 429] width 93 height 13
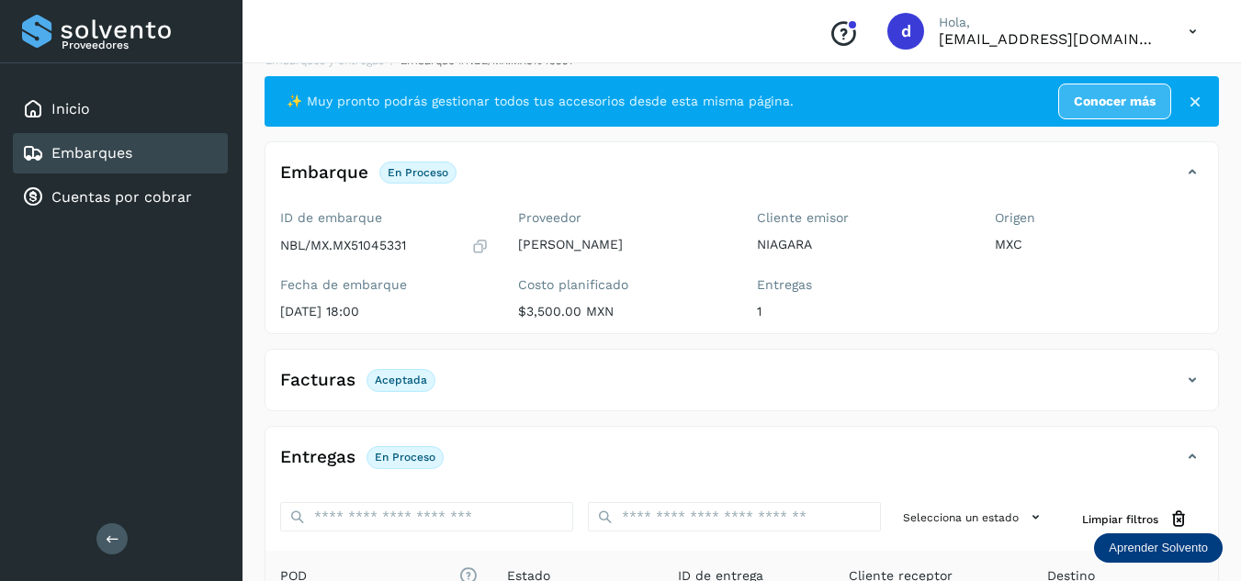
scroll to position [0, 0]
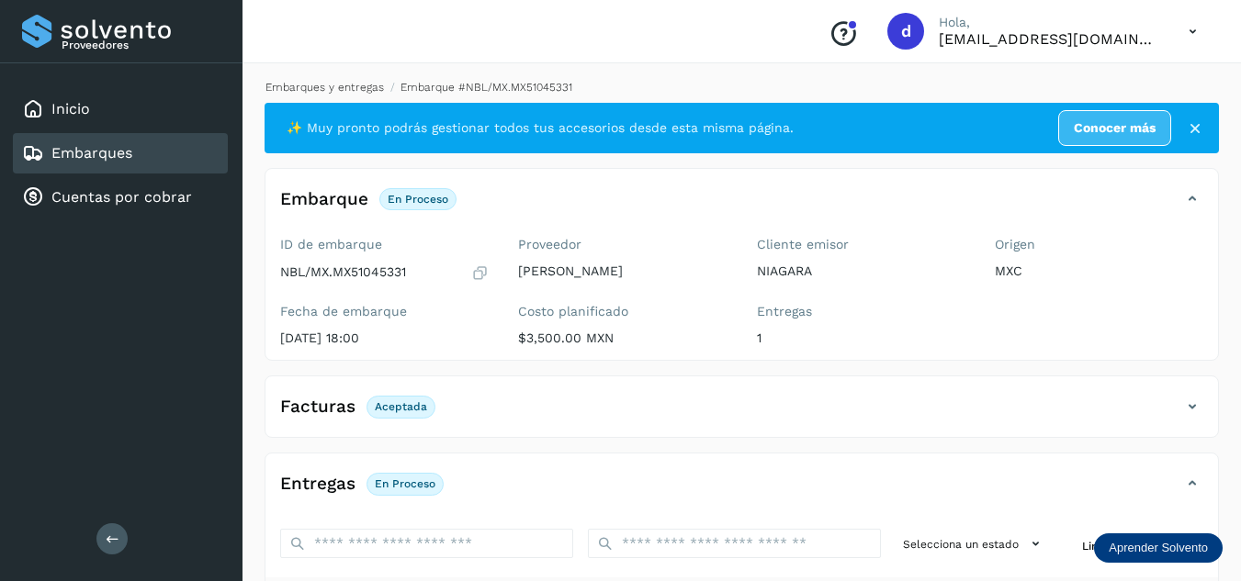
click at [319, 86] on link "Embarques y entregas" at bounding box center [324, 87] width 118 height 13
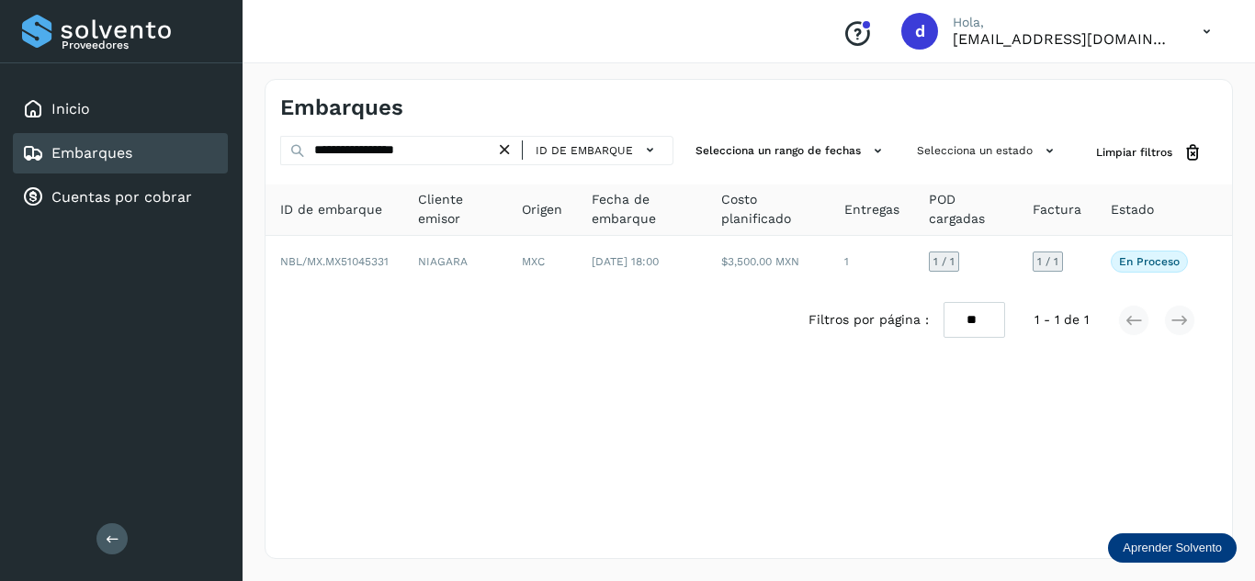
click at [504, 153] on icon at bounding box center [504, 150] width 19 height 19
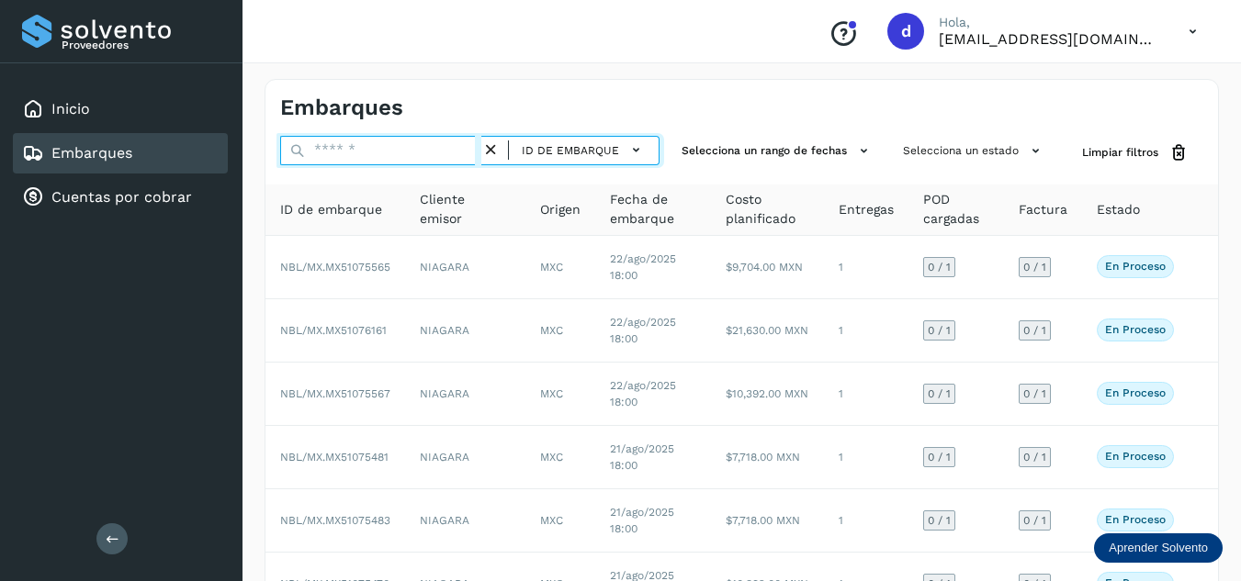
click at [421, 157] on input "text" at bounding box center [380, 150] width 201 height 29
paste input "**********"
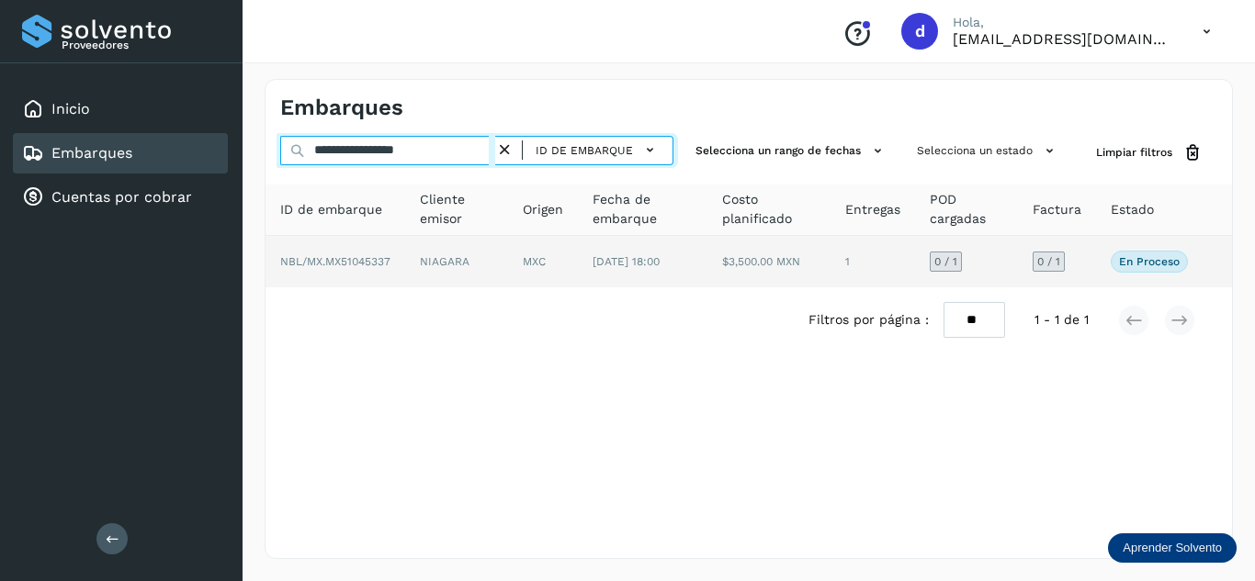
type input "**********"
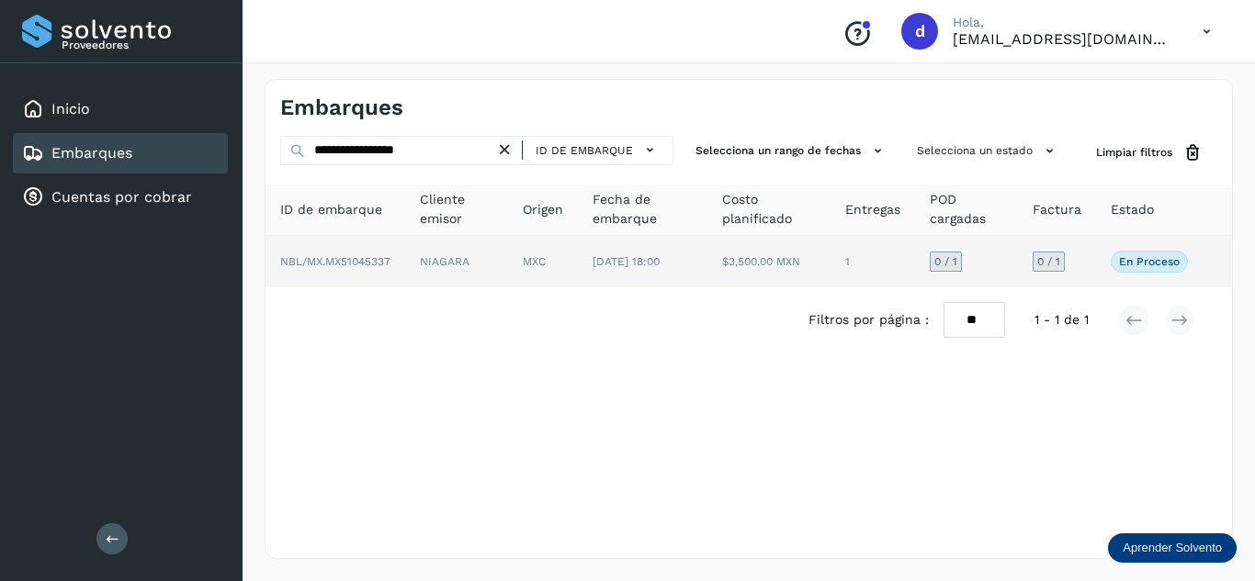
click at [366, 265] on span "NBL/MX.MX51045337" at bounding box center [335, 261] width 110 height 13
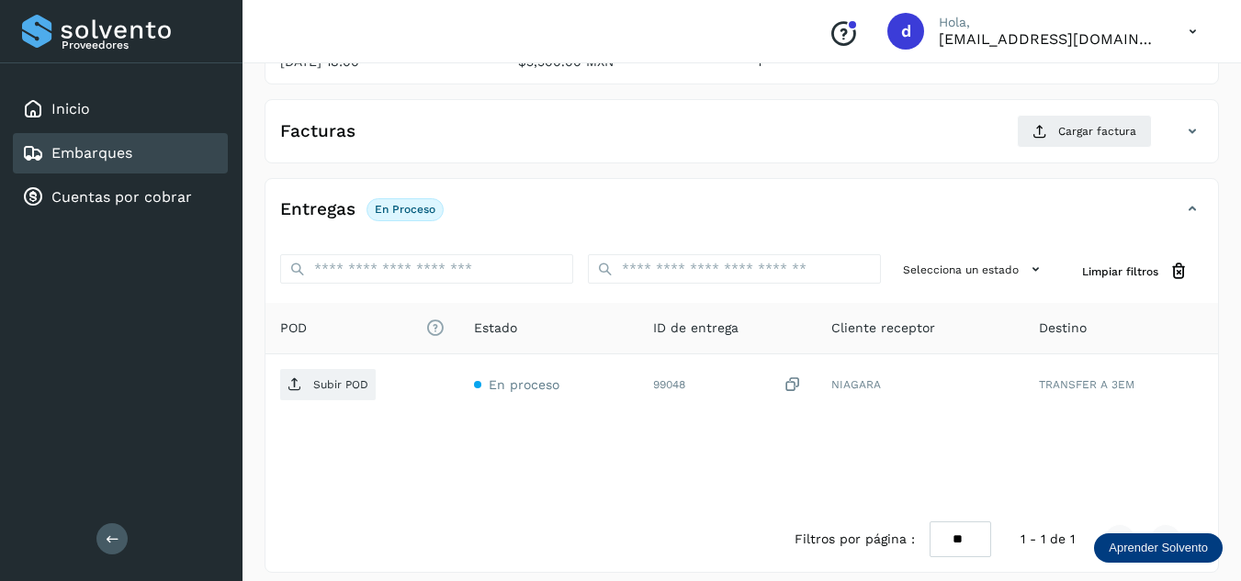
scroll to position [290, 0]
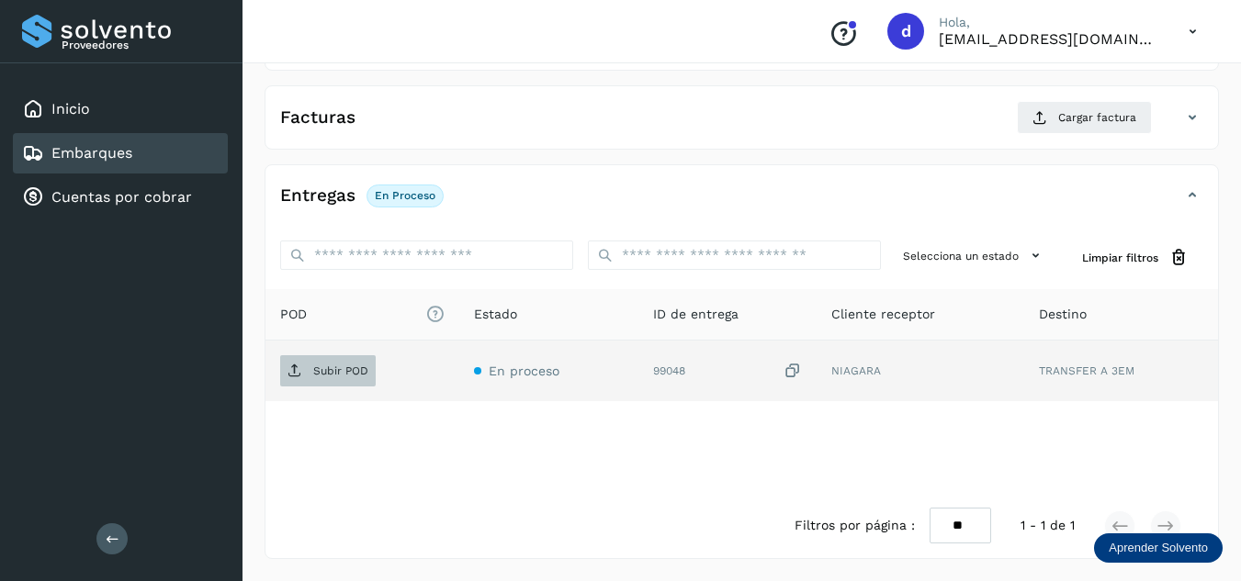
click at [329, 370] on p "Subir POD" at bounding box center [340, 371] width 55 height 13
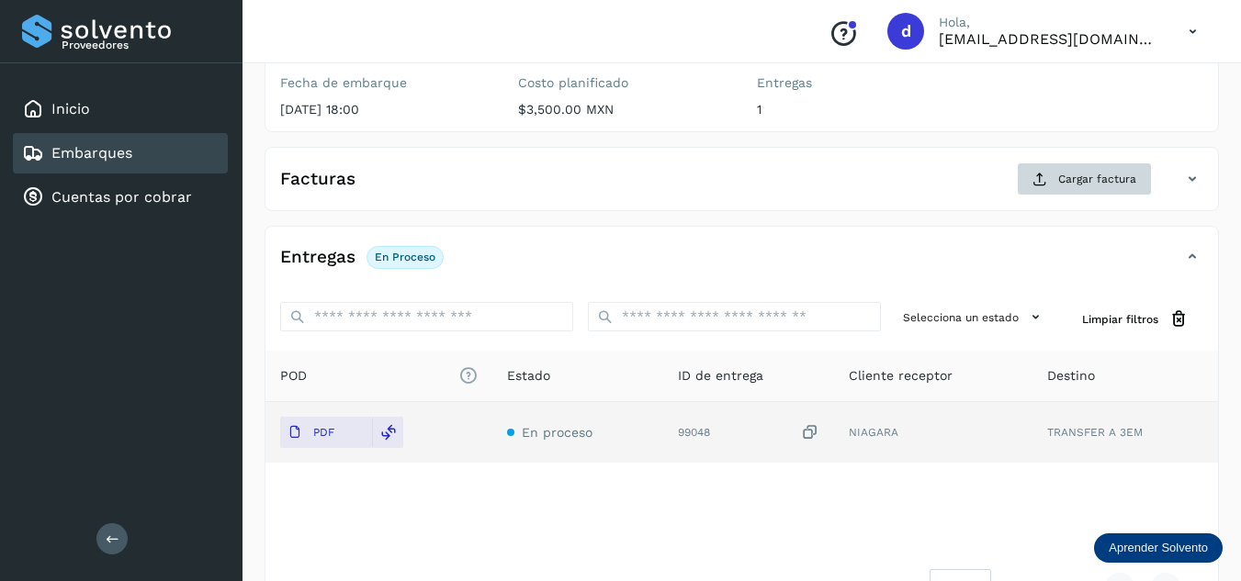
scroll to position [198, 0]
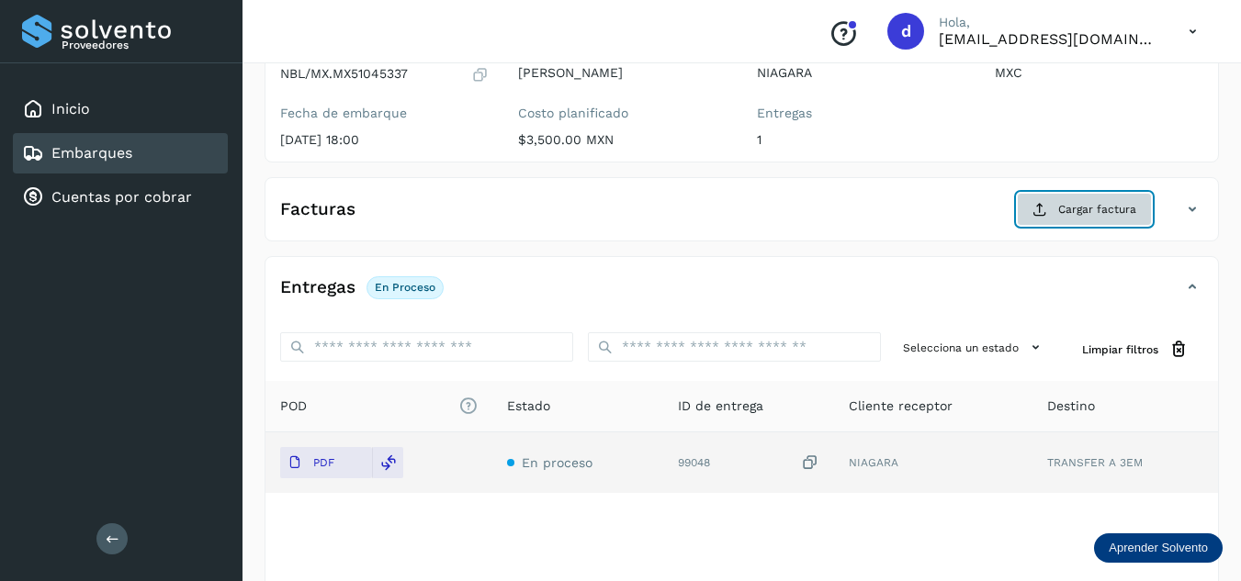
click at [1054, 217] on button "Cargar factura" at bounding box center [1084, 209] width 135 height 33
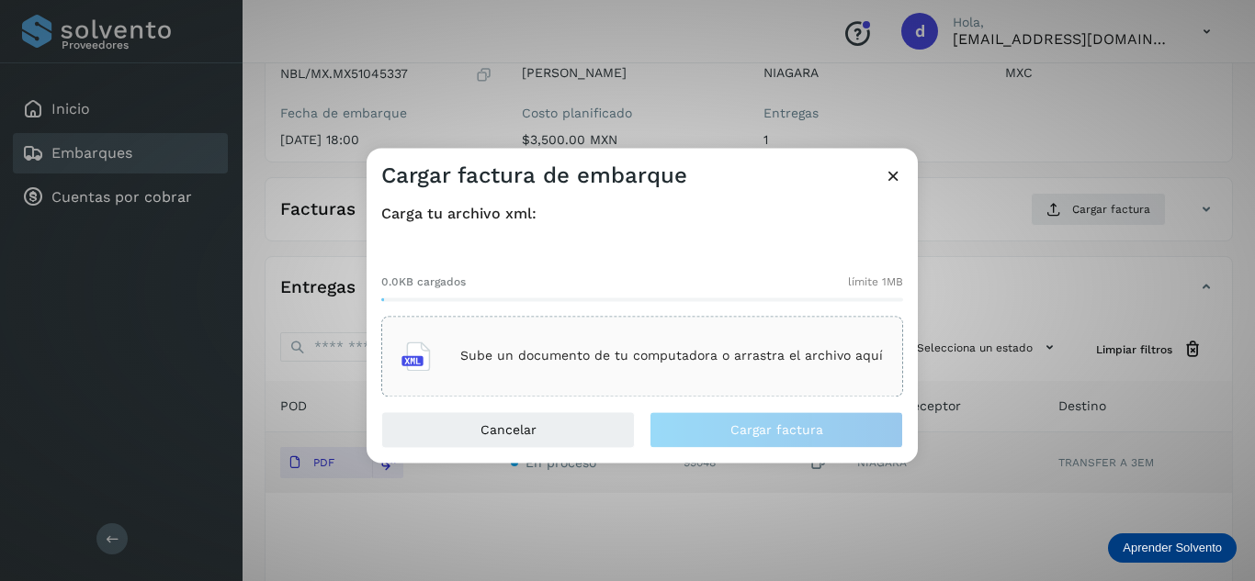
click at [669, 354] on p "Sube un documento de tu computadora o arrastra el archivo aquí" at bounding box center [671, 357] width 423 height 16
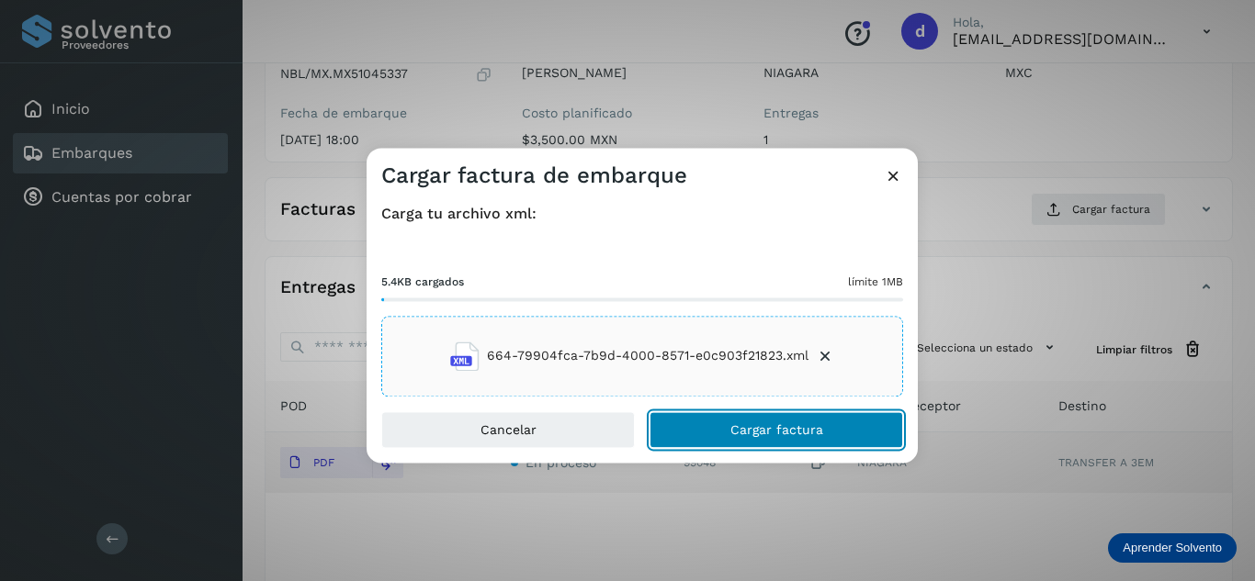
click at [735, 419] on button "Cargar factura" at bounding box center [776, 429] width 254 height 37
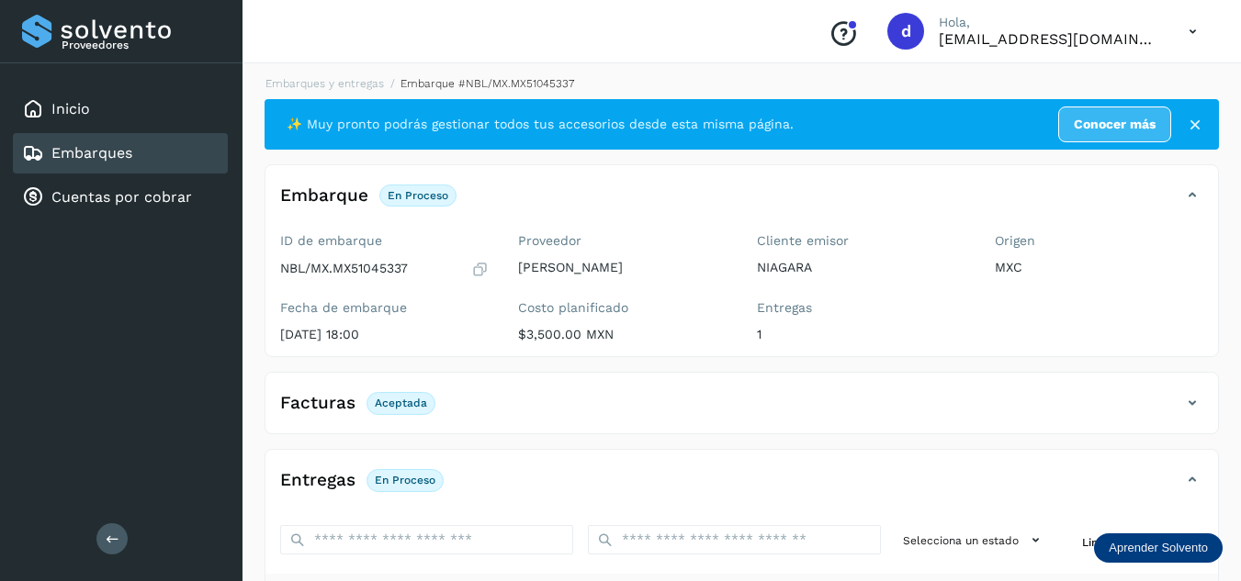
scroll to position [0, 0]
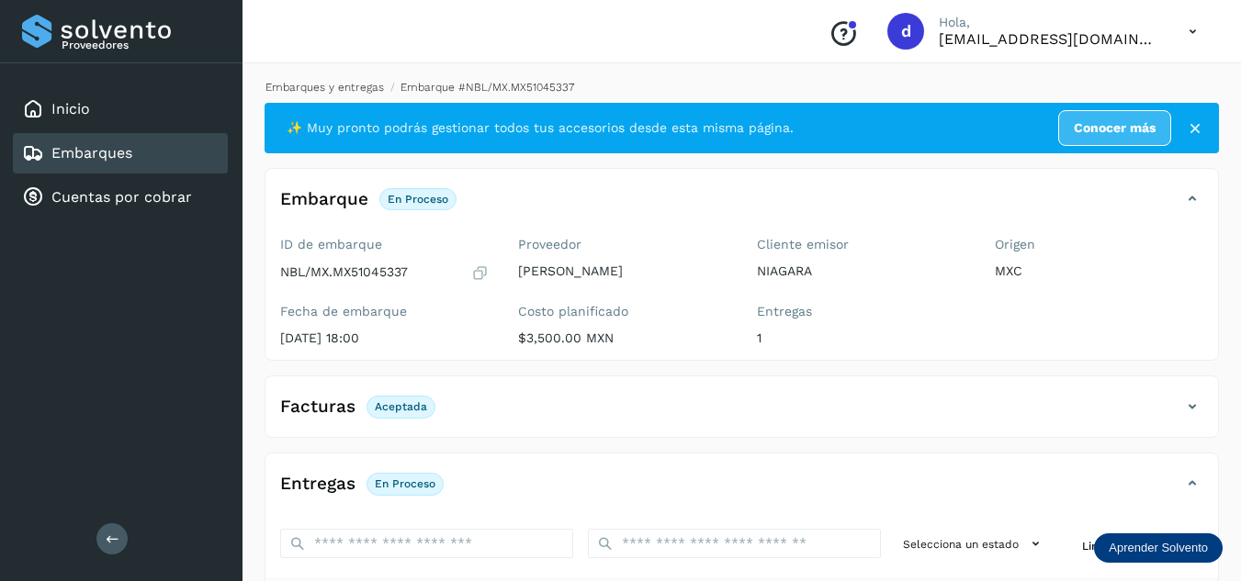
click at [329, 86] on link "Embarques y entregas" at bounding box center [324, 87] width 118 height 13
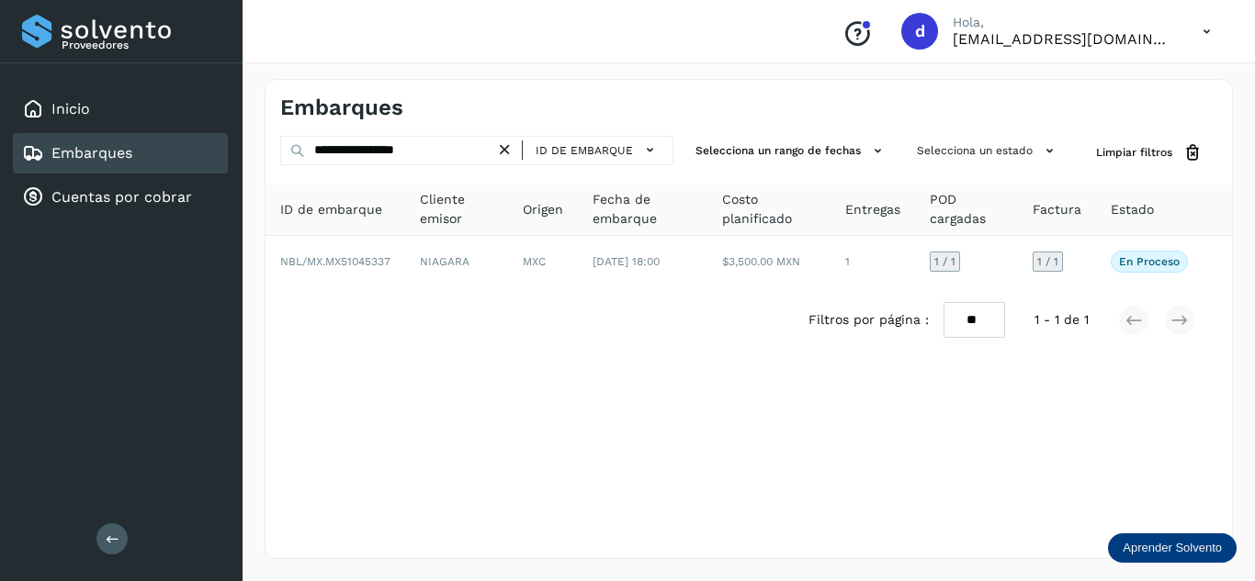
drag, startPoint x: 513, startPoint y: 153, endPoint x: 468, endPoint y: 162, distance: 45.8
click at [508, 156] on icon at bounding box center [504, 150] width 19 height 19
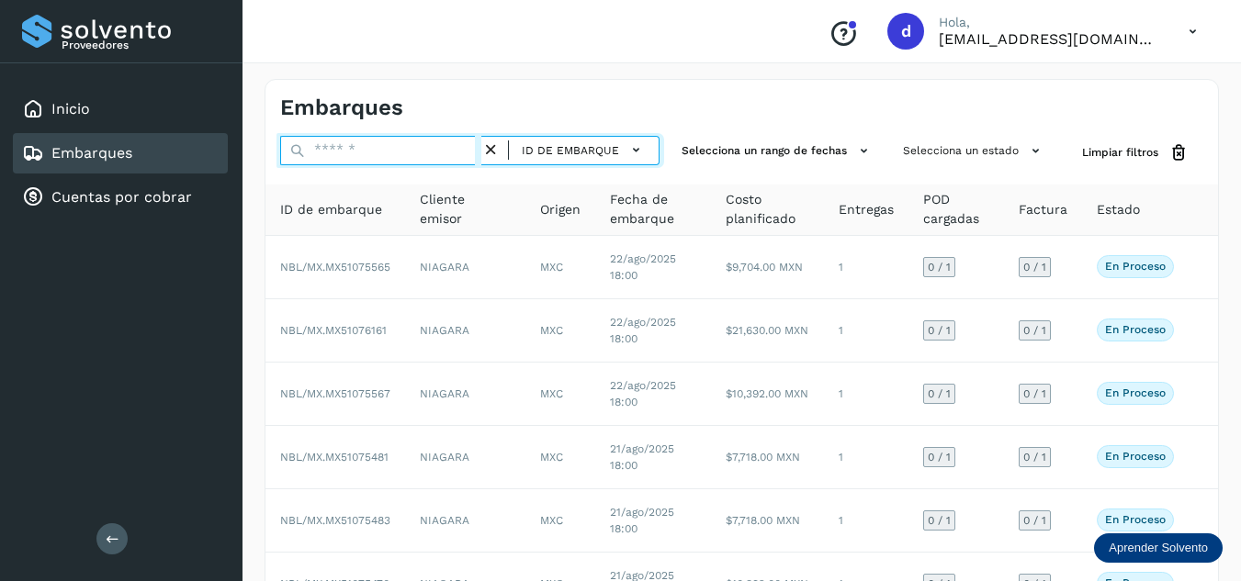
click at [441, 149] on input "text" at bounding box center [380, 150] width 201 height 29
paste input "**********"
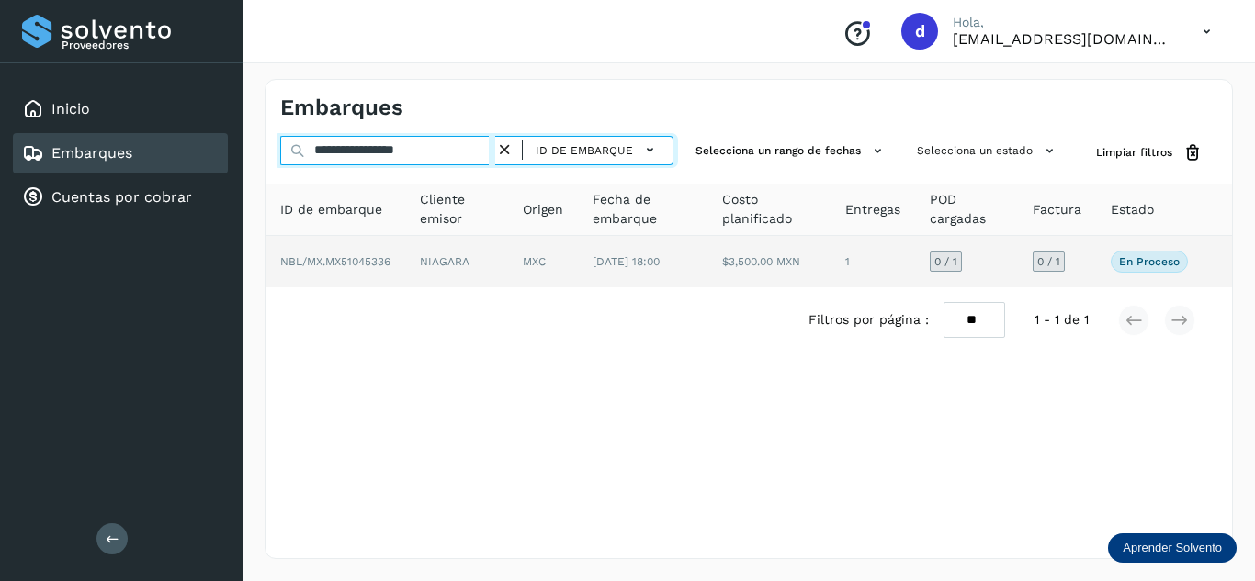
type input "**********"
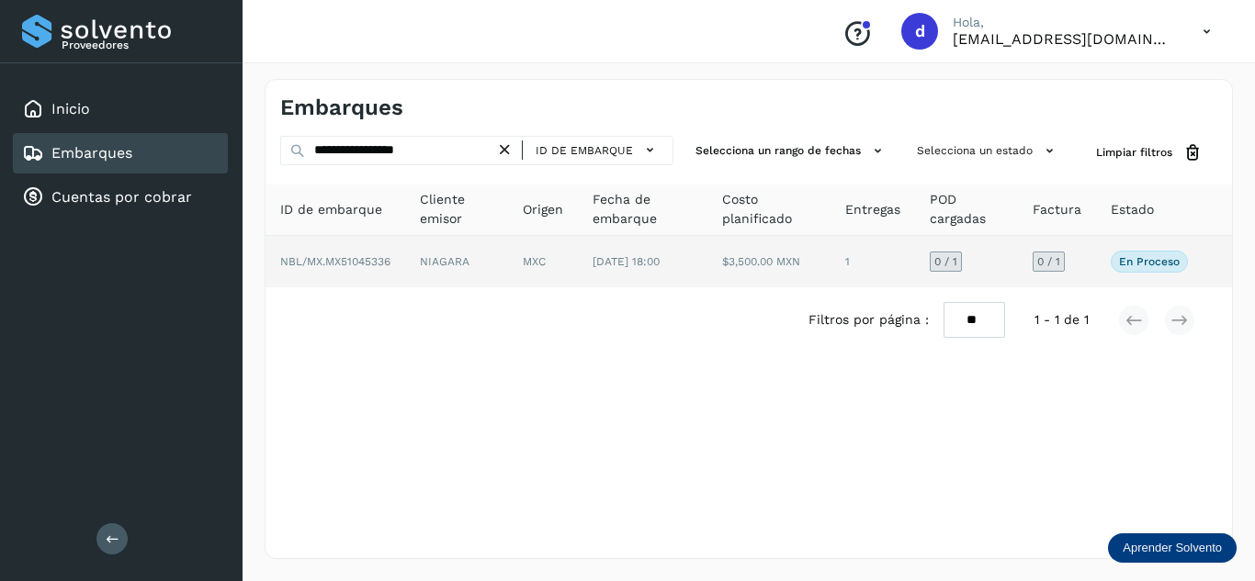
click at [367, 265] on span "NBL/MX.MX51045336" at bounding box center [335, 261] width 110 height 13
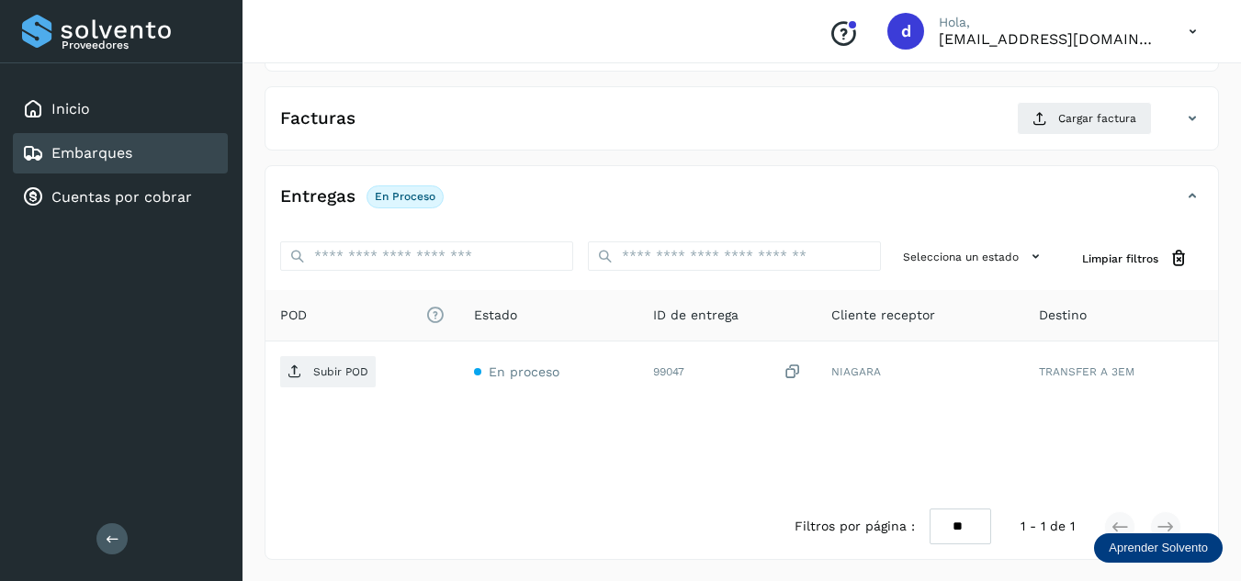
scroll to position [290, 0]
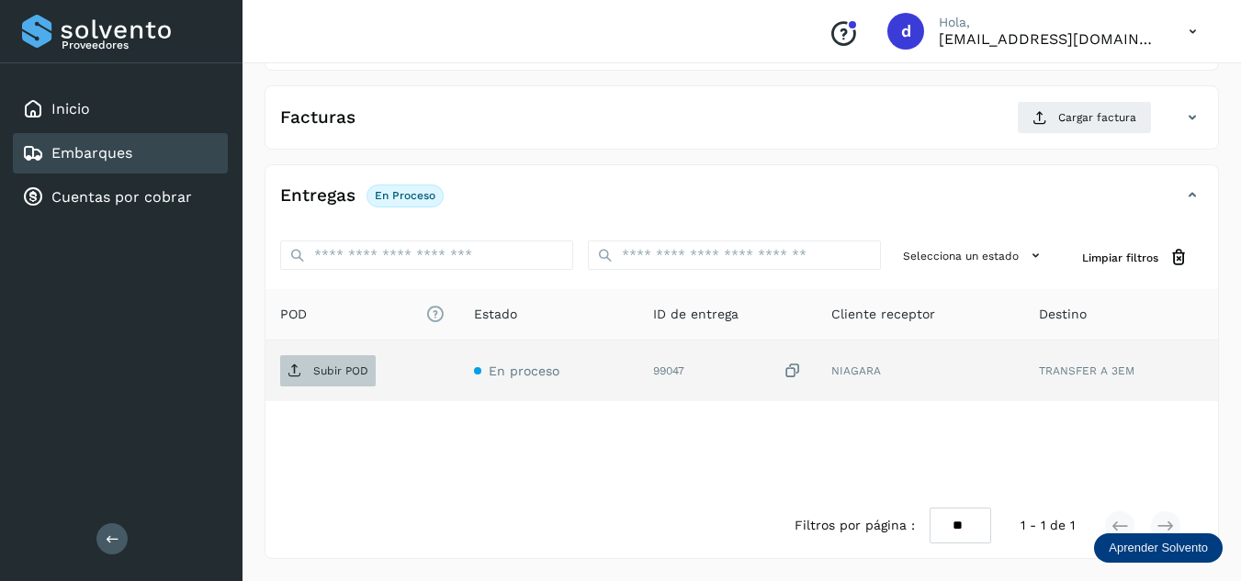
click at [344, 365] on p "Subir POD" at bounding box center [340, 371] width 55 height 13
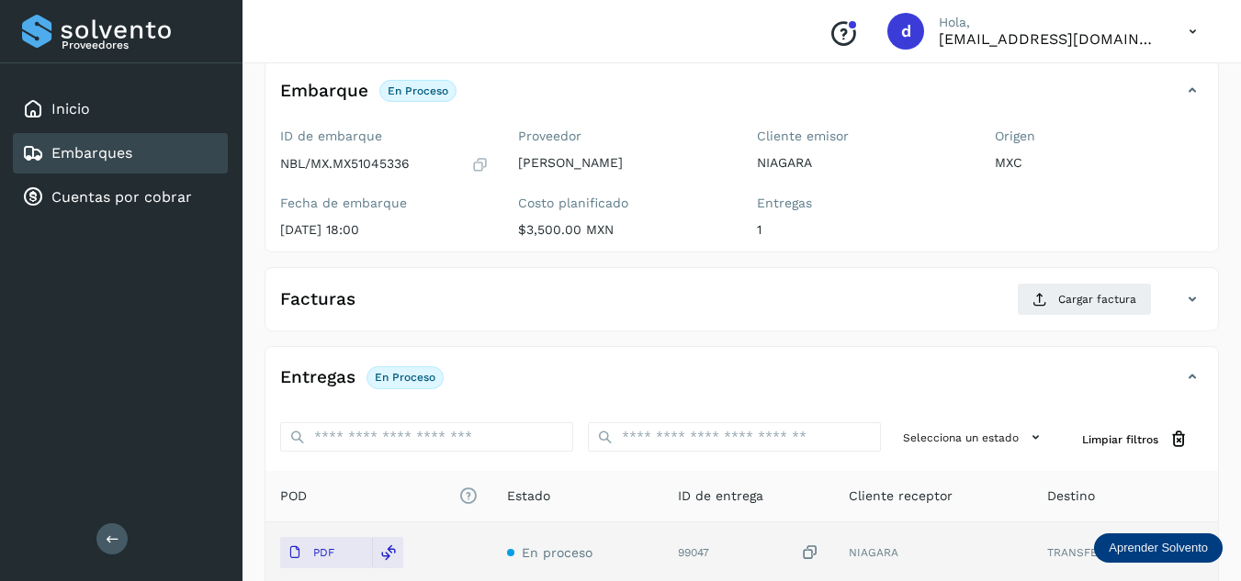
scroll to position [107, 0]
click at [1074, 303] on span "Cargar factura" at bounding box center [1097, 301] width 78 height 17
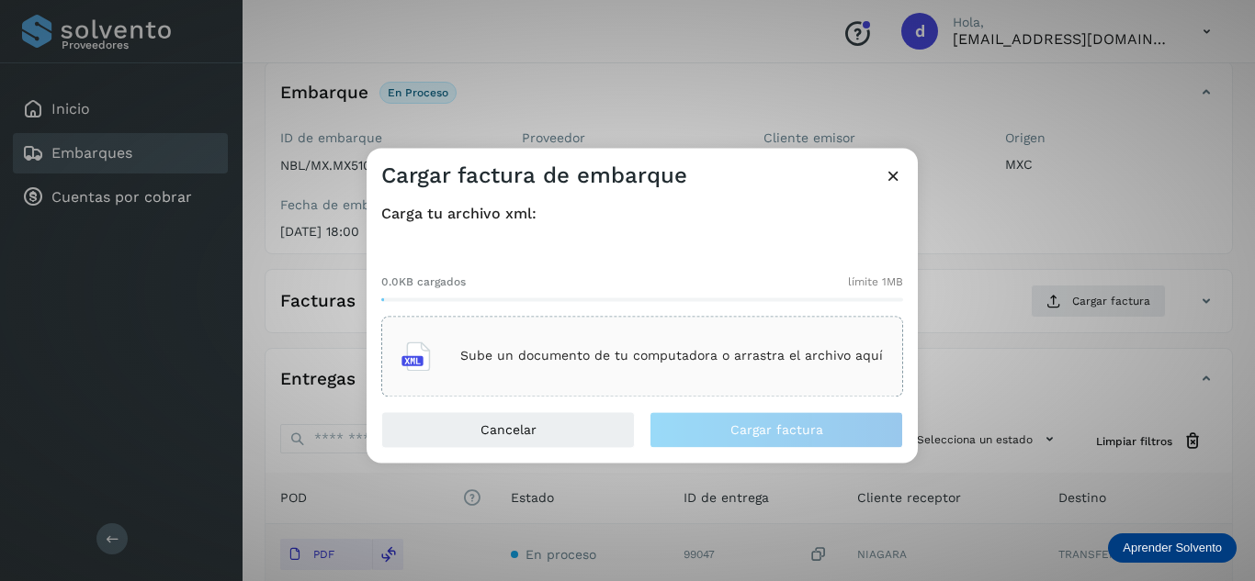
click at [820, 353] on p "Sube un documento de tu computadora o arrastra el archivo aquí" at bounding box center [671, 357] width 423 height 16
click at [667, 351] on p "Sube un documento de tu computadora o arrastra el archivo aquí" at bounding box center [671, 357] width 423 height 16
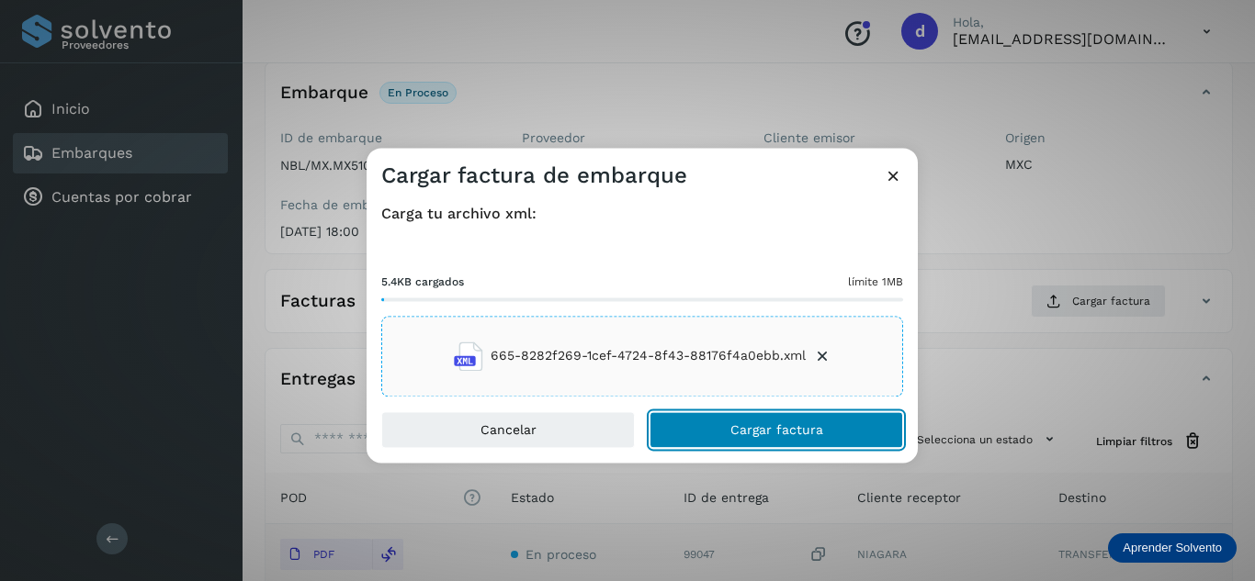
click at [767, 427] on span "Cargar factura" at bounding box center [776, 429] width 93 height 13
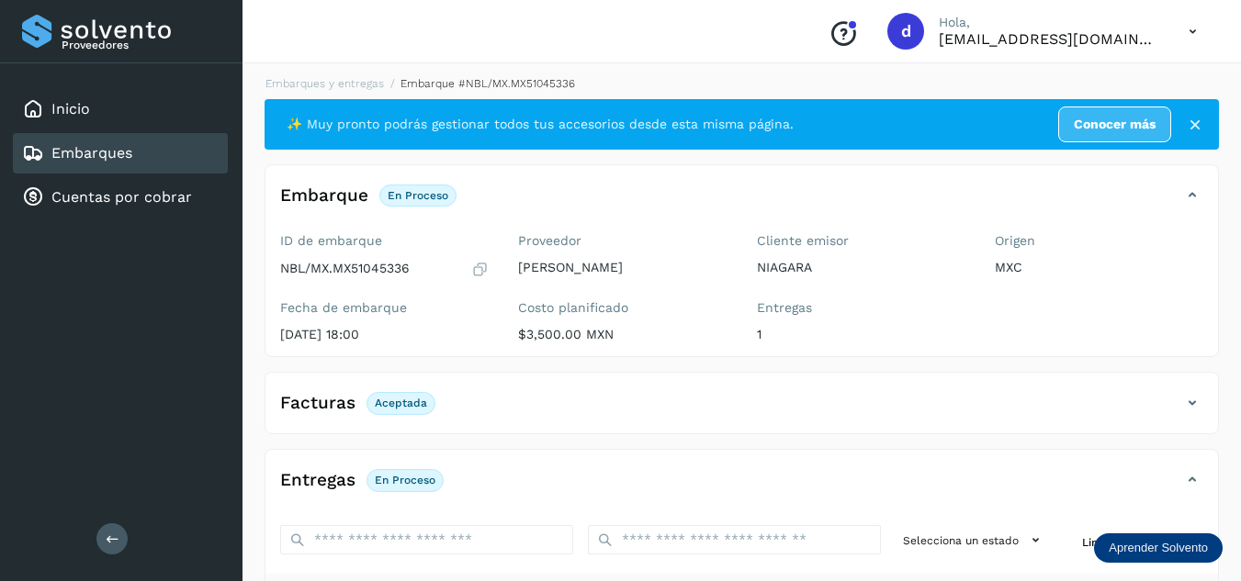
scroll to position [0, 0]
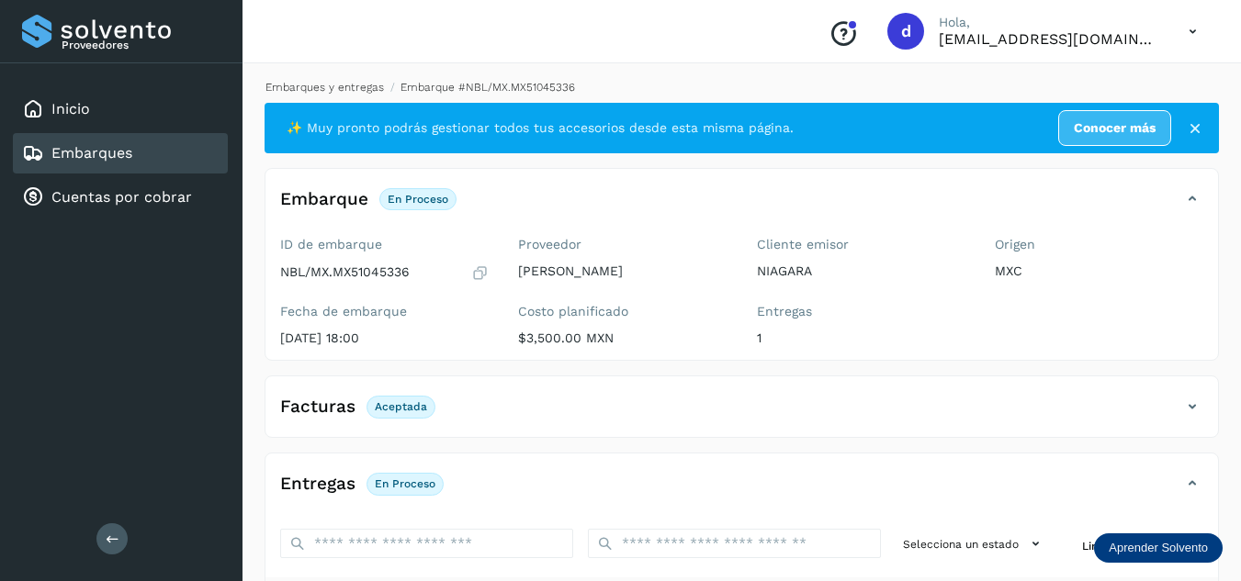
click at [339, 89] on link "Embarques y entregas" at bounding box center [324, 87] width 118 height 13
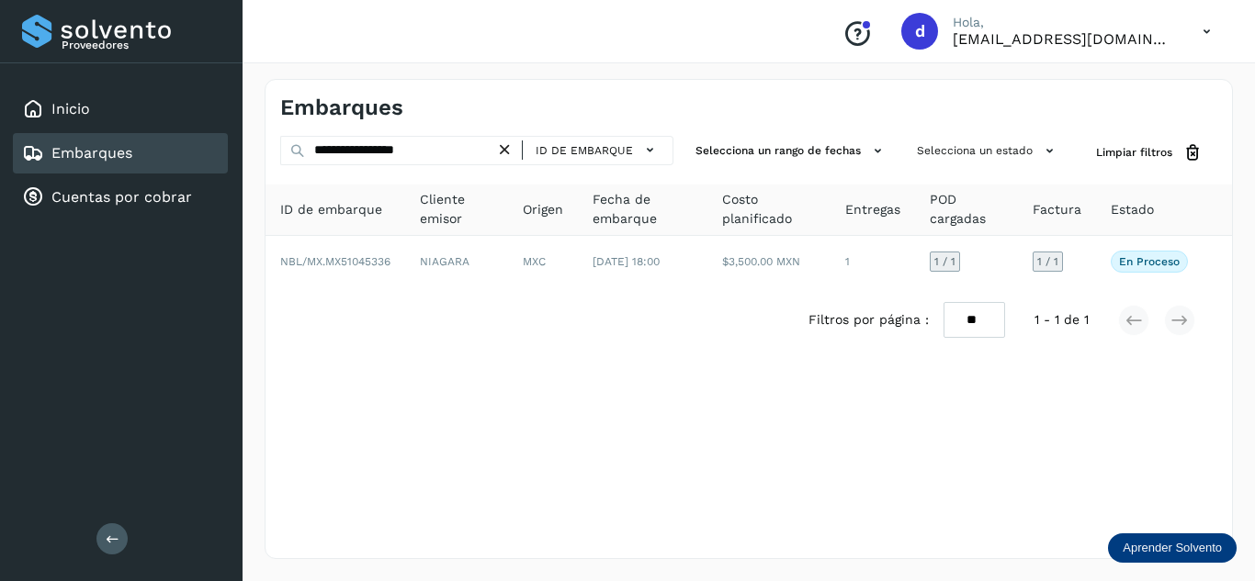
click at [508, 152] on icon at bounding box center [504, 150] width 19 height 19
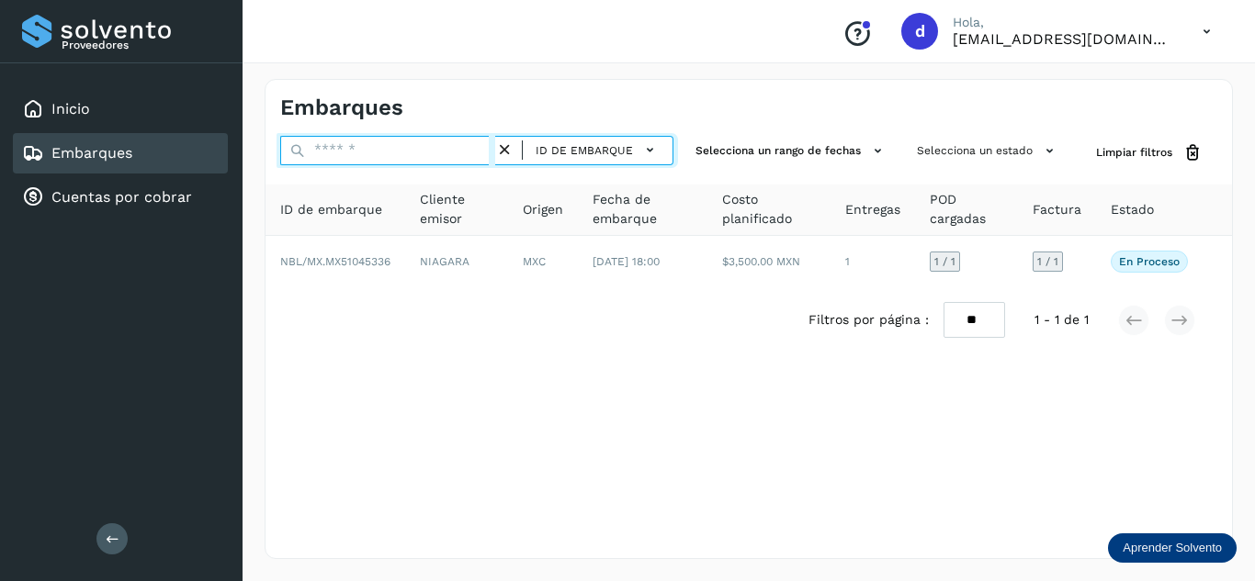
click at [470, 153] on input "text" at bounding box center [387, 150] width 215 height 29
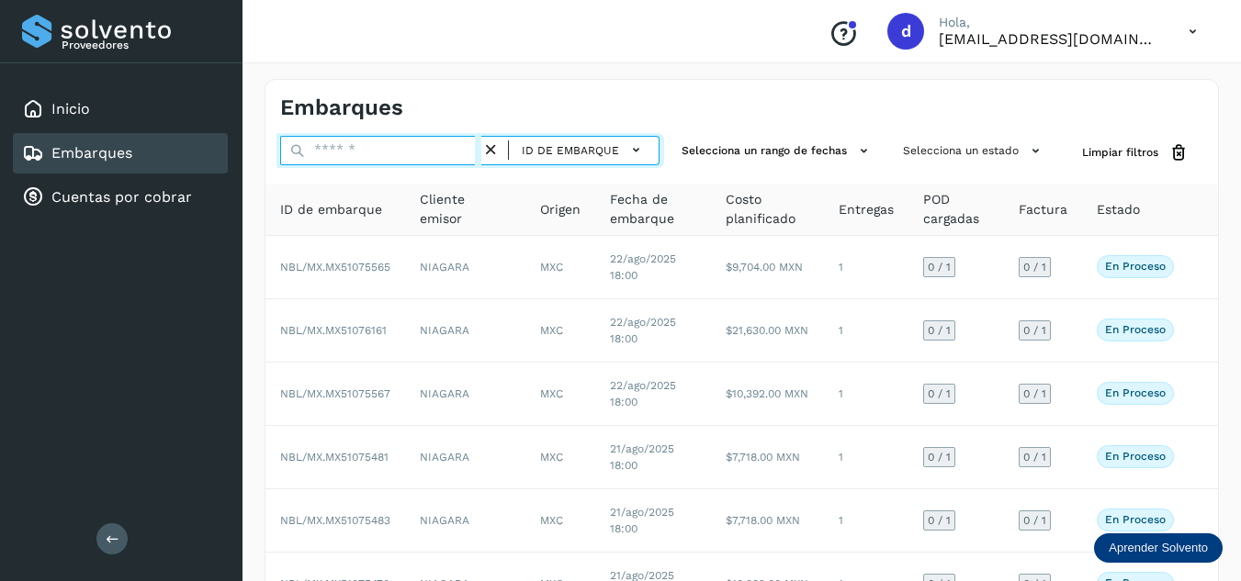
paste input "**********"
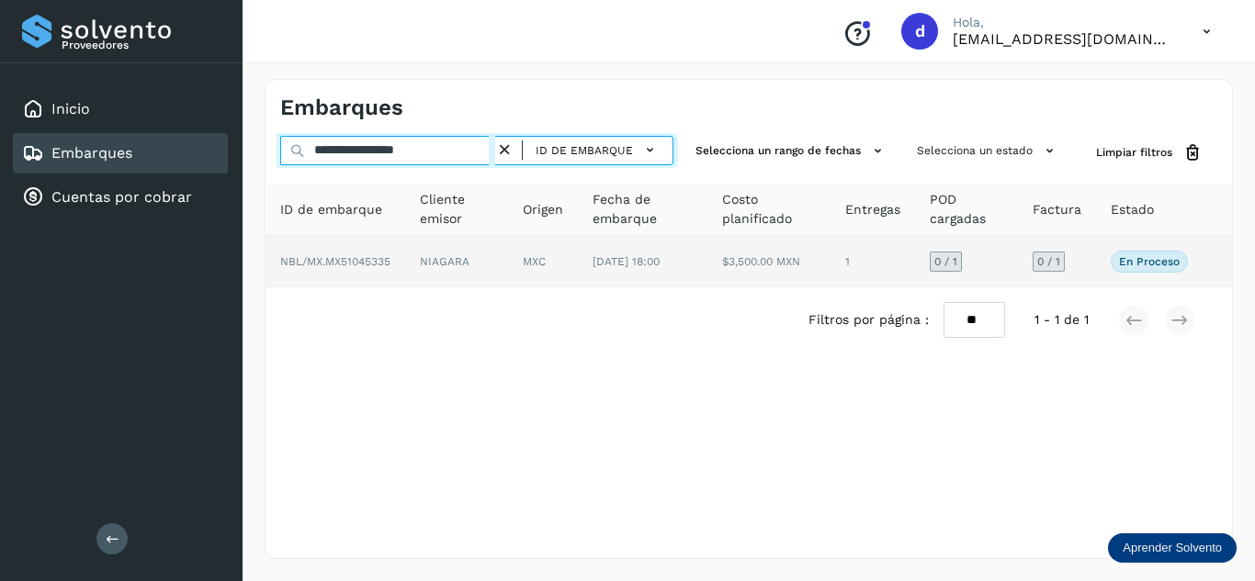
type input "**********"
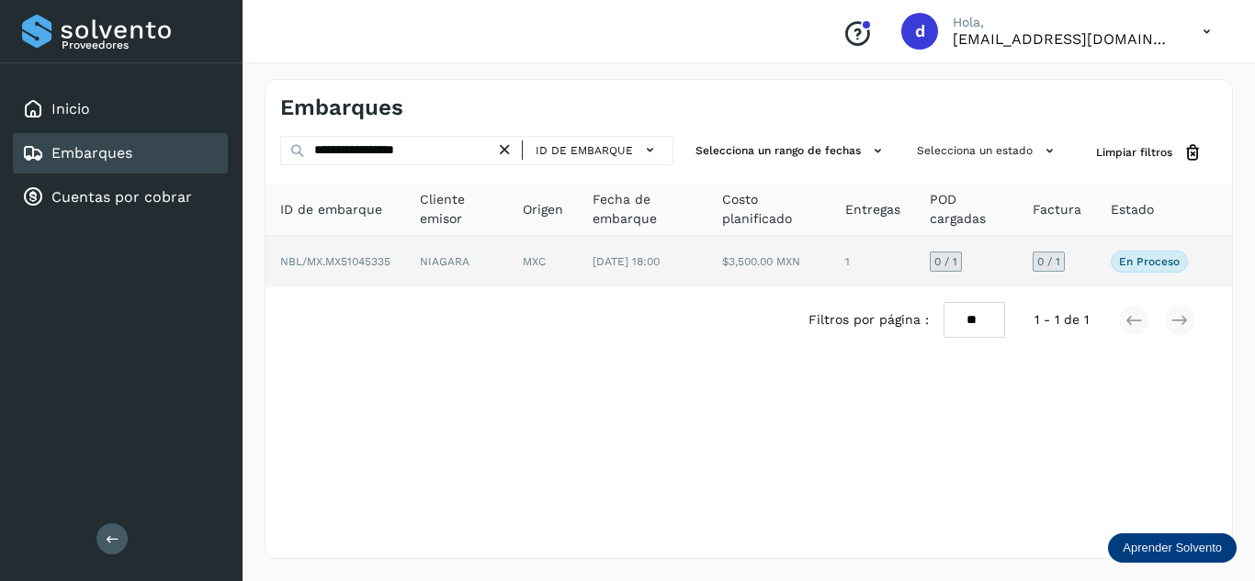
click at [378, 263] on span "NBL/MX.MX51045335" at bounding box center [335, 261] width 110 height 13
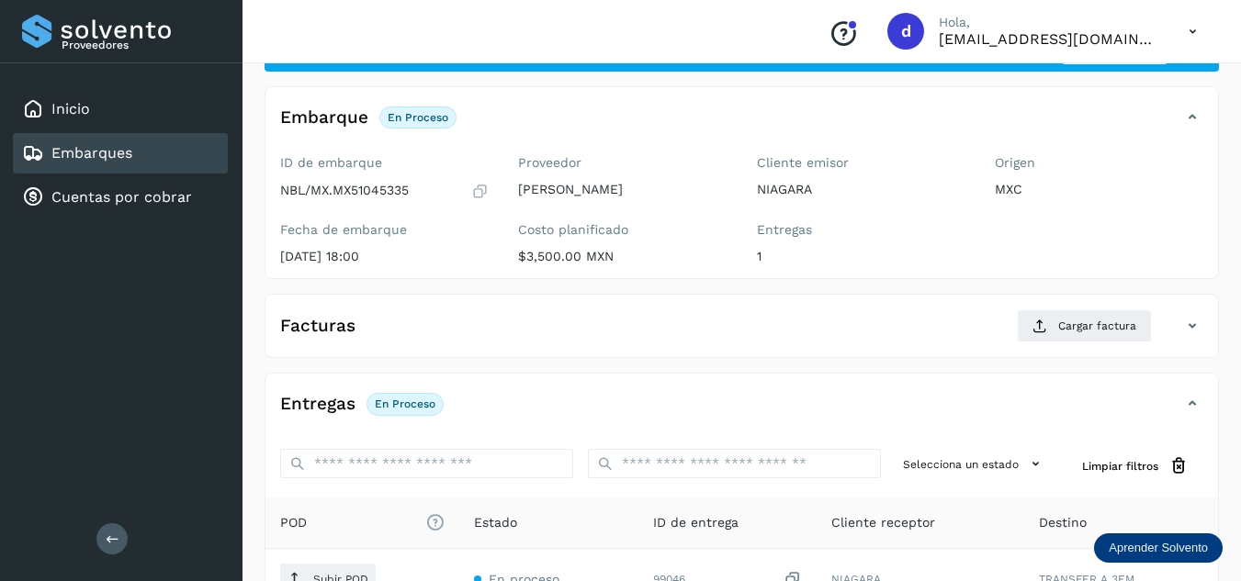
scroll to position [184, 0]
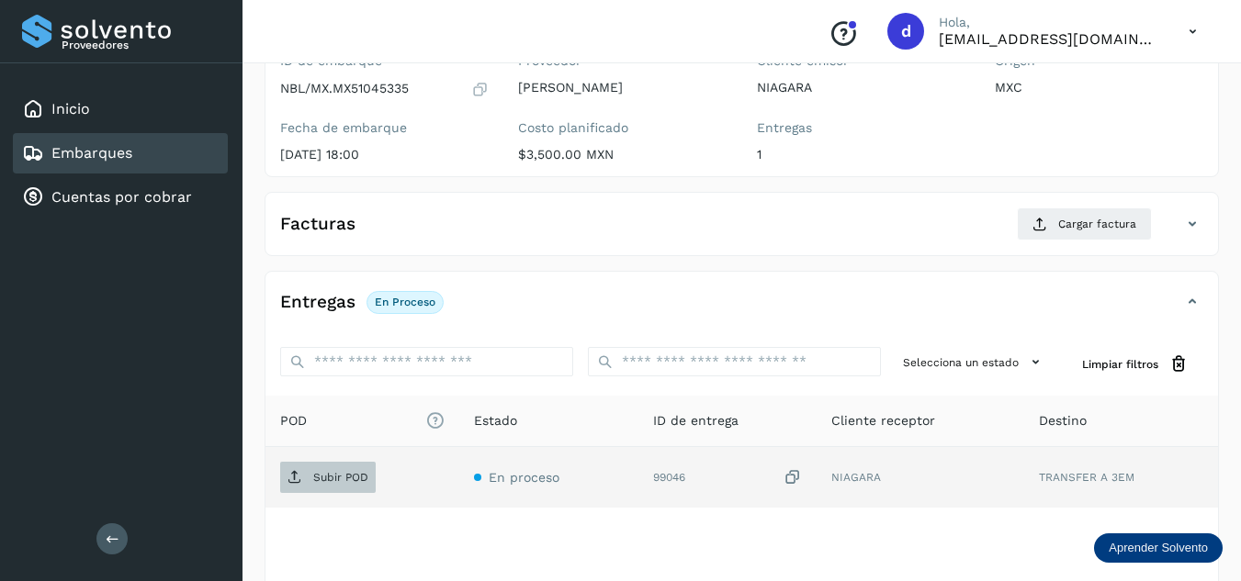
click at [329, 473] on p "Subir POD" at bounding box center [340, 477] width 55 height 13
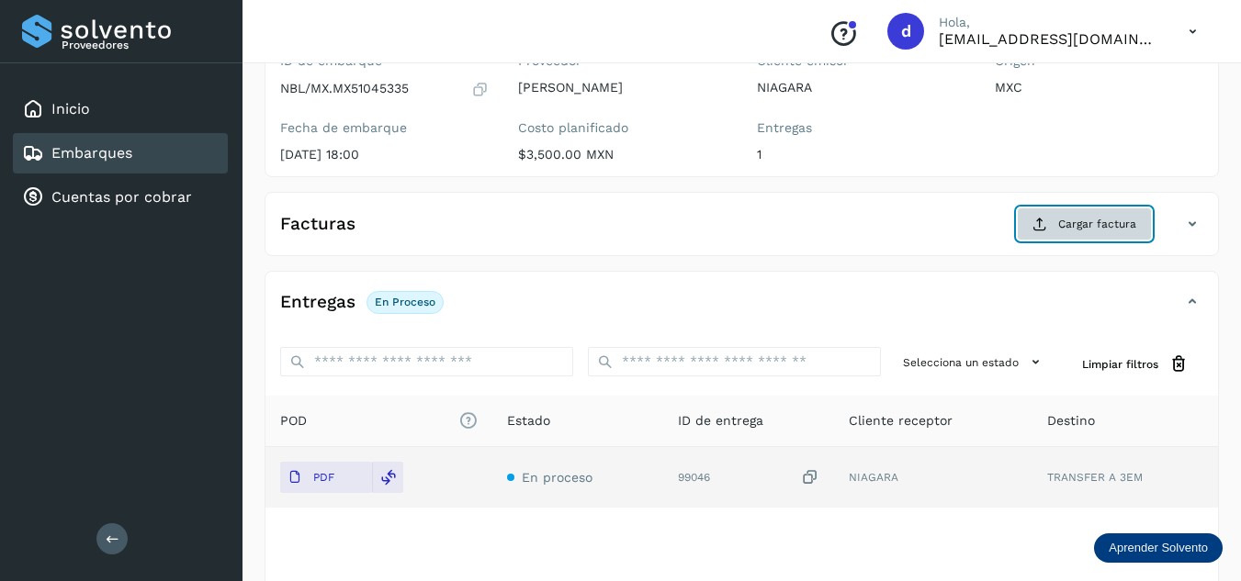
click at [1095, 226] on span "Cargar factura" at bounding box center [1097, 224] width 78 height 17
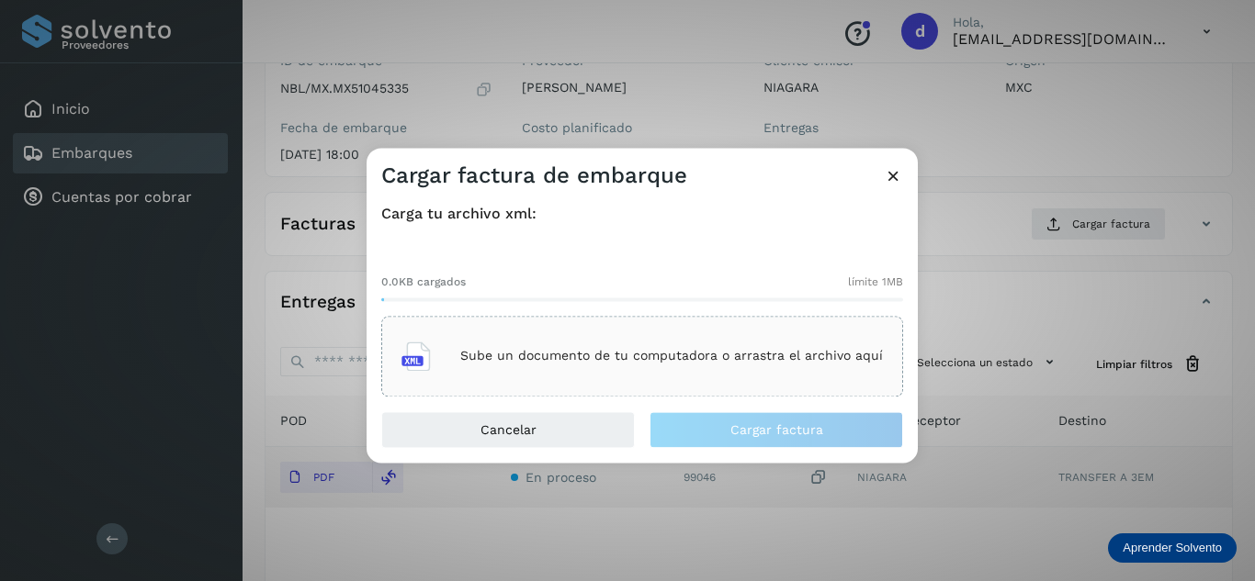
click at [778, 364] on p "Sube un documento de tu computadora o arrastra el archivo aquí" at bounding box center [671, 357] width 423 height 16
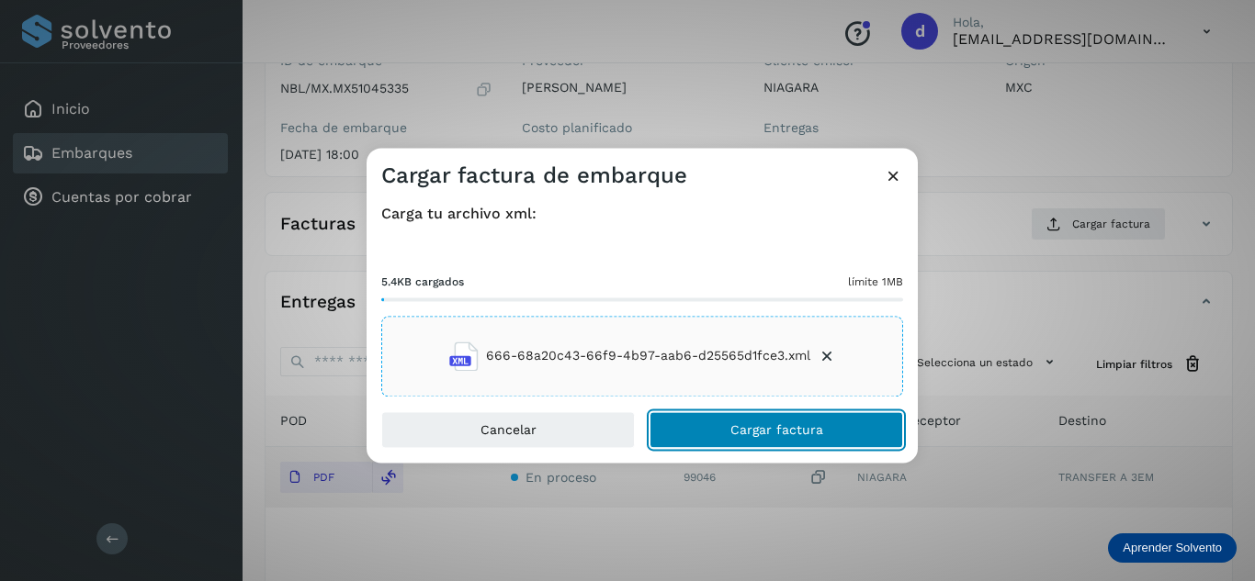
click at [804, 431] on span "Cargar factura" at bounding box center [776, 429] width 93 height 13
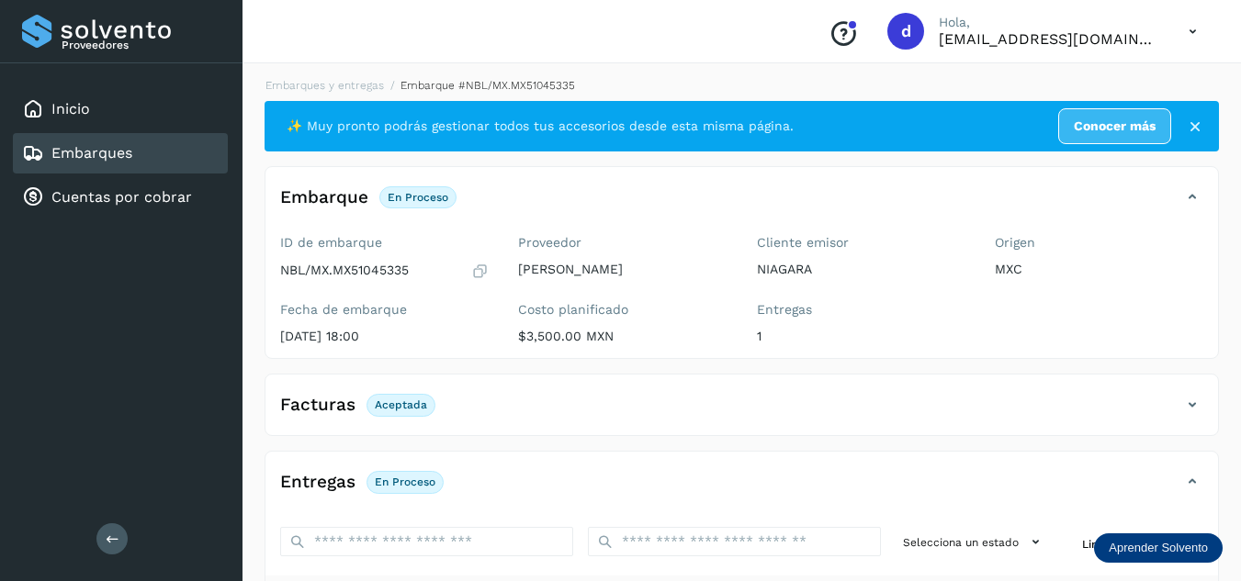
scroll to position [0, 0]
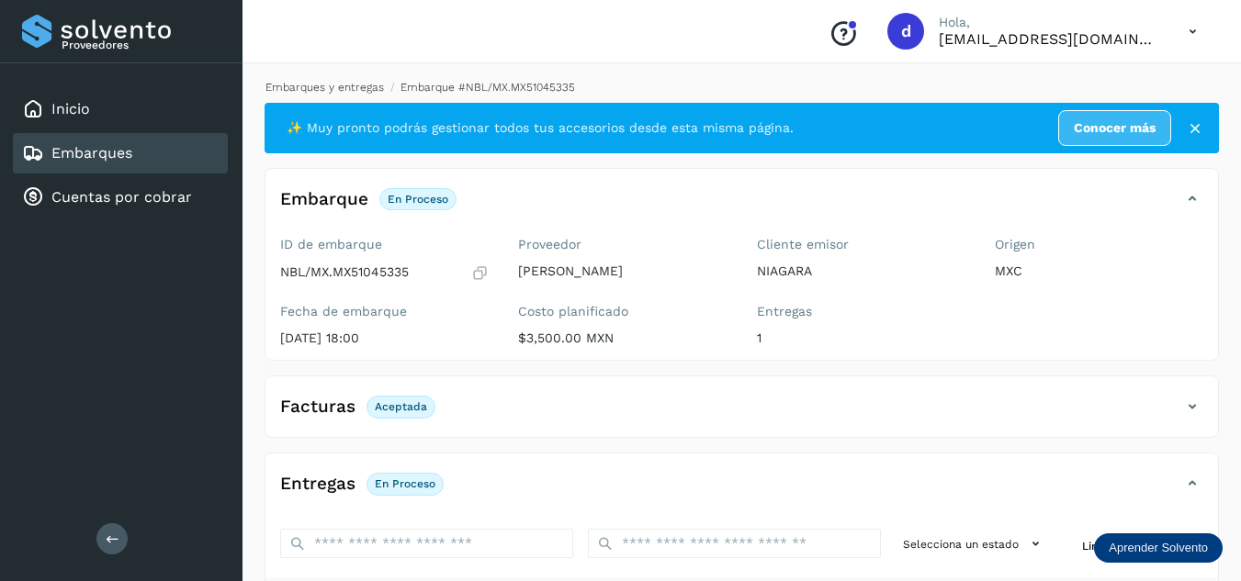
click at [374, 85] on link "Embarques y entregas" at bounding box center [324, 87] width 118 height 13
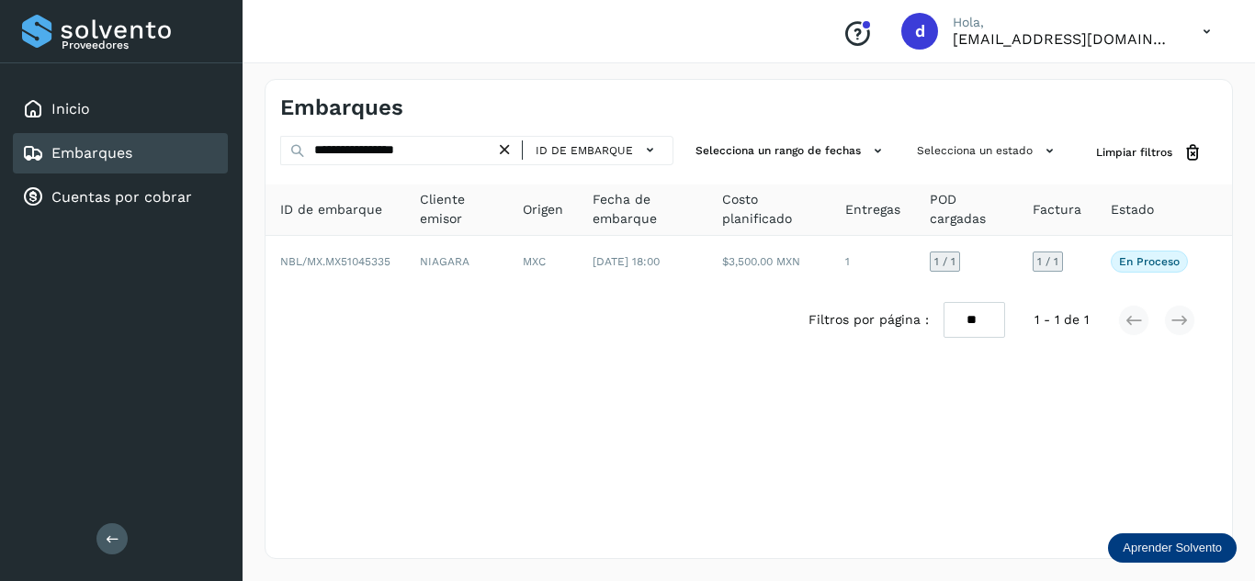
click at [521, 149] on div "ID de embarque" at bounding box center [589, 150] width 151 height 27
click at [508, 149] on icon at bounding box center [504, 150] width 19 height 19
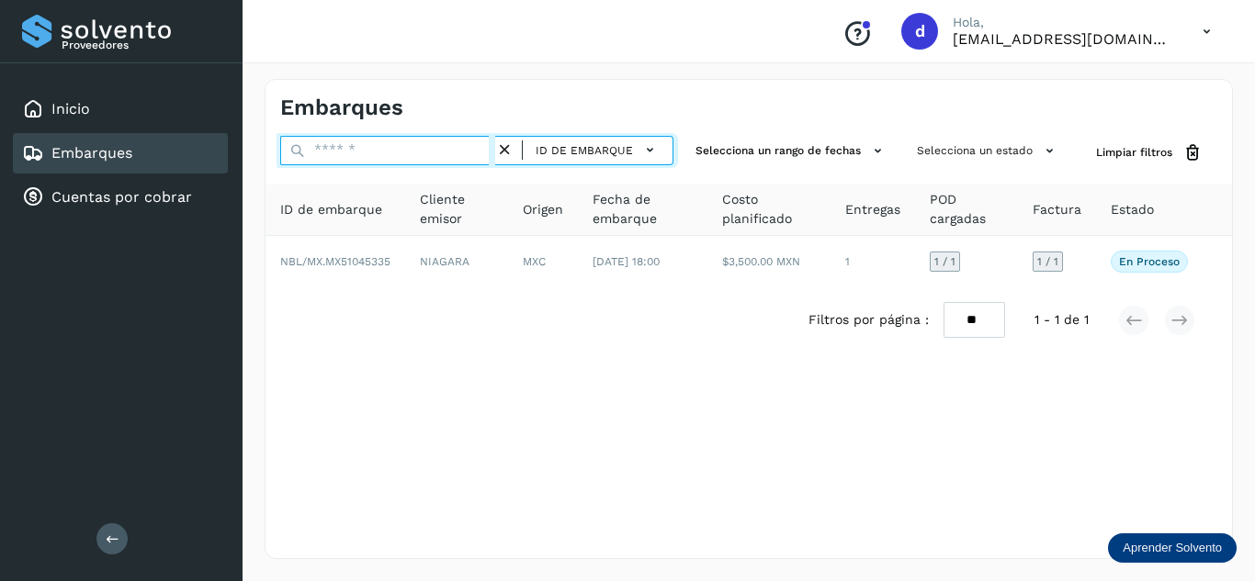
click at [475, 149] on input "text" at bounding box center [387, 150] width 215 height 29
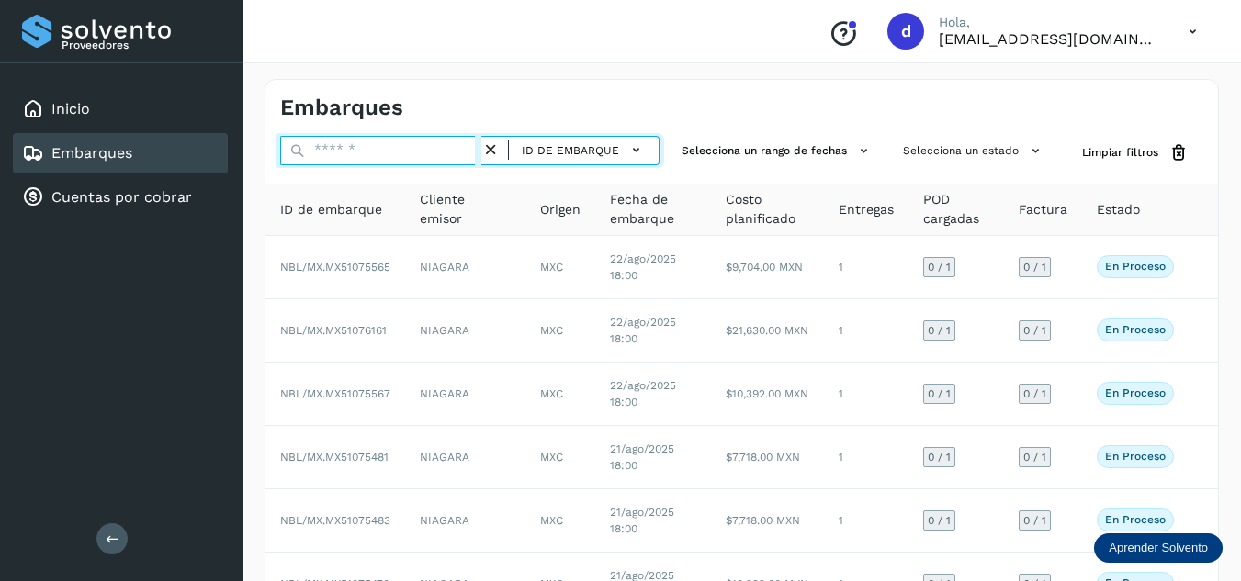
paste input "**********"
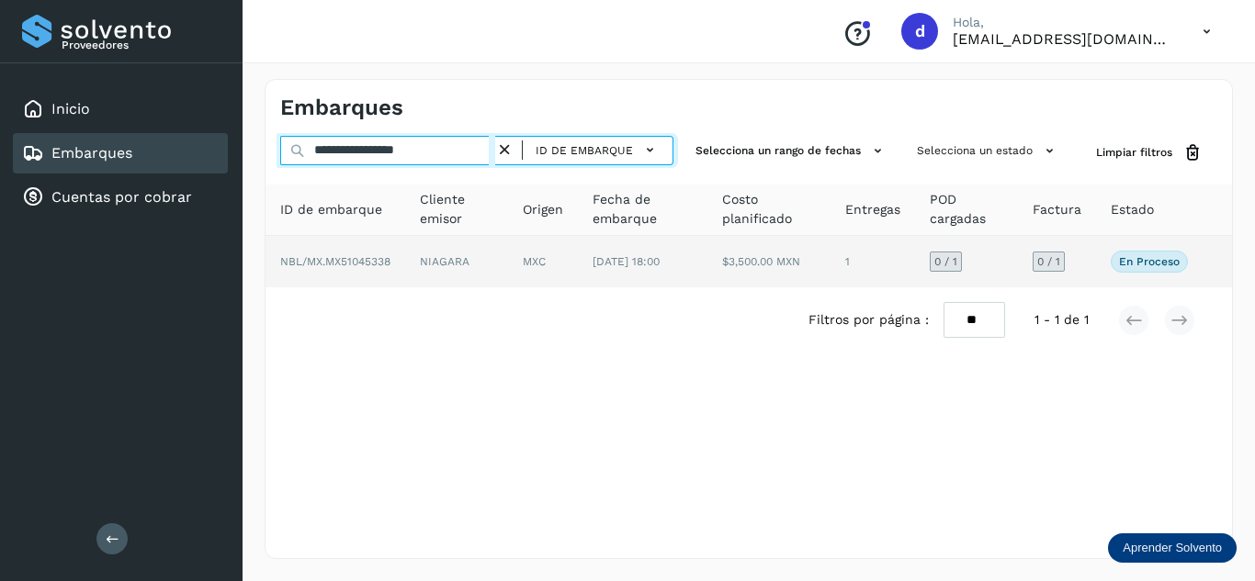
type input "**********"
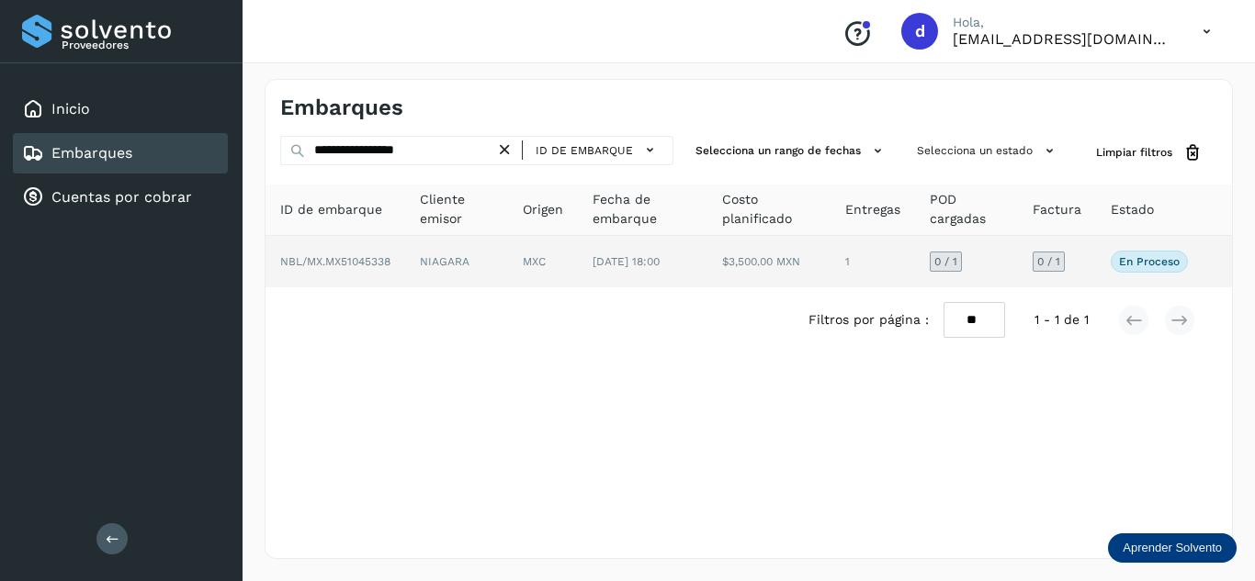
click at [378, 268] on span "NBL/MX.MX51045338" at bounding box center [335, 261] width 110 height 13
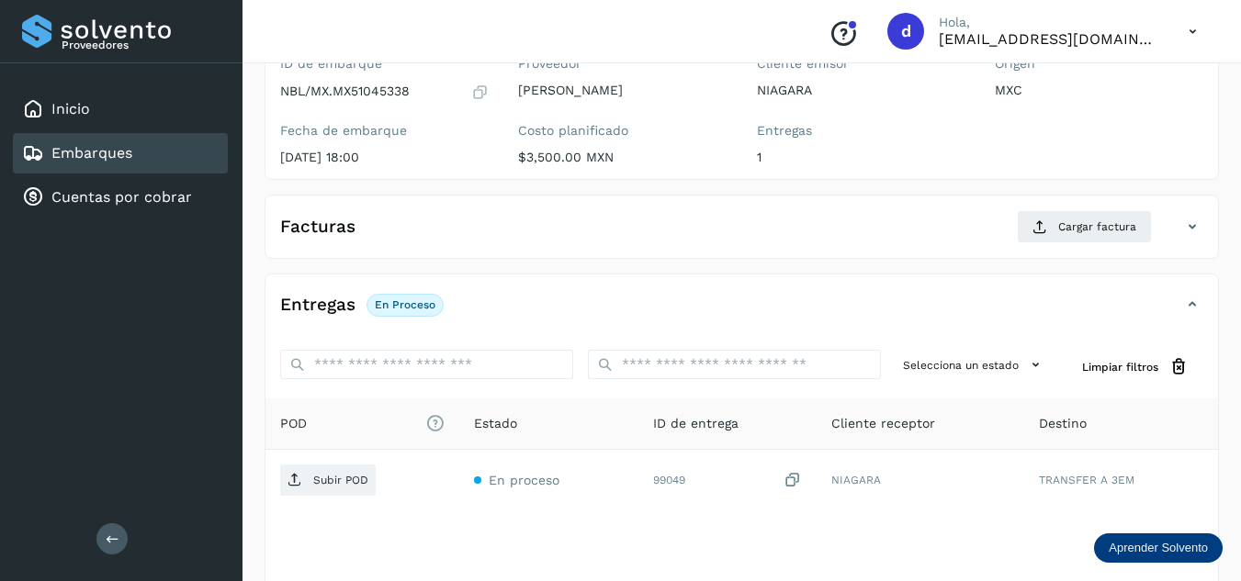
scroll to position [184, 0]
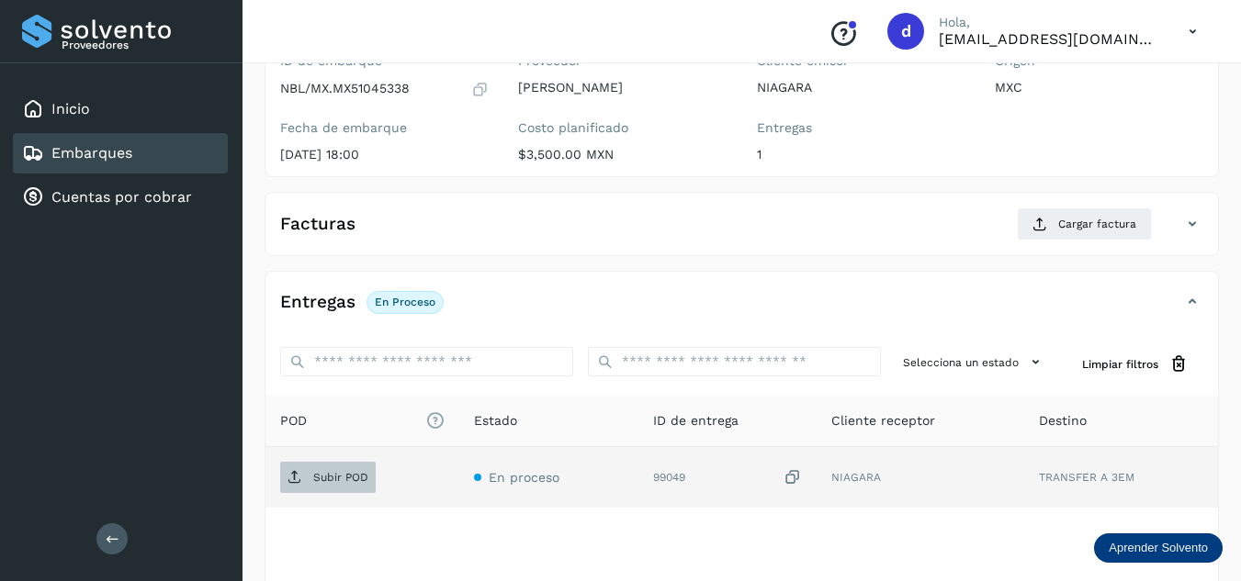
click at [353, 469] on span "Subir POD" at bounding box center [328, 477] width 96 height 29
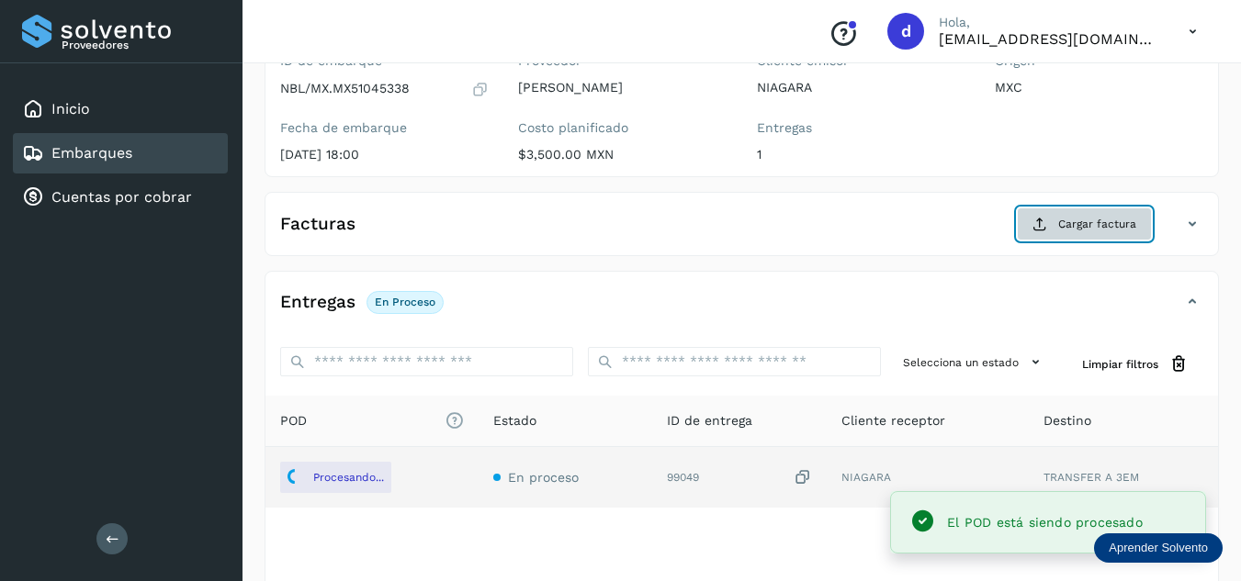
click at [1080, 225] on span "Cargar factura" at bounding box center [1097, 224] width 78 height 17
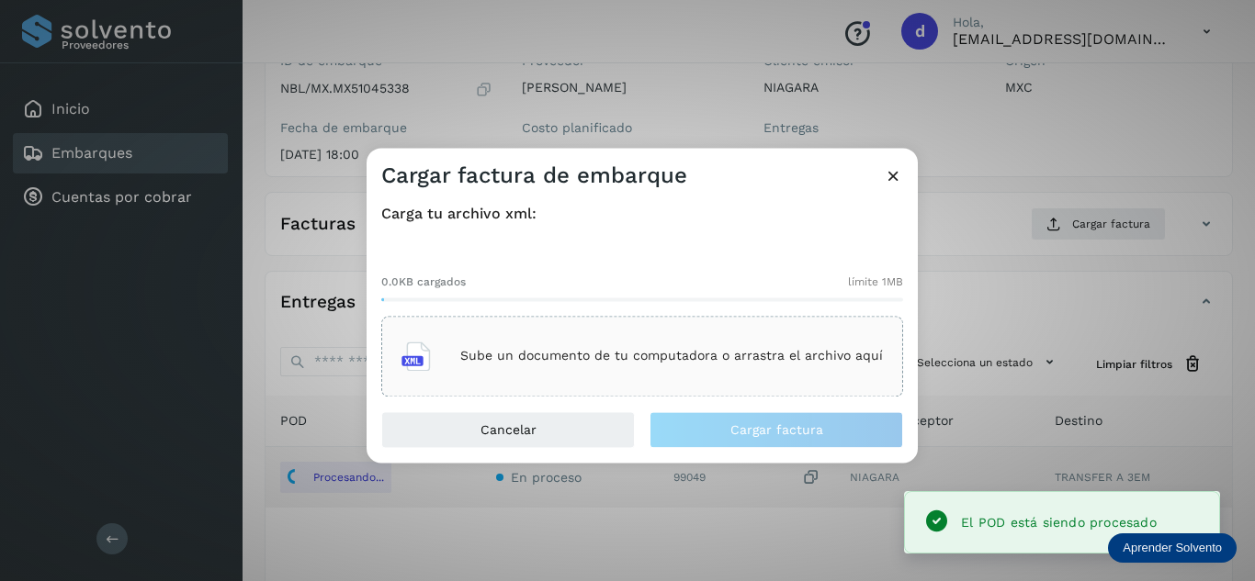
click at [458, 360] on div "Sube un documento de tu computadora o arrastra el archivo aquí" at bounding box center [641, 357] width 481 height 50
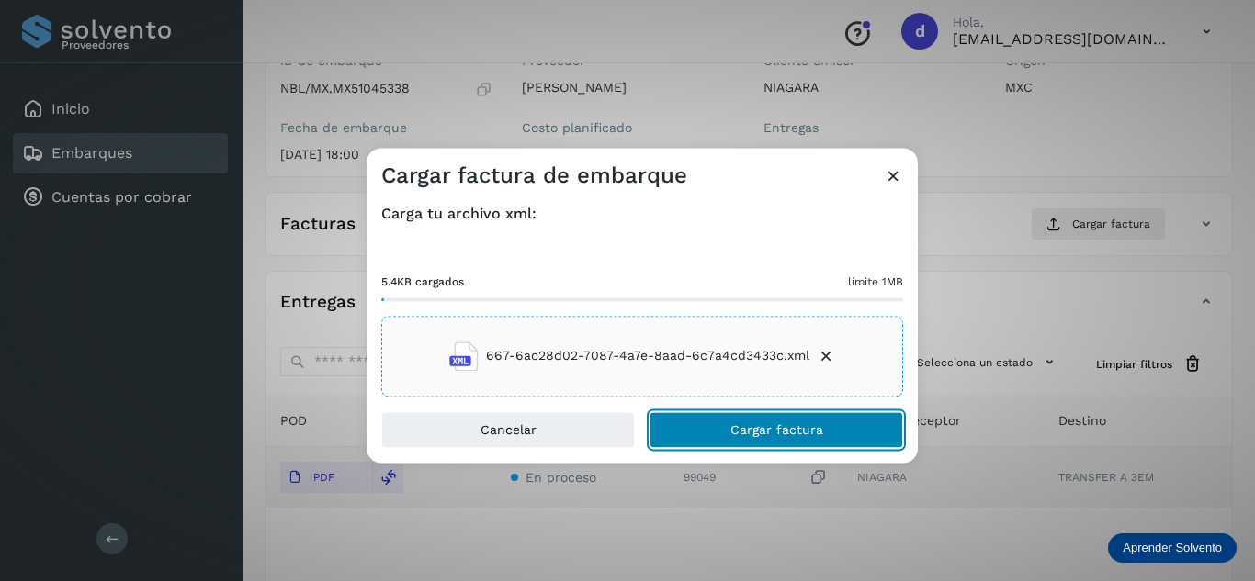
click at [769, 426] on span "Cargar factura" at bounding box center [776, 429] width 93 height 13
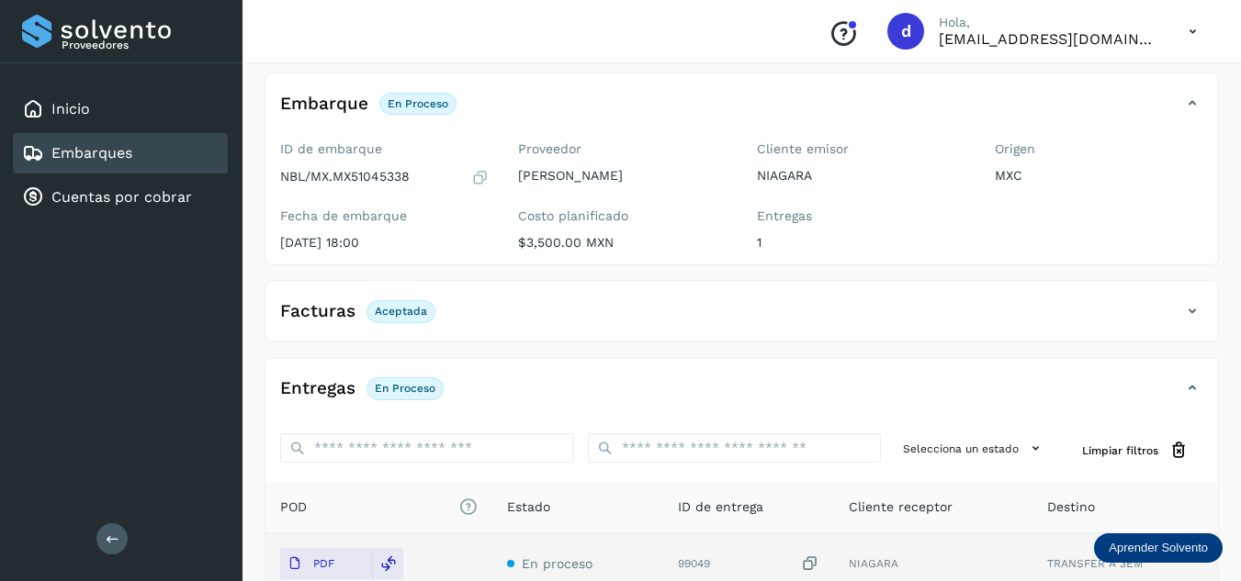
scroll to position [0, 0]
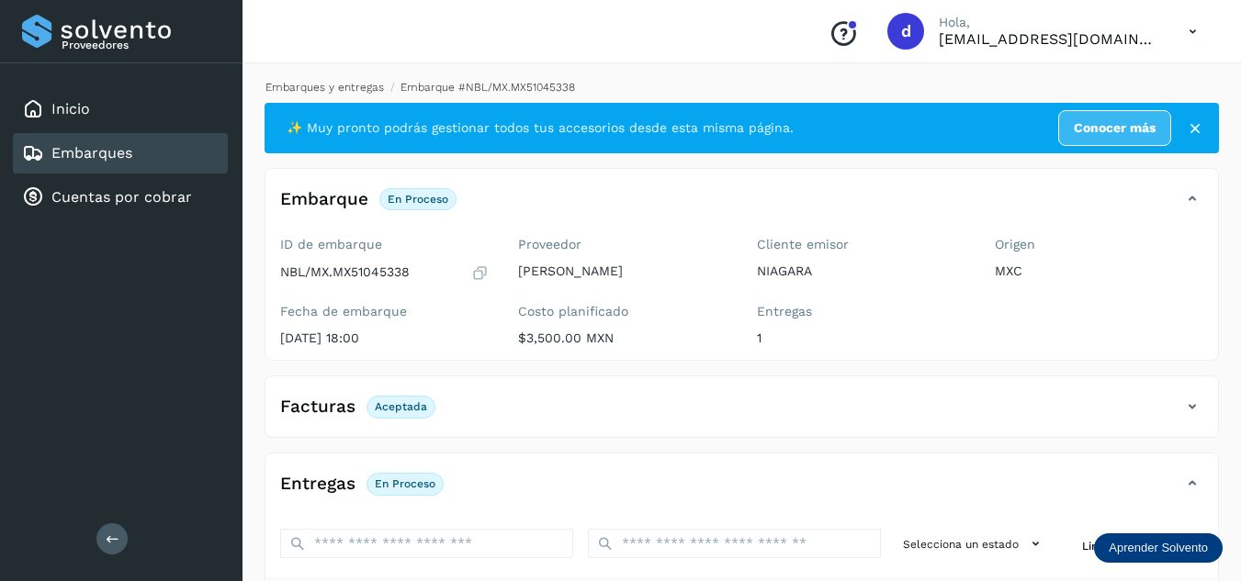
click at [325, 88] on link "Embarques y entregas" at bounding box center [324, 87] width 118 height 13
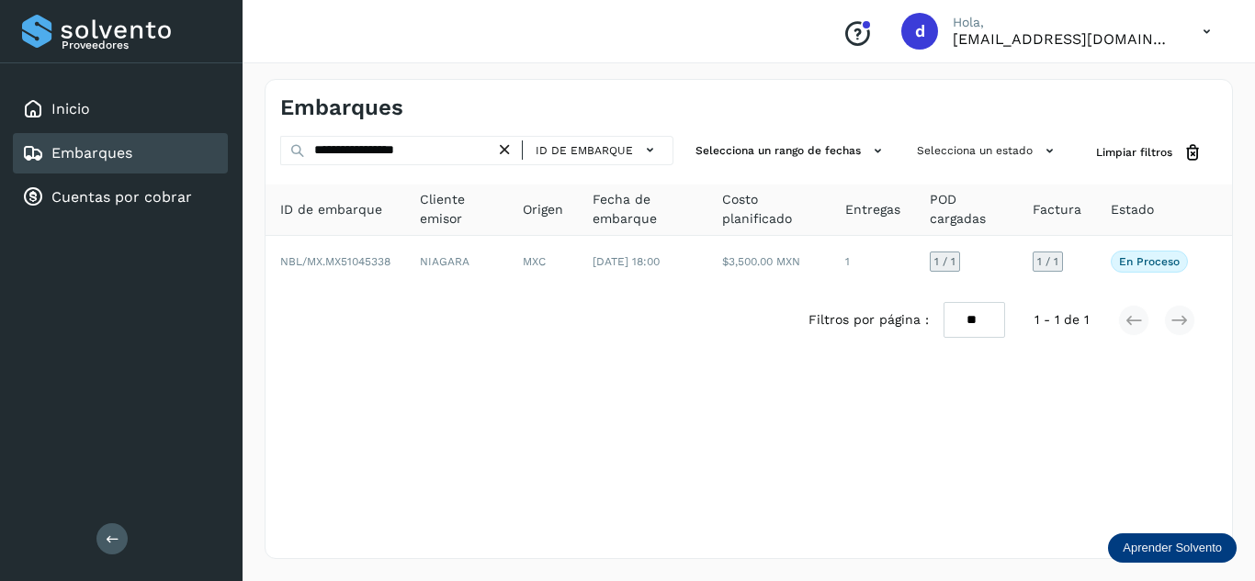
click at [514, 150] on icon at bounding box center [504, 150] width 19 height 19
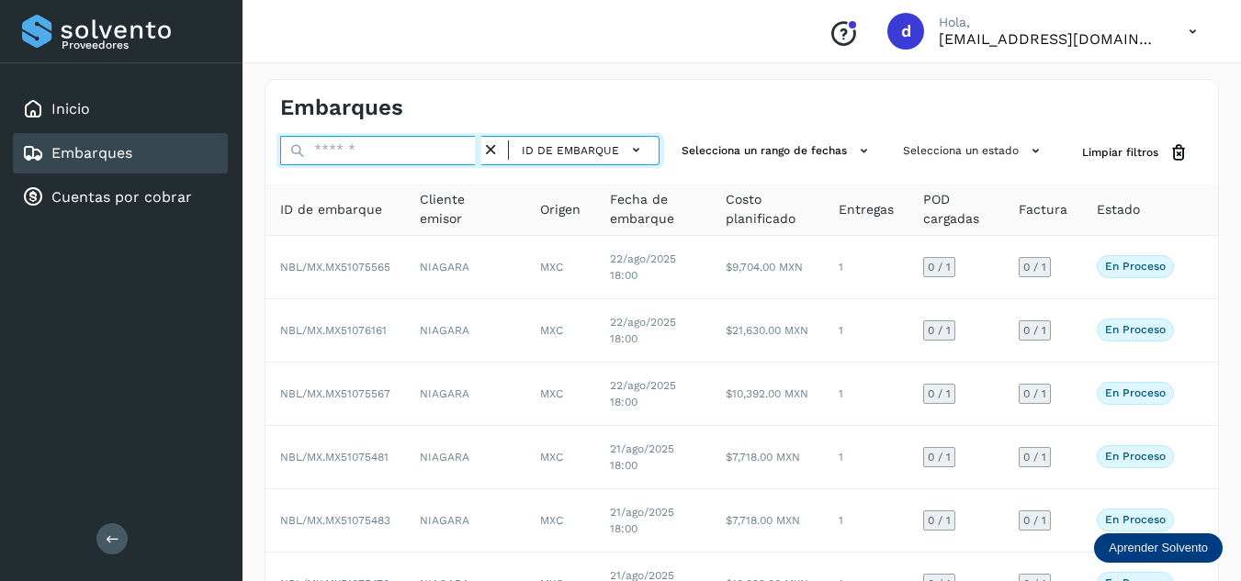
click at [370, 147] on input "text" at bounding box center [380, 150] width 201 height 29
paste input "**********"
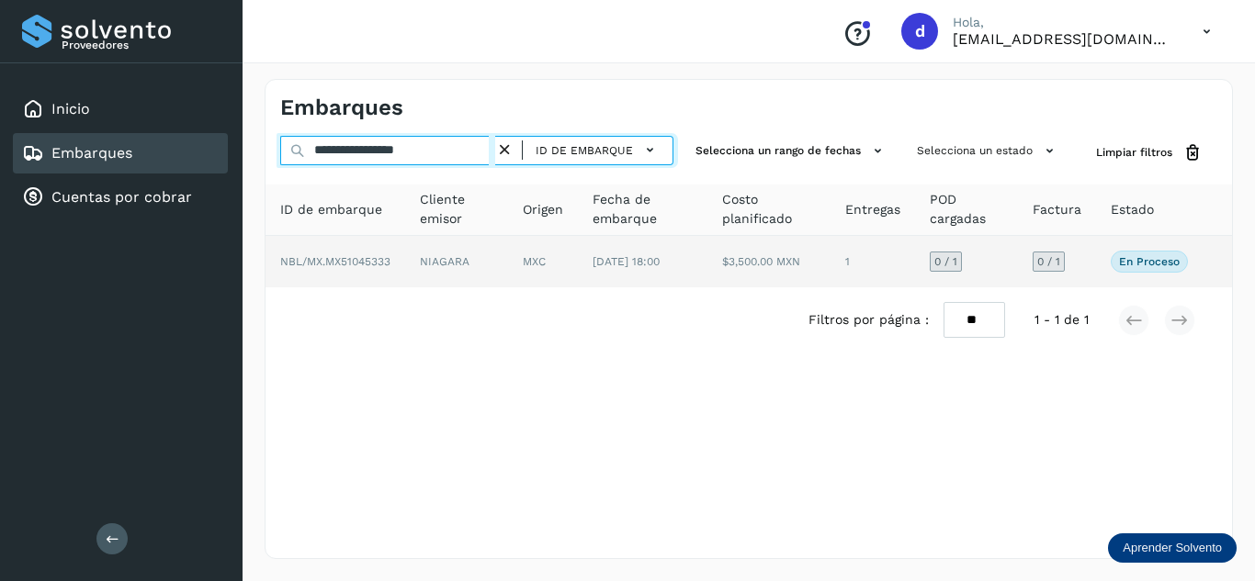
type input "**********"
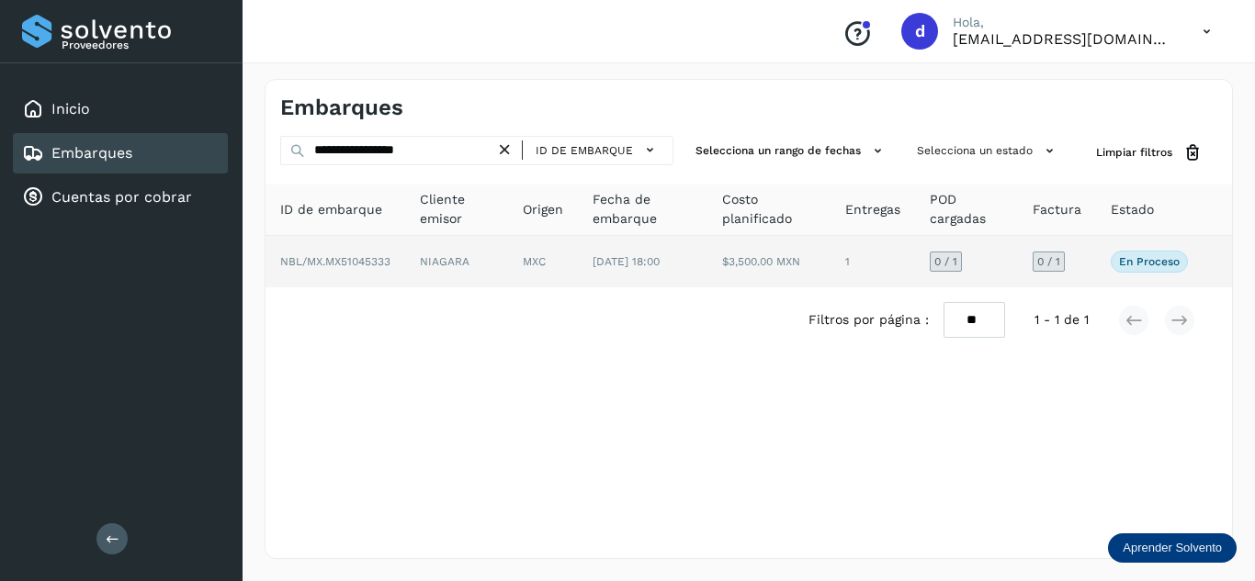
click at [379, 265] on span "NBL/MX.MX51045333" at bounding box center [335, 261] width 110 height 13
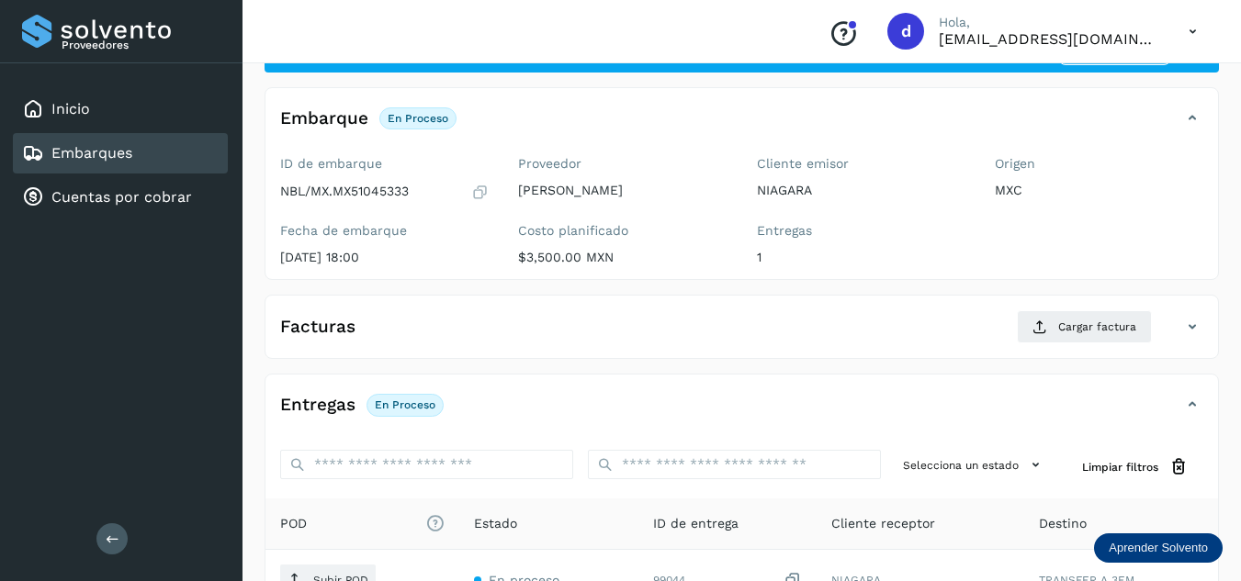
scroll to position [184, 0]
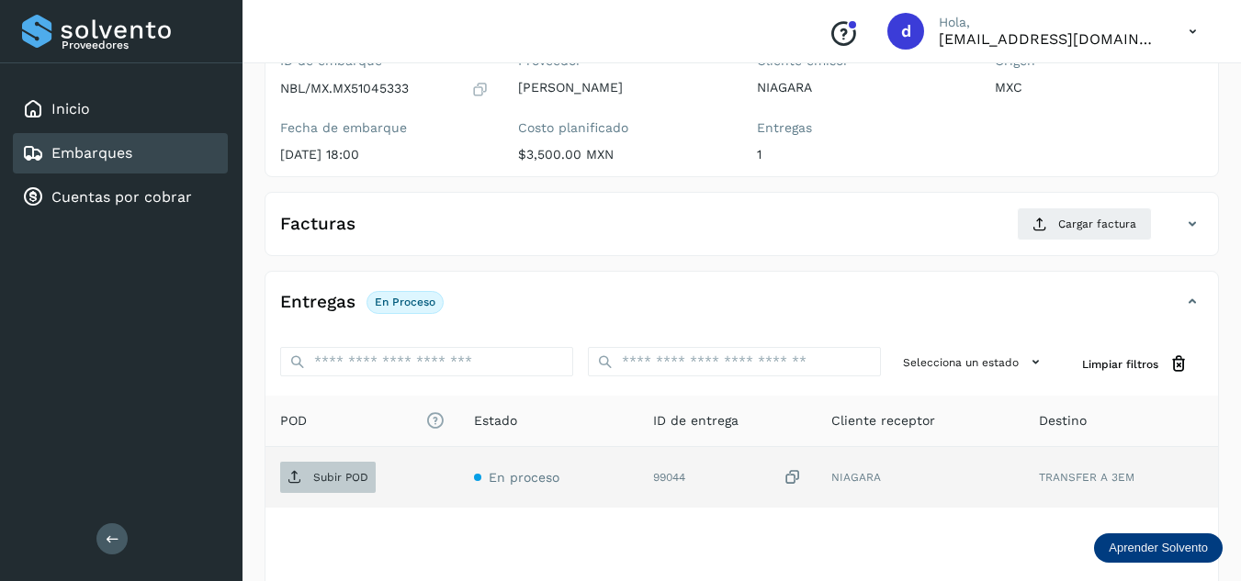
click at [332, 465] on span "Subir POD" at bounding box center [328, 477] width 96 height 29
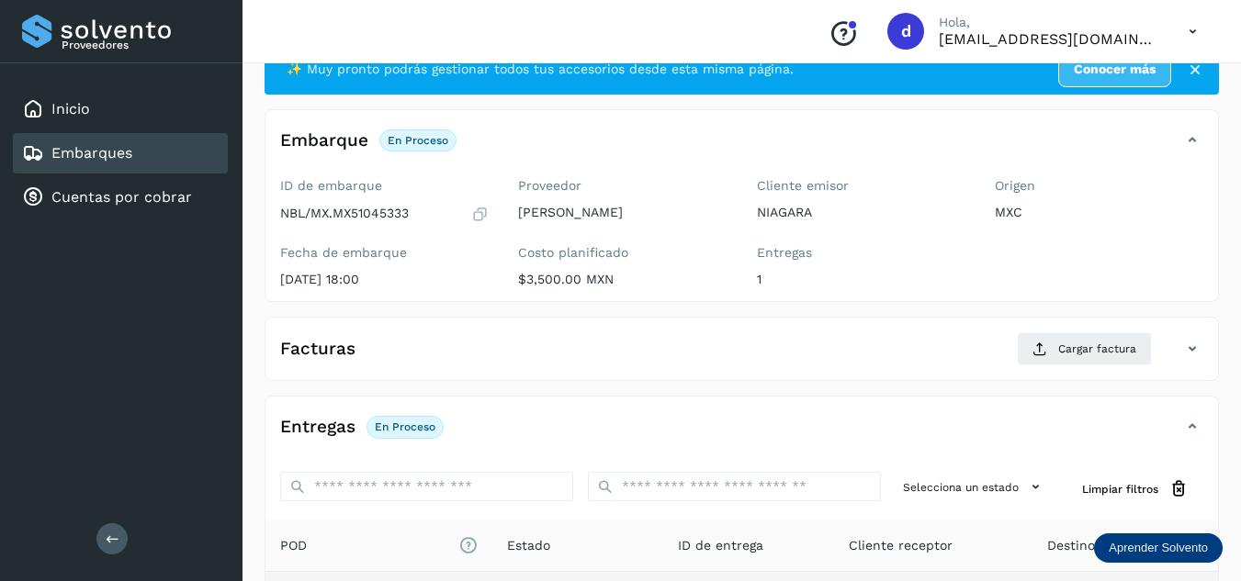
scroll to position [0, 0]
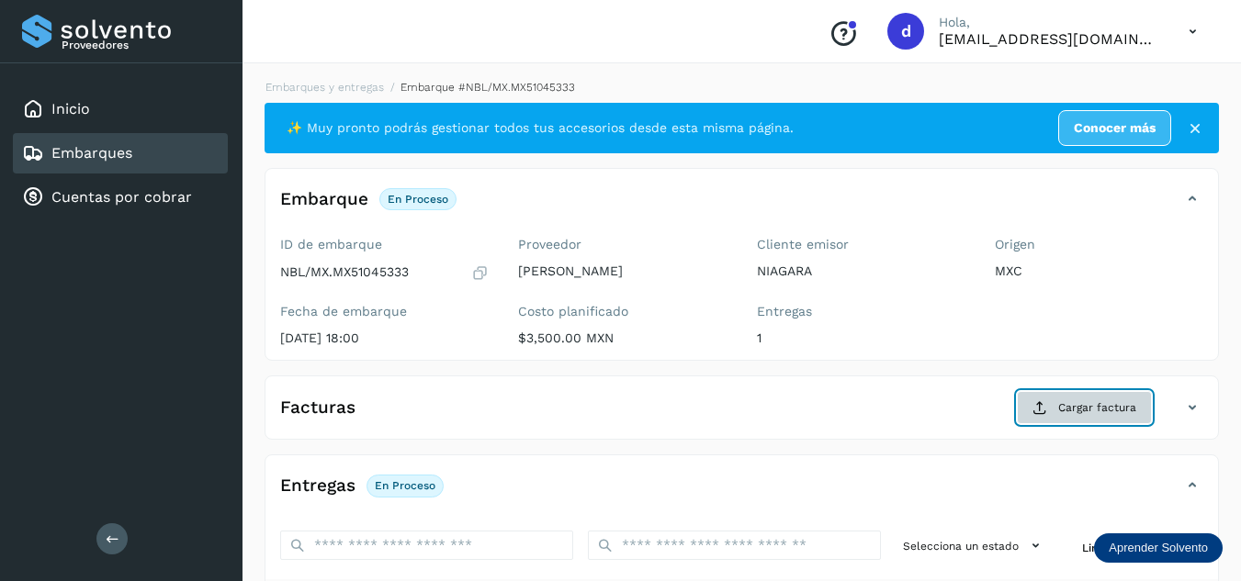
click at [1072, 409] on span "Cargar factura" at bounding box center [1097, 408] width 78 height 17
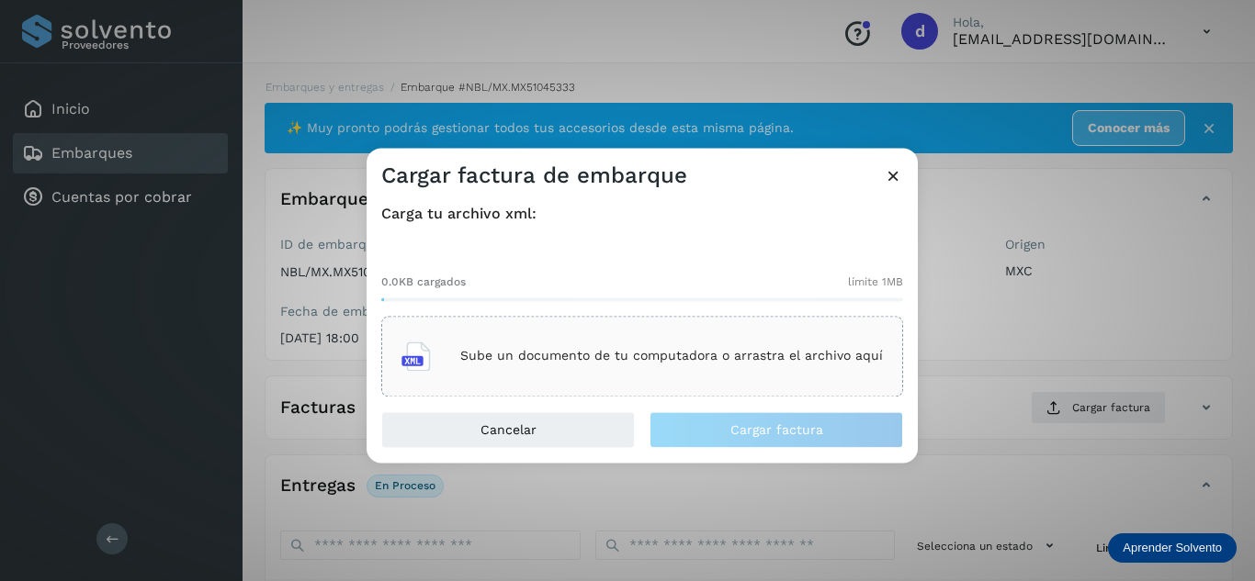
click at [709, 365] on div "Sube un documento de tu computadora o arrastra el archivo aquí" at bounding box center [641, 357] width 481 height 50
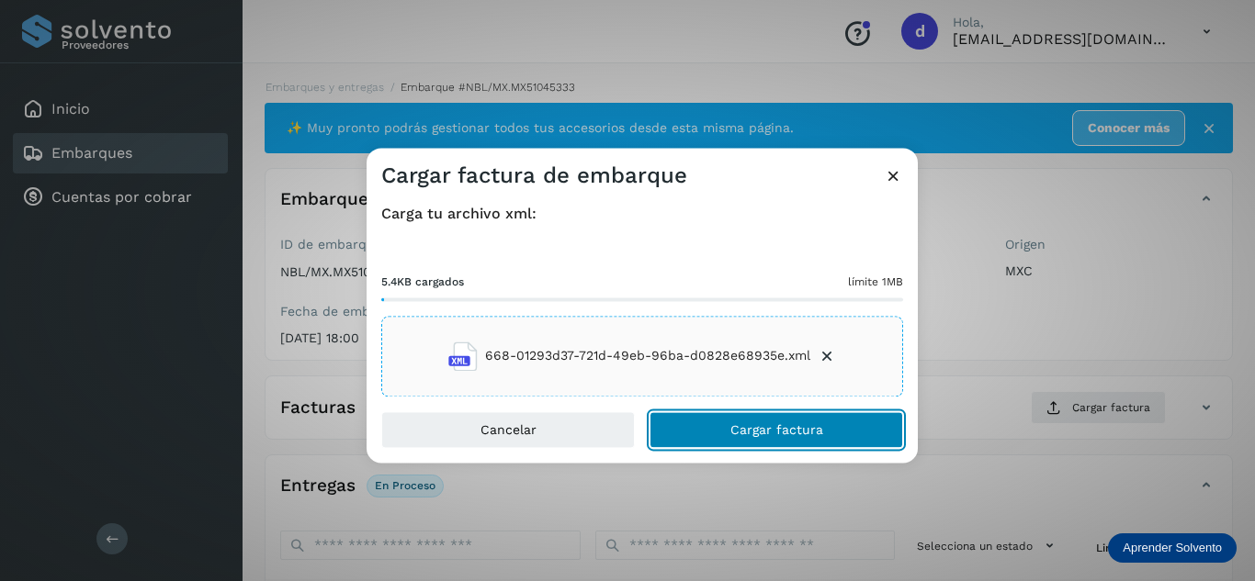
click at [802, 430] on span "Cargar factura" at bounding box center [776, 429] width 93 height 13
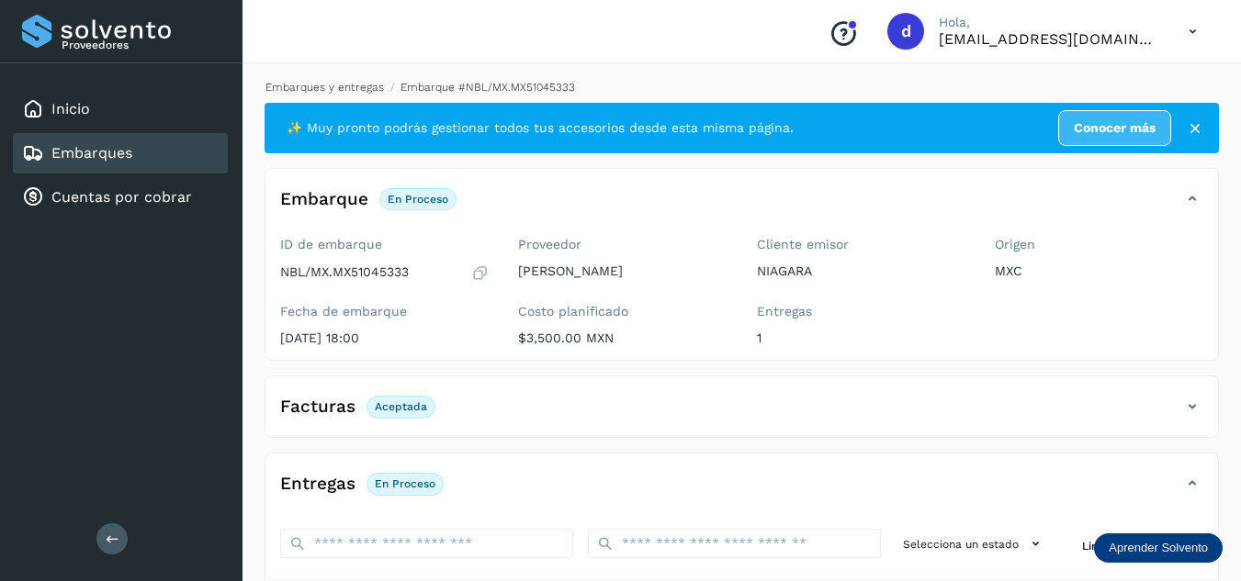
click at [355, 86] on link "Embarques y entregas" at bounding box center [324, 87] width 118 height 13
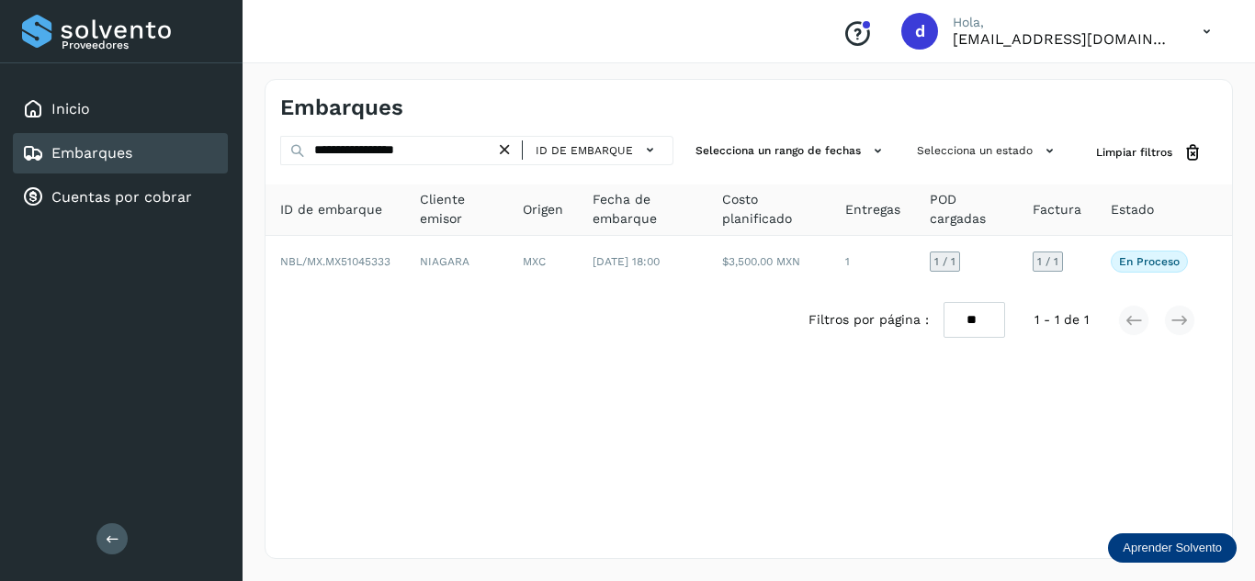
drag, startPoint x: 516, startPoint y: 152, endPoint x: 488, endPoint y: 156, distance: 28.7
click at [514, 152] on icon at bounding box center [504, 150] width 19 height 19
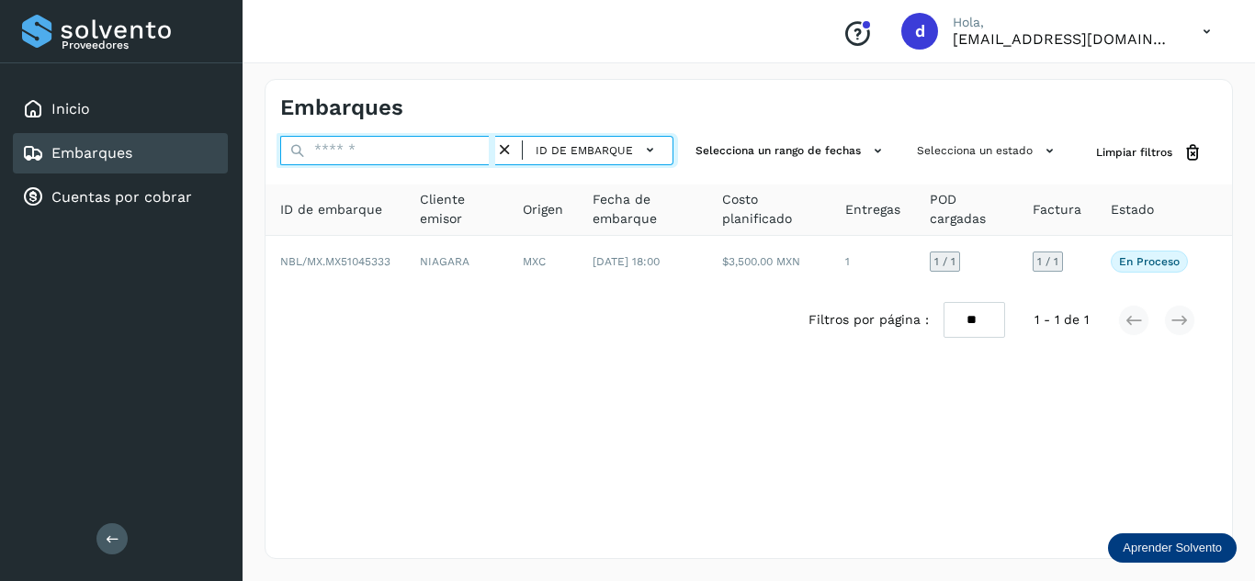
click at [483, 156] on input "text" at bounding box center [387, 150] width 215 height 29
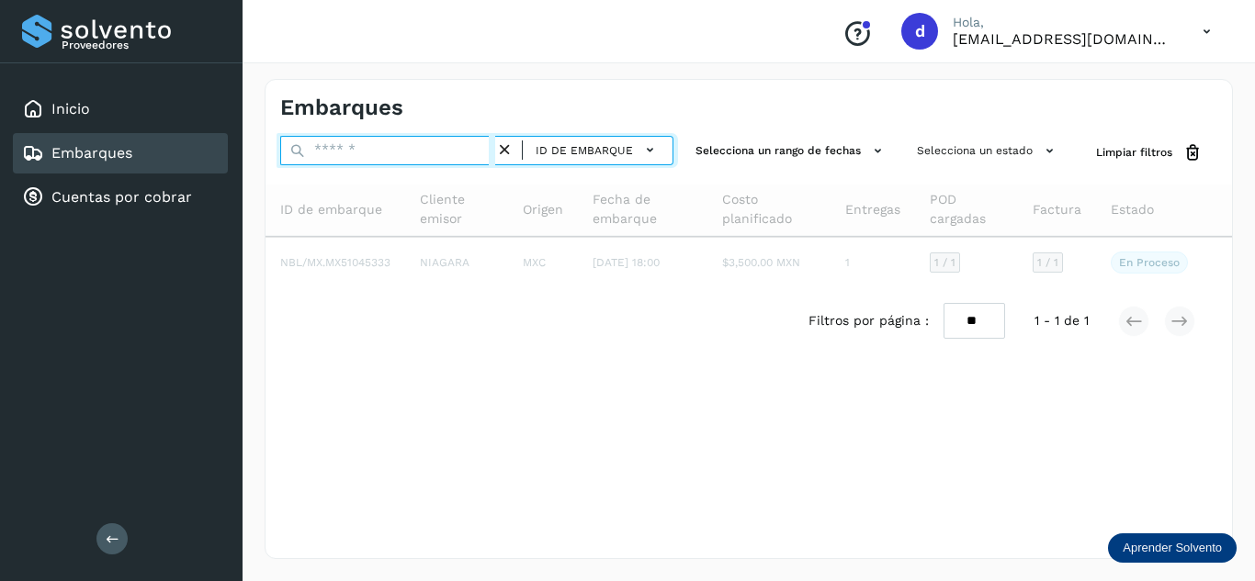
paste input "**********"
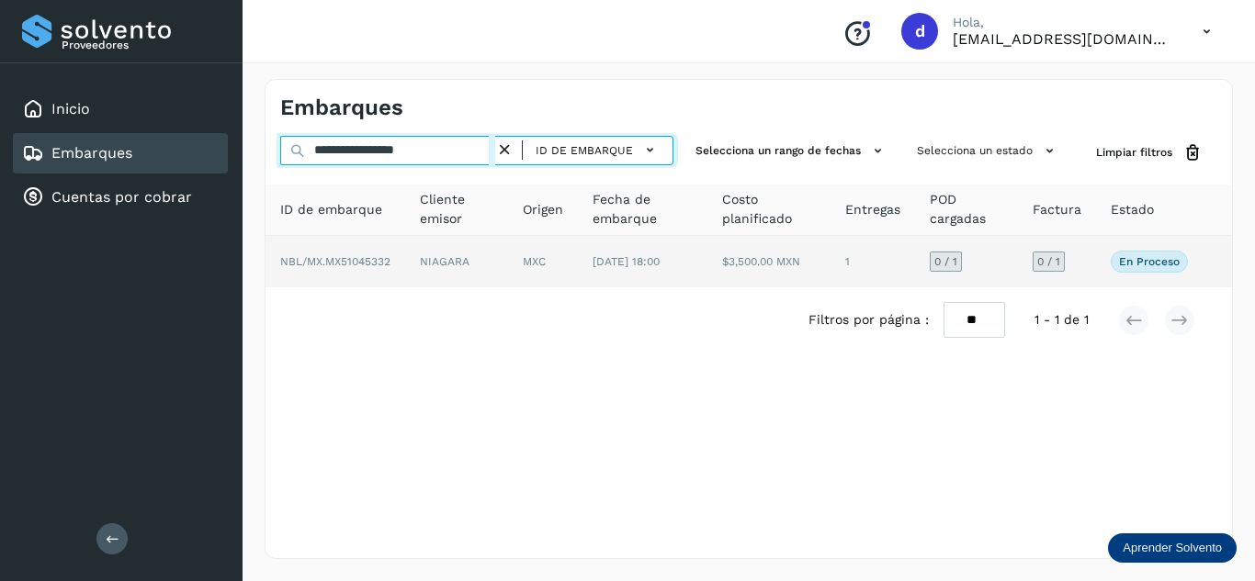
type input "**********"
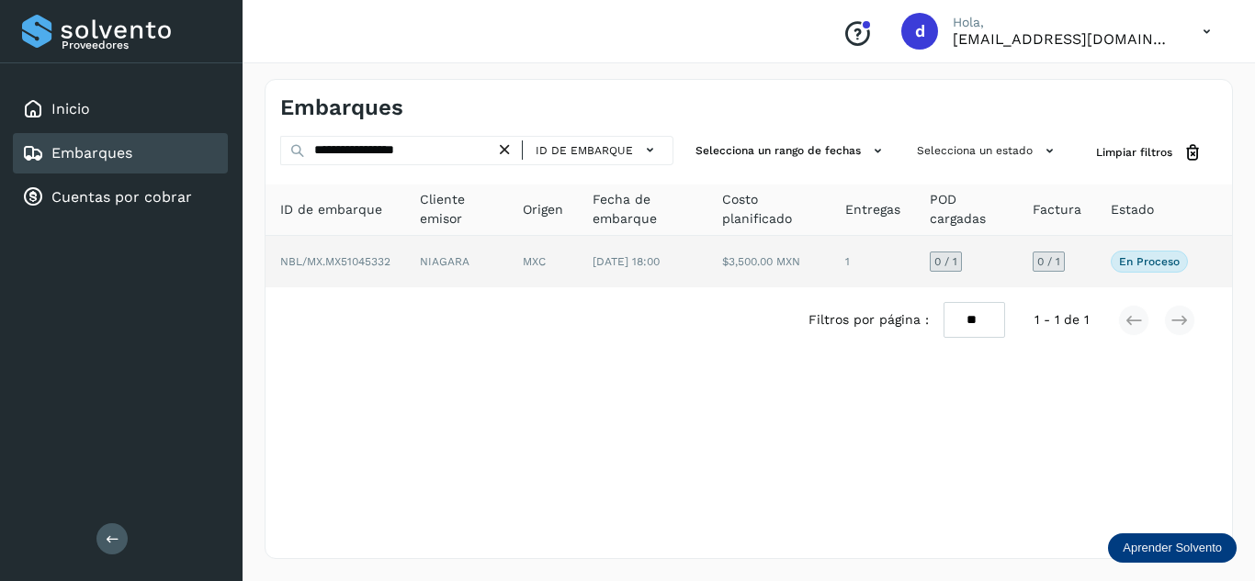
click at [370, 264] on span "NBL/MX.MX51045332" at bounding box center [335, 261] width 110 height 13
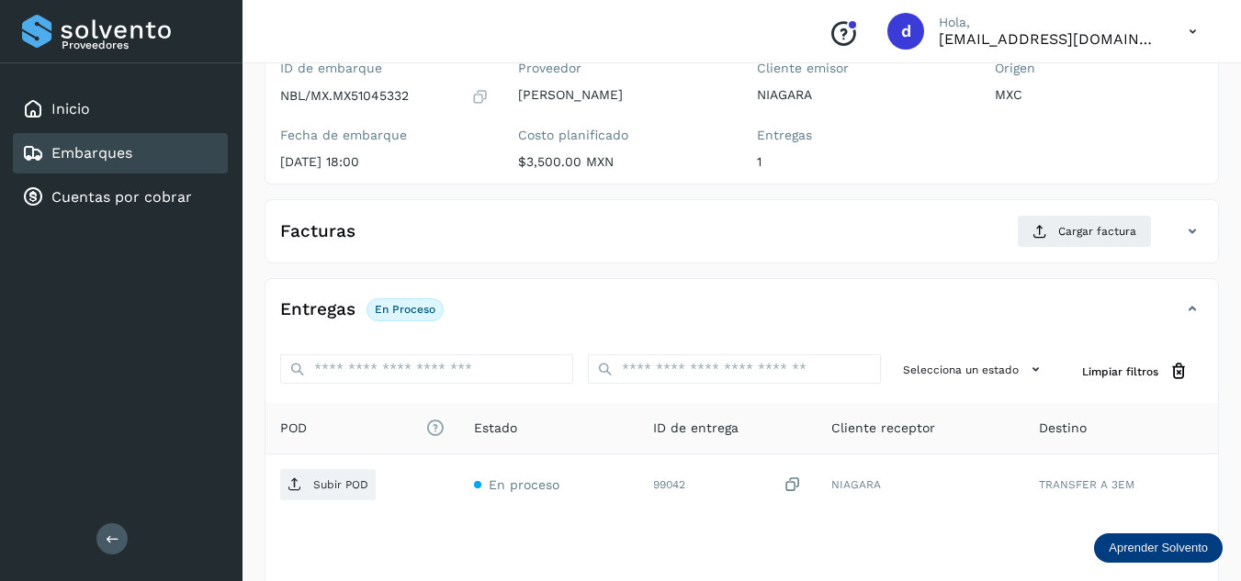
scroll to position [184, 0]
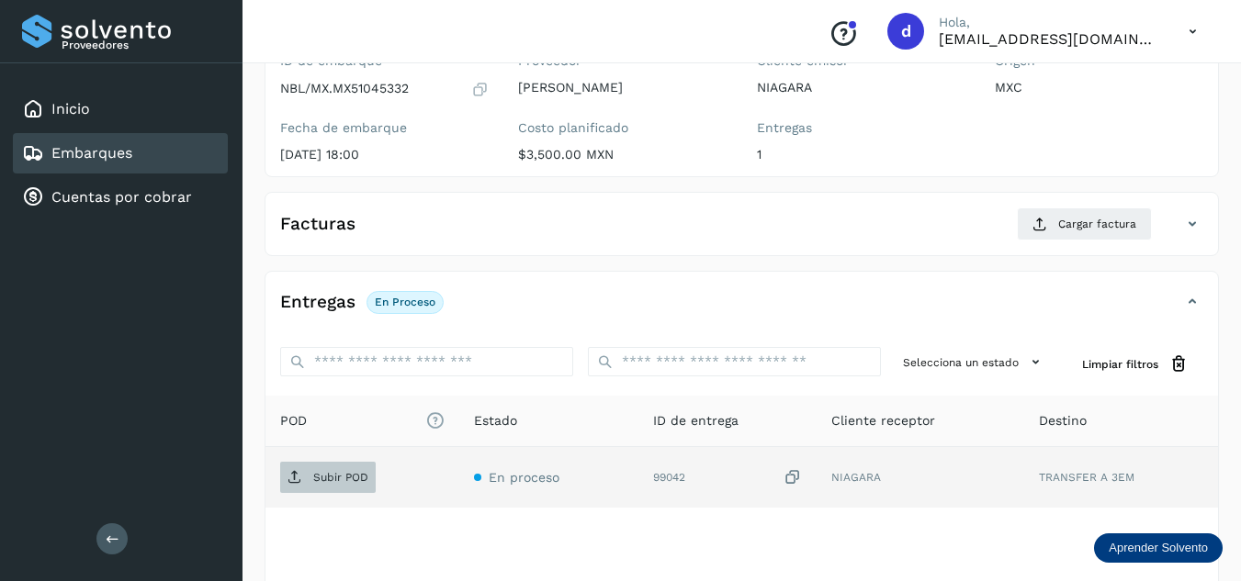
click at [351, 473] on p "Subir POD" at bounding box center [340, 477] width 55 height 13
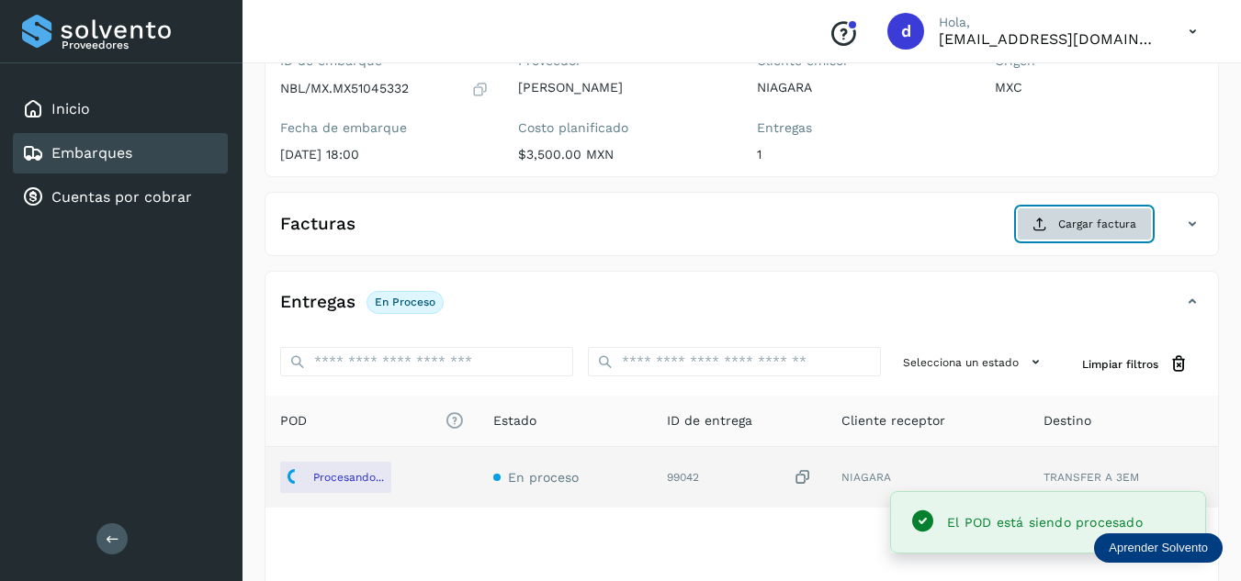
click at [1057, 226] on button "Cargar factura" at bounding box center [1084, 224] width 135 height 33
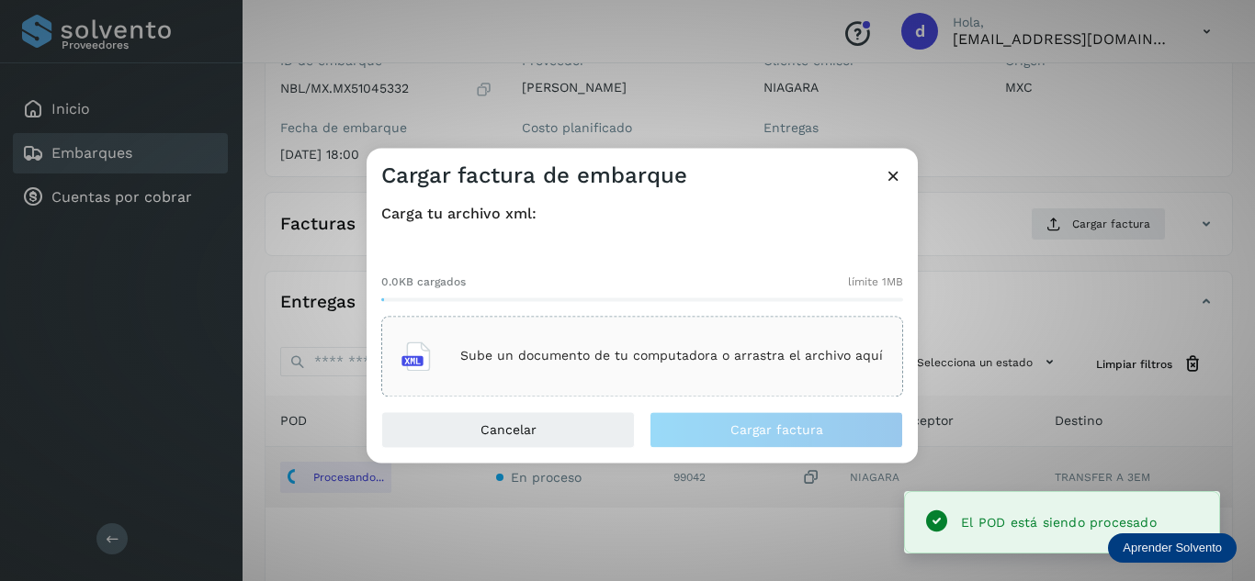
click at [706, 343] on div "Sube un documento de tu computadora o arrastra el archivo aquí" at bounding box center [641, 357] width 481 height 50
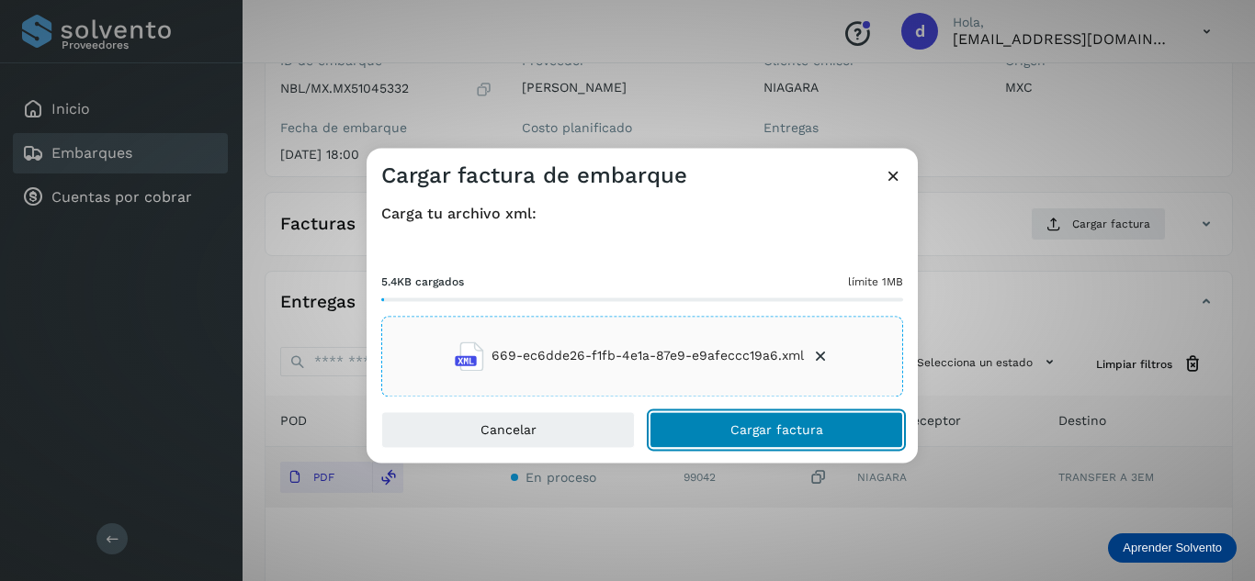
click at [787, 423] on span "Cargar factura" at bounding box center [776, 429] width 93 height 13
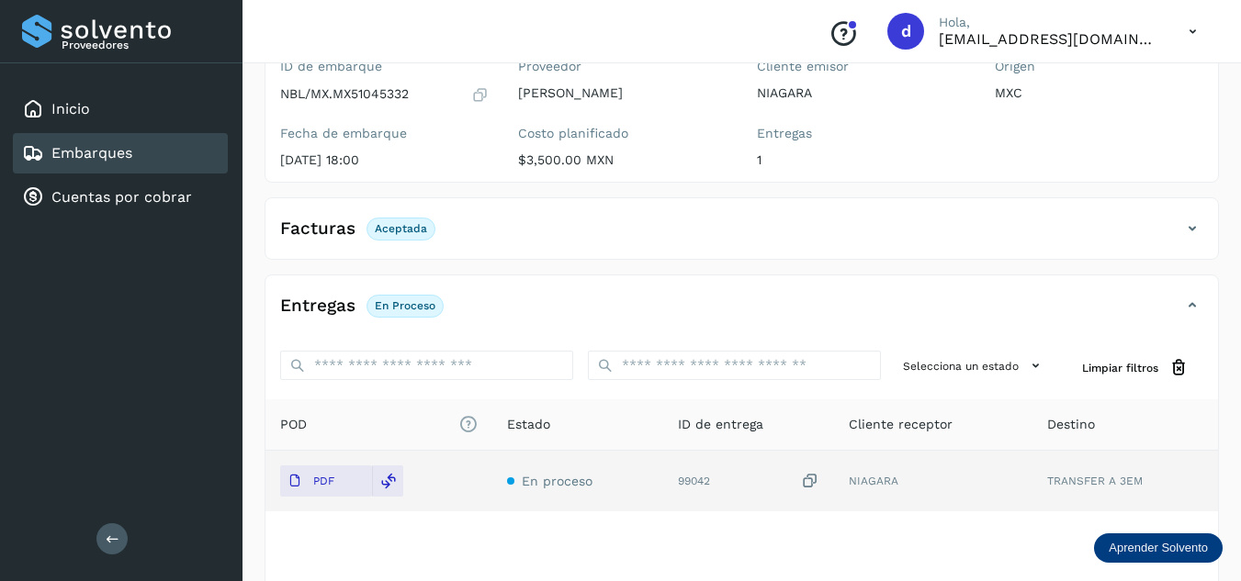
scroll to position [0, 0]
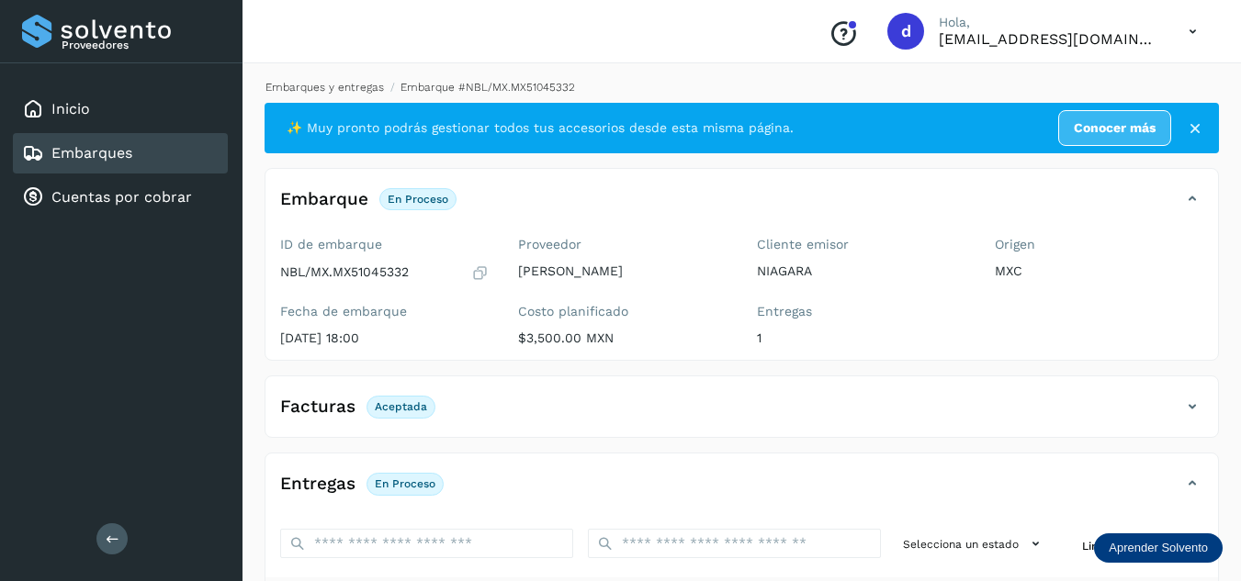
click at [327, 85] on link "Embarques y entregas" at bounding box center [324, 87] width 118 height 13
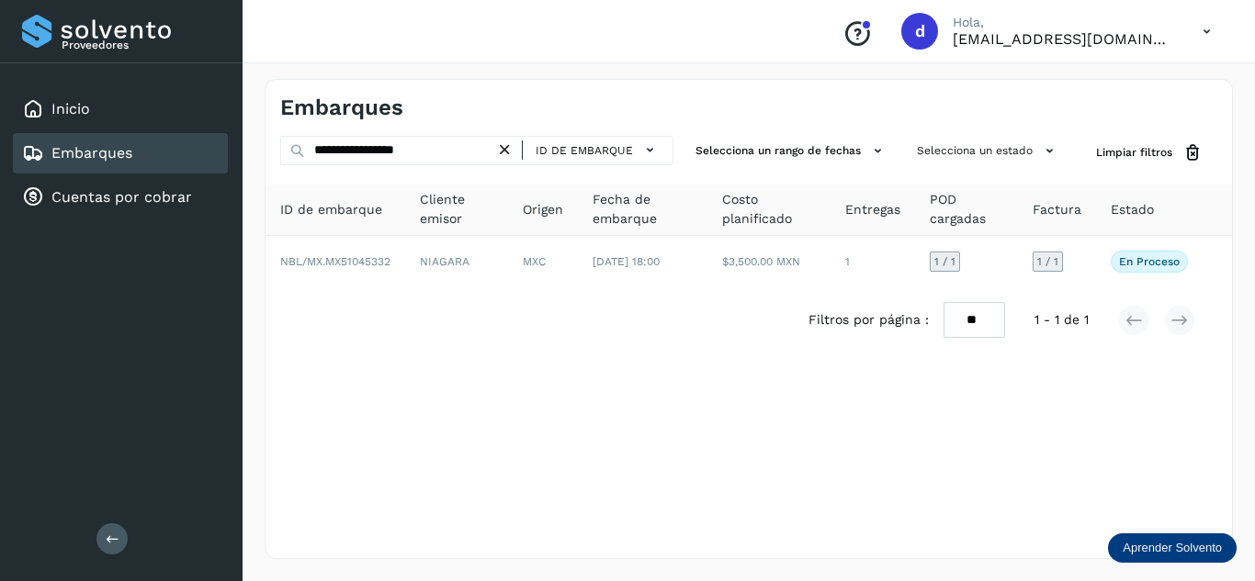
click at [503, 152] on icon at bounding box center [504, 150] width 19 height 19
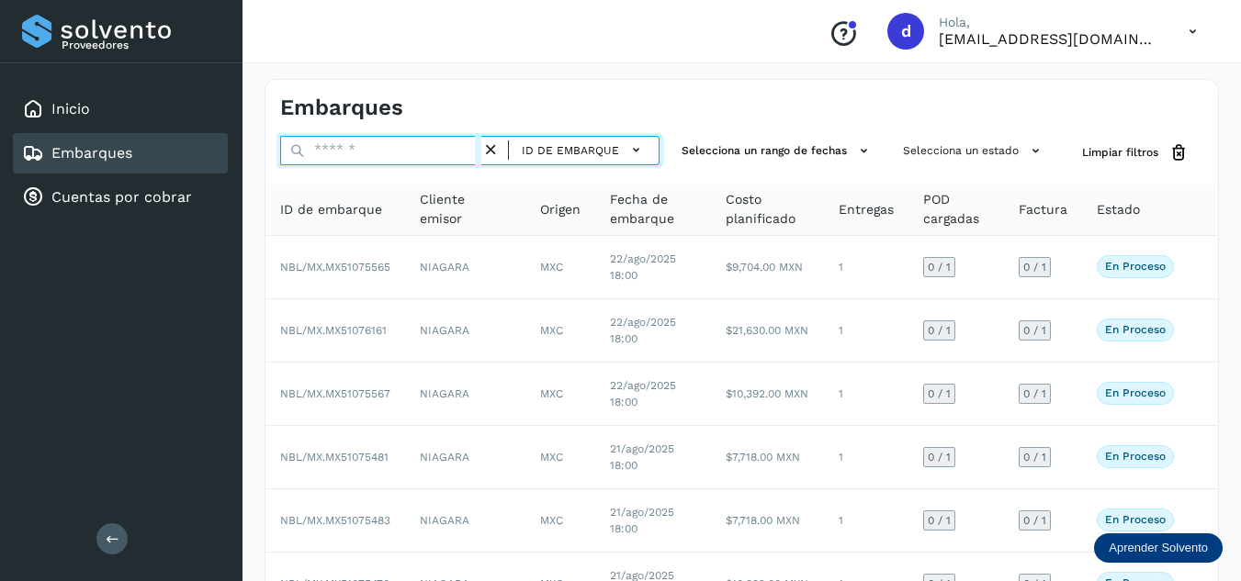
click at [387, 154] on input "text" at bounding box center [380, 150] width 201 height 29
paste input "**********"
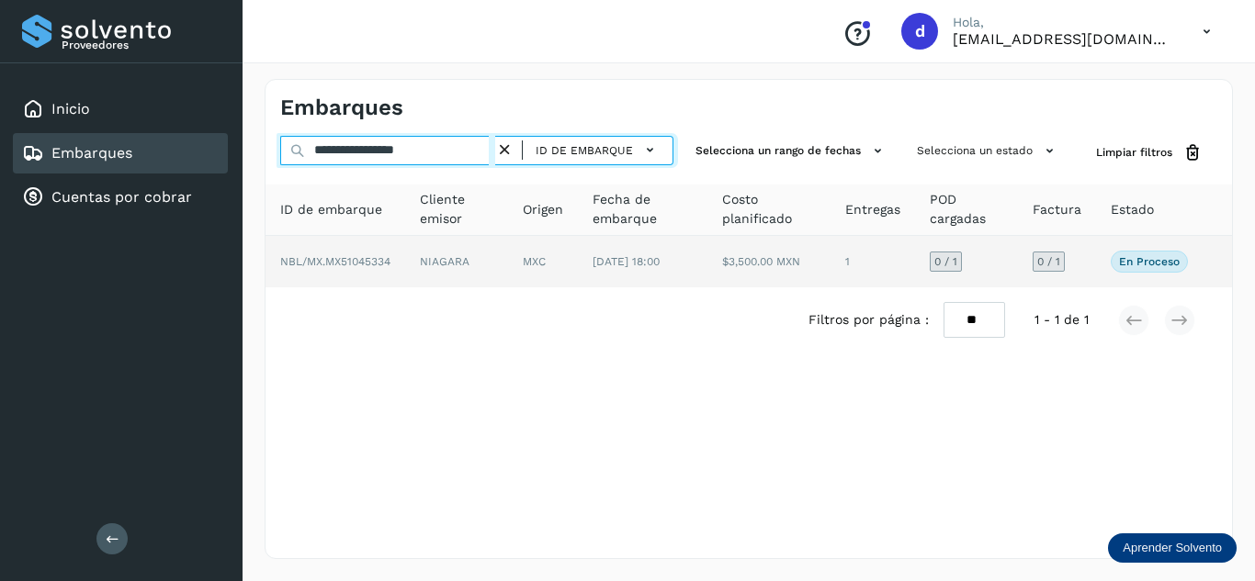
type input "**********"
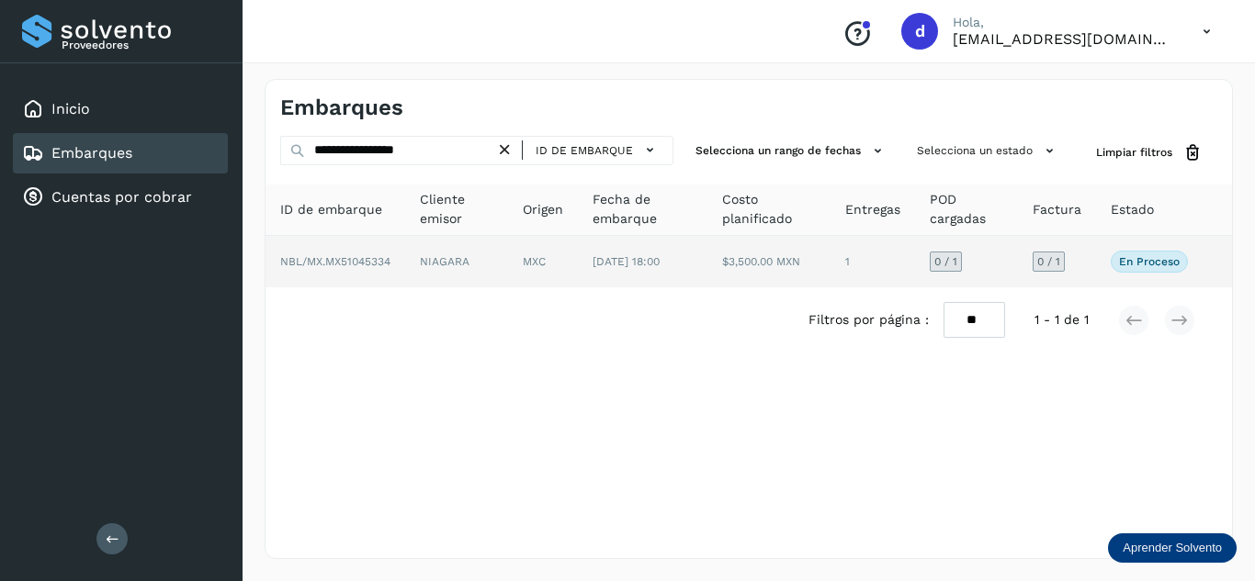
click at [361, 268] on span "NBL/MX.MX51045334" at bounding box center [335, 261] width 110 height 13
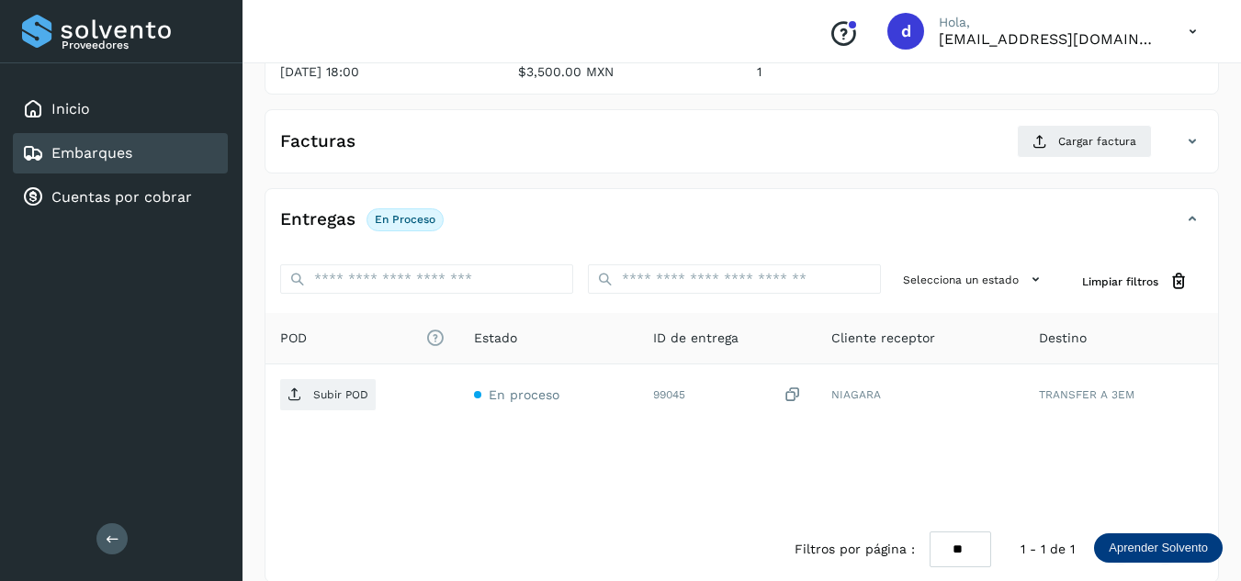
scroll to position [276, 0]
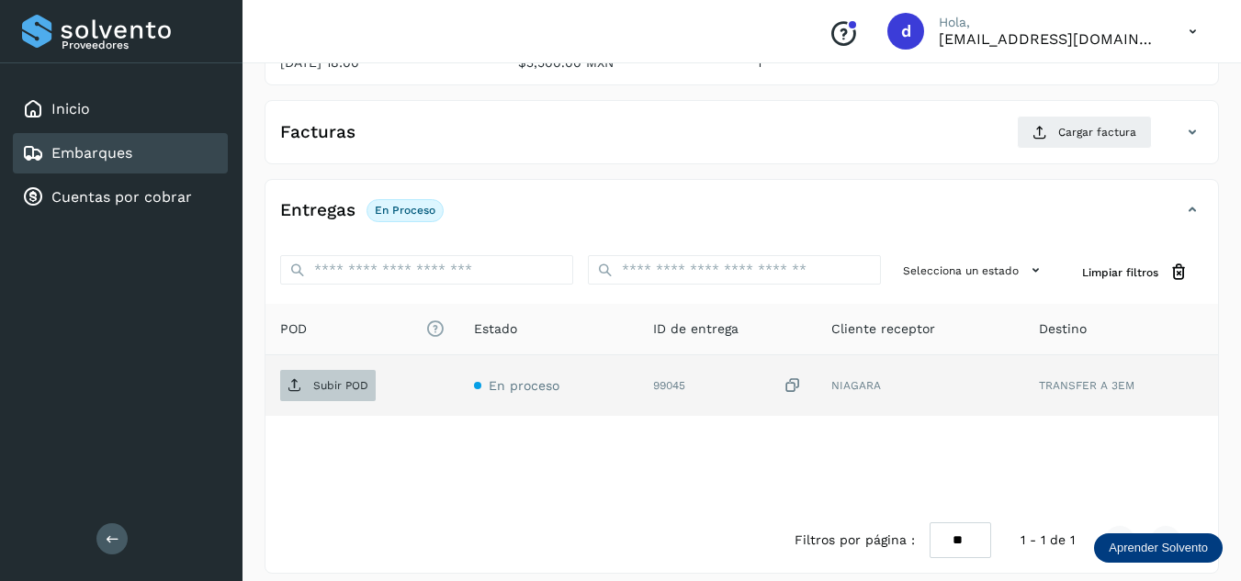
click at [348, 385] on p "Subir POD" at bounding box center [340, 385] width 55 height 13
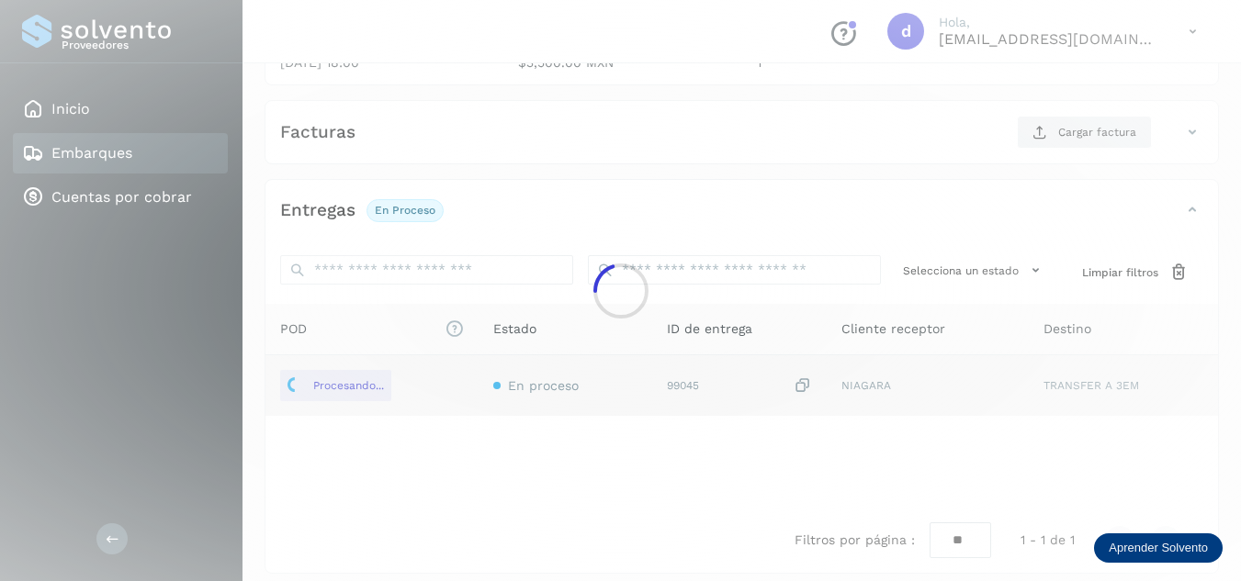
scroll to position [184, 0]
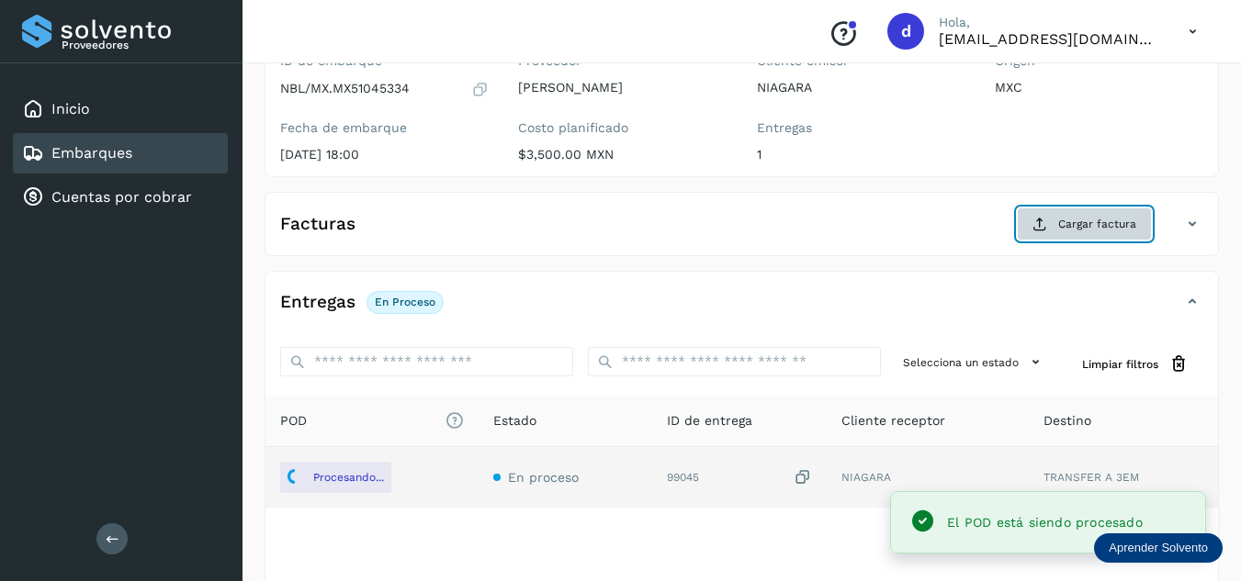
click at [1044, 233] on button "Cargar factura" at bounding box center [1084, 224] width 135 height 33
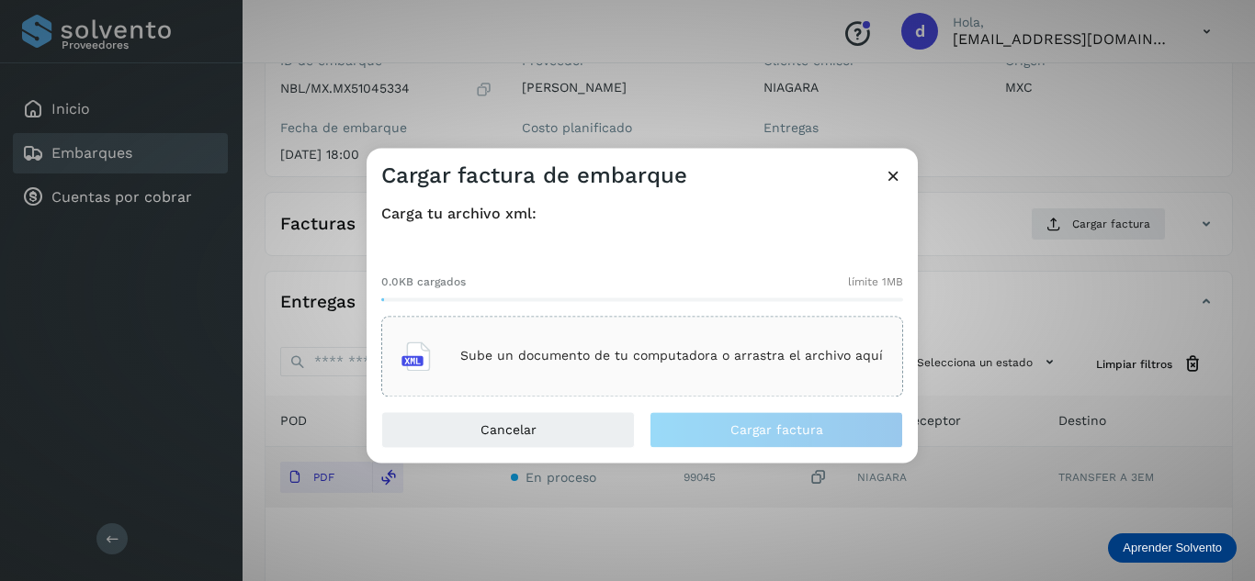
click at [508, 346] on div "Sube un documento de tu computadora o arrastra el archivo aquí" at bounding box center [641, 357] width 481 height 50
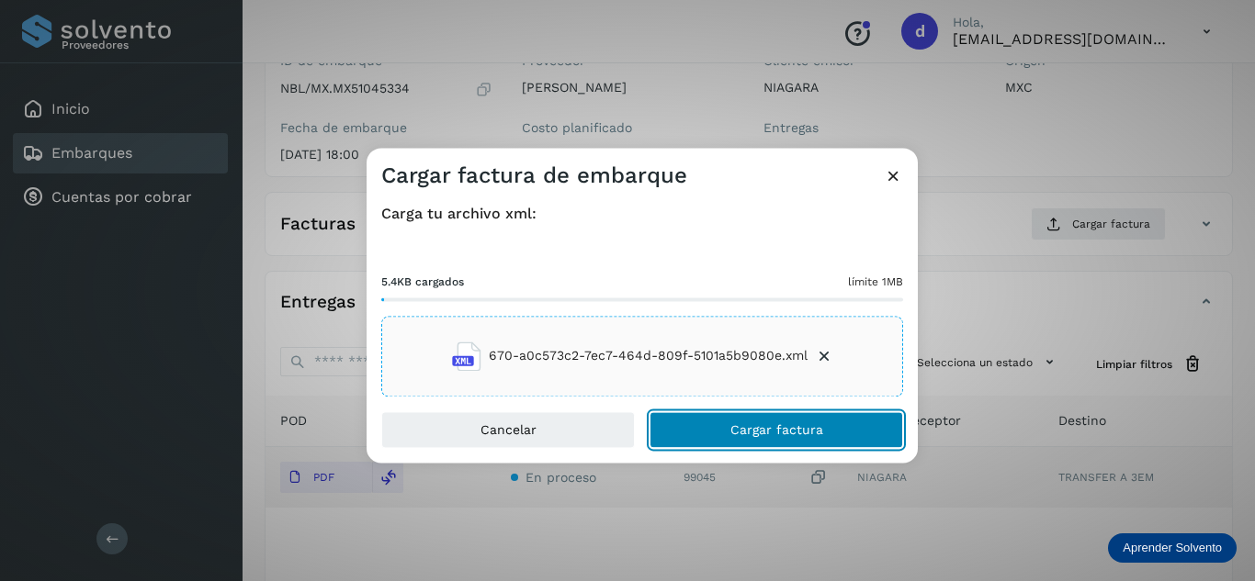
click at [839, 431] on button "Cargar factura" at bounding box center [776, 429] width 254 height 37
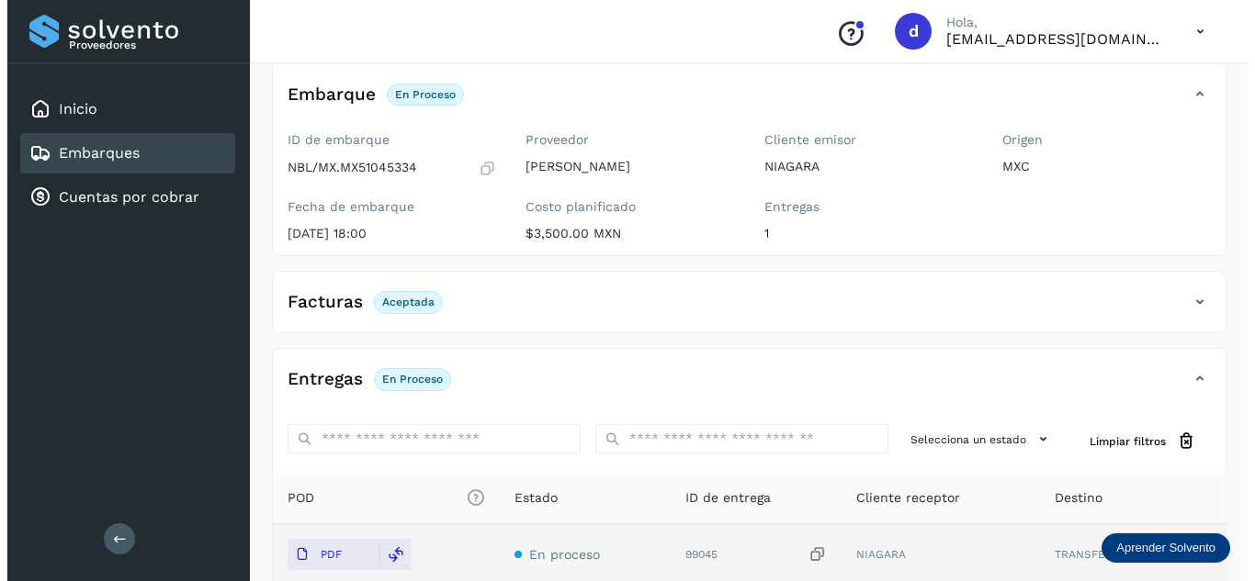
scroll to position [0, 0]
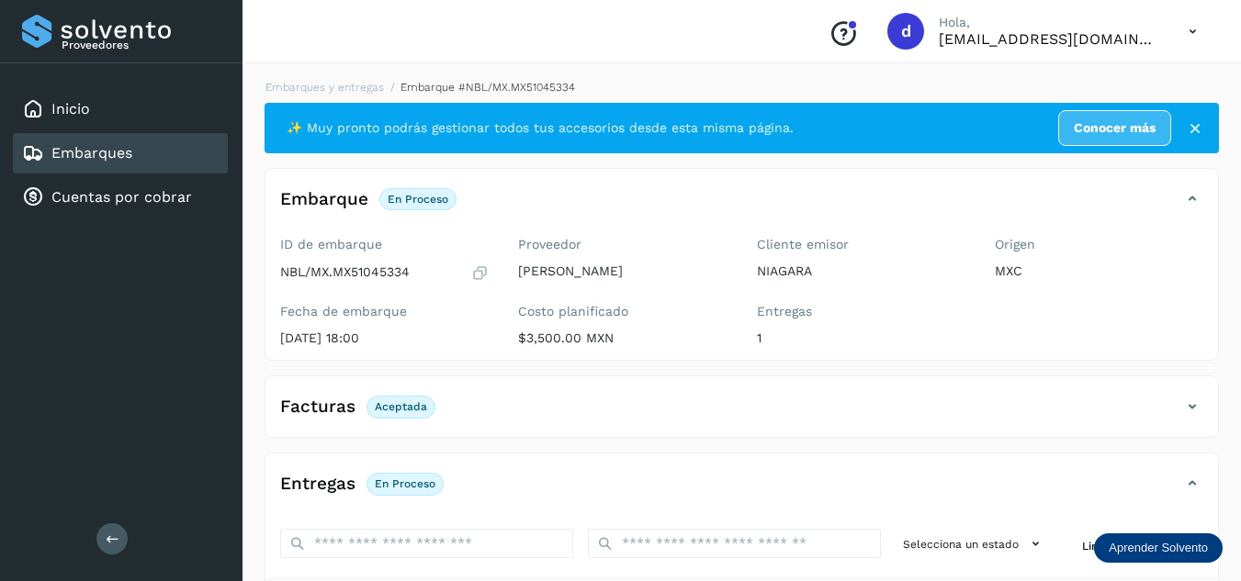
click at [322, 69] on div "Embarques y entregas Embarque #NBL/MX.MX51045334 ✨ Muy pronto podrás gestionar …" at bounding box center [741, 463] width 998 height 813
click at [327, 91] on link "Embarques y entregas" at bounding box center [324, 87] width 118 height 13
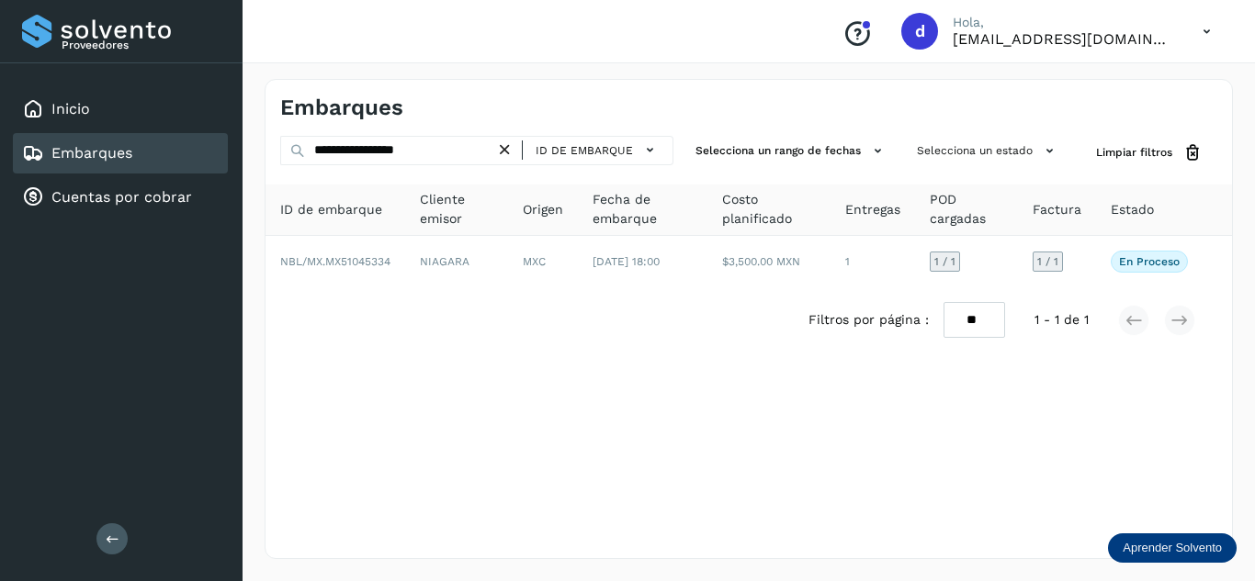
click at [513, 147] on icon at bounding box center [504, 150] width 19 height 19
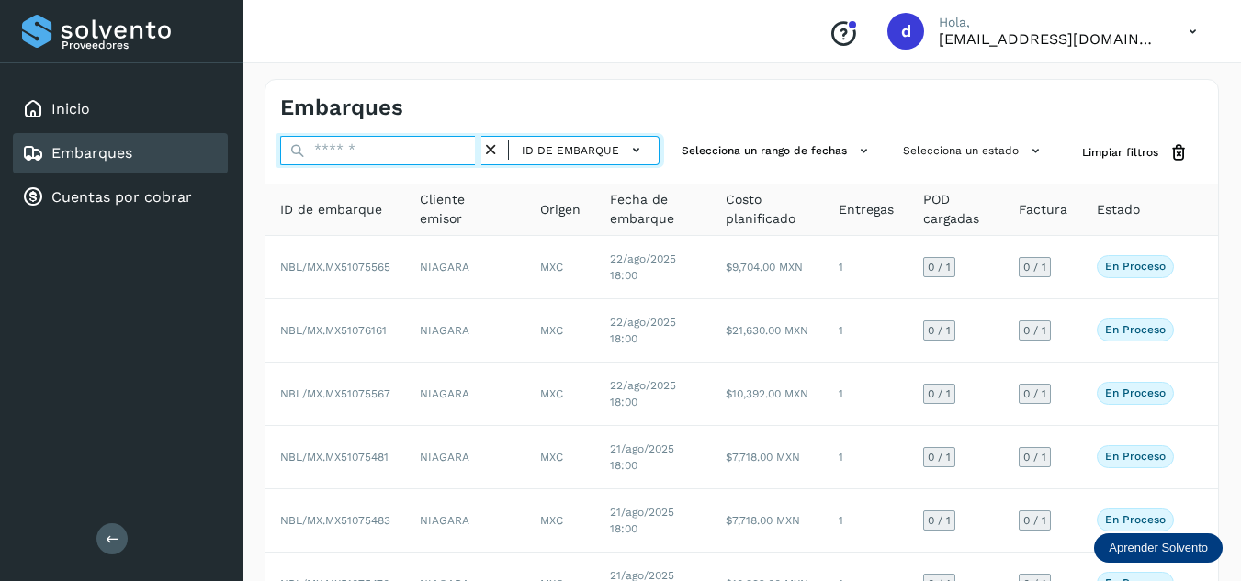
click at [400, 157] on input "text" at bounding box center [380, 150] width 201 height 29
paste input "**********"
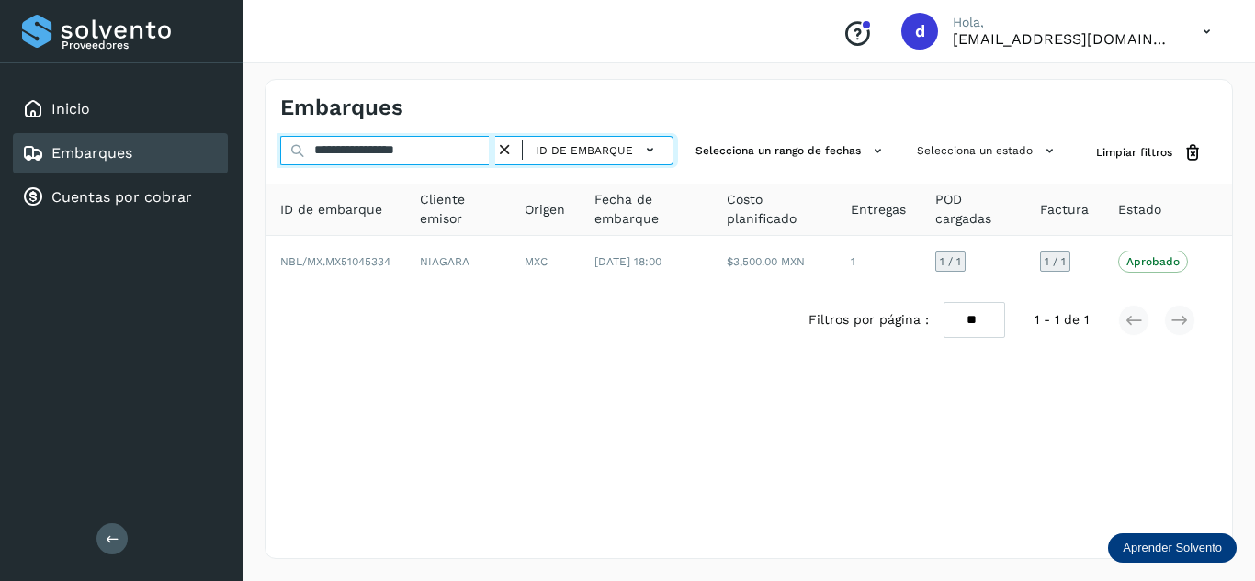
type input "**********"
